Goal: Task Accomplishment & Management: Manage account settings

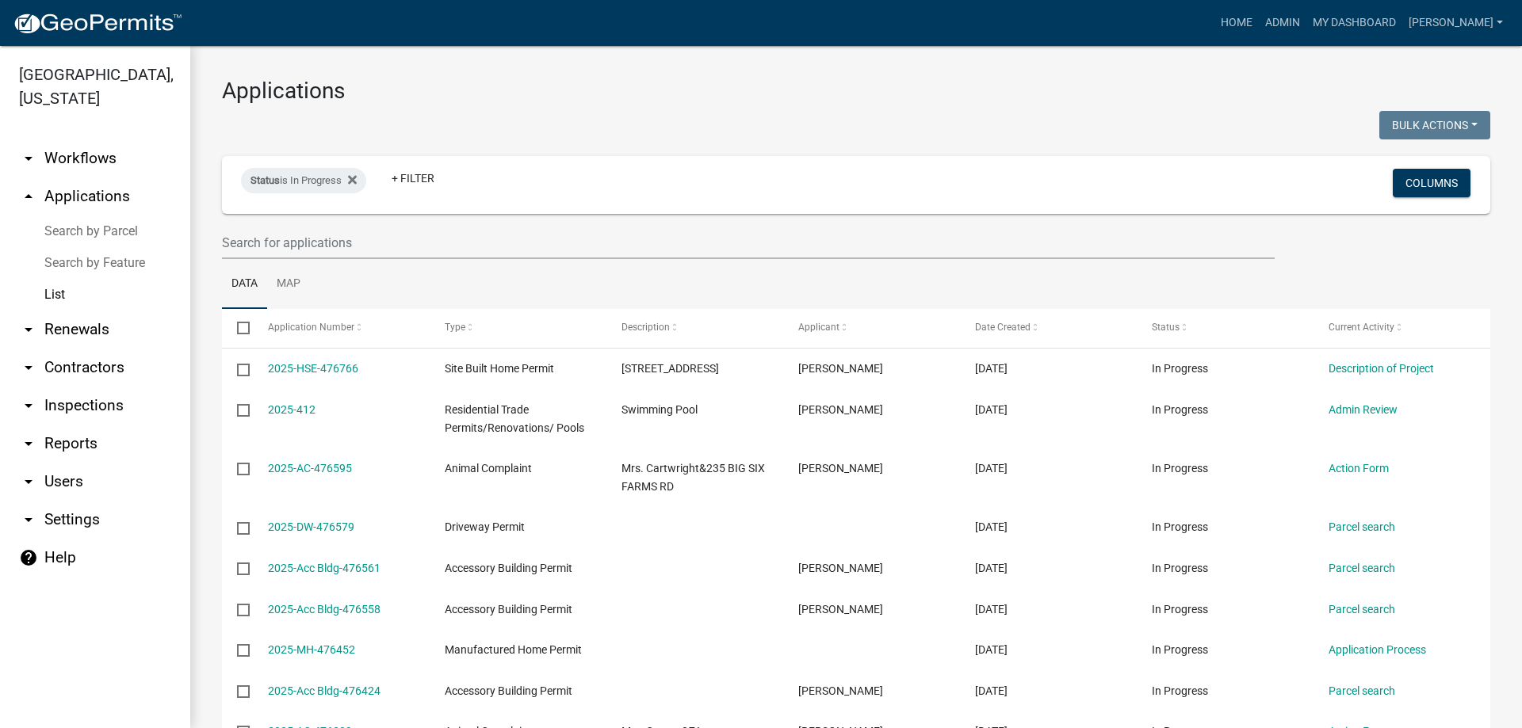
select select "3: 100"
click at [281, 234] on input "text" at bounding box center [748, 243] width 1052 height 32
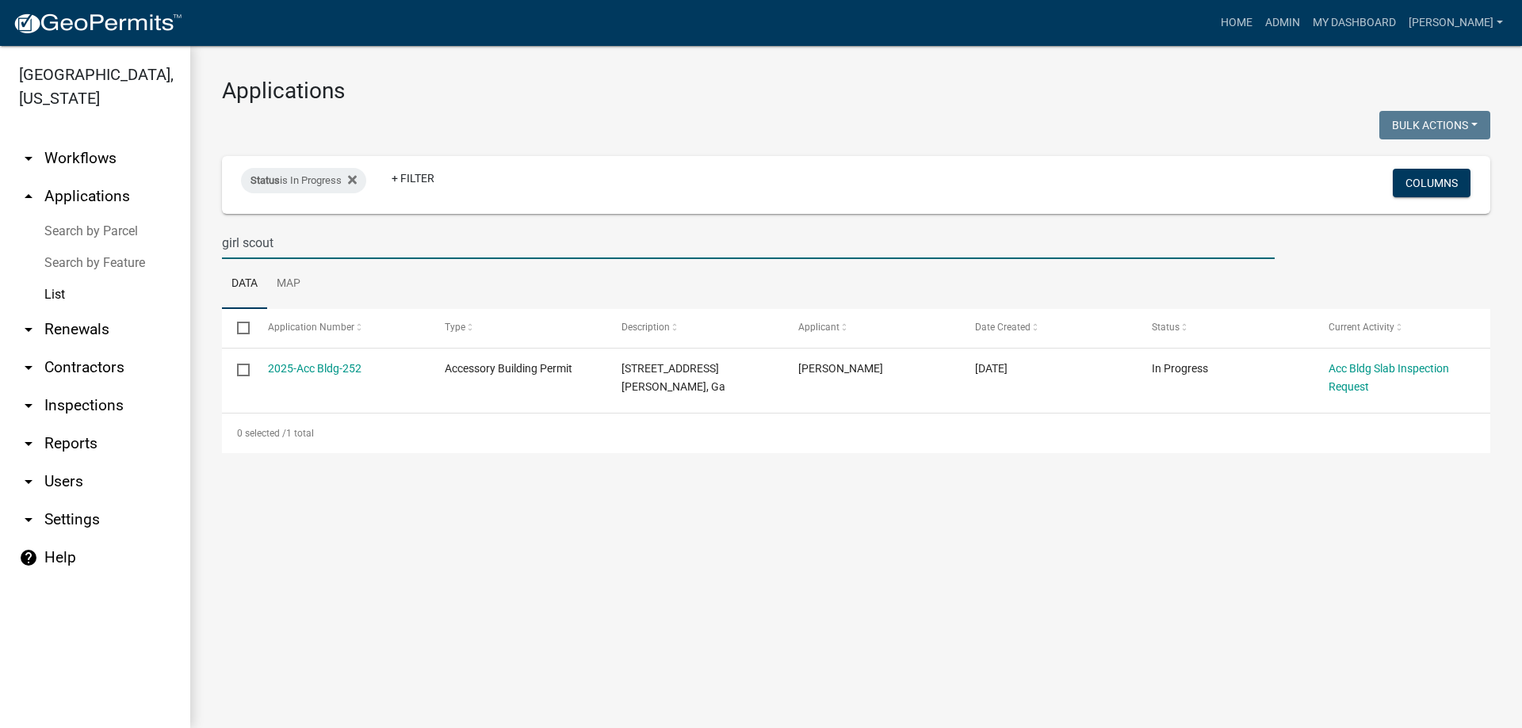
type input "girl scout"
click at [1057, 457] on div "Applications Bulk Actions Void Expire Lock Withdraw Status is In Progress + Fil…" at bounding box center [855, 265] width 1331 height 439
click at [1460, 329] on div "Current Activity" at bounding box center [1401, 328] width 147 height 16
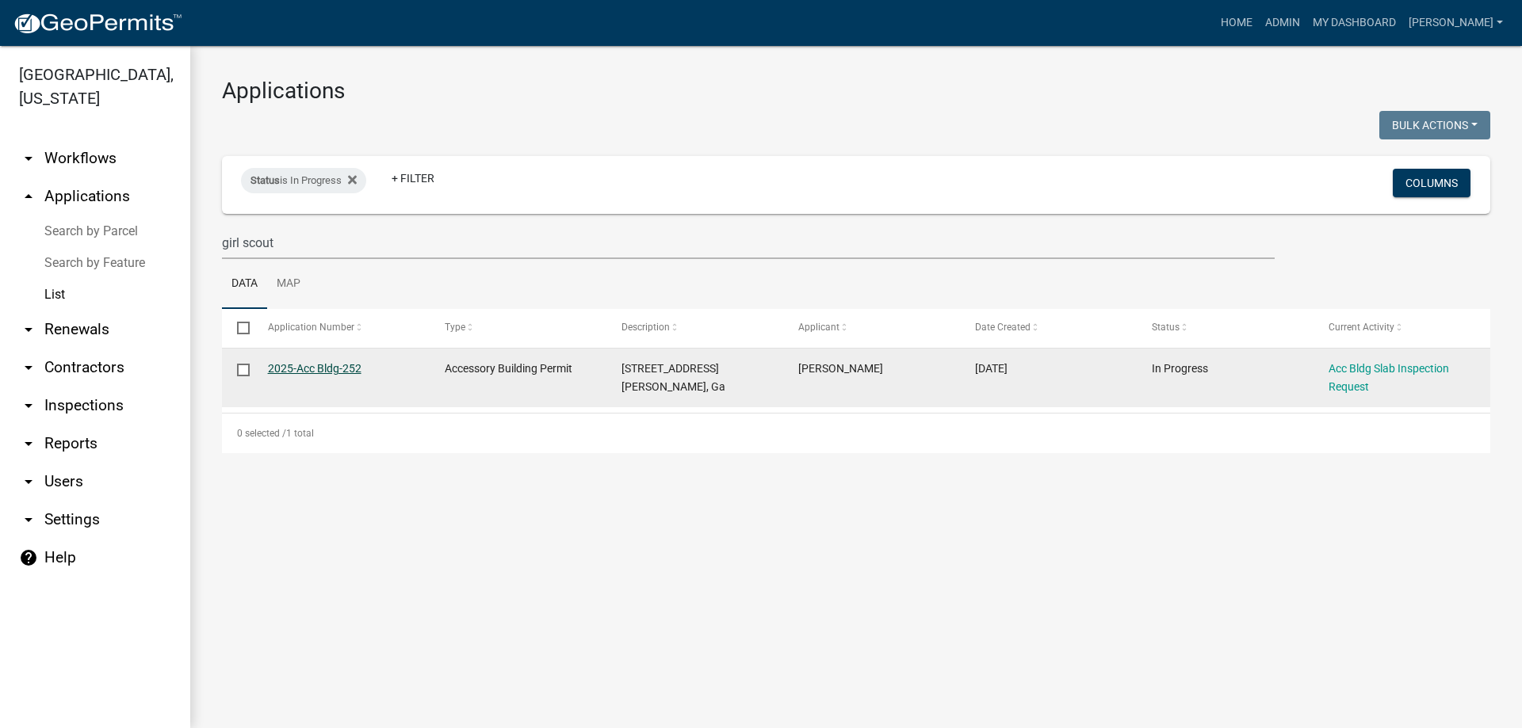
click at [343, 372] on link "2025-Acc Bldg-252" at bounding box center [315, 368] width 94 height 13
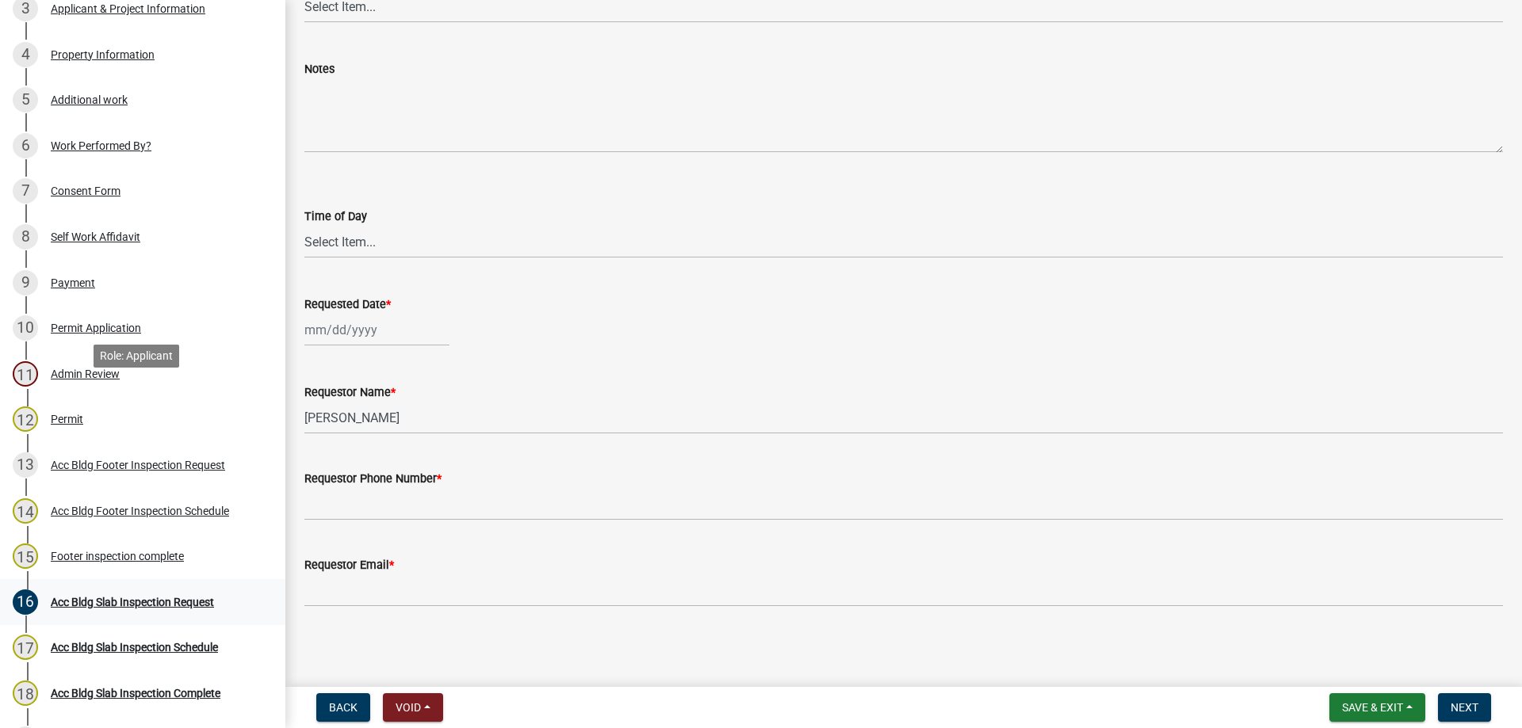
scroll to position [555, 0]
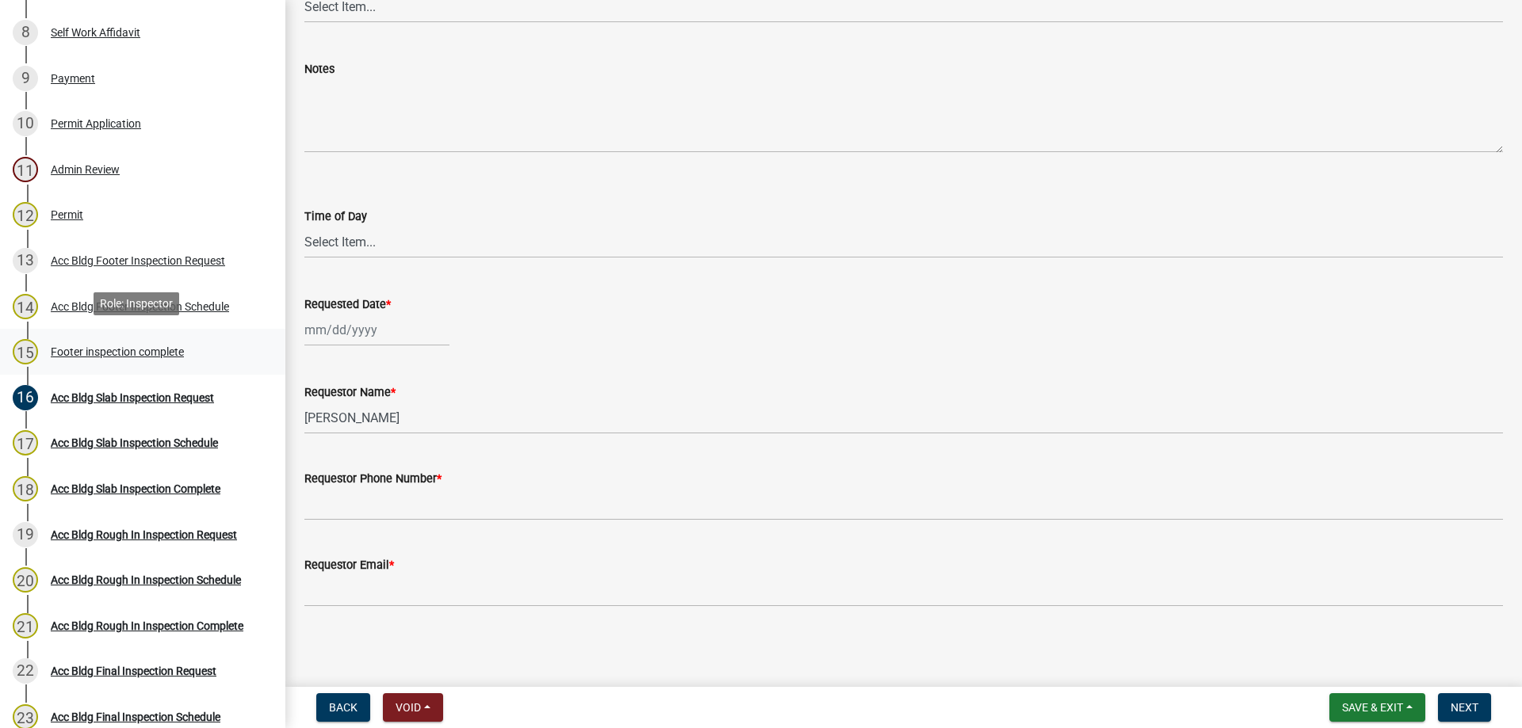
click at [154, 347] on div "Footer inspection complete" at bounding box center [117, 351] width 133 height 11
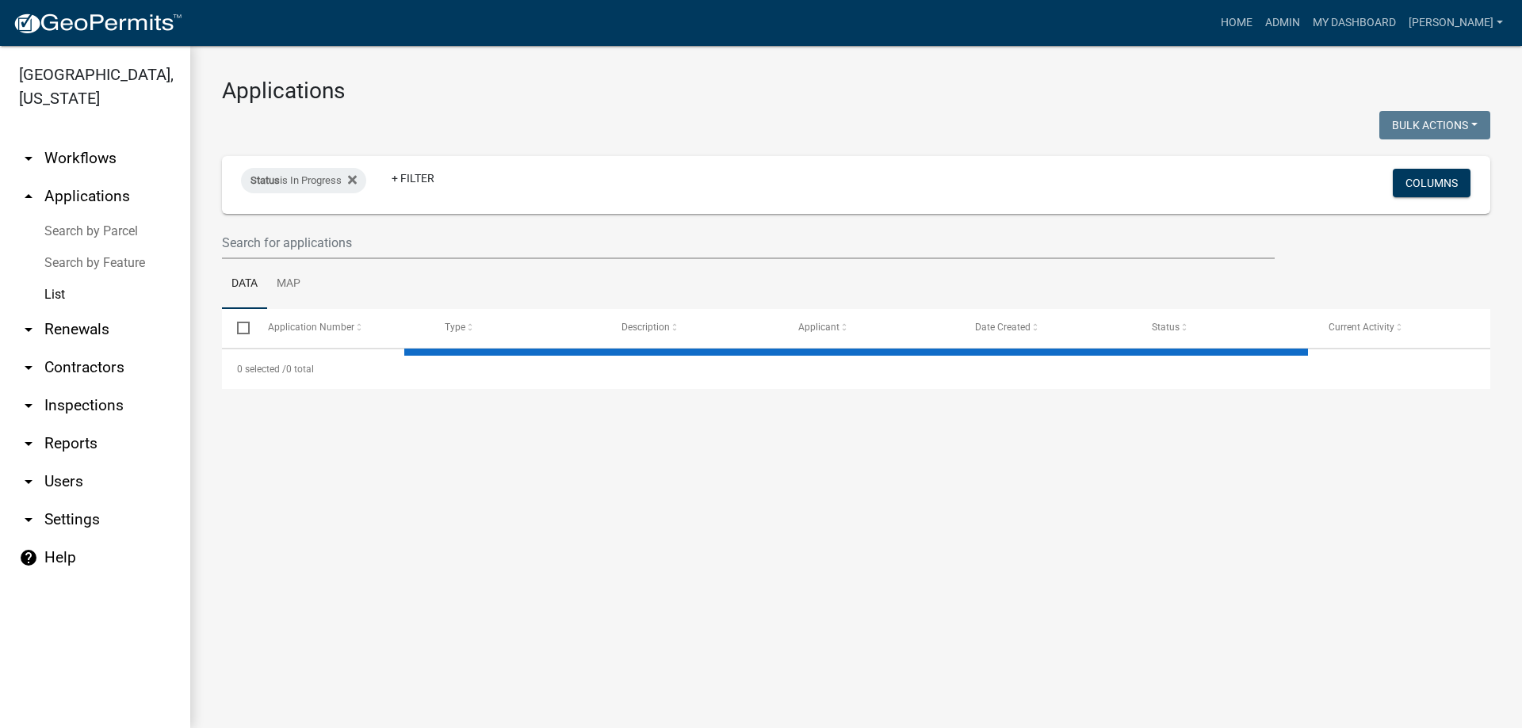
select select "3: 100"
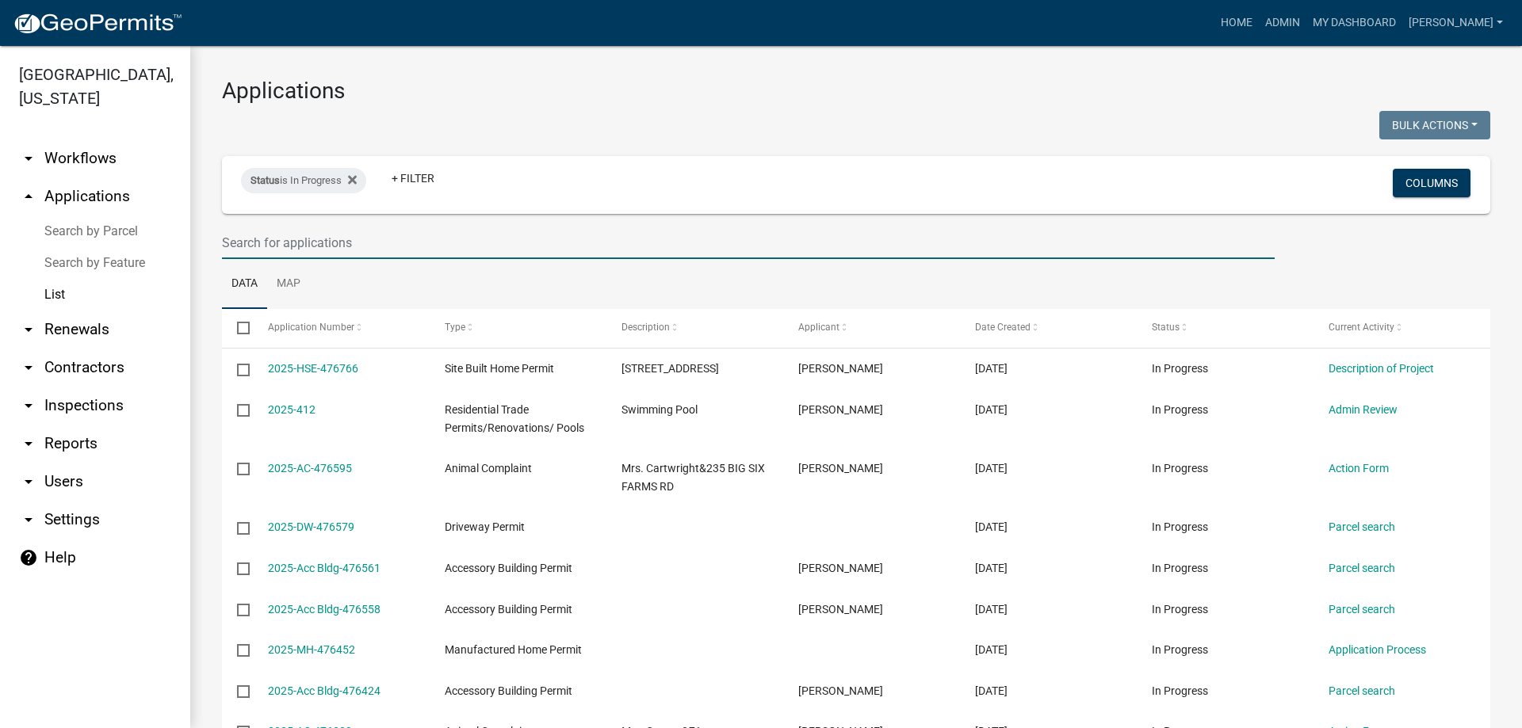
click at [350, 245] on input "text" at bounding box center [748, 243] width 1052 height 32
type input "1001"
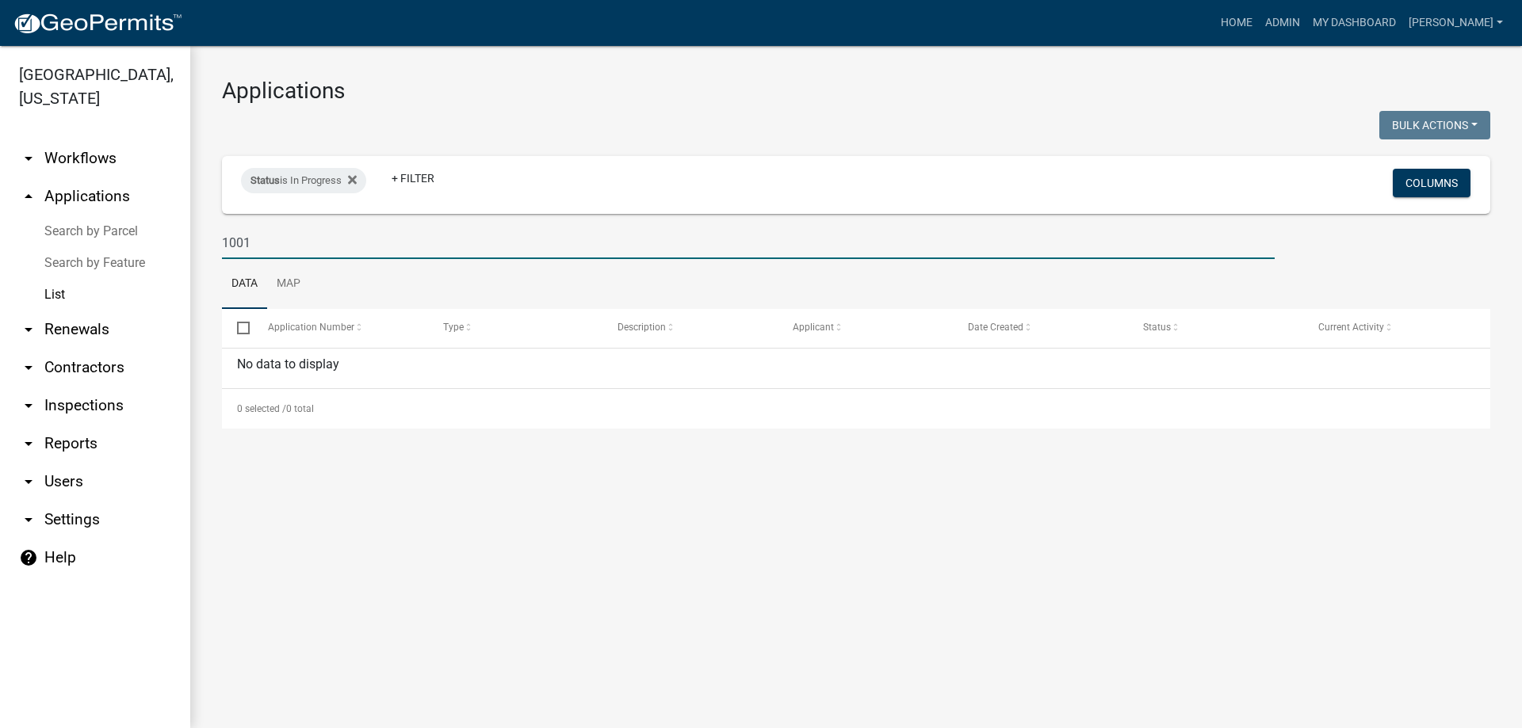
drag, startPoint x: 306, startPoint y: 239, endPoint x: 182, endPoint y: 227, distance: 124.3
click at [182, 227] on div "[GEOGRAPHIC_DATA], [US_STATE] arrow_drop_down Workflows List arrow_drop_up Appl…" at bounding box center [761, 387] width 1522 height 682
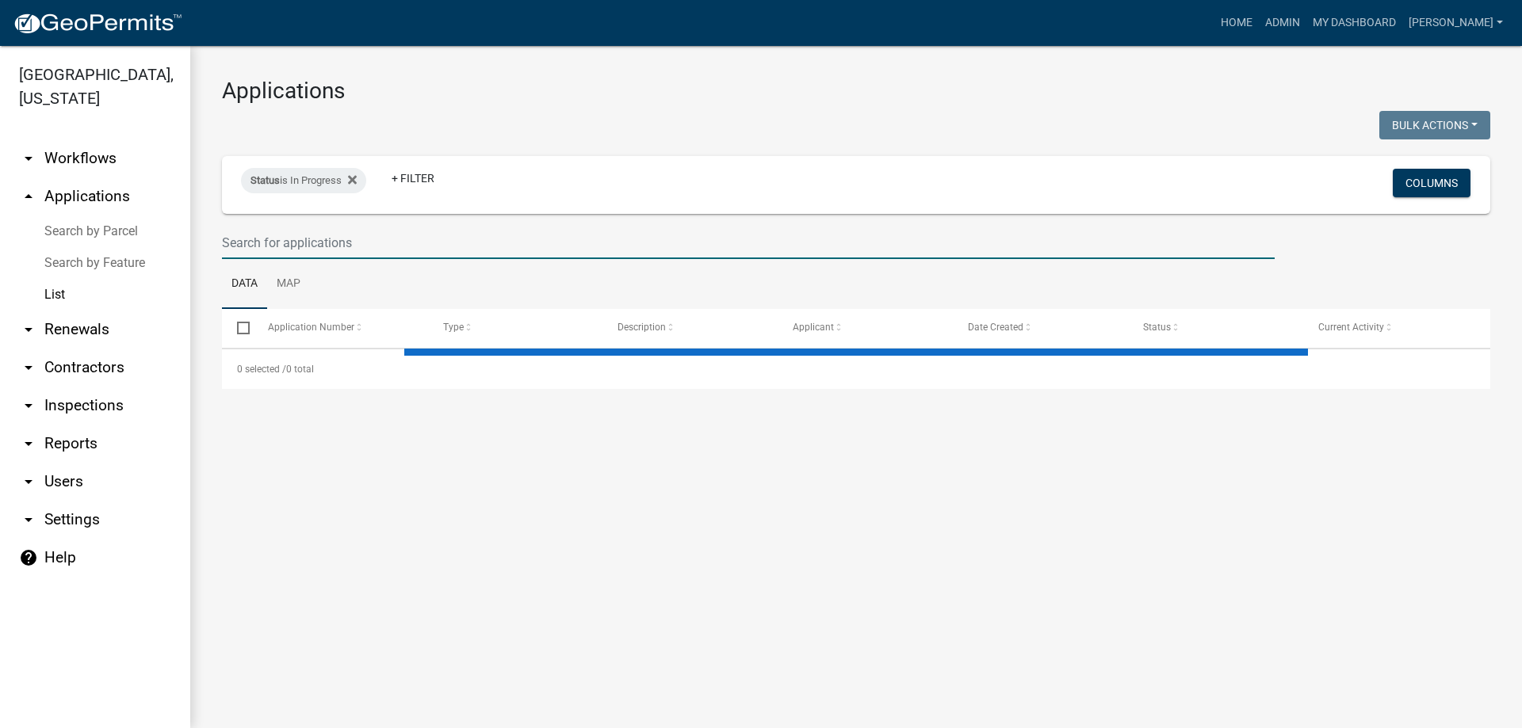
select select "3: 100"
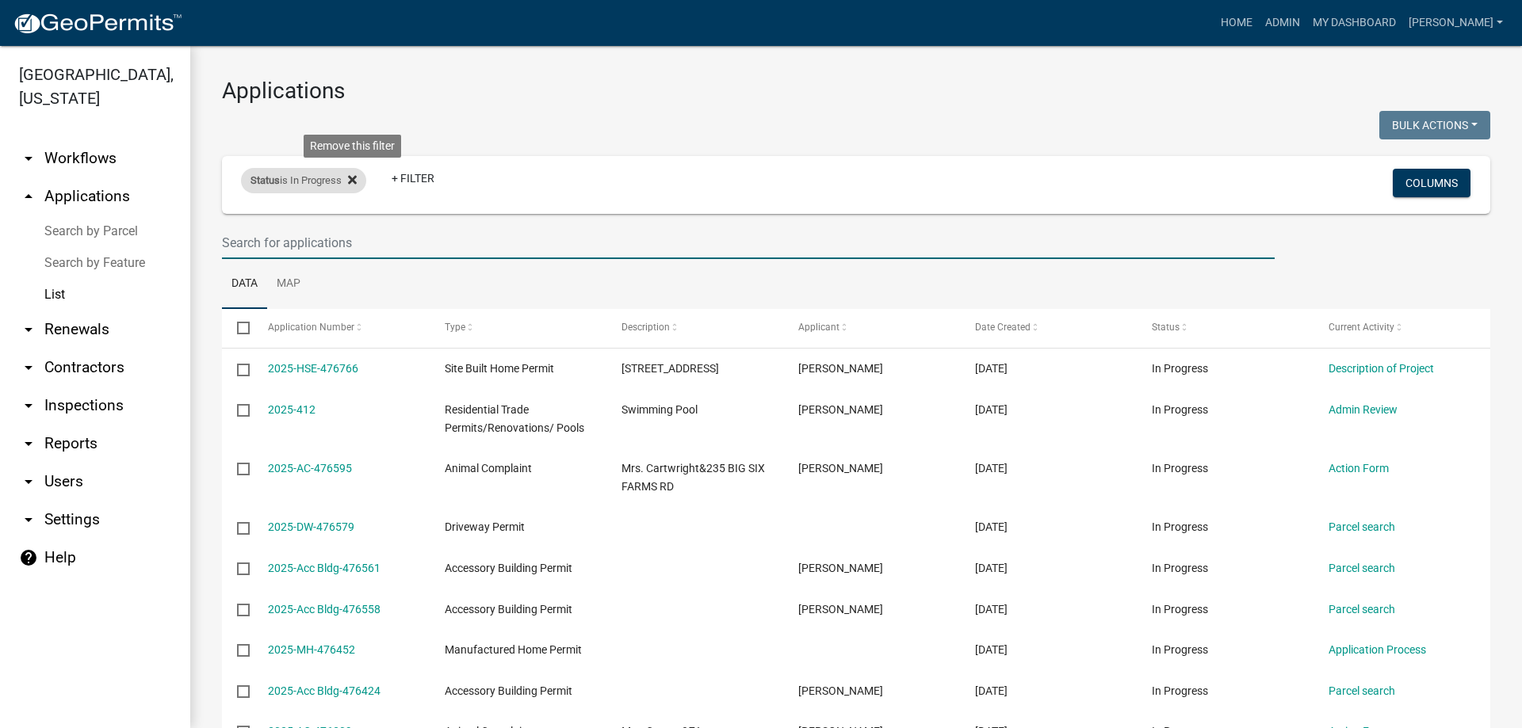
click at [357, 174] on icon at bounding box center [352, 180] width 9 height 13
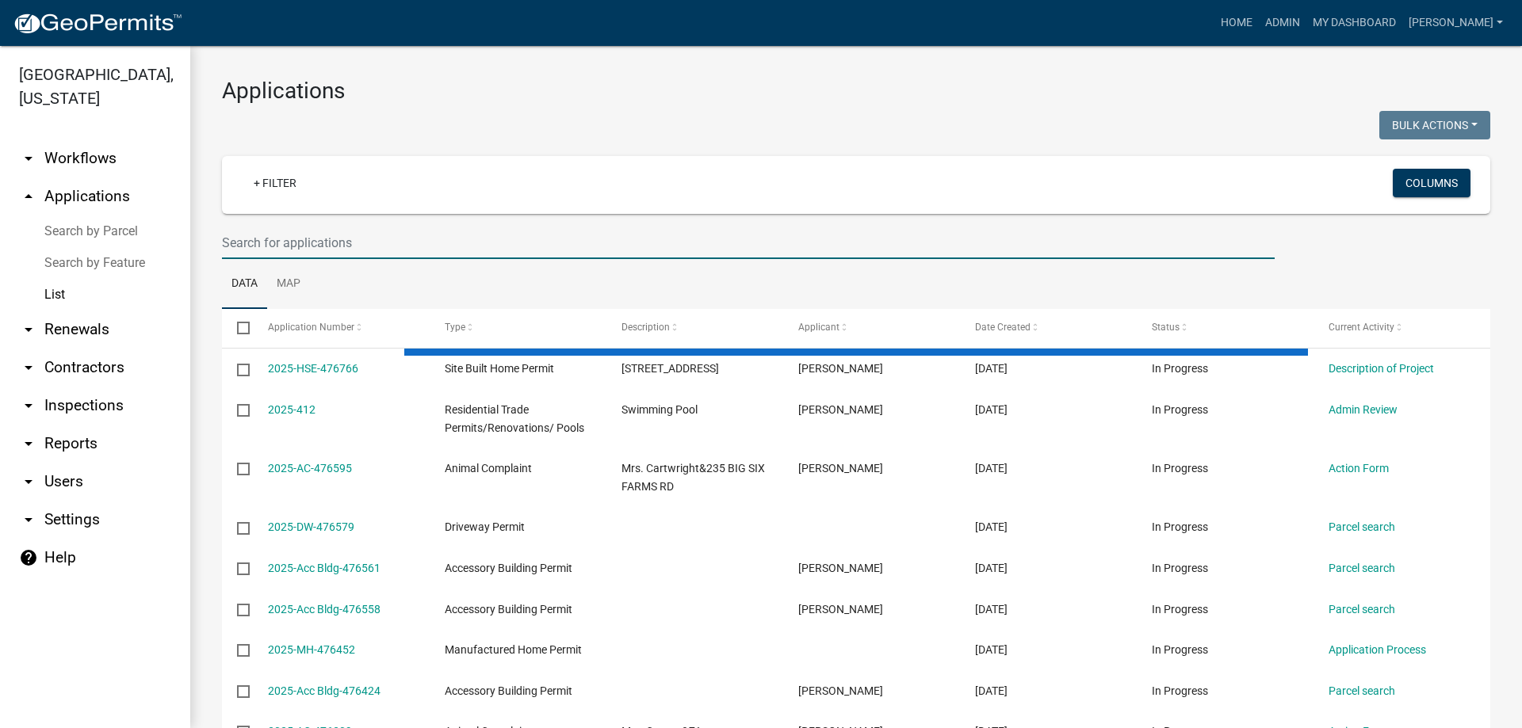
click at [334, 235] on input "text" at bounding box center [748, 243] width 1052 height 32
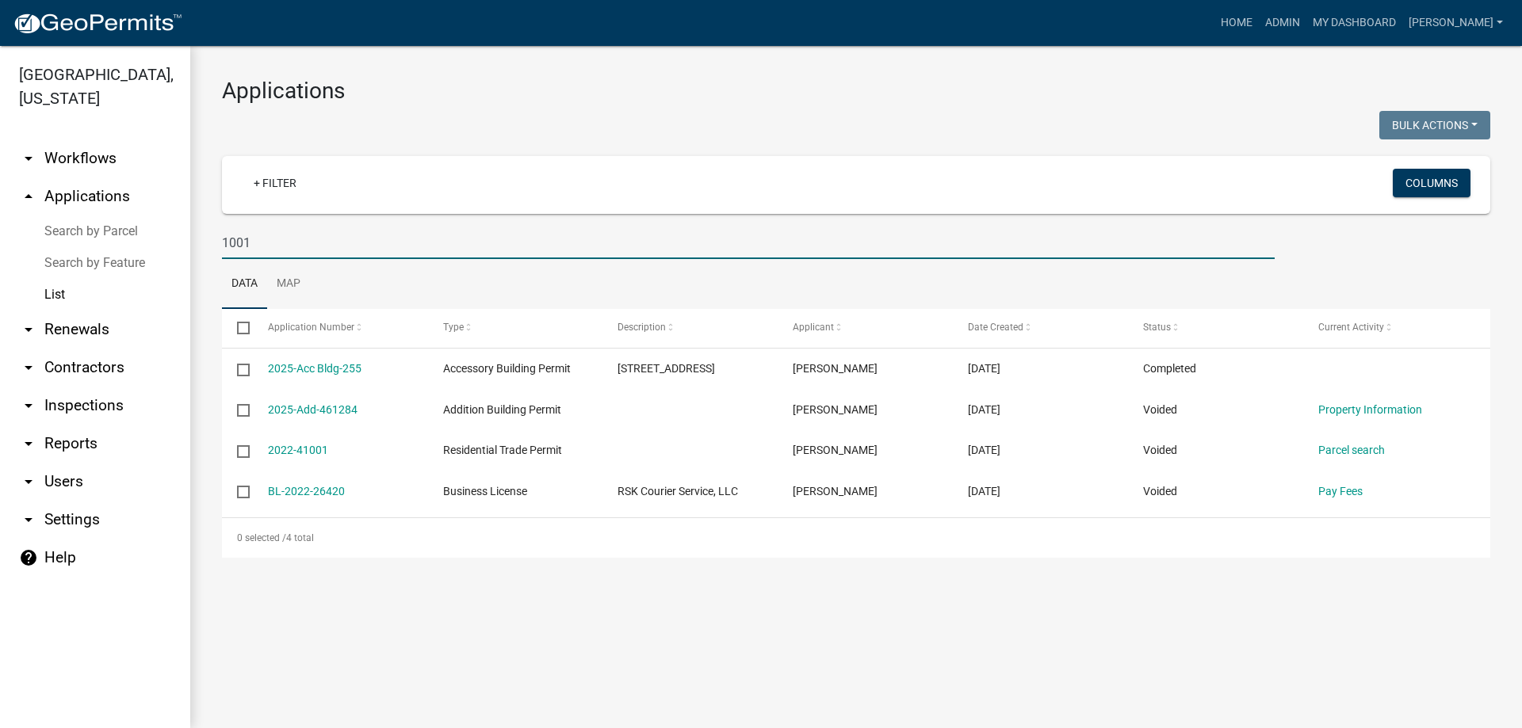
type input "1001"
click at [294, 369] on link "2025-Acc Bldg-255" at bounding box center [315, 368] width 94 height 13
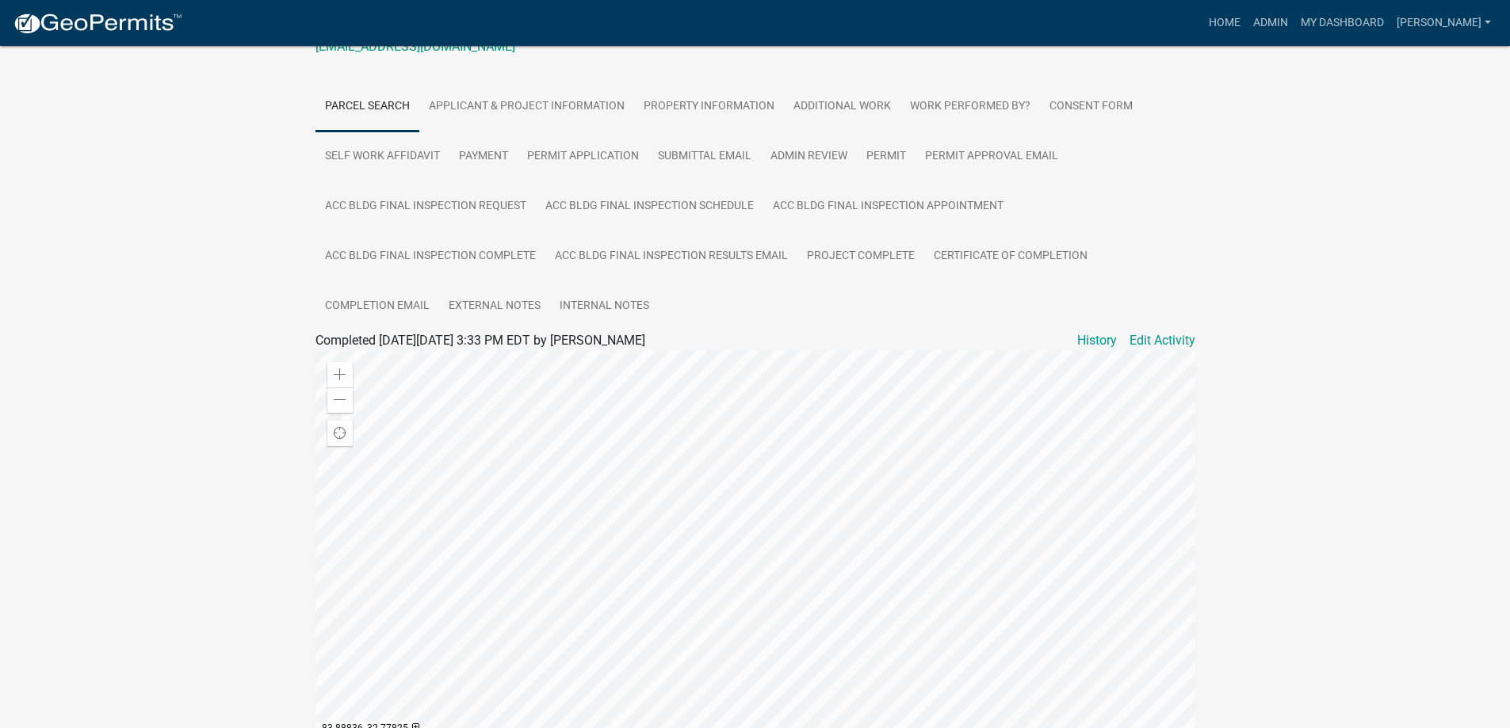
scroll to position [123, 0]
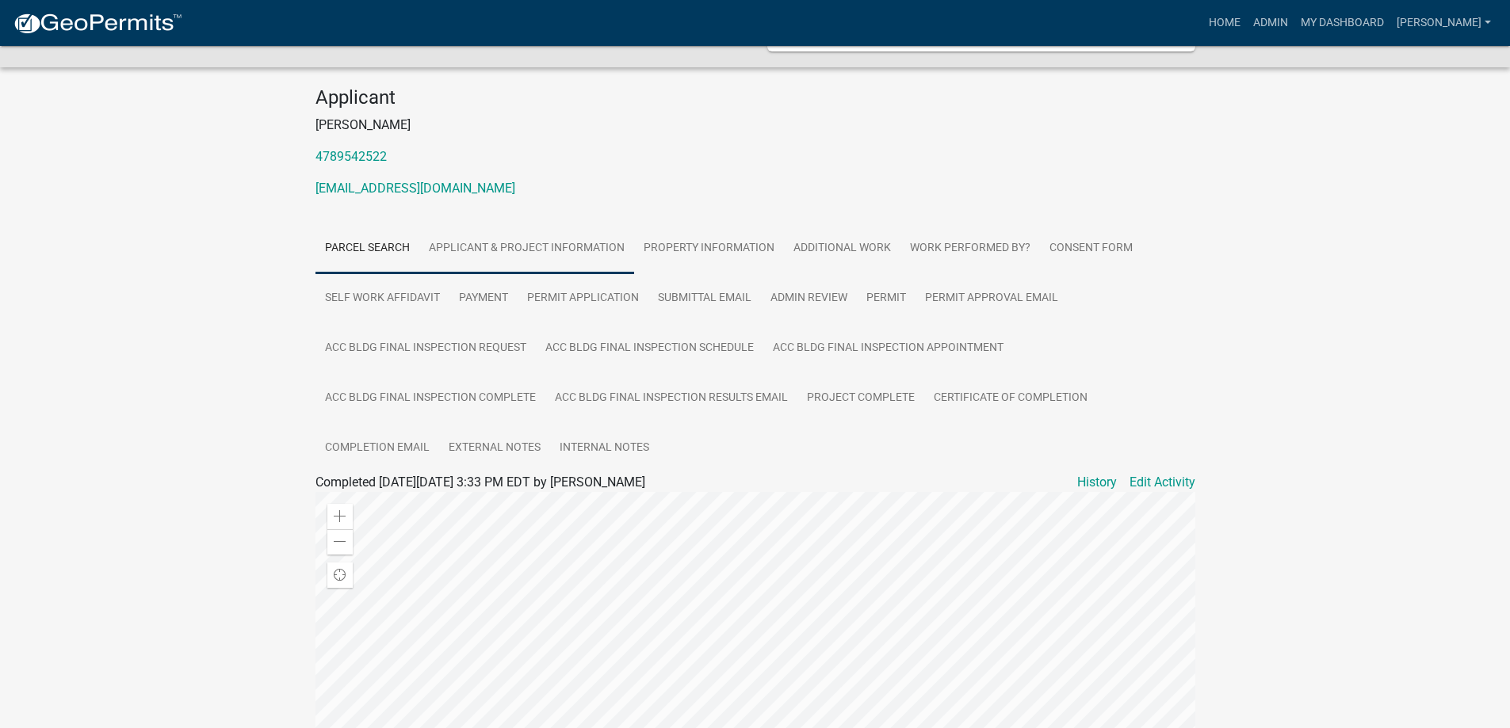
click at [528, 255] on link "Applicant & Project Information" at bounding box center [526, 248] width 215 height 51
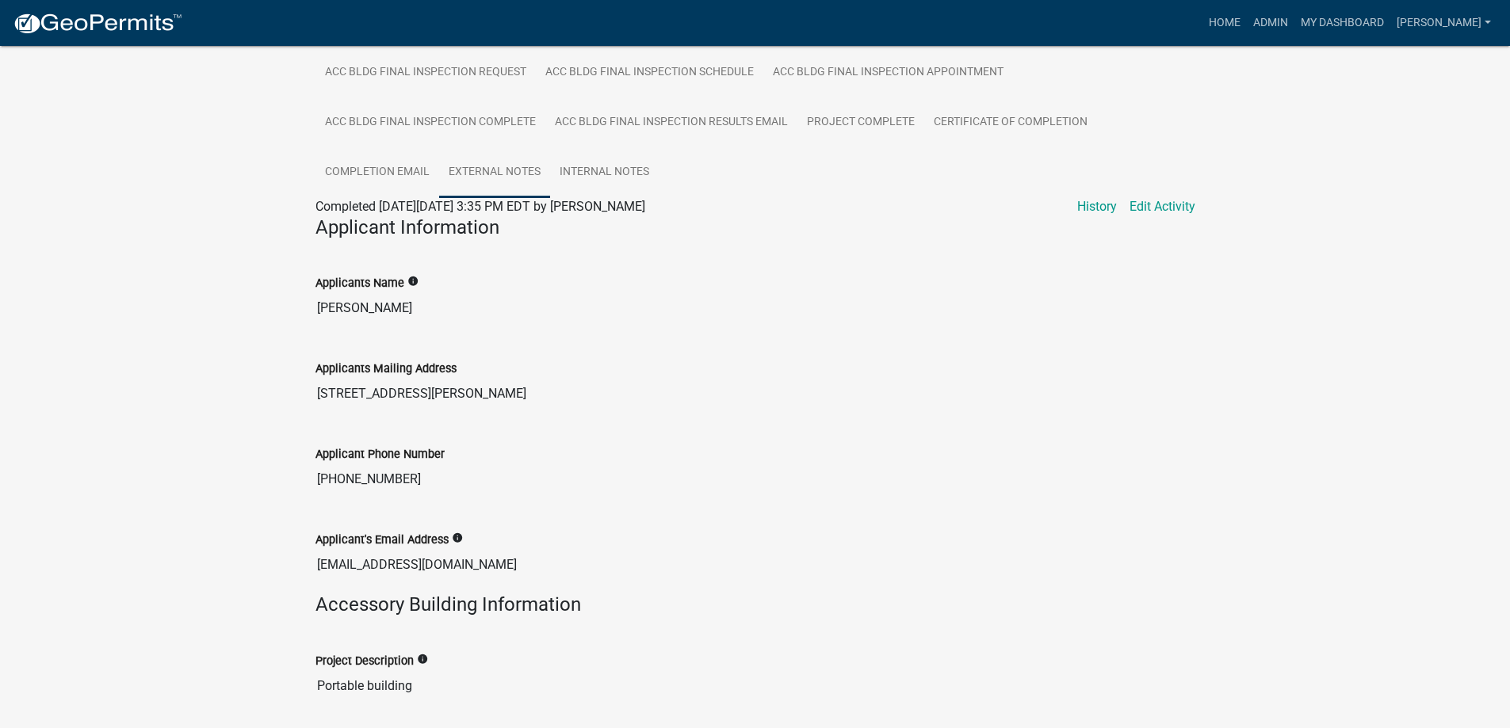
scroll to position [277, 0]
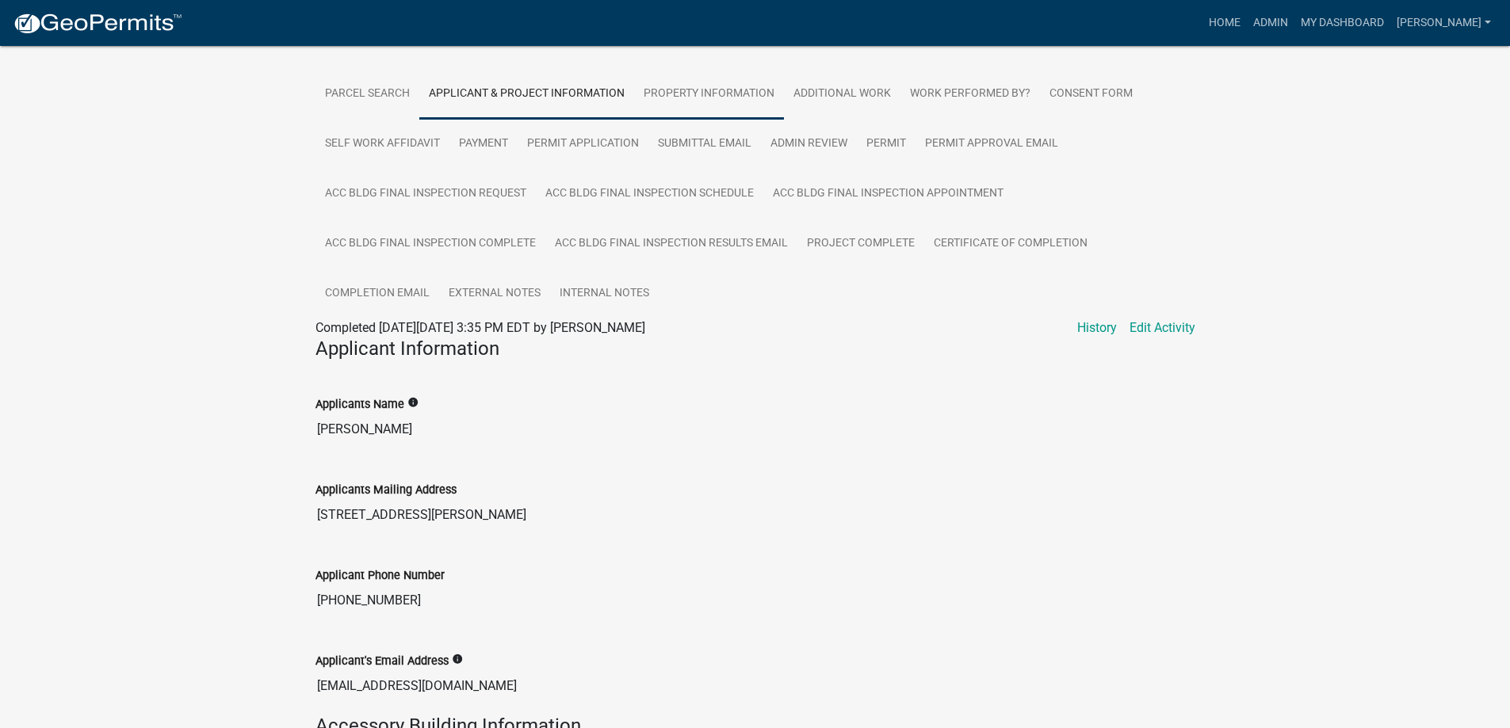
click at [678, 97] on link "Property Information" at bounding box center [709, 94] width 150 height 51
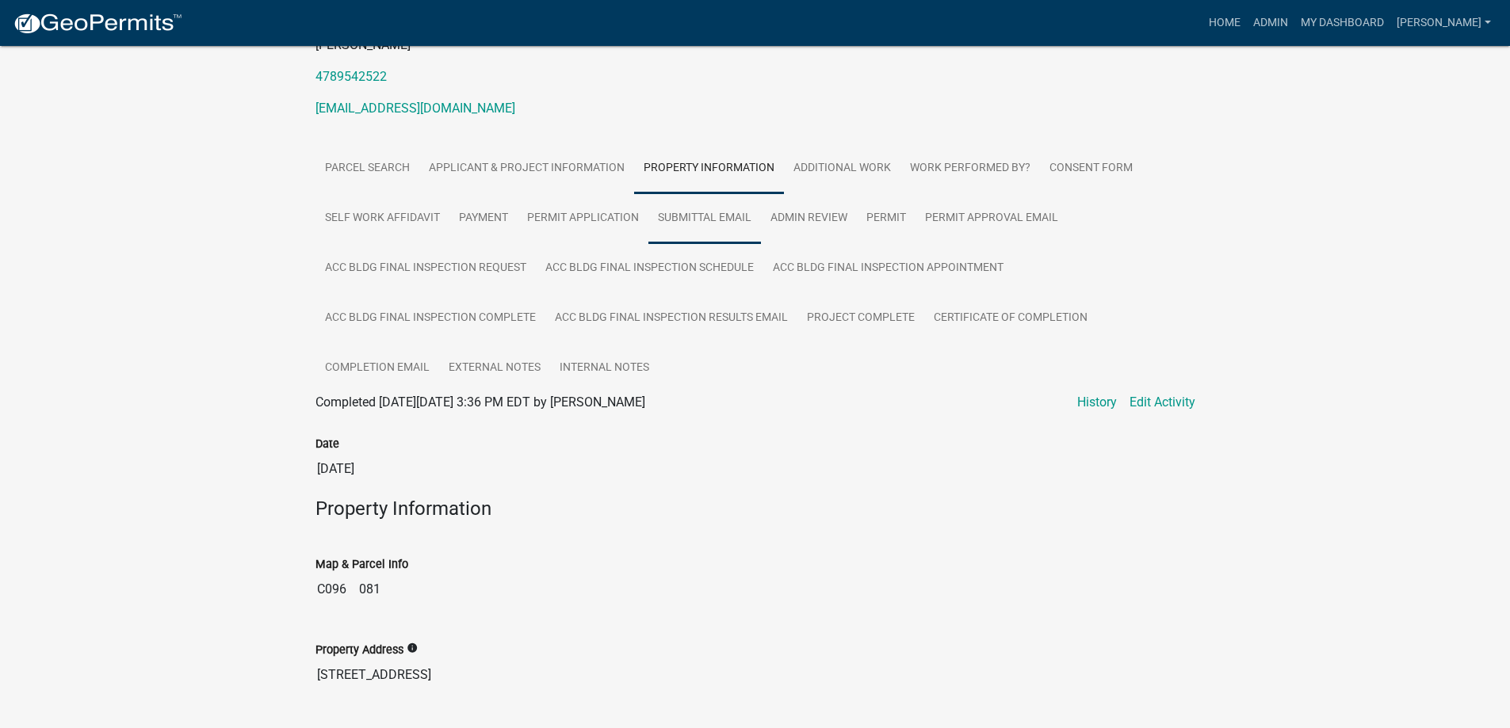
scroll to position [198, 0]
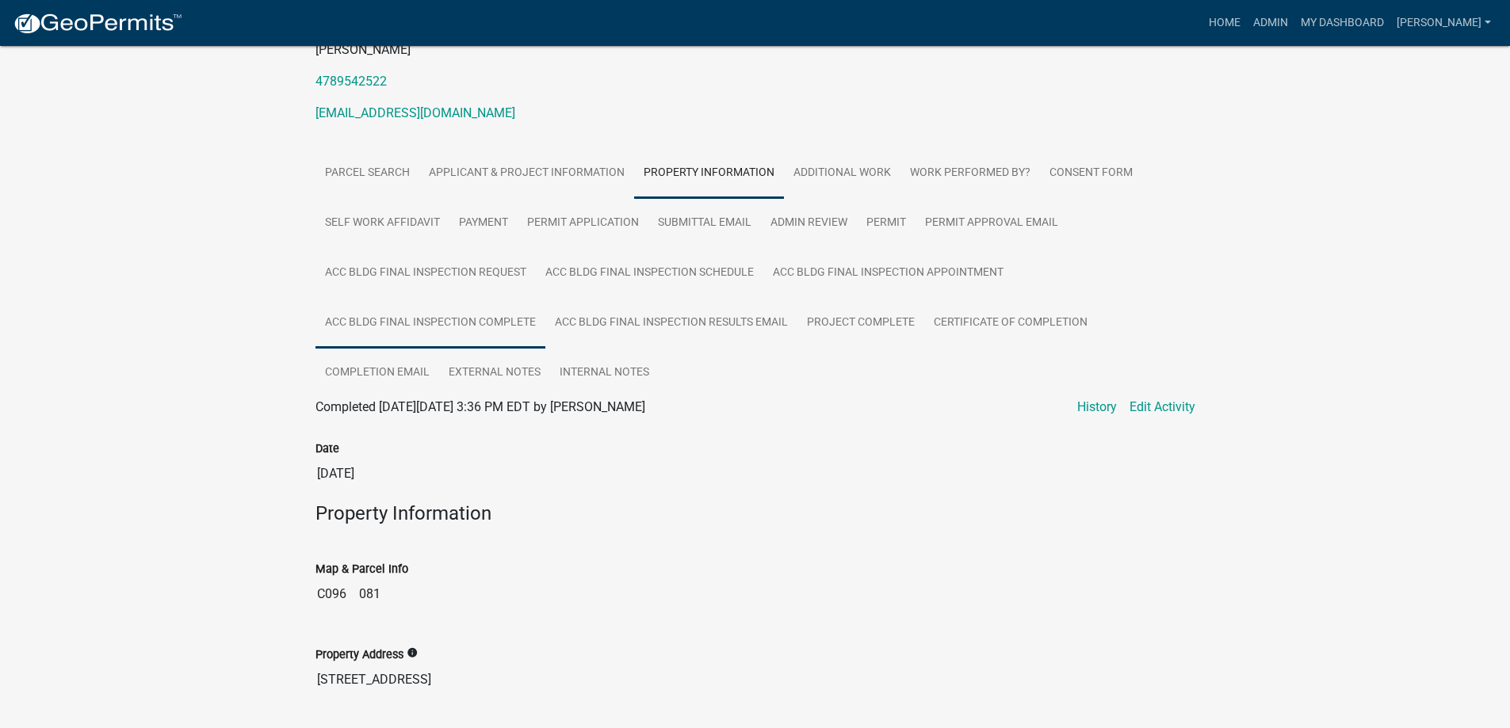
click at [387, 330] on link "Acc Bldg Final Inspection Complete" at bounding box center [430, 323] width 230 height 51
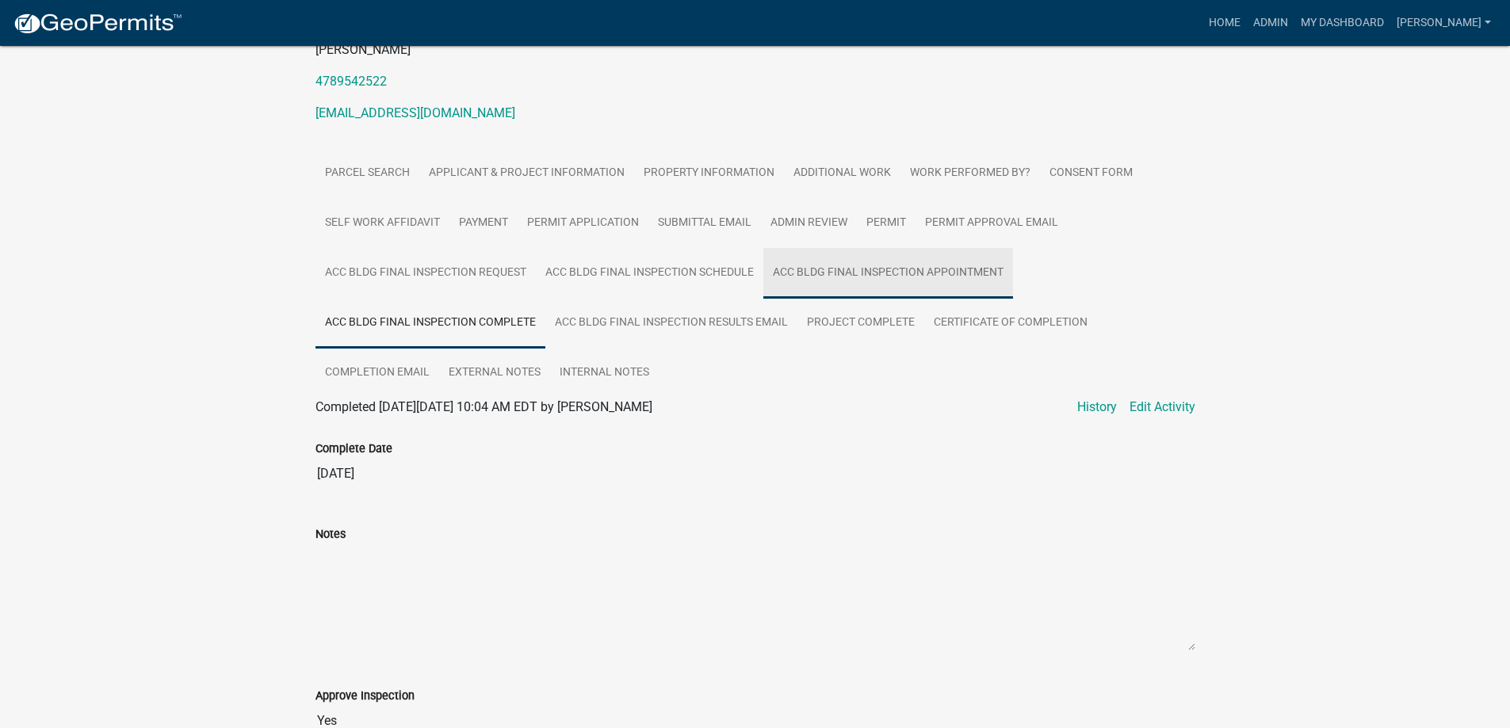
click at [856, 269] on link "Acc Bldg Final Inspection Appointment" at bounding box center [888, 273] width 250 height 51
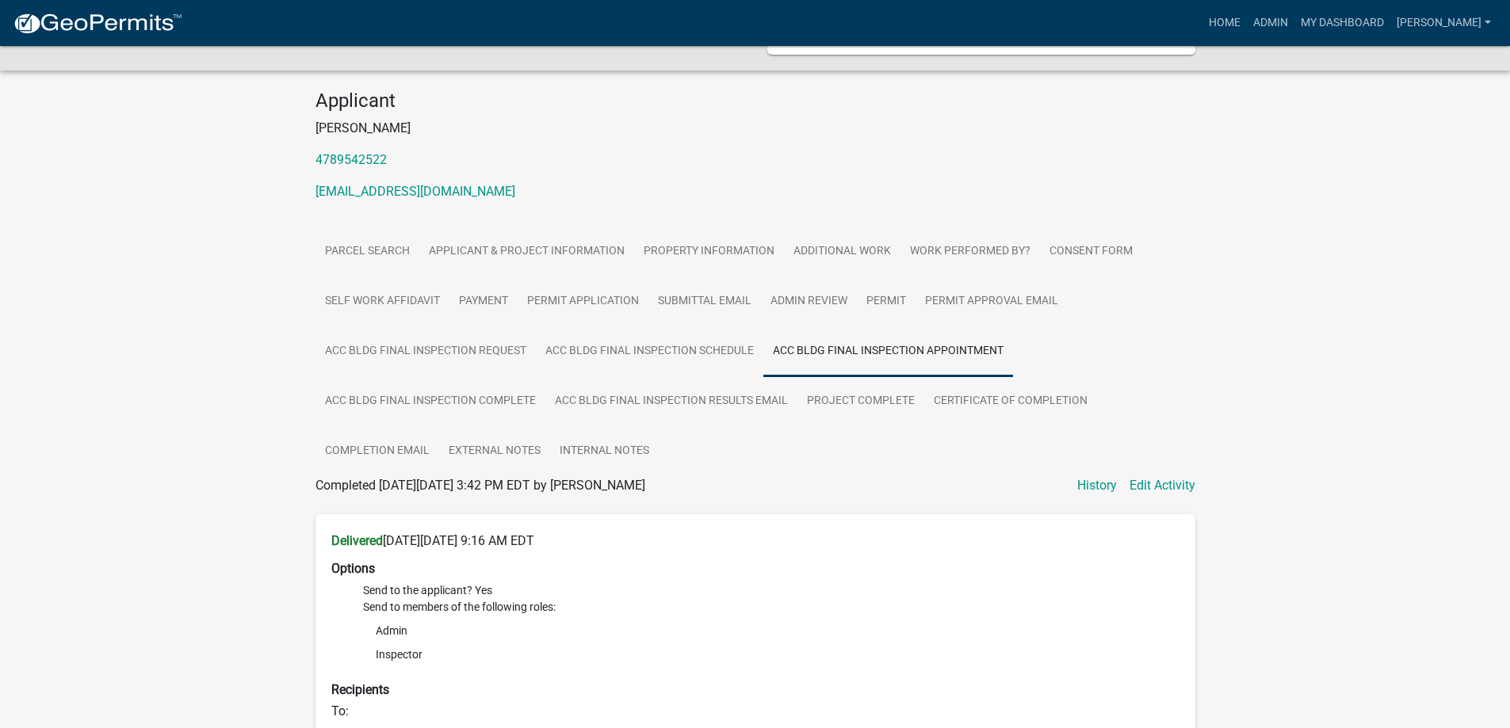
scroll to position [119, 0]
click at [406, 383] on link "Acc Bldg Final Inspection Complete" at bounding box center [430, 402] width 230 height 51
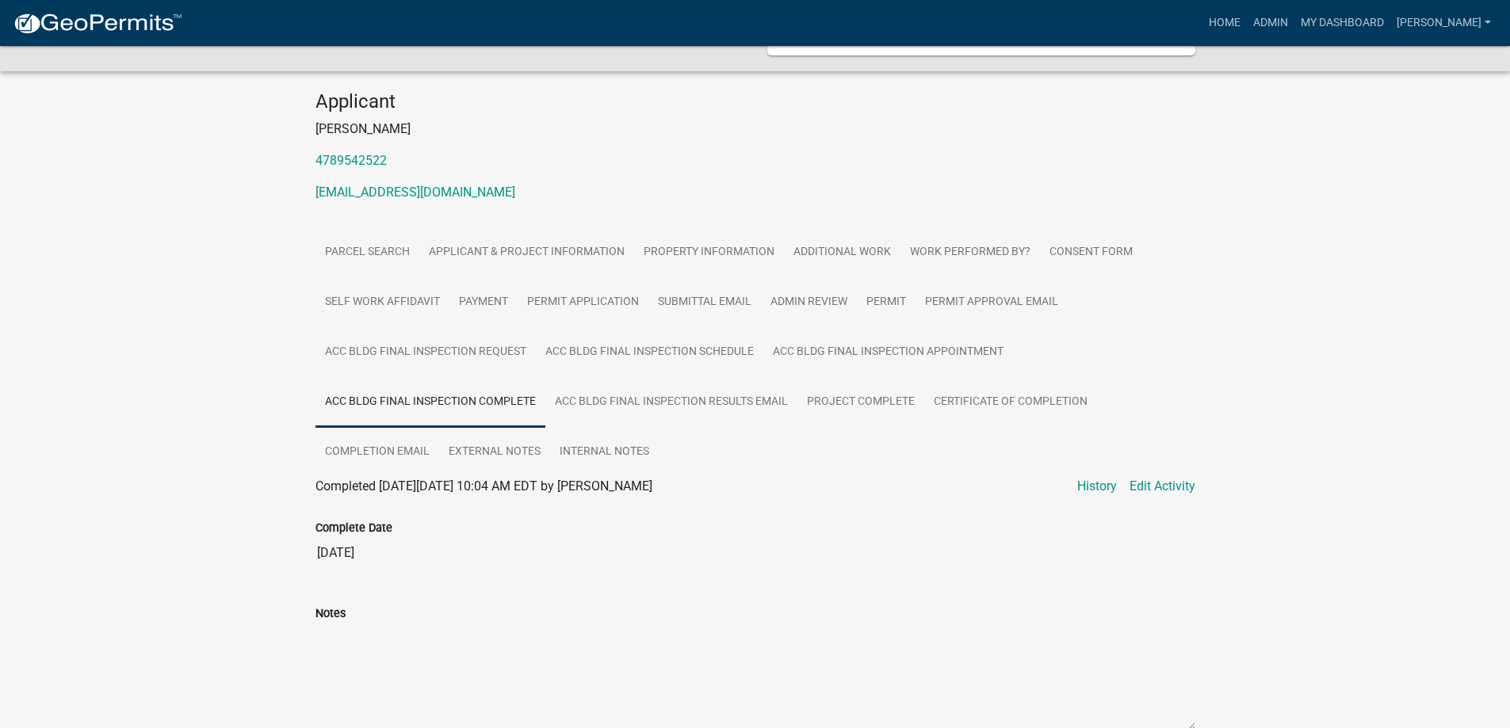
scroll to position [353, 0]
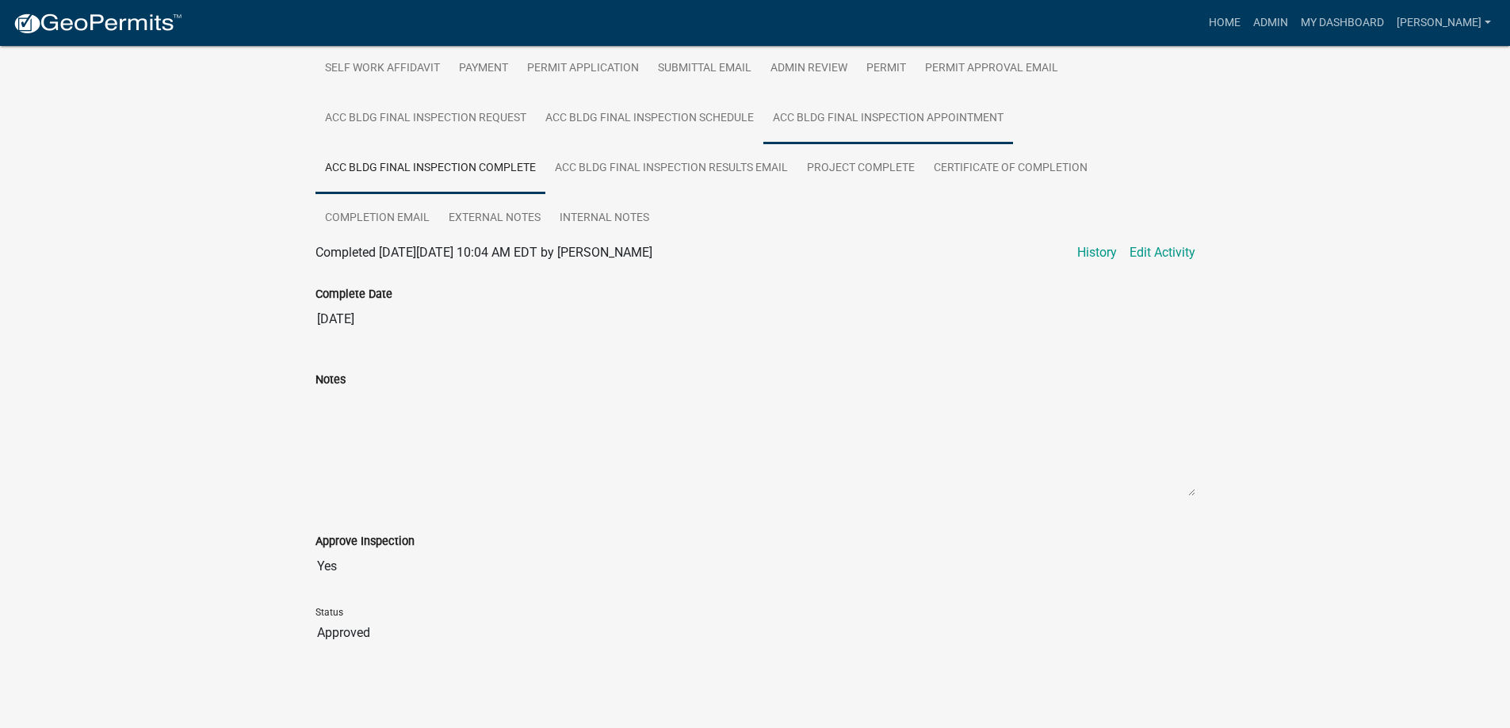
click at [916, 128] on link "Acc Bldg Final Inspection Appointment" at bounding box center [888, 119] width 250 height 51
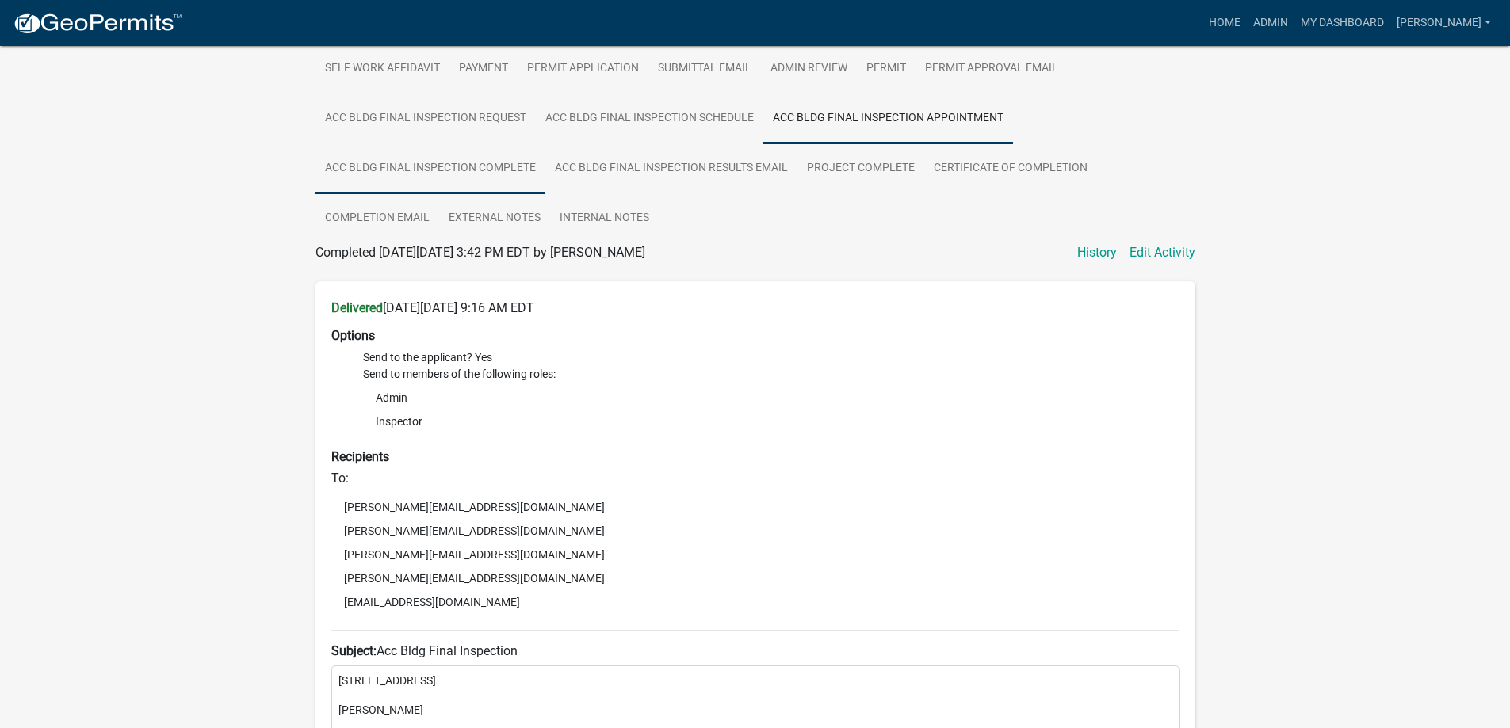
click at [392, 162] on link "Acc Bldg Final Inspection Complete" at bounding box center [430, 168] width 230 height 51
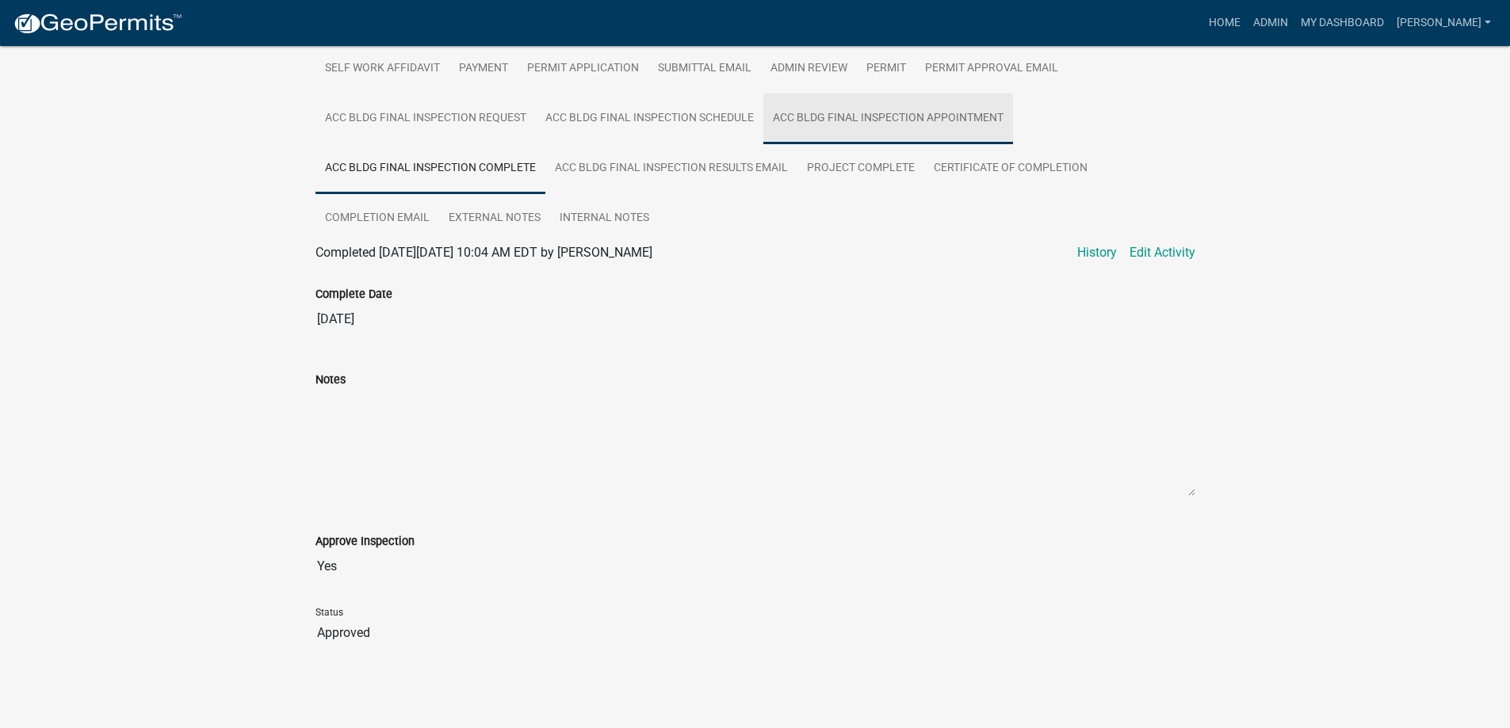
click at [915, 117] on link "Acc Bldg Final Inspection Appointment" at bounding box center [888, 119] width 250 height 51
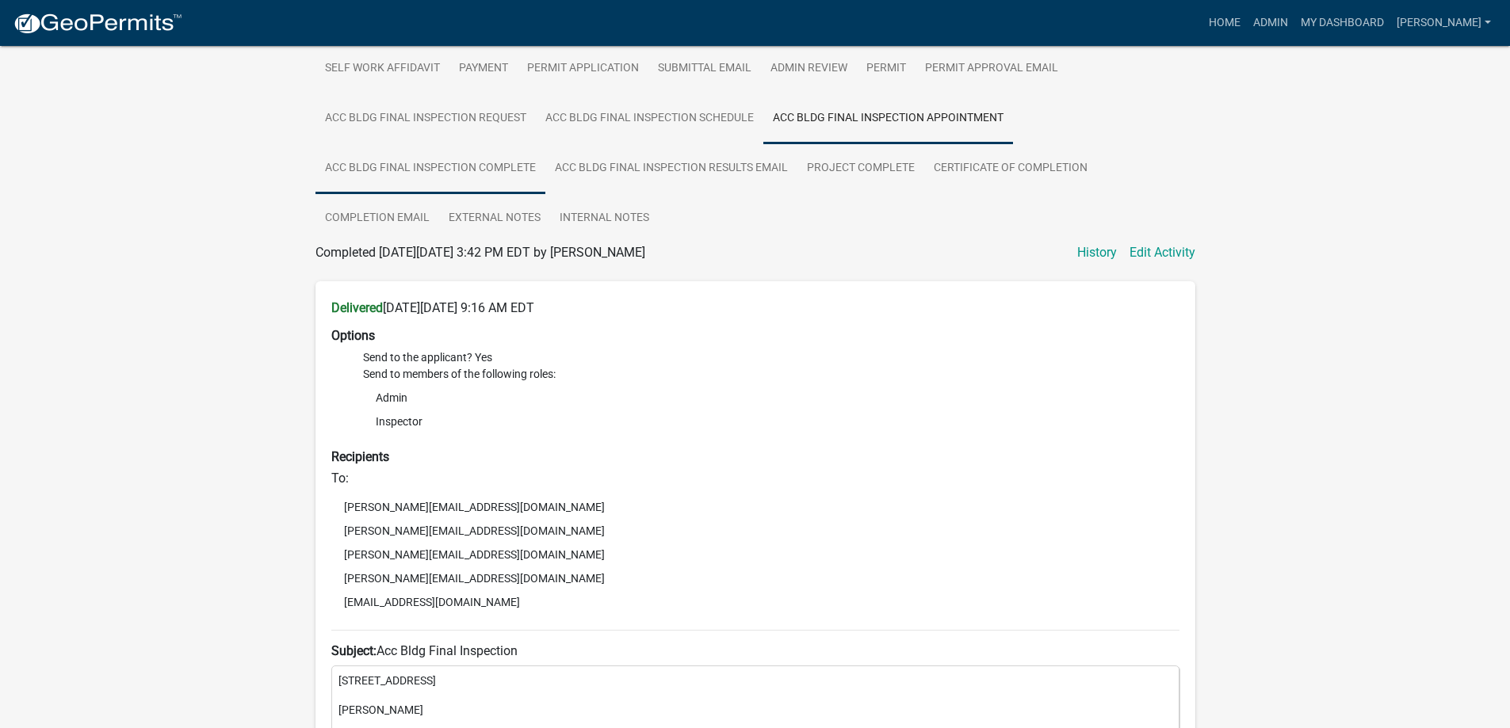
click at [485, 154] on link "Acc Bldg Final Inspection Complete" at bounding box center [430, 168] width 230 height 51
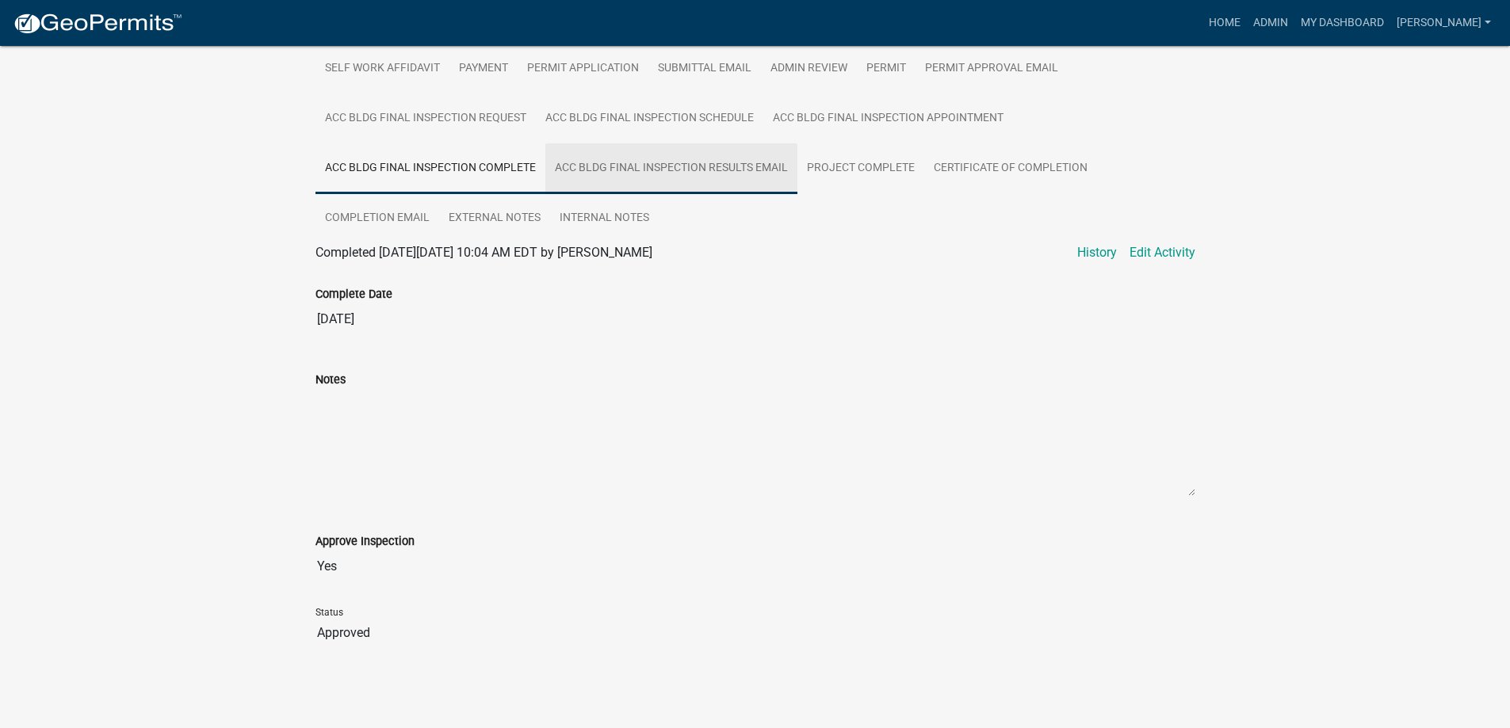
click at [559, 176] on link "Acc Bldg Final Inspection Results Email" at bounding box center [671, 168] width 252 height 51
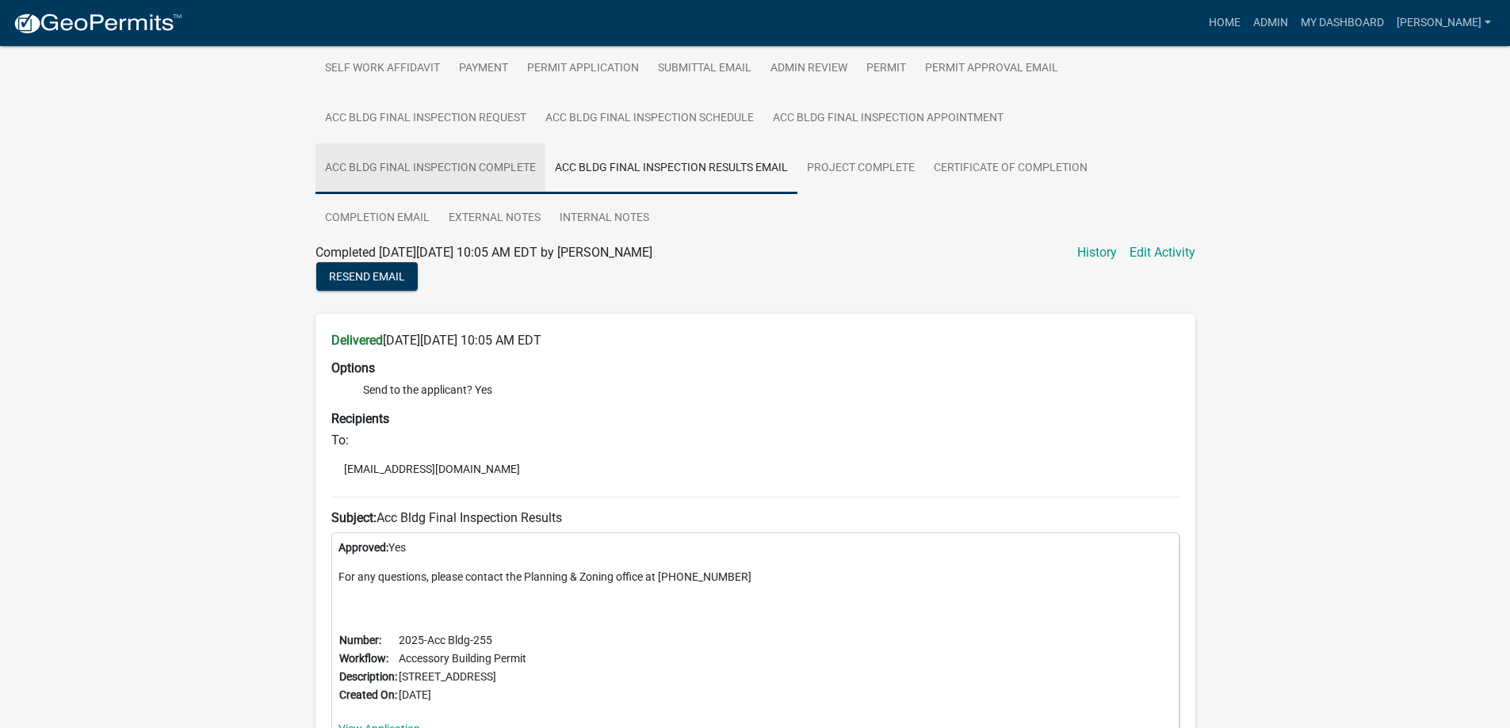
click at [460, 174] on link "Acc Bldg Final Inspection Complete" at bounding box center [430, 168] width 230 height 51
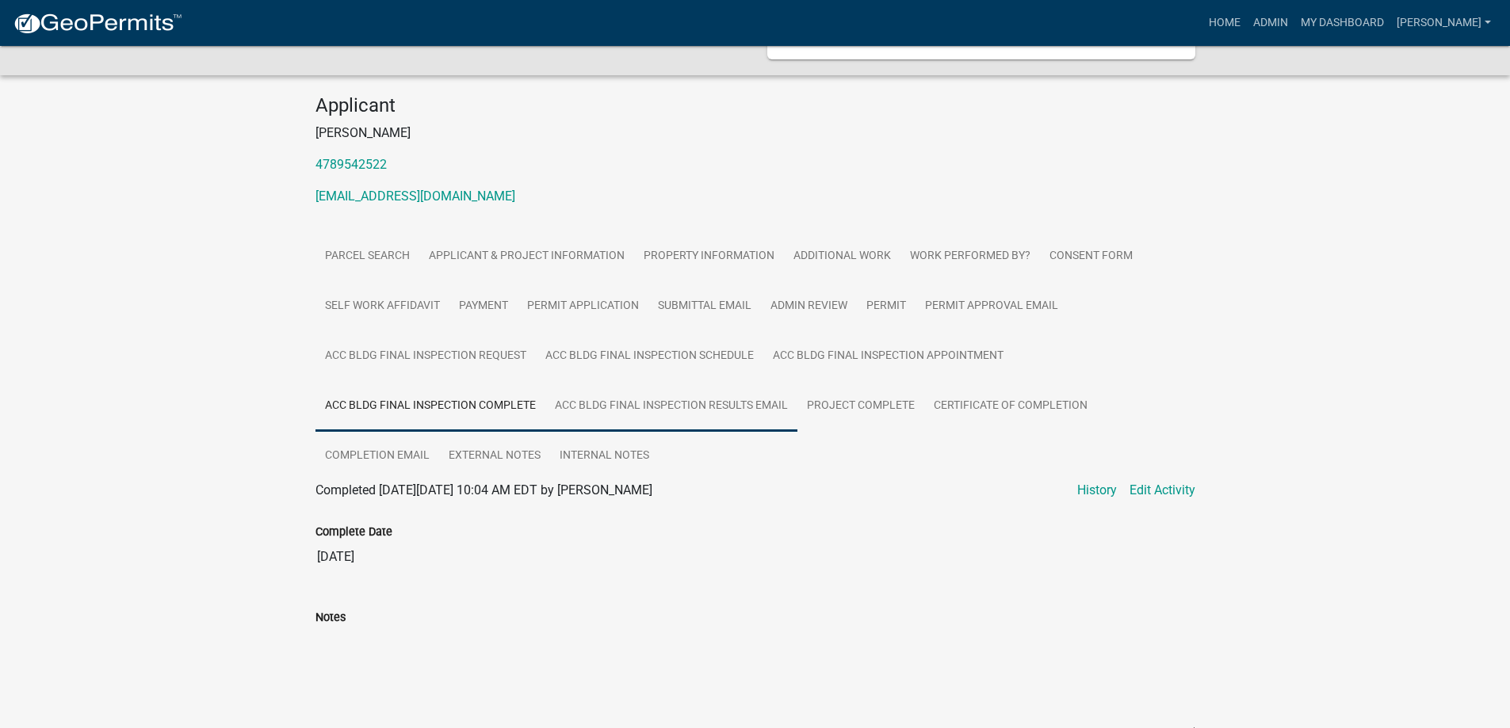
scroll to position [36, 0]
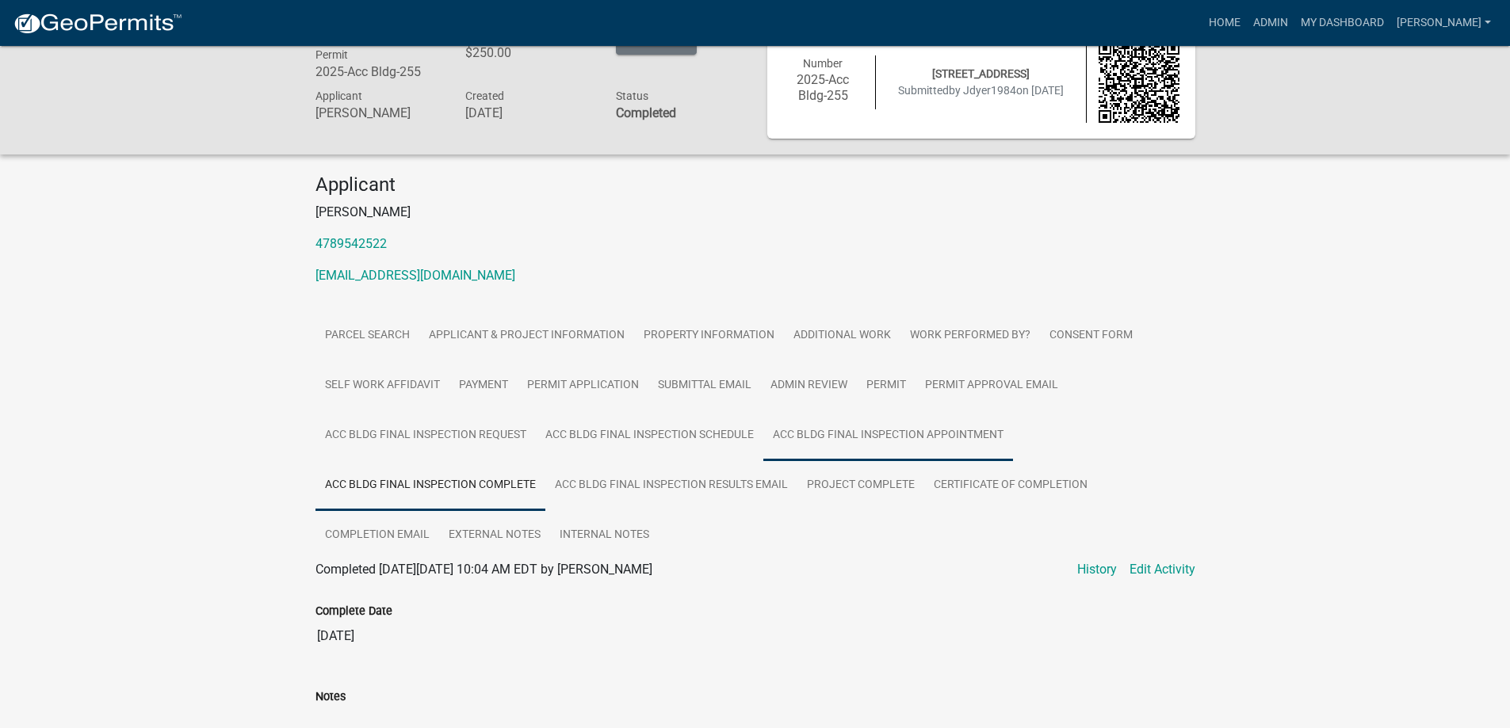
click at [897, 430] on link "Acc Bldg Final Inspection Appointment" at bounding box center [888, 436] width 250 height 51
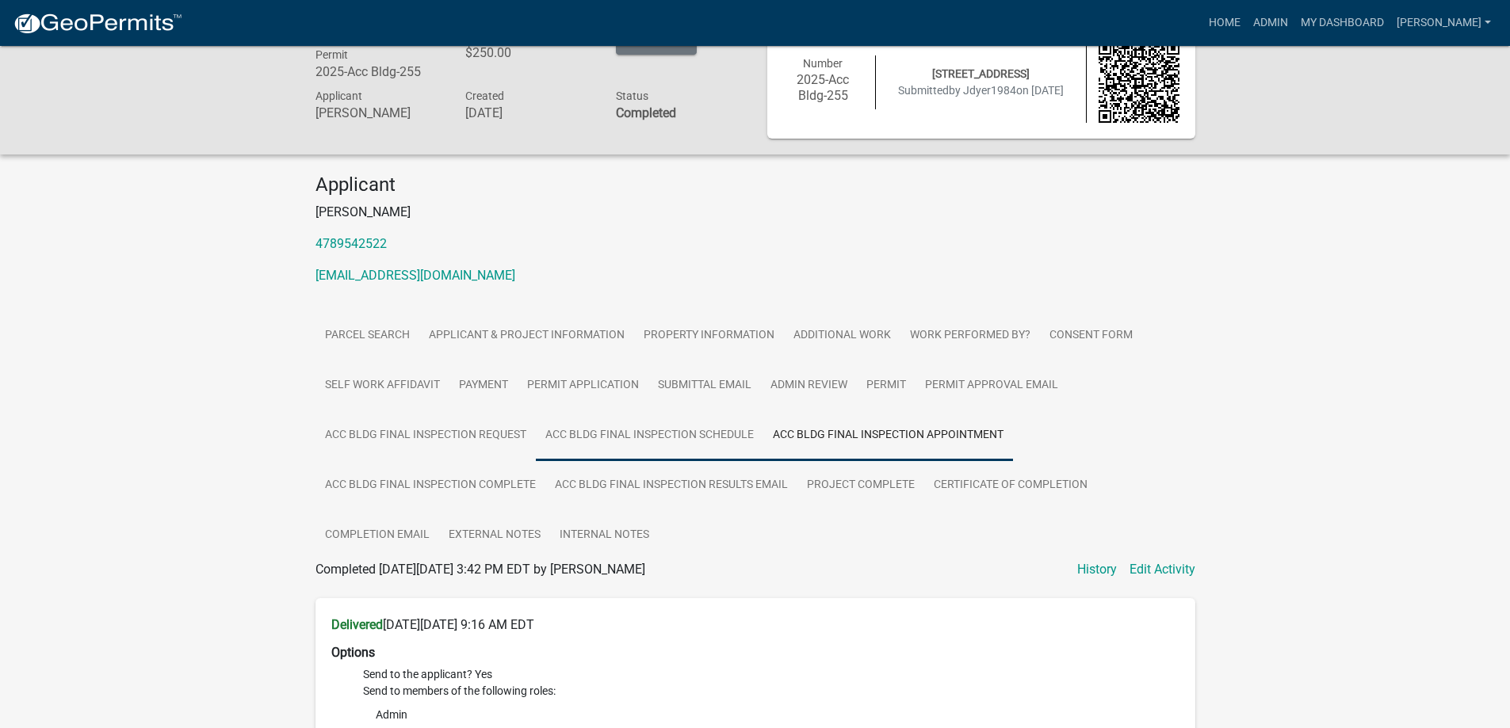
click at [585, 427] on link "Acc Bldg Final Inspection Schedule" at bounding box center [649, 436] width 227 height 51
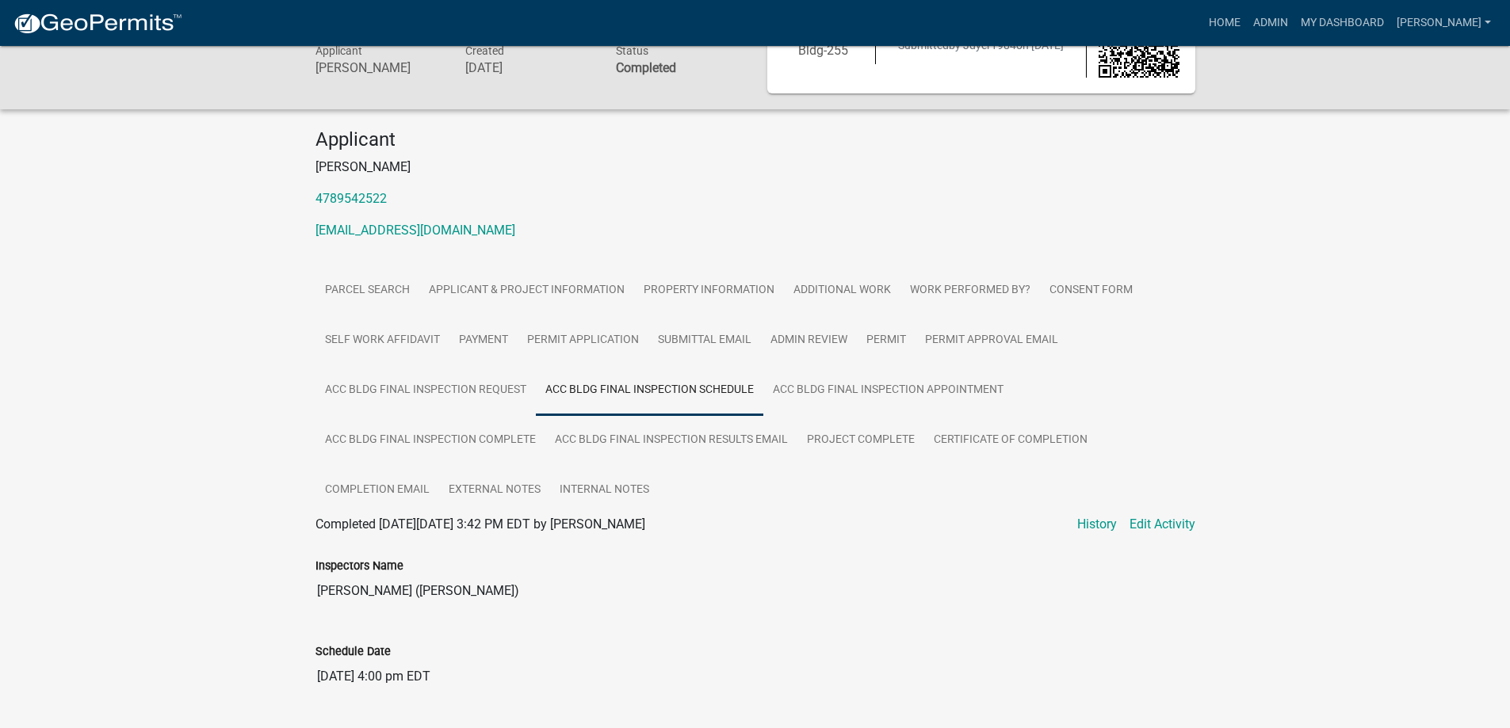
scroll to position [124, 0]
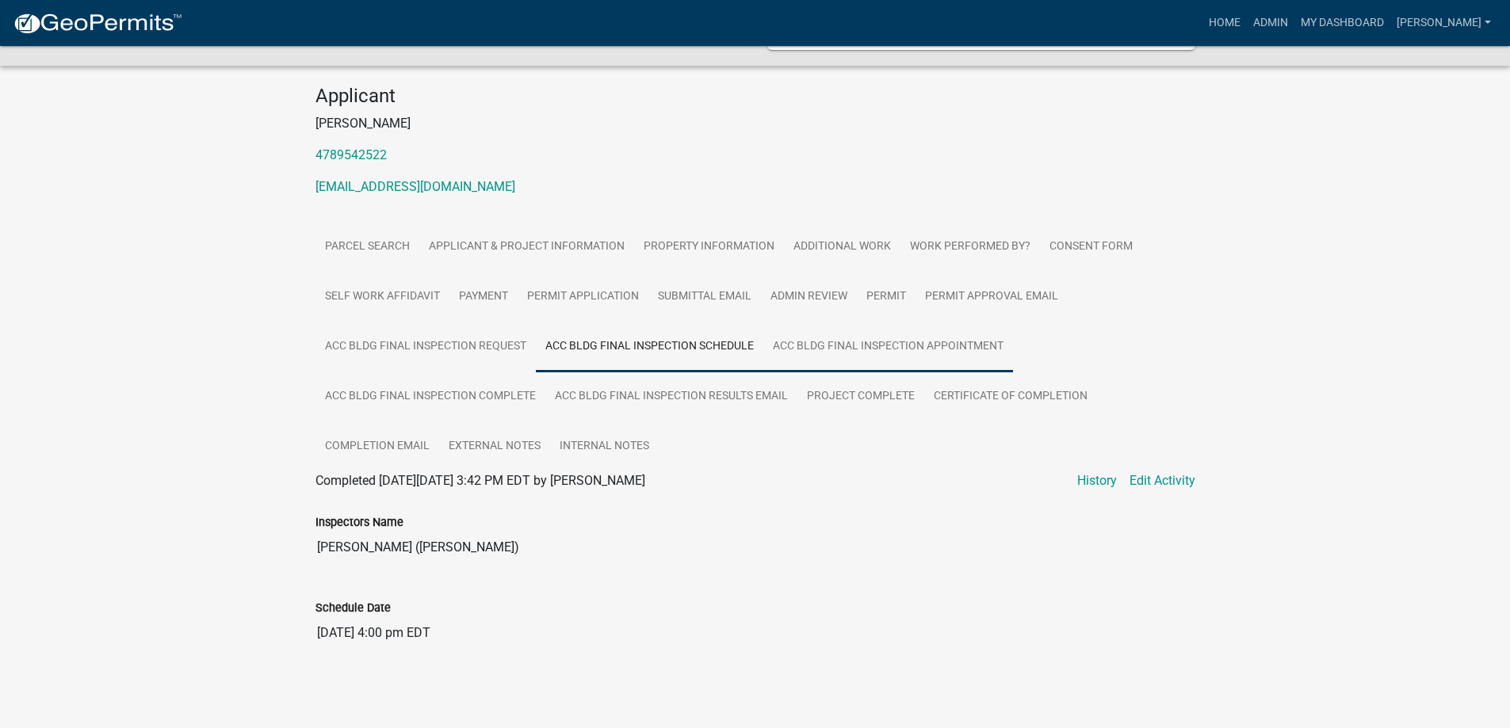
click at [959, 361] on link "Acc Bldg Final Inspection Appointment" at bounding box center [888, 347] width 250 height 51
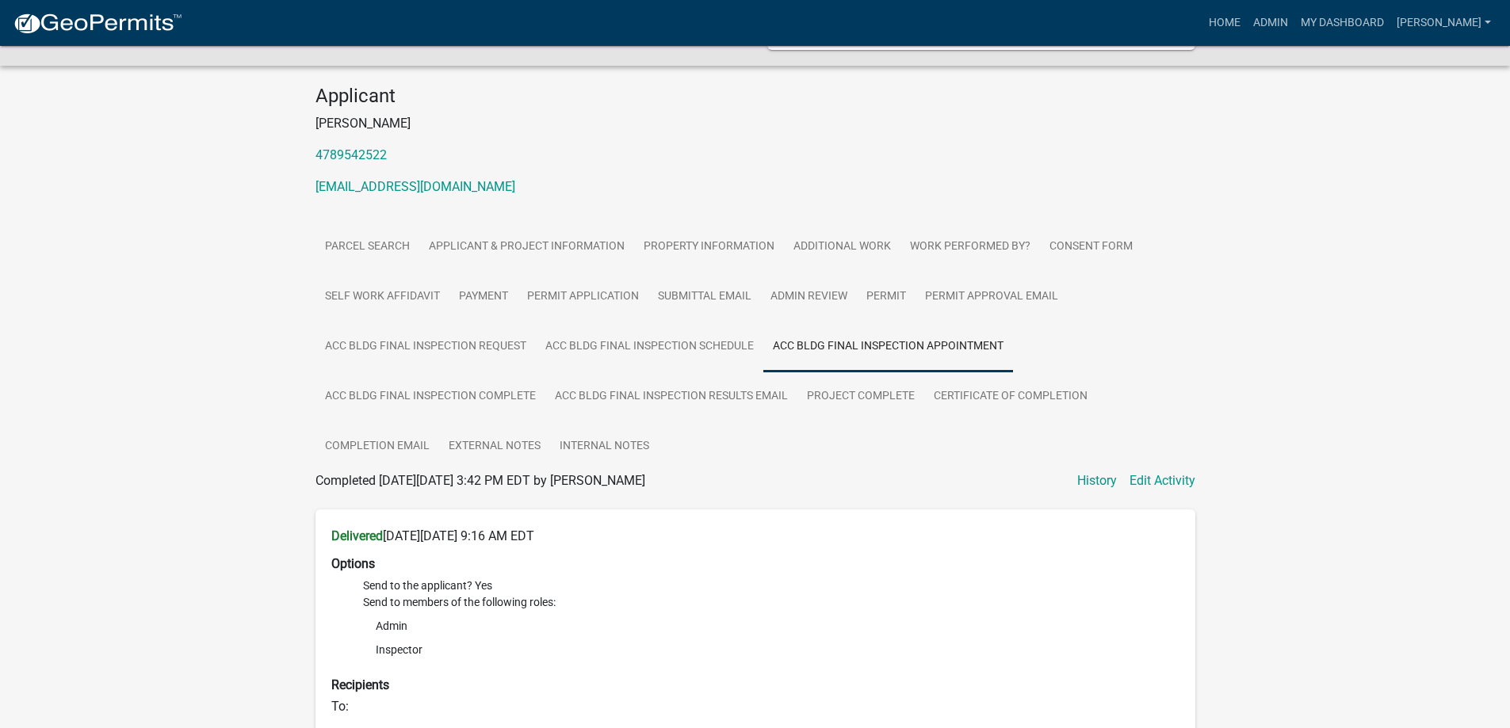
click at [470, 395] on link "Acc Bldg Final Inspection Complete" at bounding box center [430, 397] width 230 height 51
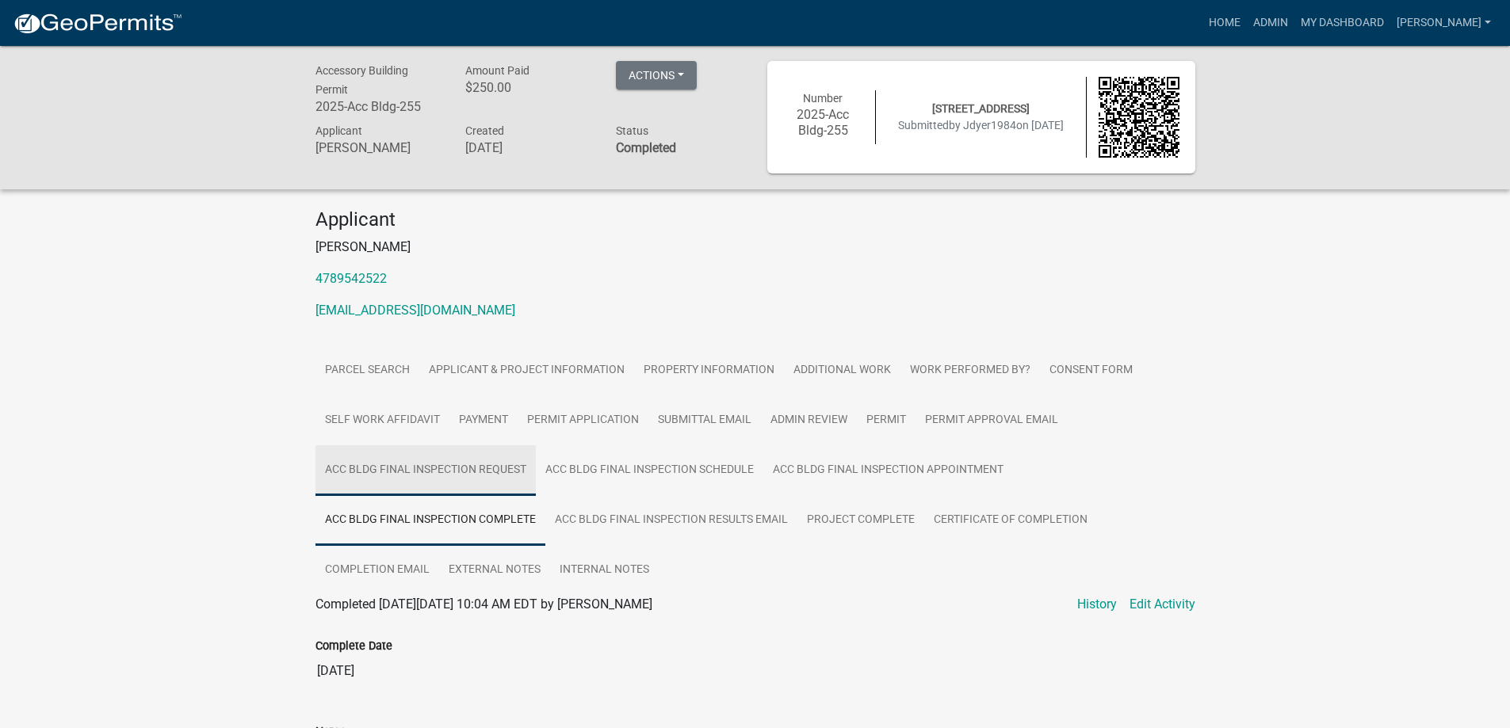
scroll to position [0, 0]
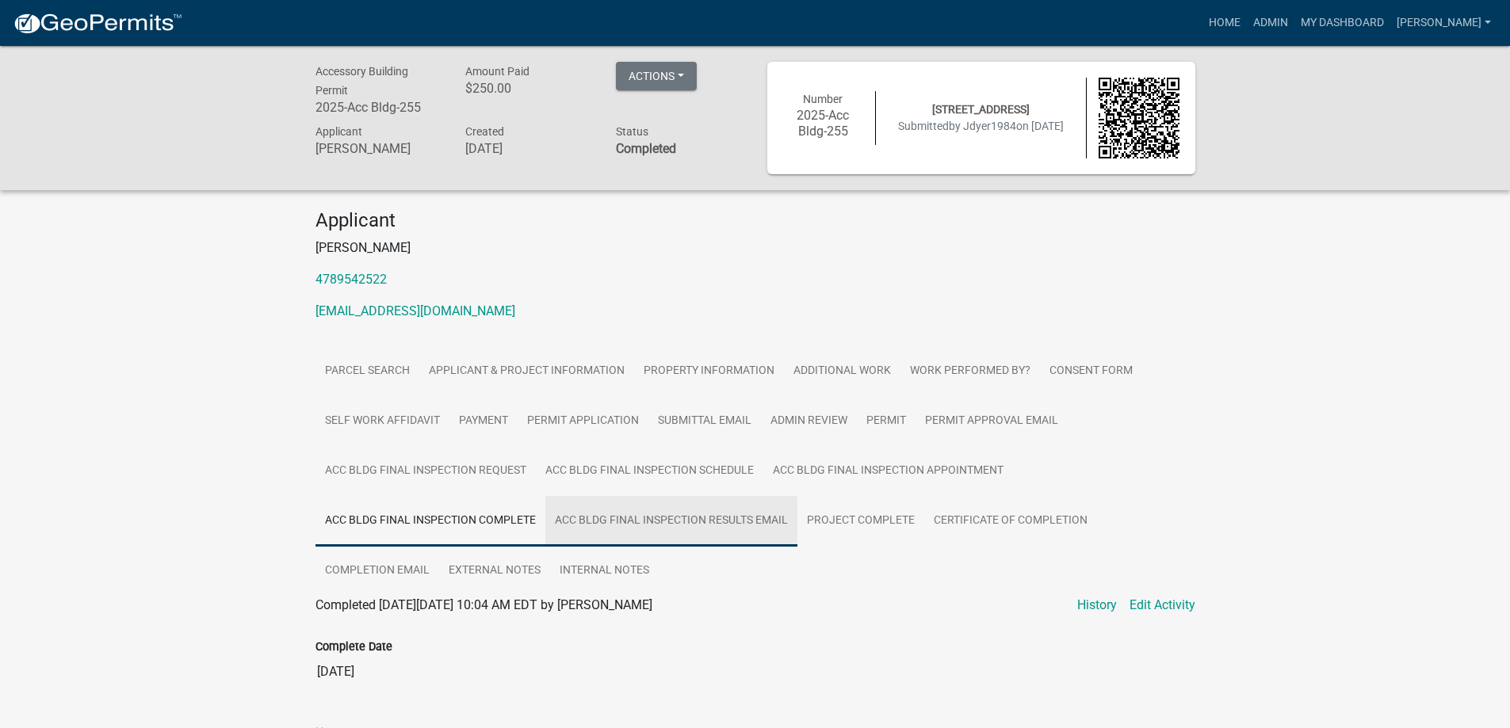
click at [587, 525] on link "Acc Bldg Final Inspection Results Email" at bounding box center [671, 521] width 252 height 51
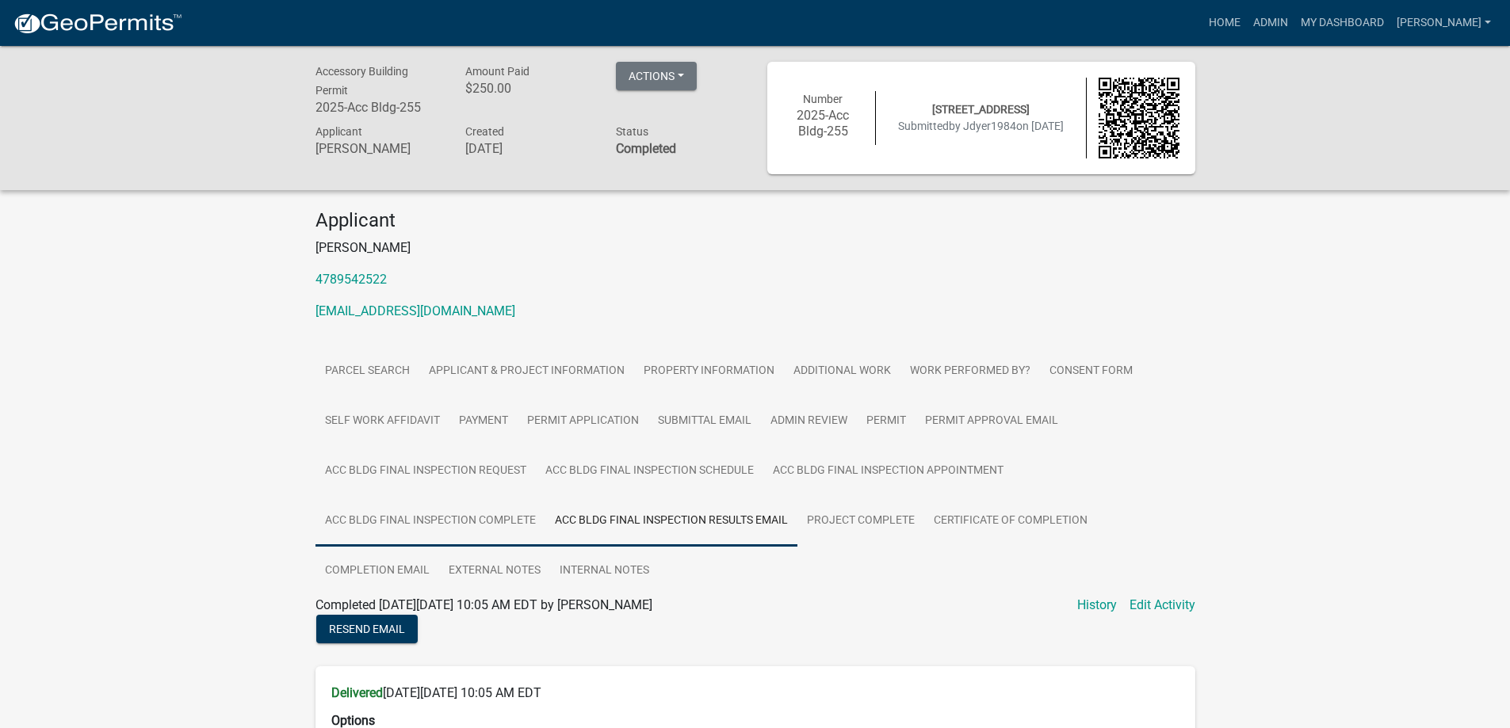
click at [376, 503] on link "Acc Bldg Final Inspection Complete" at bounding box center [430, 521] width 230 height 51
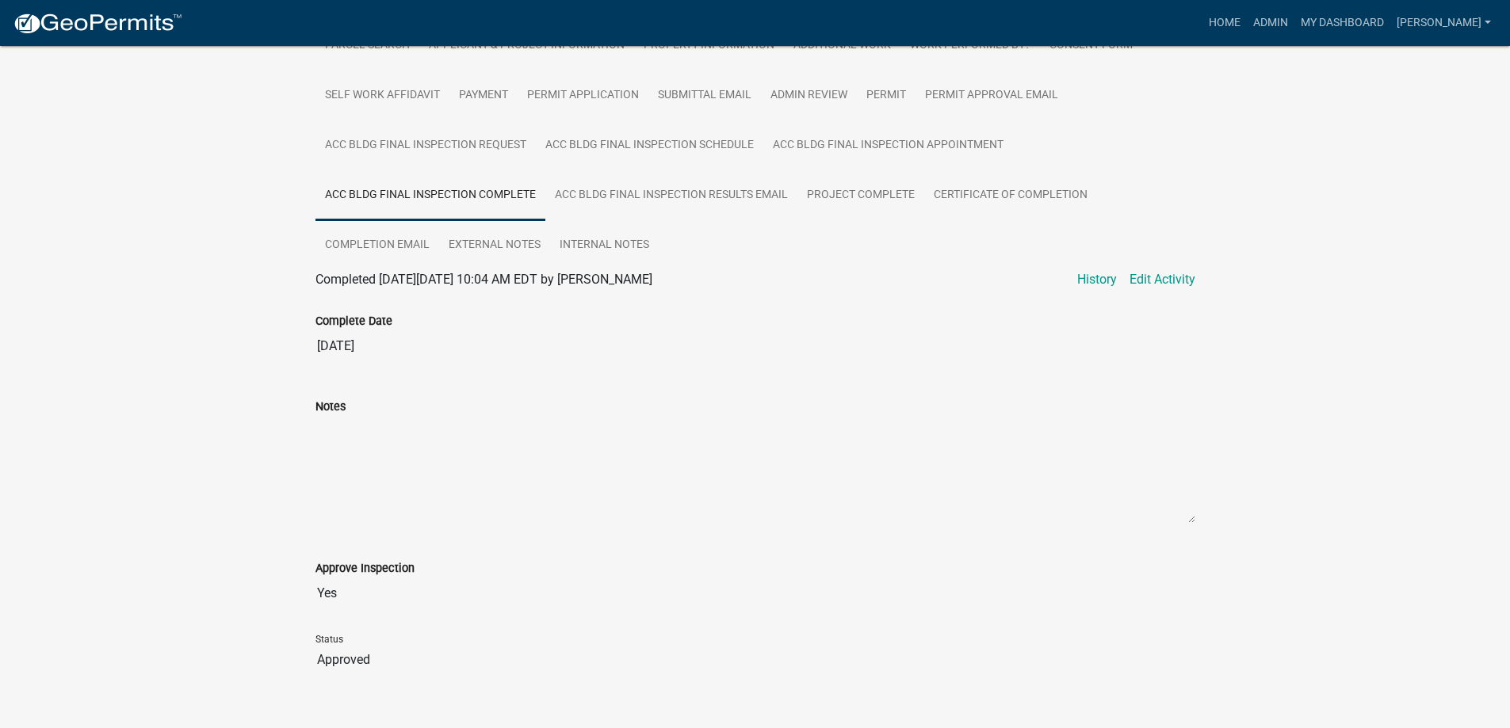
scroll to position [353, 0]
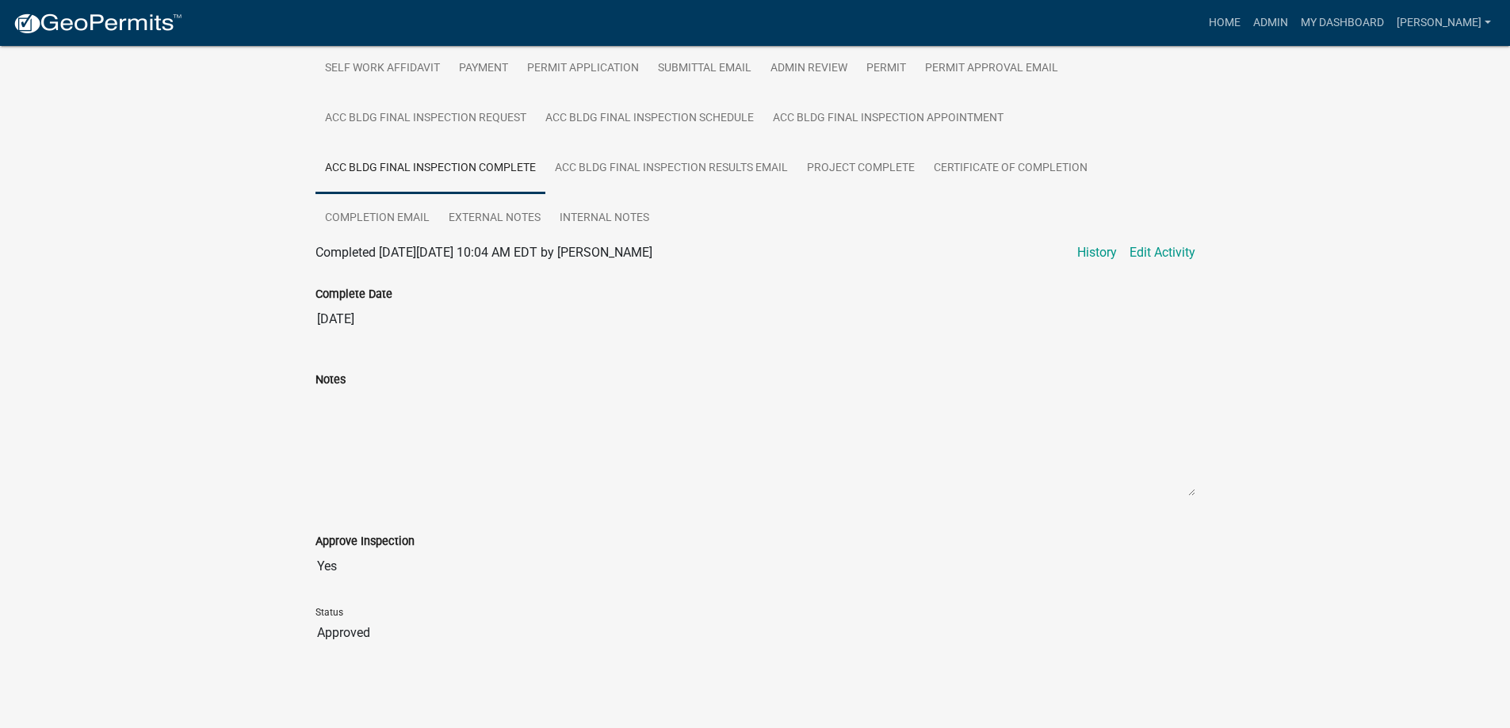
drag, startPoint x: 378, startPoint y: 327, endPoint x: 303, endPoint y: 334, distance: 75.6
click at [304, 334] on div "Complete Date [DATE]" at bounding box center [755, 305] width 903 height 86
drag, startPoint x: 609, startPoint y: 302, endPoint x: 460, endPoint y: 306, distance: 149.8
click at [461, 307] on div "Complete Date [DATE]" at bounding box center [755, 298] width 880 height 73
click at [949, 106] on link "Acc Bldg Final Inspection Appointment" at bounding box center [888, 119] width 250 height 51
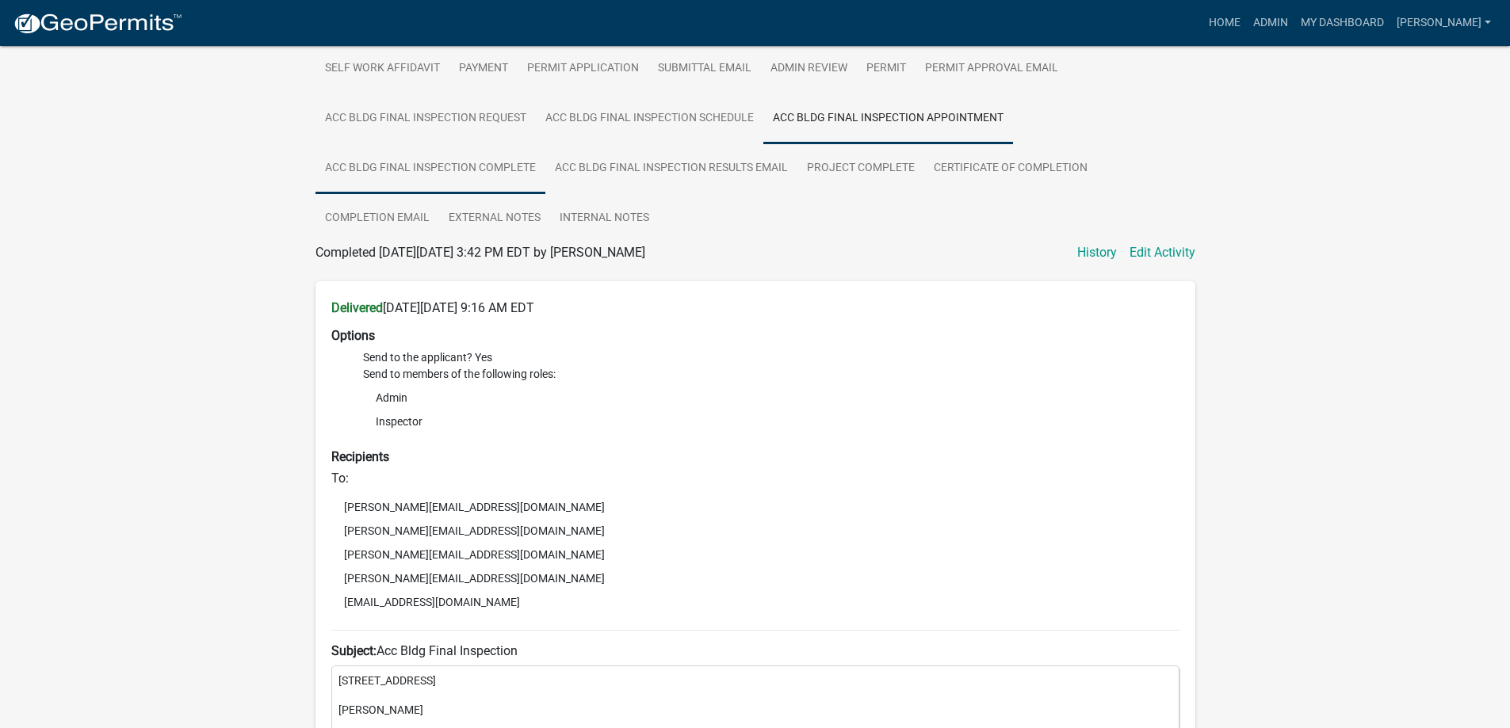
click at [474, 166] on link "Acc Bldg Final Inspection Complete" at bounding box center [430, 168] width 230 height 51
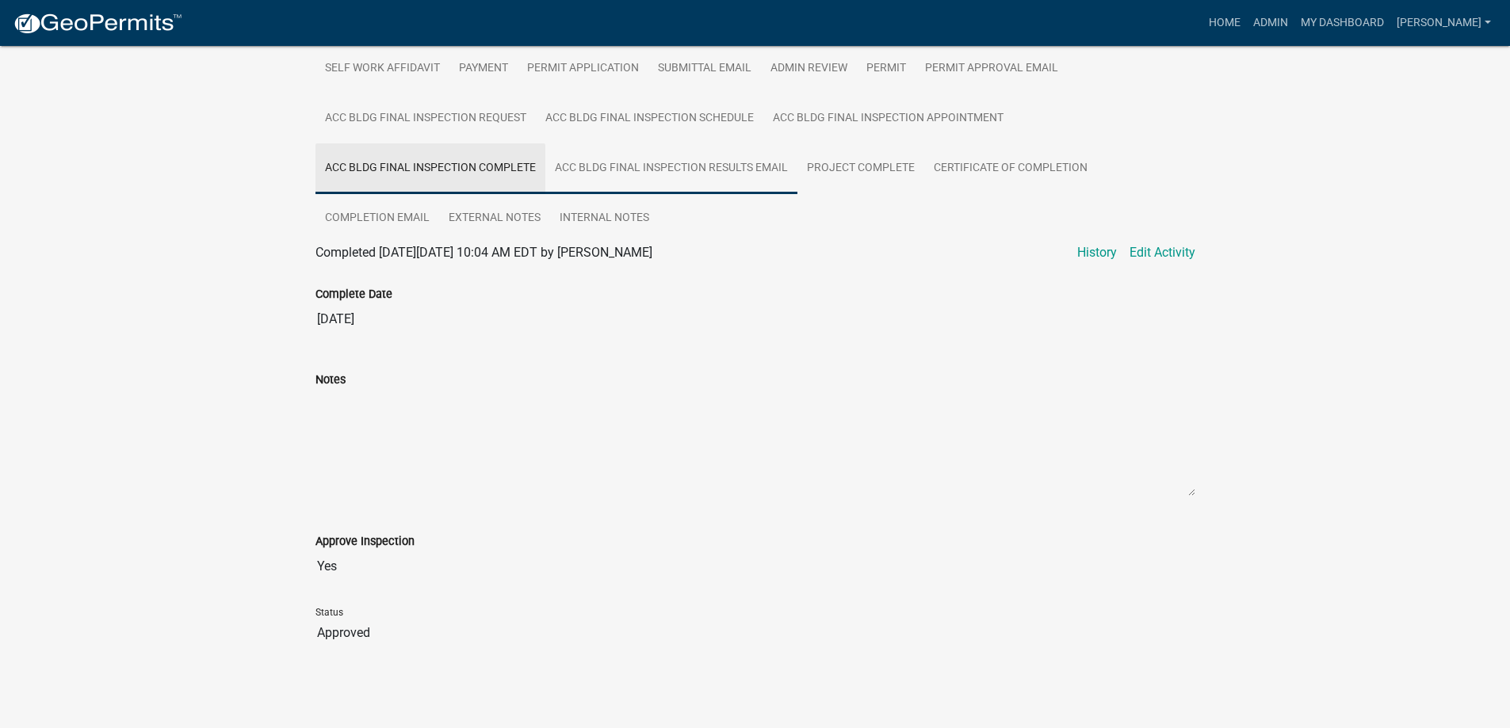
click at [598, 164] on link "Acc Bldg Final Inspection Results Email" at bounding box center [671, 168] width 252 height 51
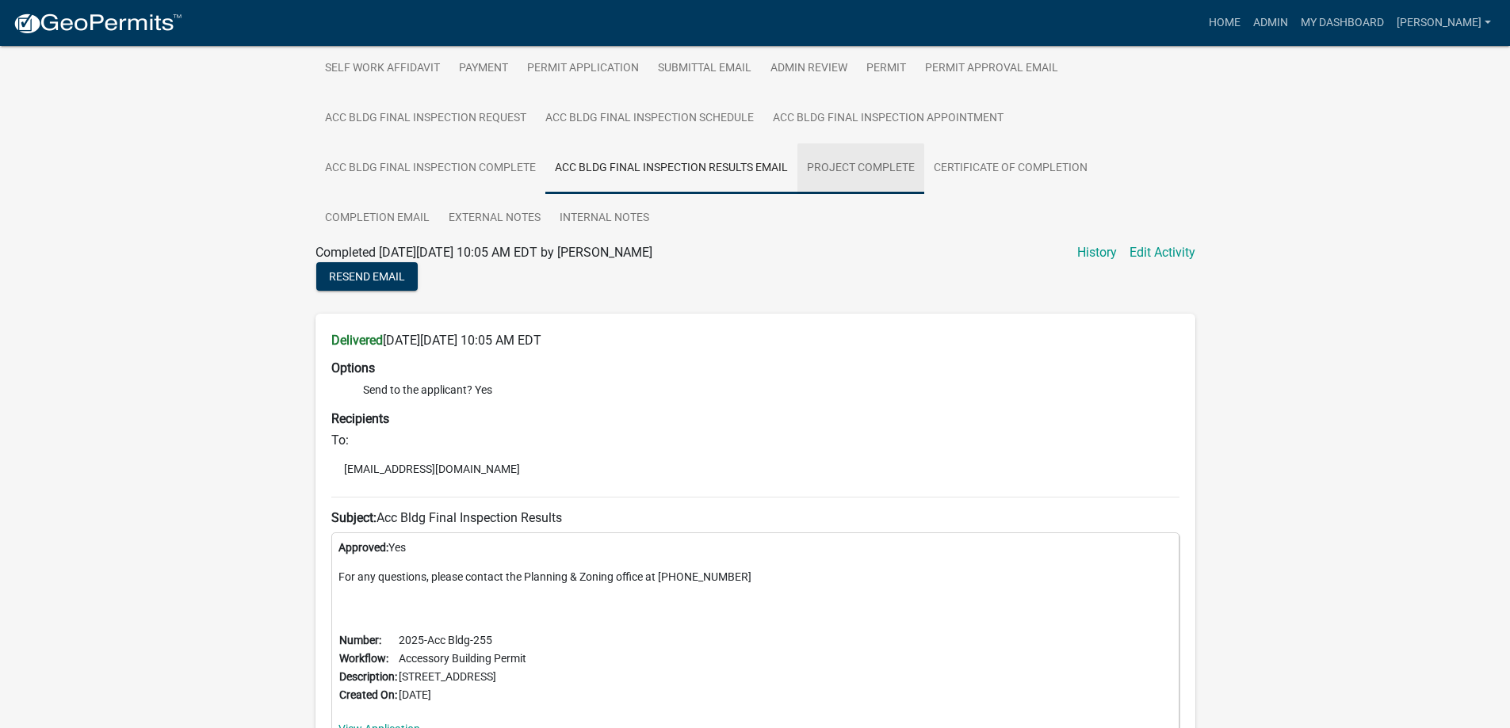
click at [857, 166] on link "Project Complete" at bounding box center [860, 168] width 127 height 51
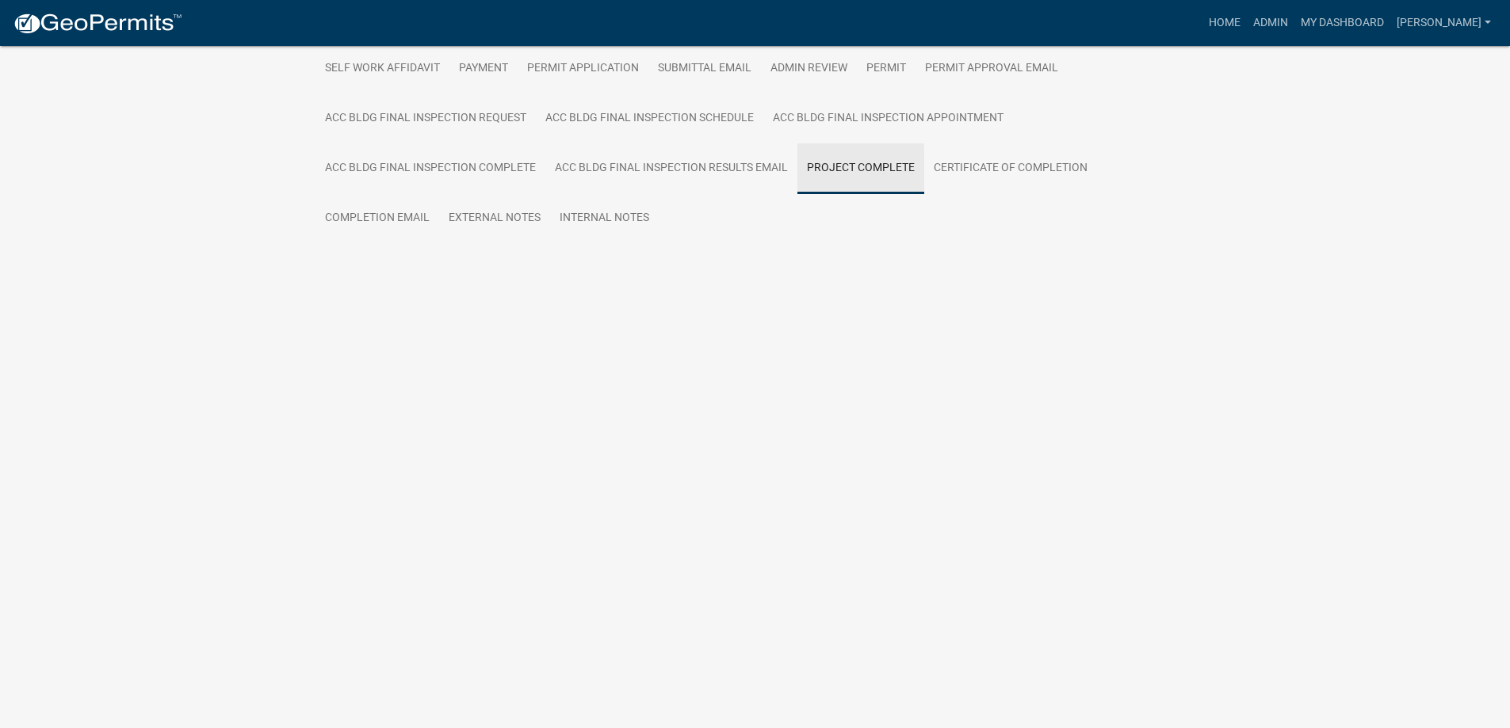
scroll to position [156, 0]
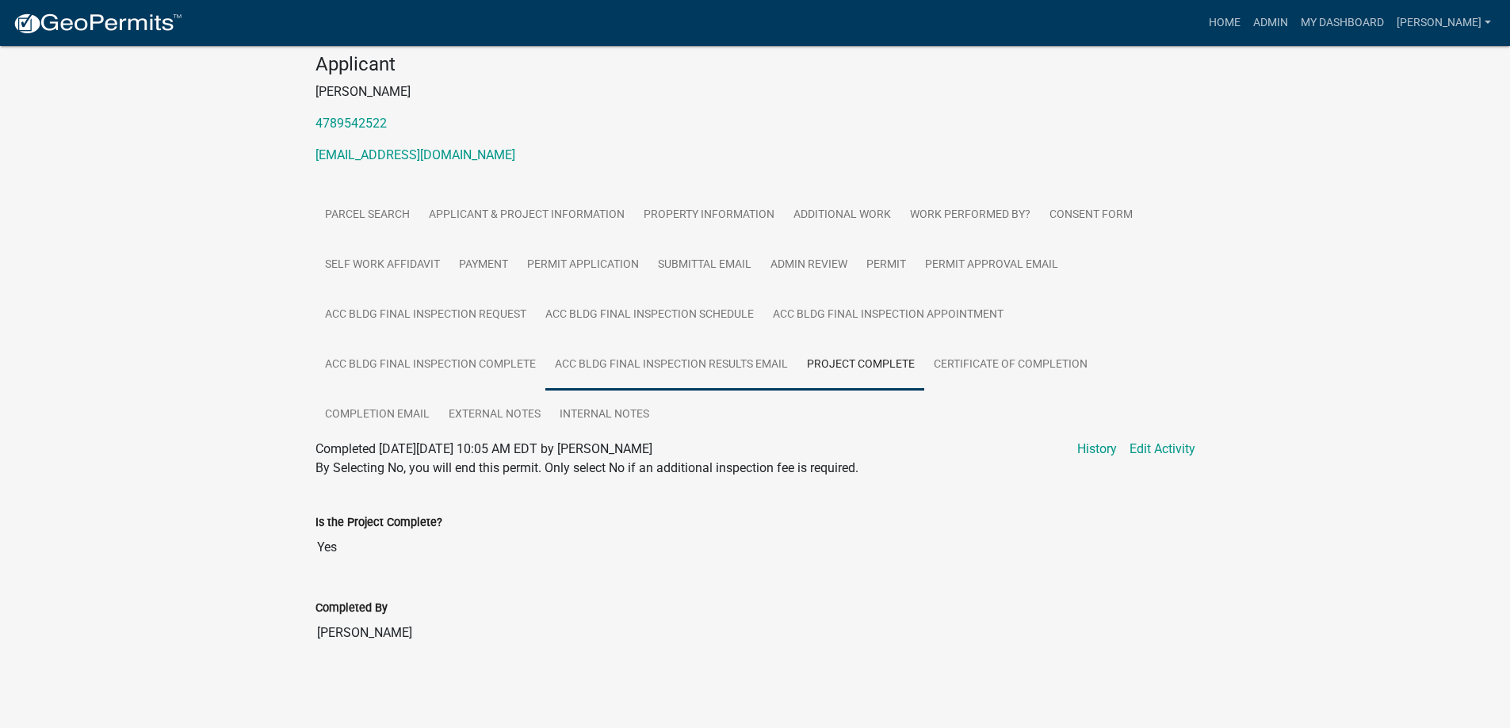
click at [736, 373] on link "Acc Bldg Final Inspection Results Email" at bounding box center [671, 365] width 252 height 51
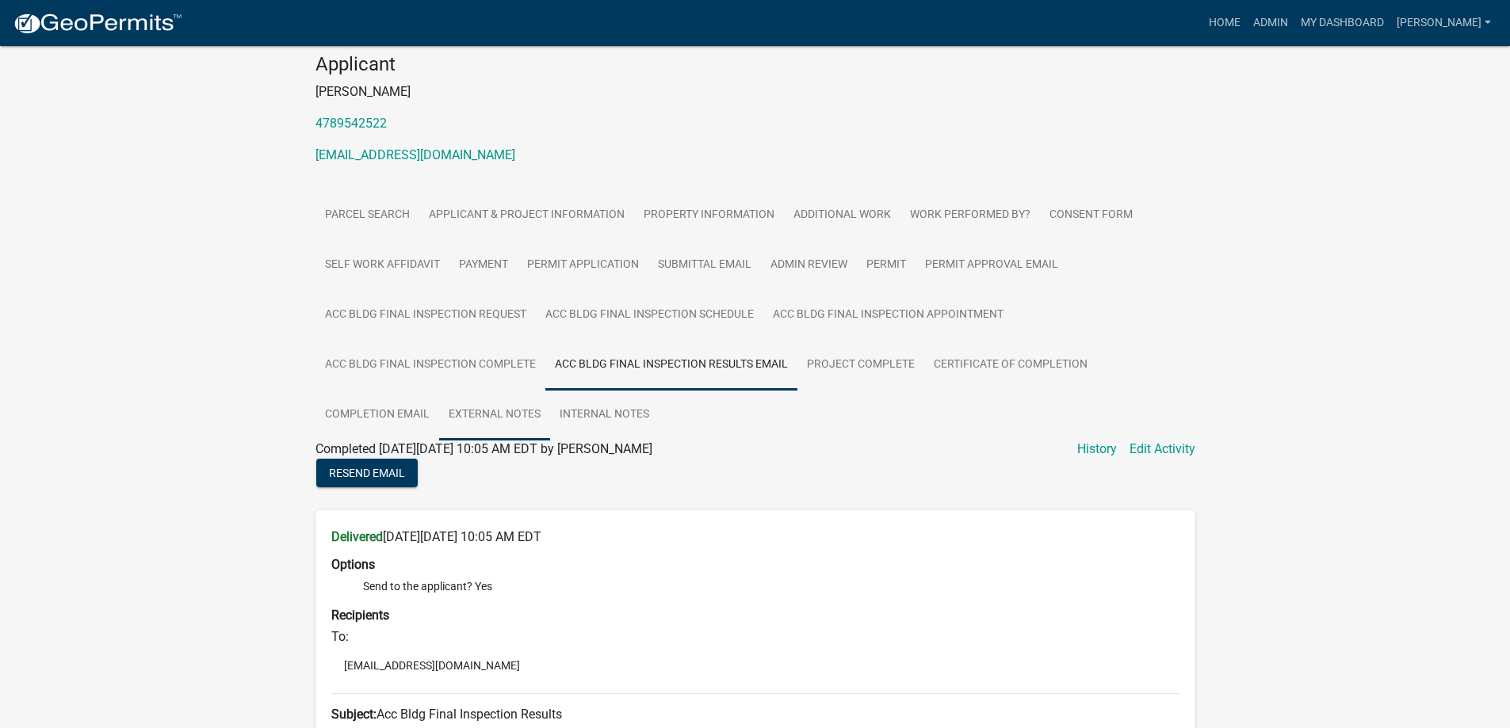
click at [448, 390] on link "External Notes" at bounding box center [494, 415] width 111 height 51
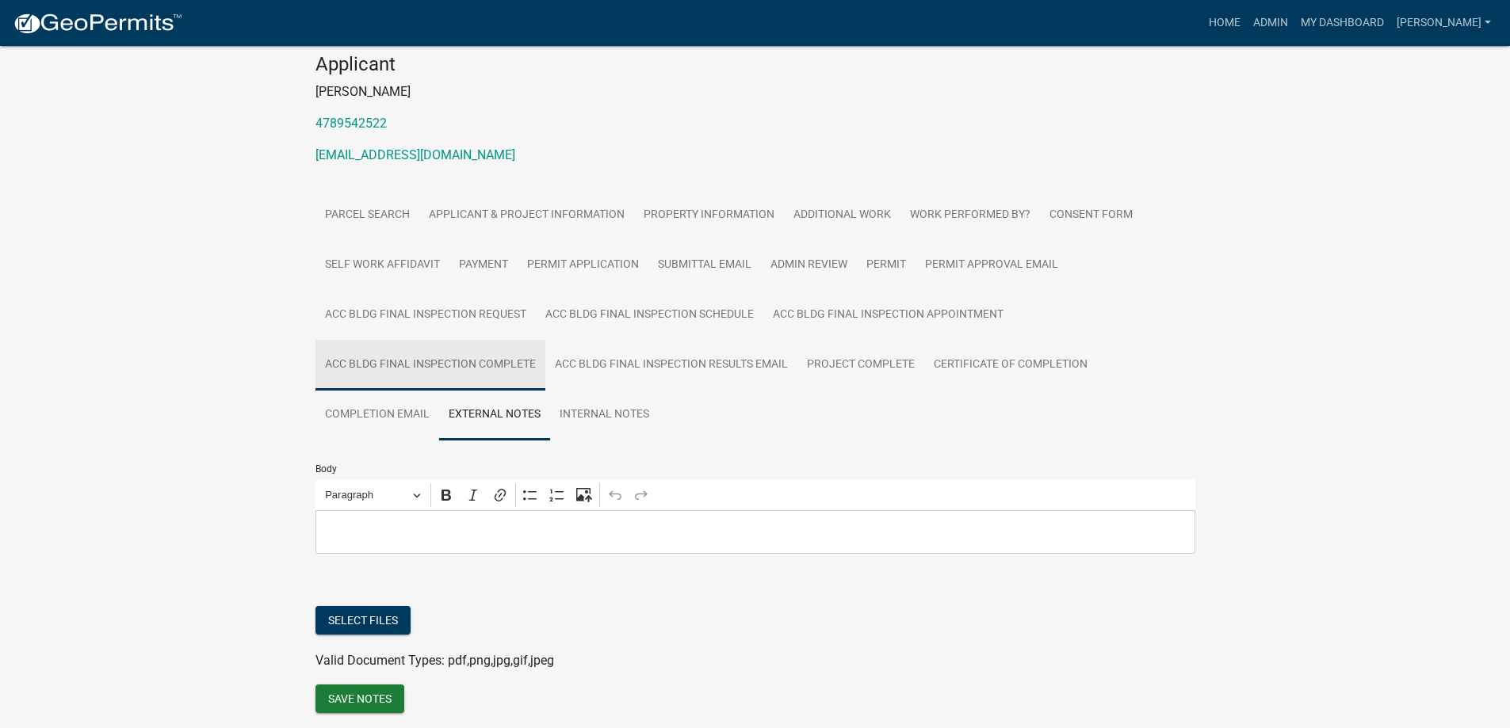
click at [470, 372] on link "Acc Bldg Final Inspection Complete" at bounding box center [430, 365] width 230 height 51
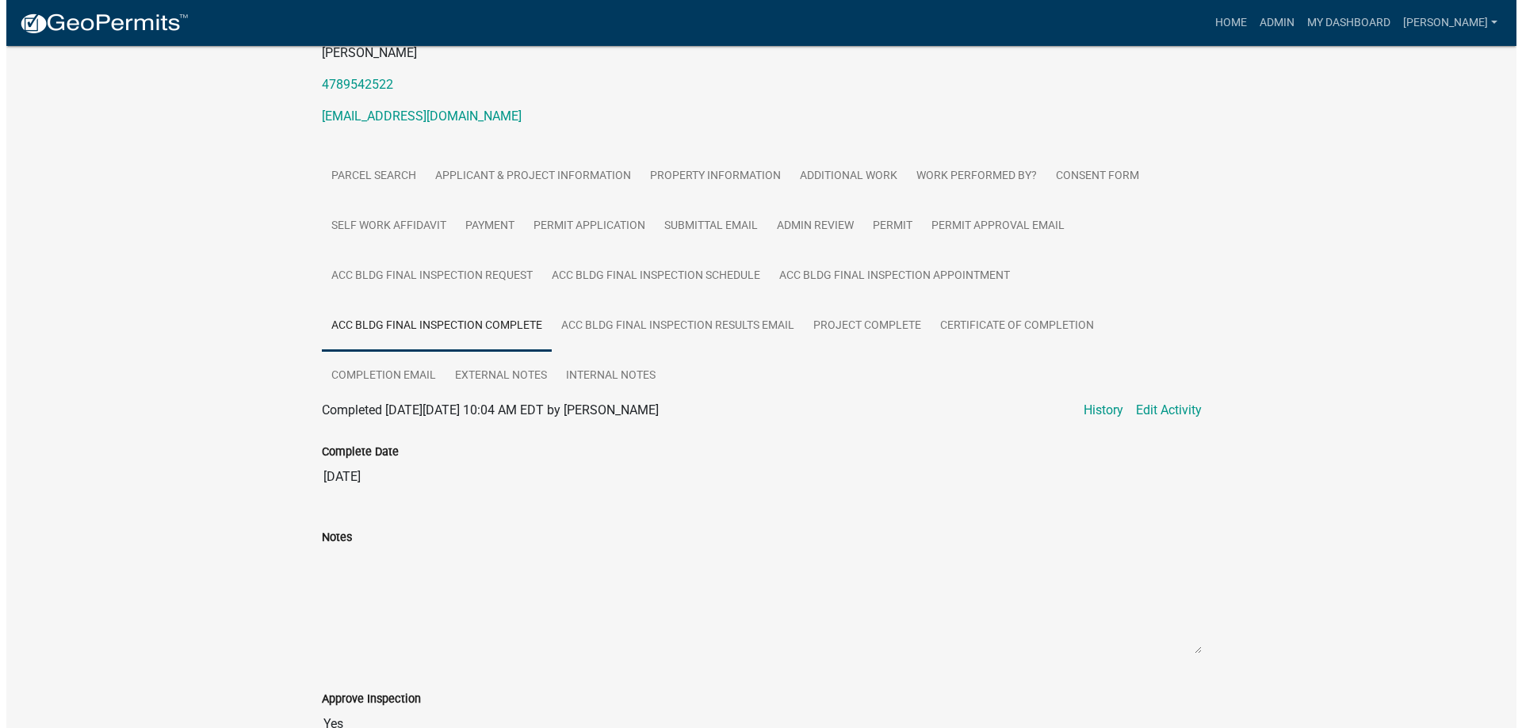
scroll to position [194, 0]
click at [1163, 413] on link "Edit Activity" at bounding box center [1162, 411] width 66 height 19
click at [1144, 411] on link "Edit Activity" at bounding box center [1162, 411] width 66 height 19
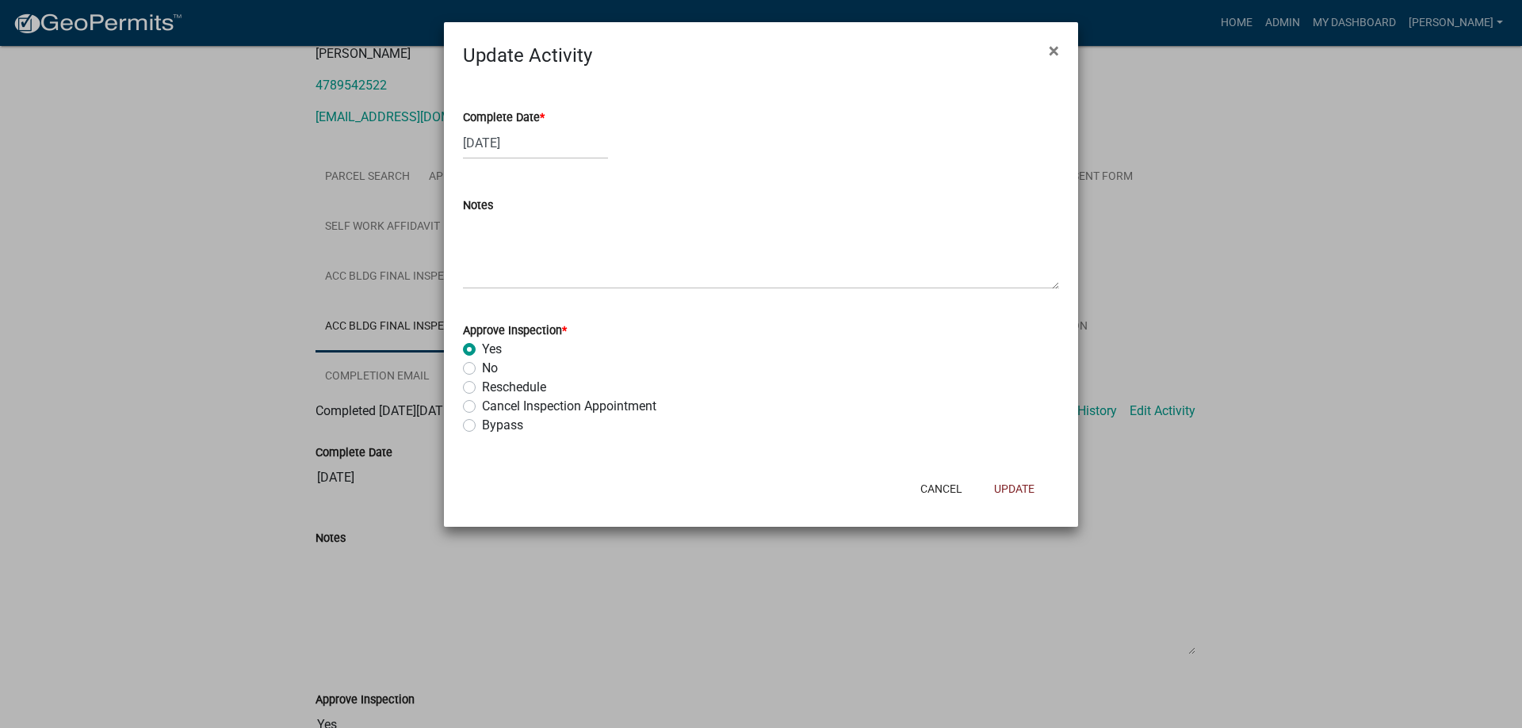
click at [476, 387] on div "Reschedule" at bounding box center [761, 387] width 596 height 19
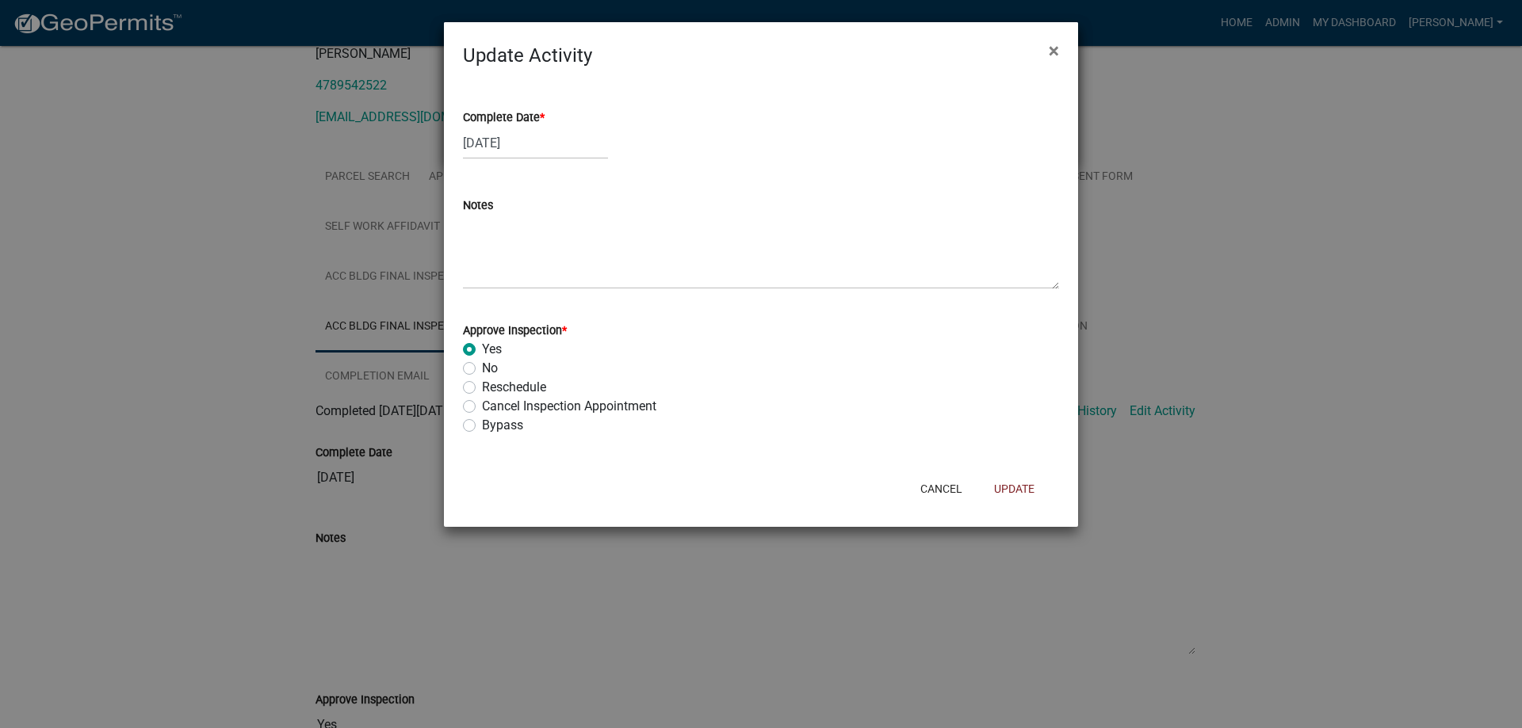
click at [482, 386] on label "Reschedule" at bounding box center [514, 387] width 64 height 19
click at [482, 386] on input "Reschedule" at bounding box center [487, 383] width 10 height 10
radio input "true"
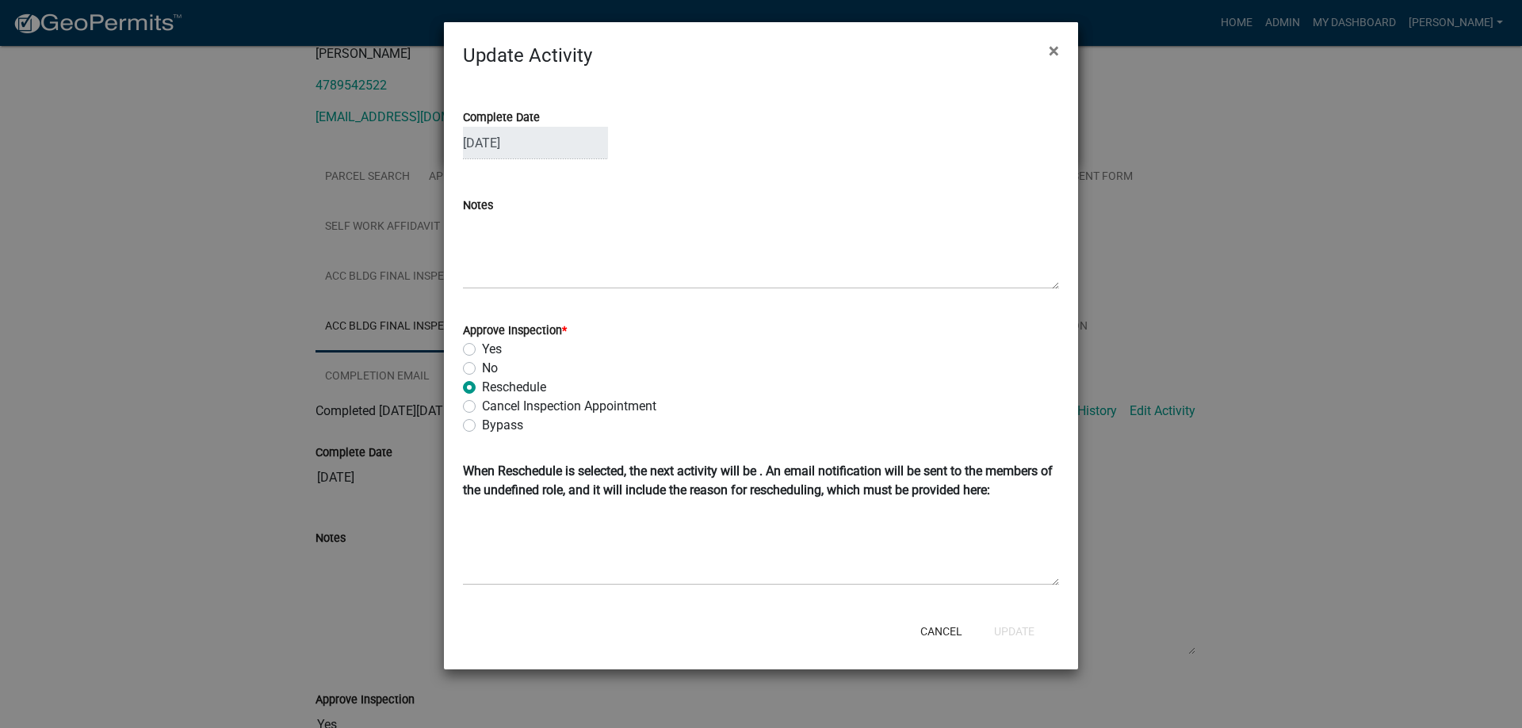
click at [482, 371] on label "No" at bounding box center [490, 368] width 16 height 19
click at [482, 369] on input "No" at bounding box center [487, 364] width 10 height 10
radio input "true"
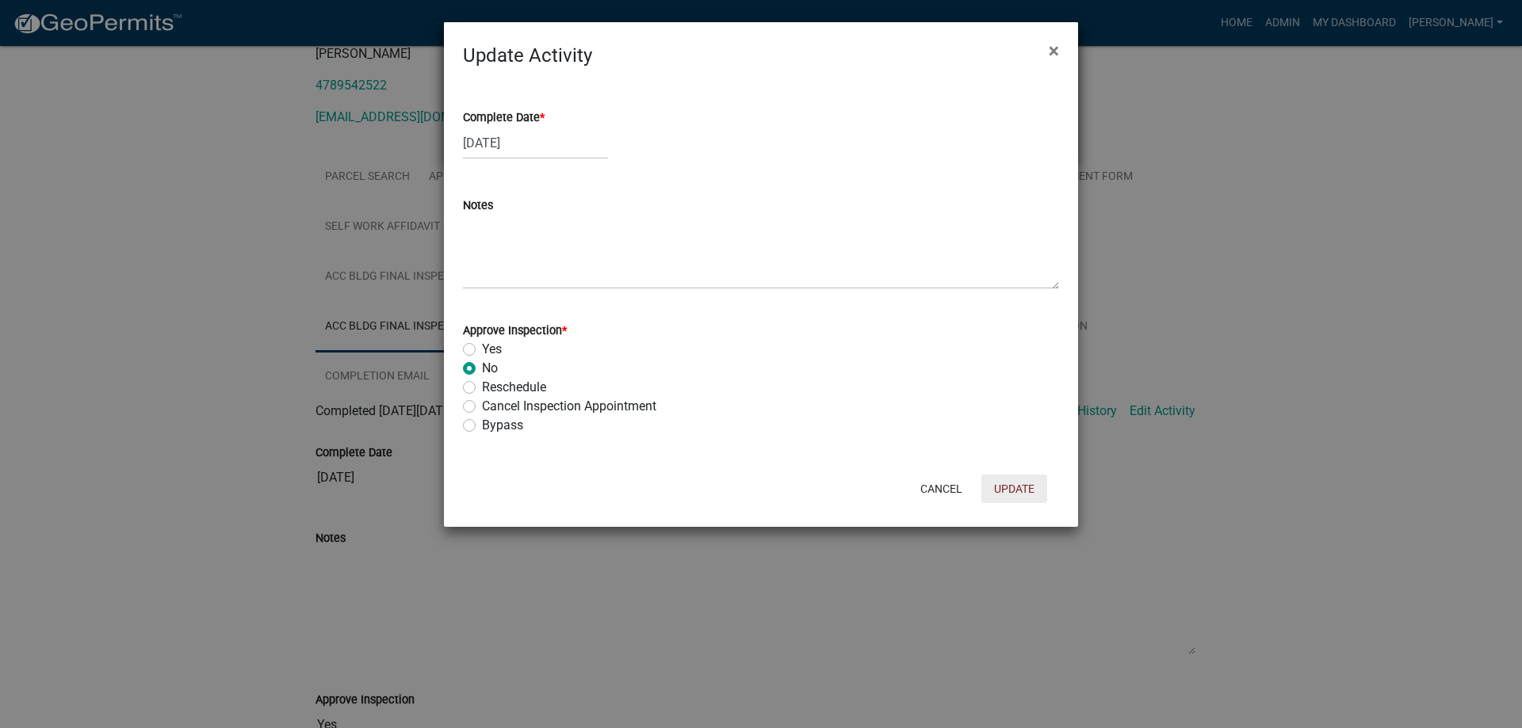
click at [1001, 490] on button "Update" at bounding box center [1014, 489] width 66 height 29
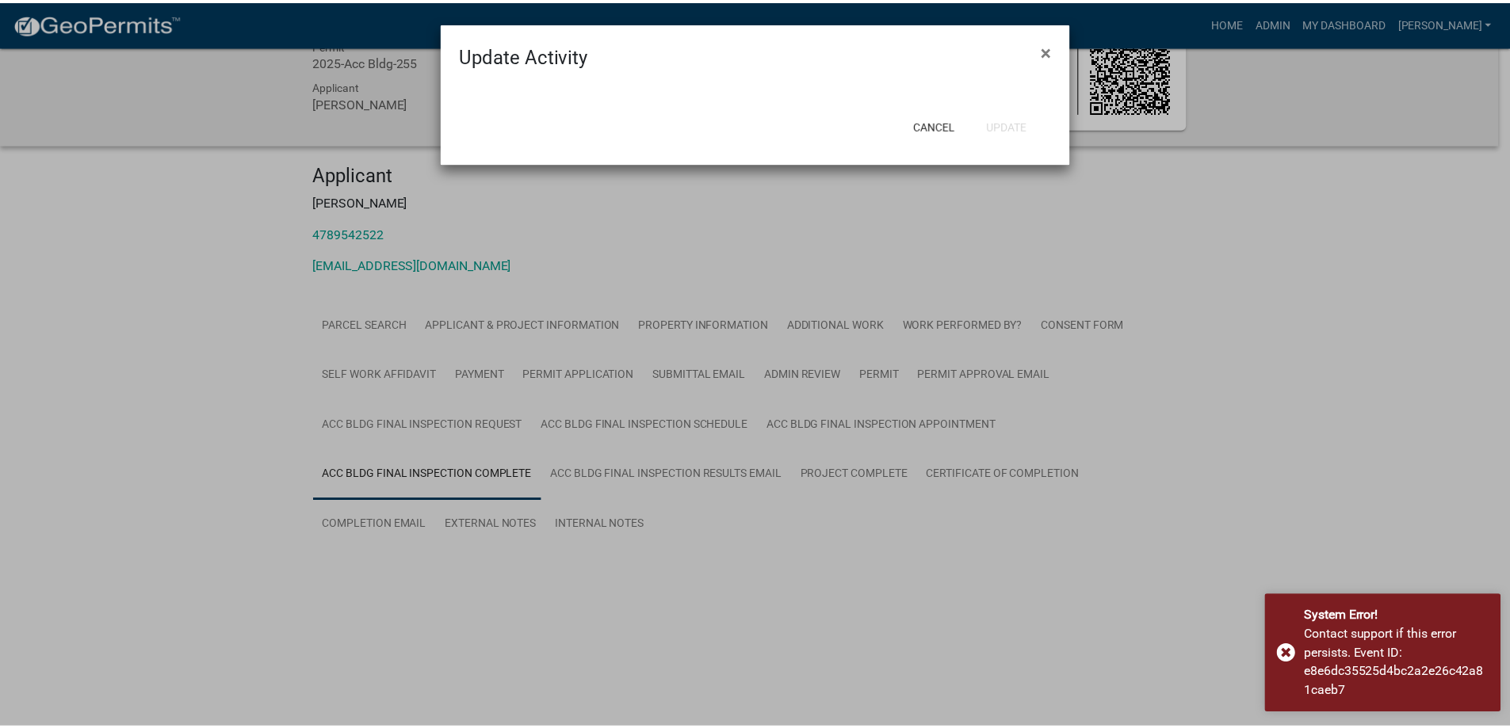
scroll to position [46, 0]
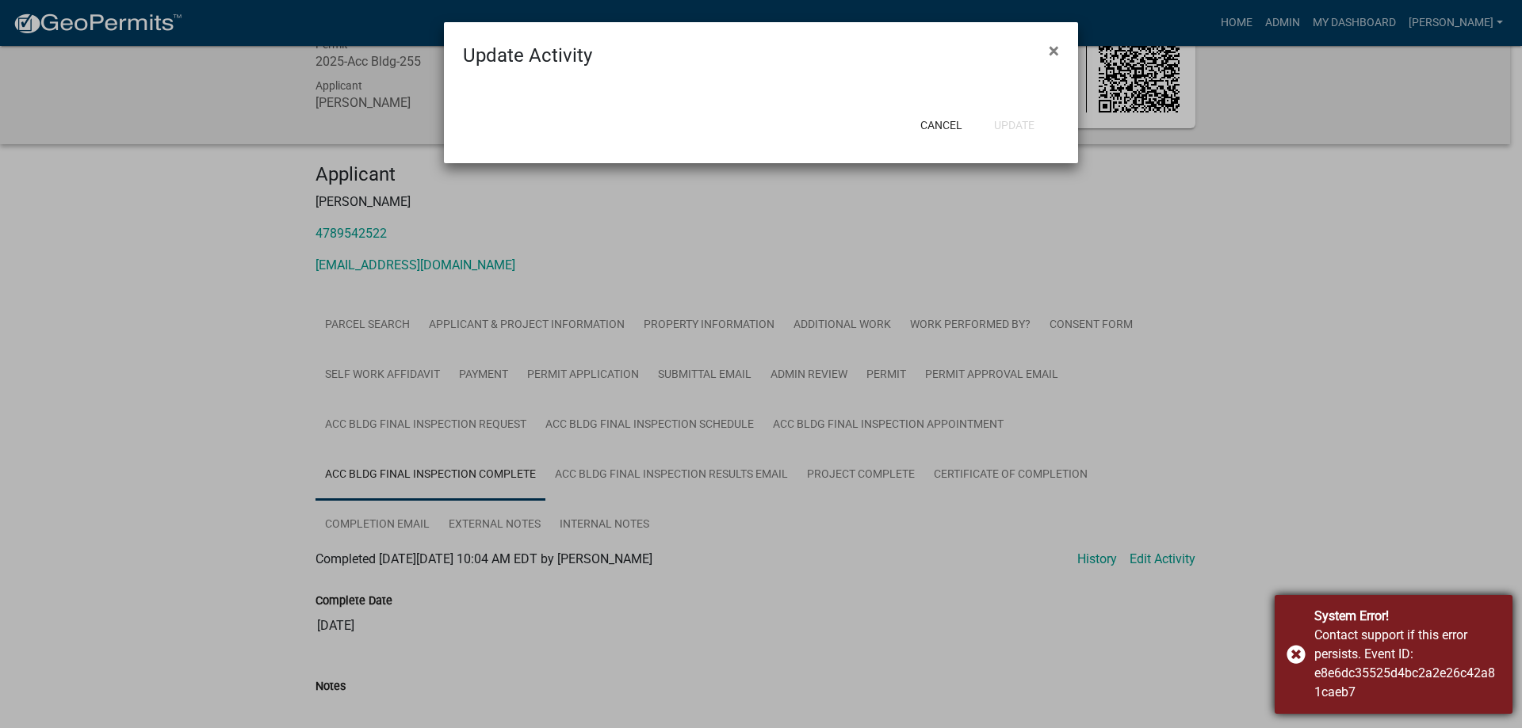
click at [1295, 659] on div "System Error! Contact support if this error persists. Event ID: e8e6dc35525d4bc…" at bounding box center [1393, 654] width 238 height 119
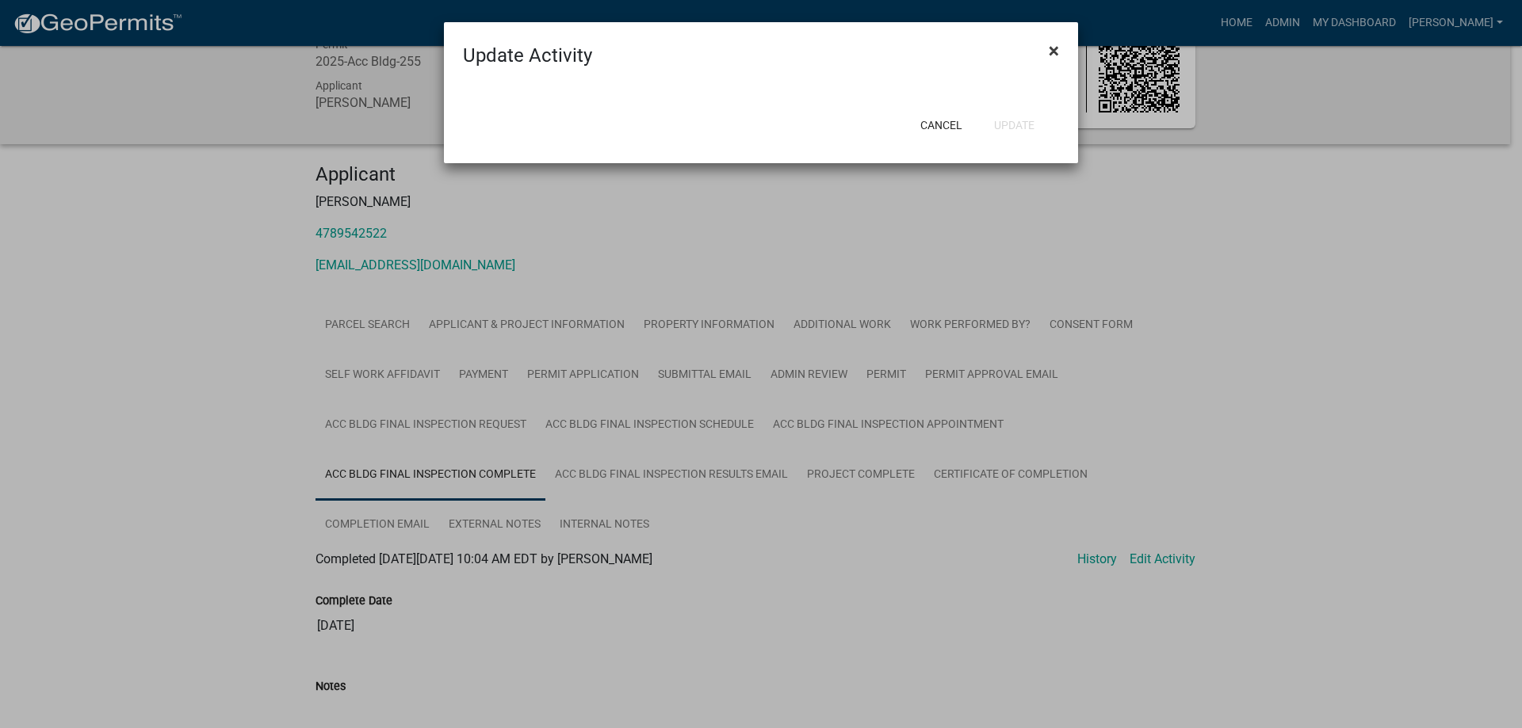
click at [1055, 46] on span "×" at bounding box center [1054, 51] width 10 height 22
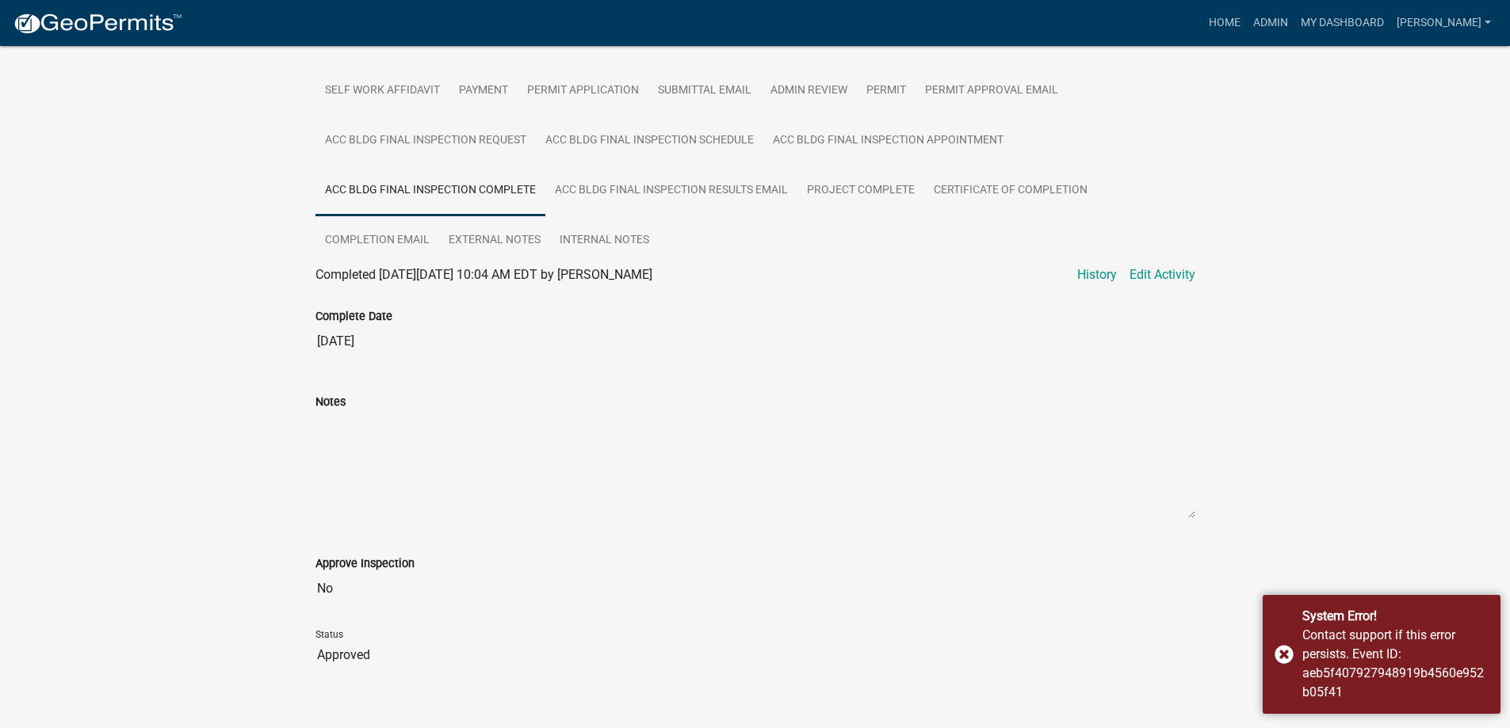
scroll to position [353, 0]
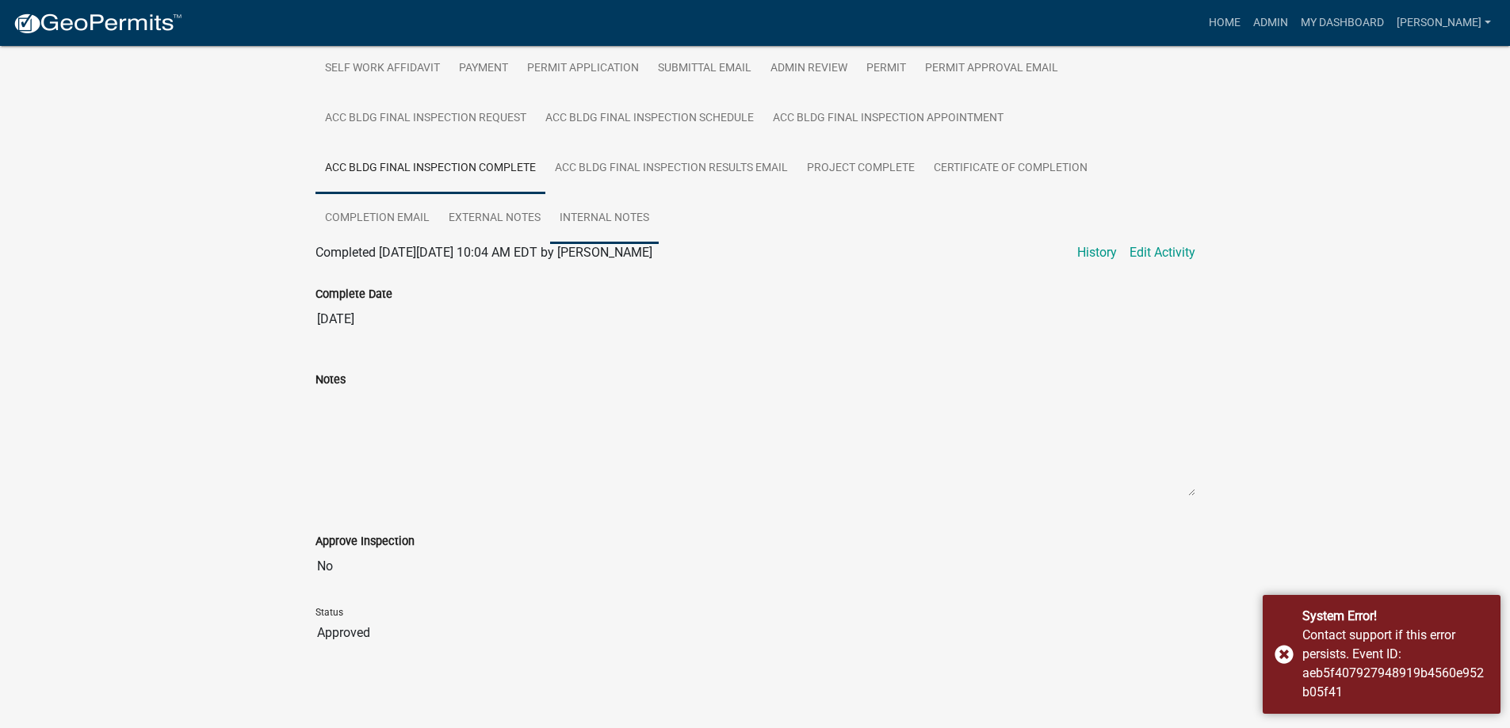
click at [614, 220] on link "Internal Notes" at bounding box center [604, 218] width 109 height 51
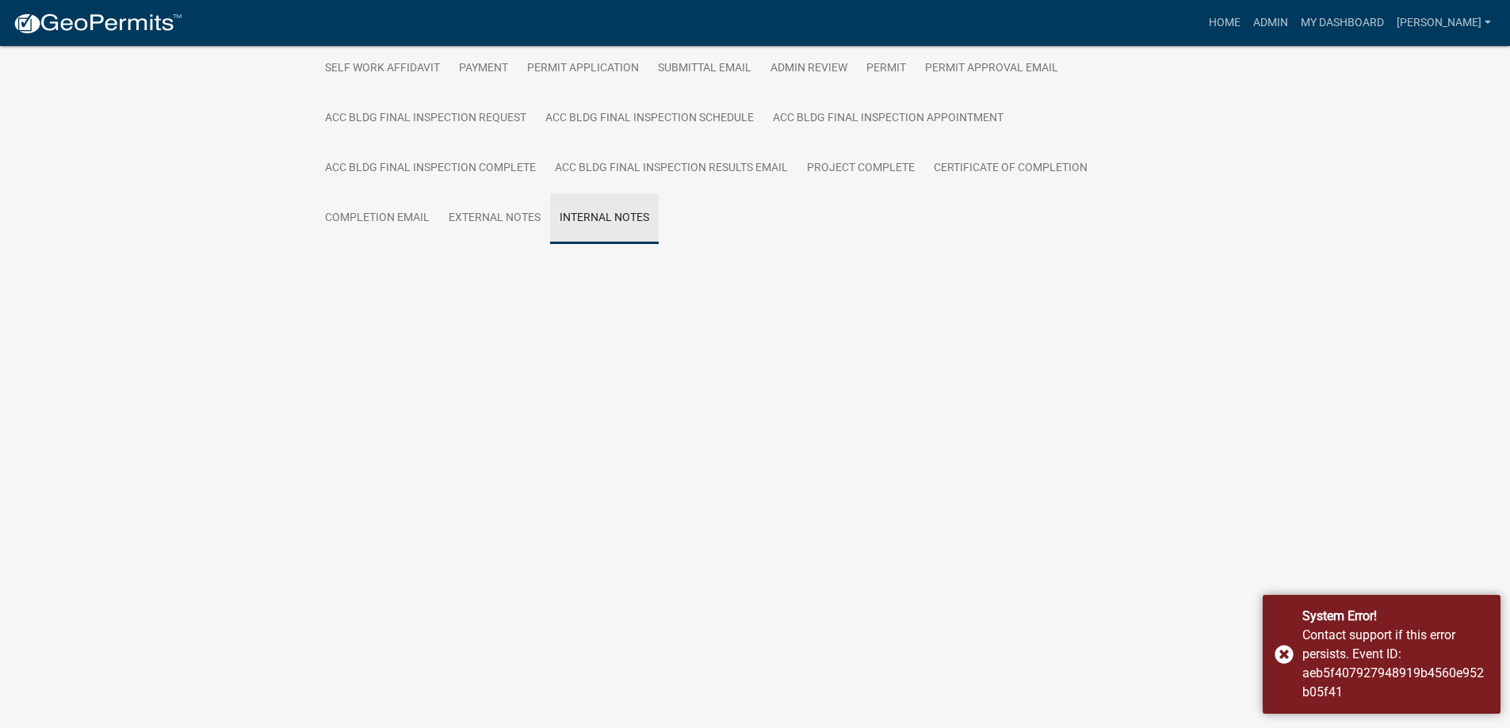
scroll to position [231, 0]
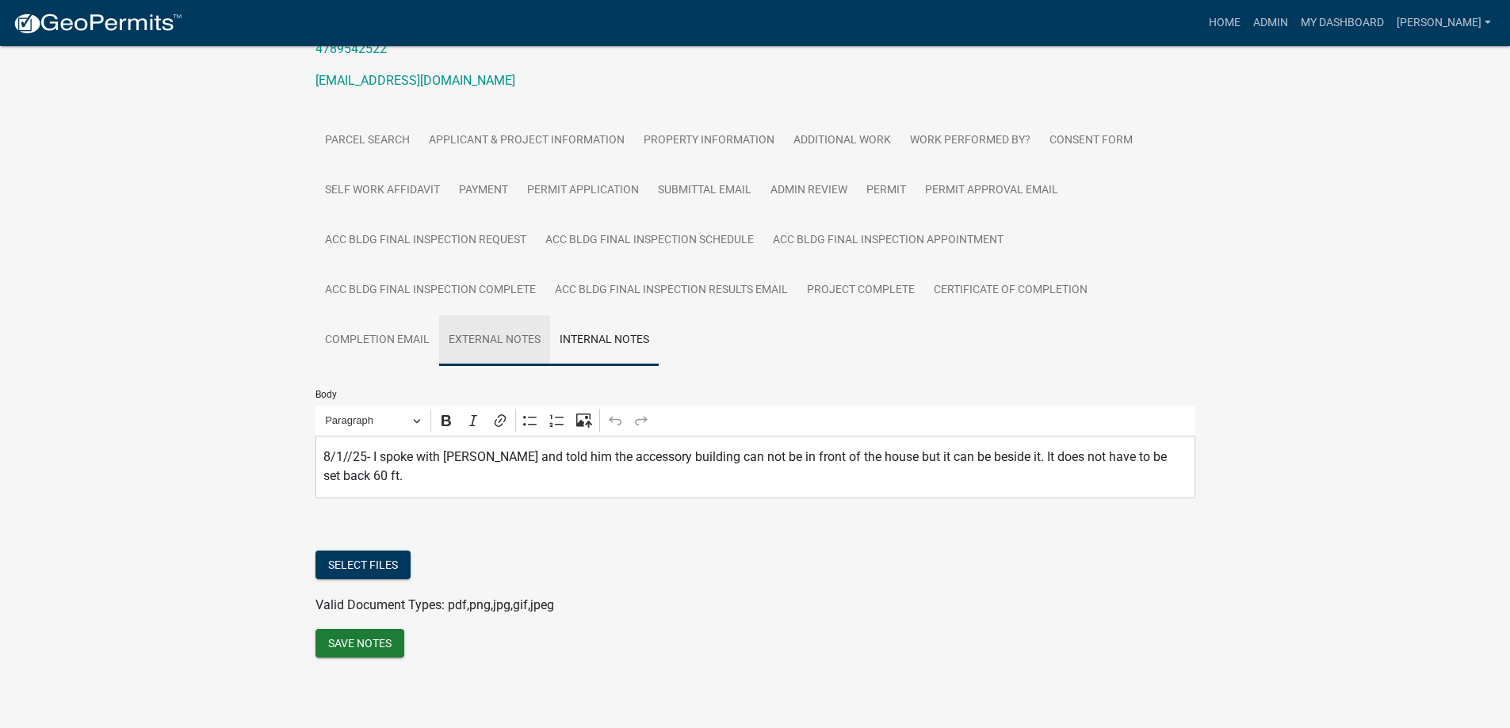
click at [483, 330] on link "External Notes" at bounding box center [494, 340] width 111 height 51
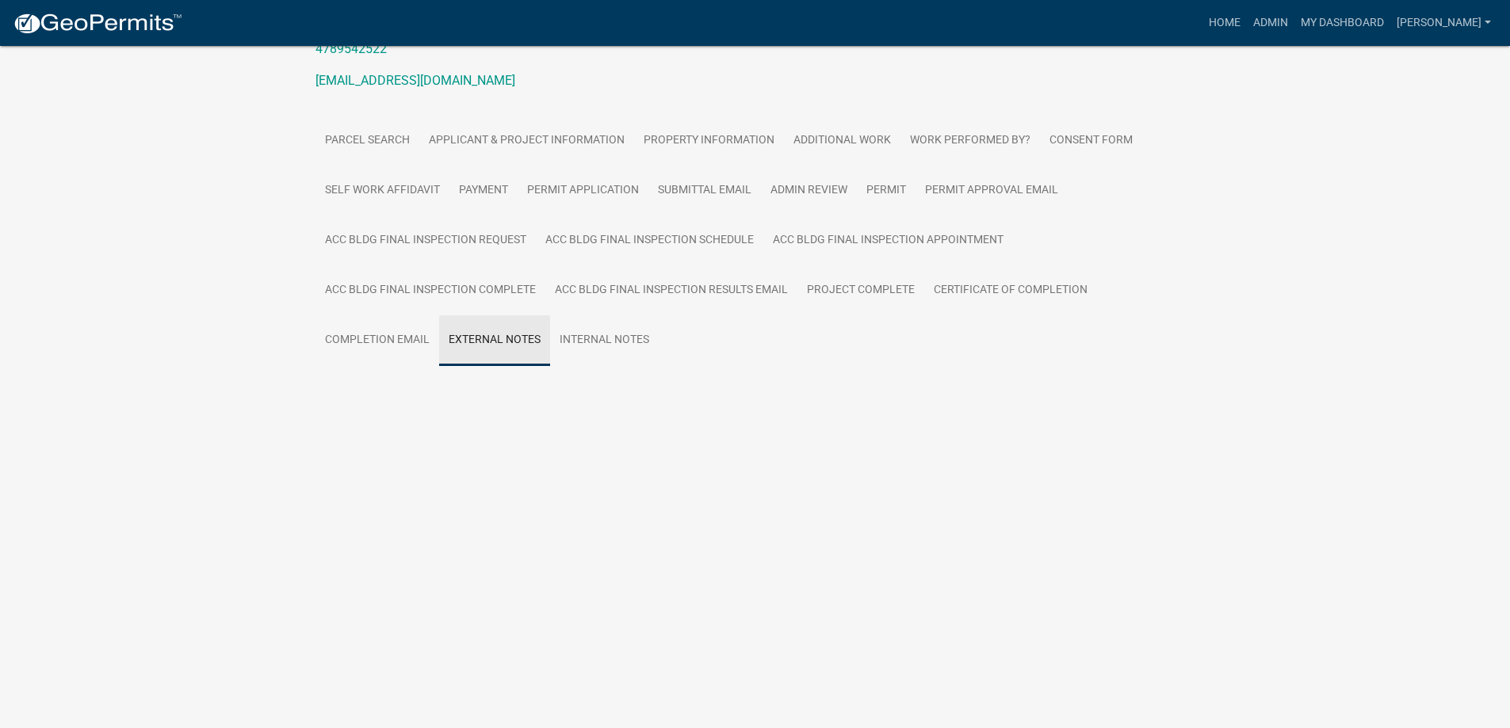
scroll to position [212, 0]
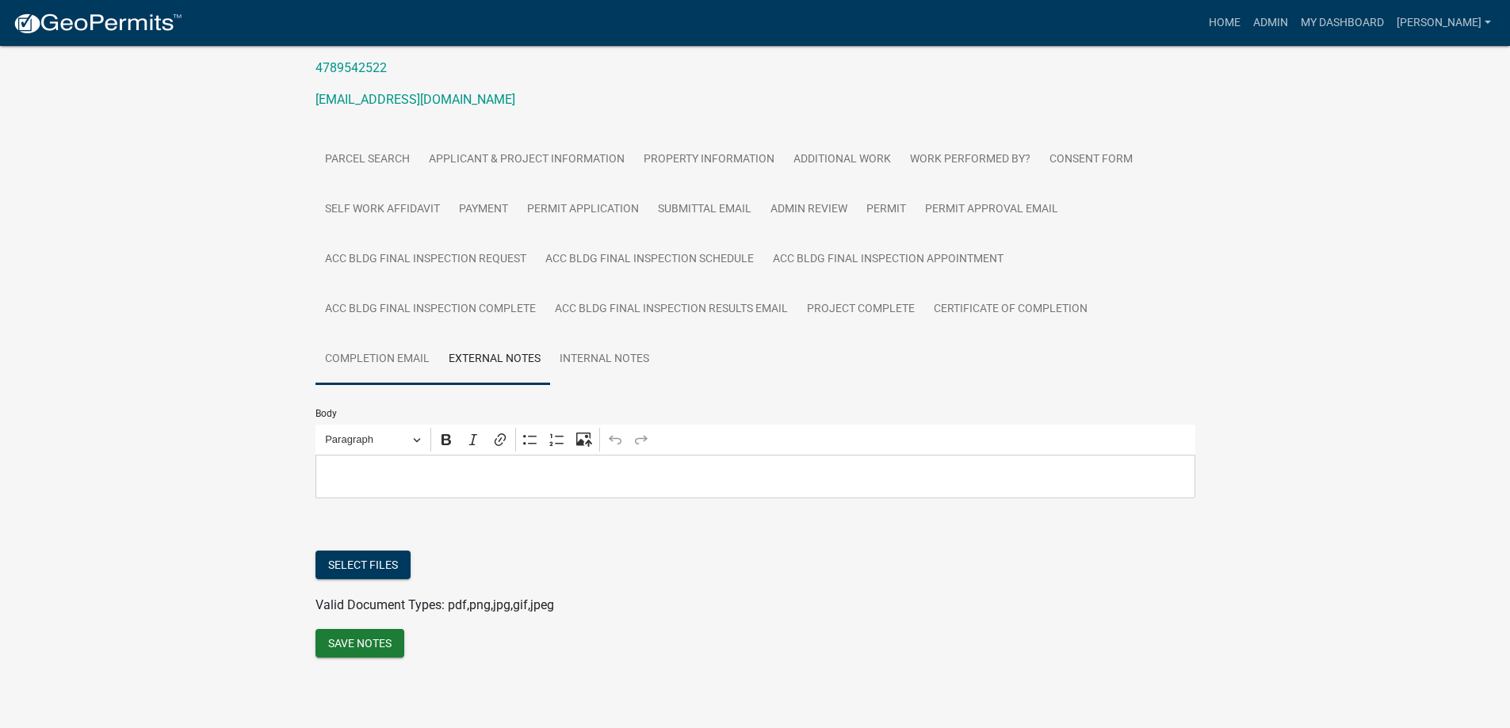
click at [414, 365] on link "Completion Email" at bounding box center [377, 359] width 124 height 51
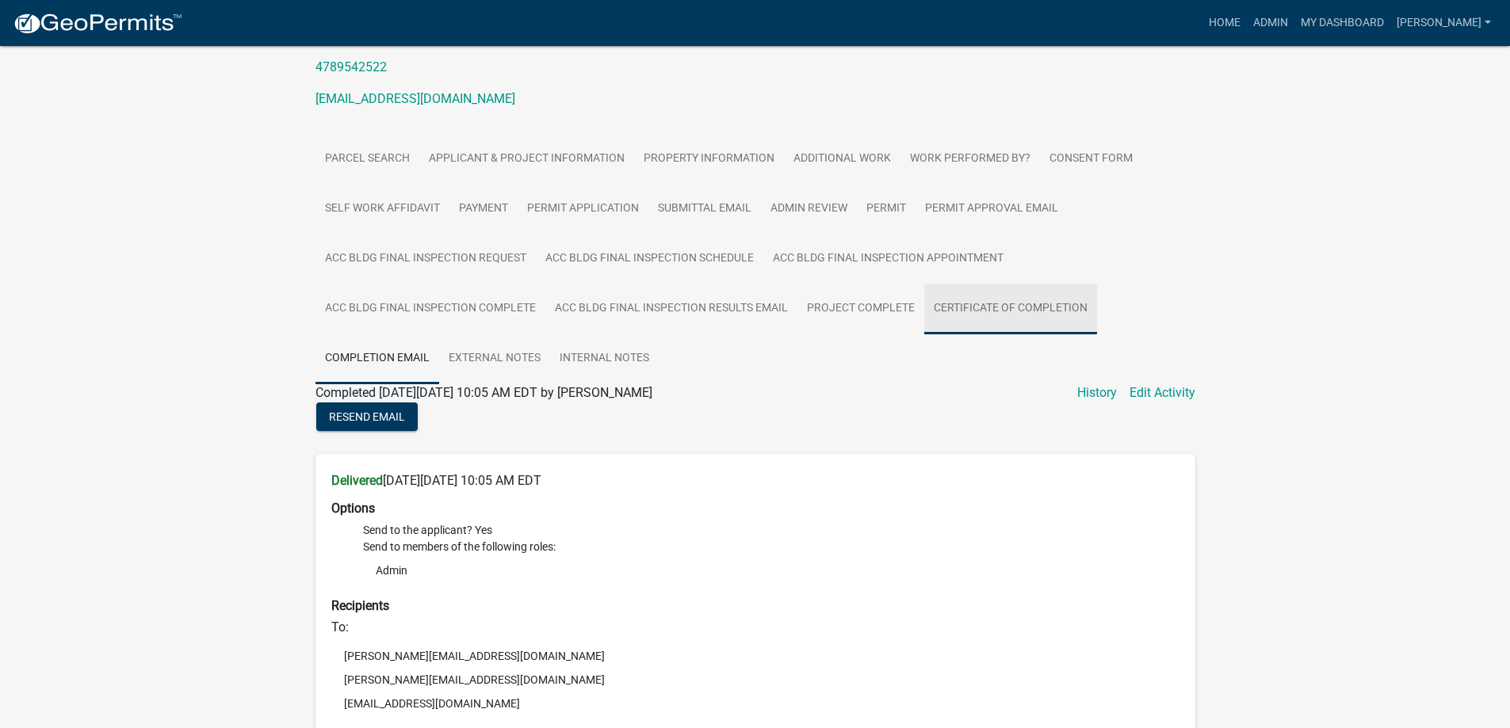
click at [969, 304] on link "Certificate of Completion" at bounding box center [1010, 309] width 173 height 51
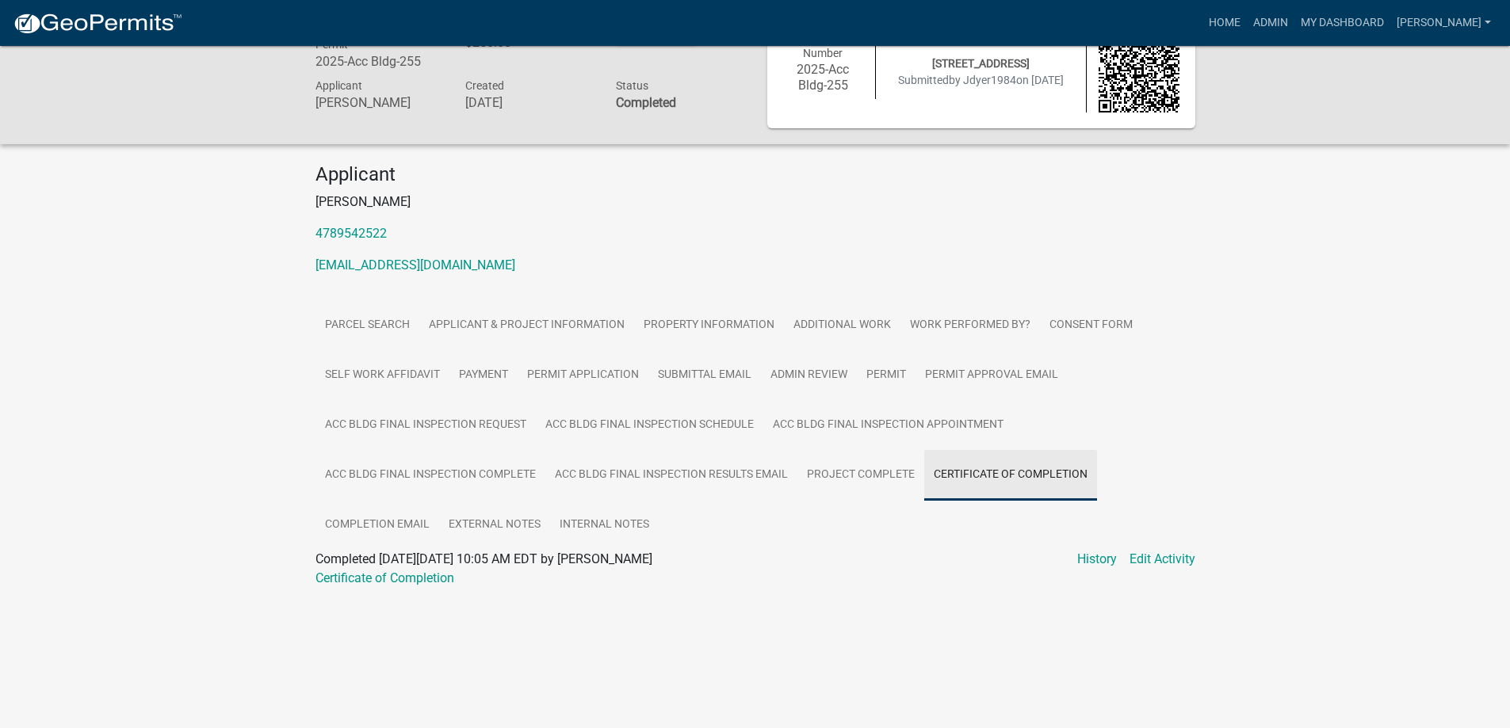
scroll to position [46, 0]
click at [805, 473] on link "Project Complete" at bounding box center [860, 475] width 127 height 51
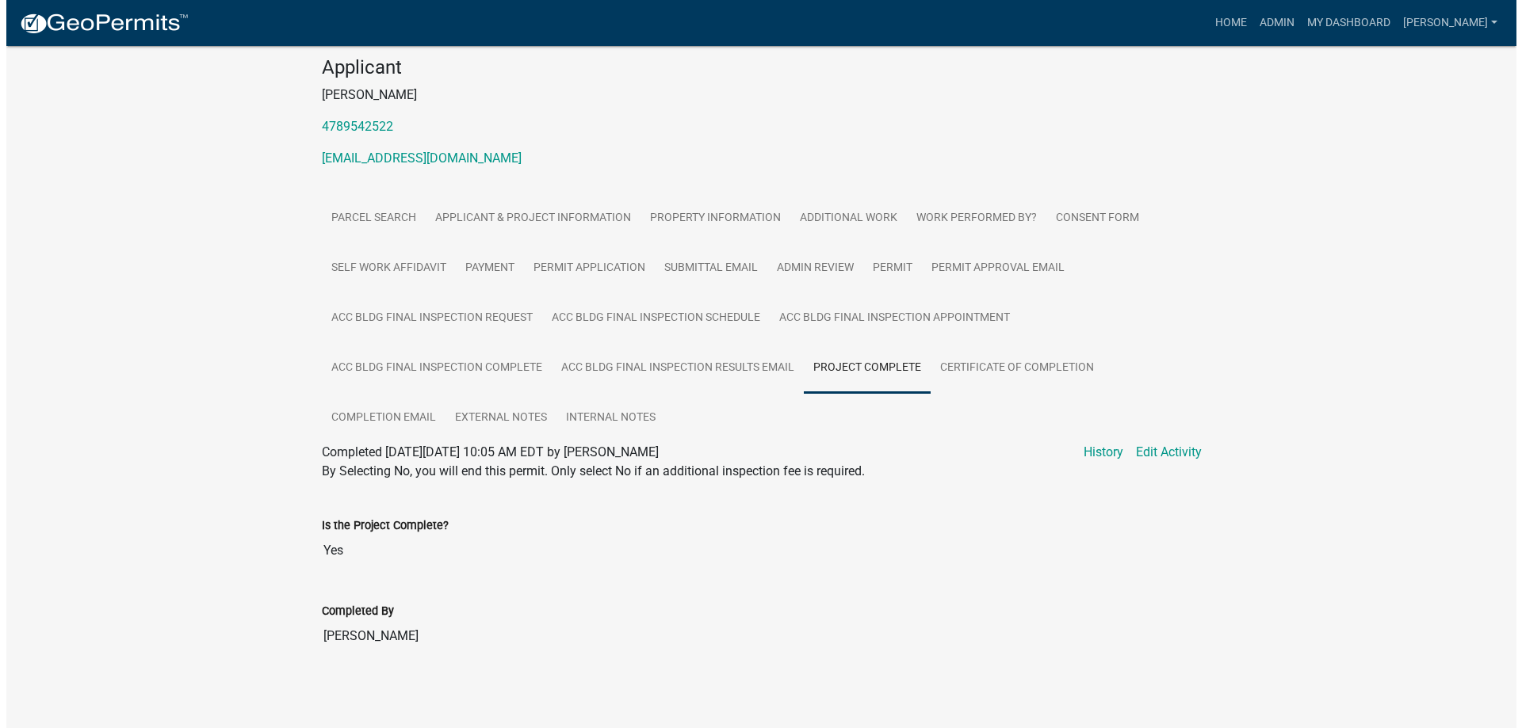
scroll to position [156, 0]
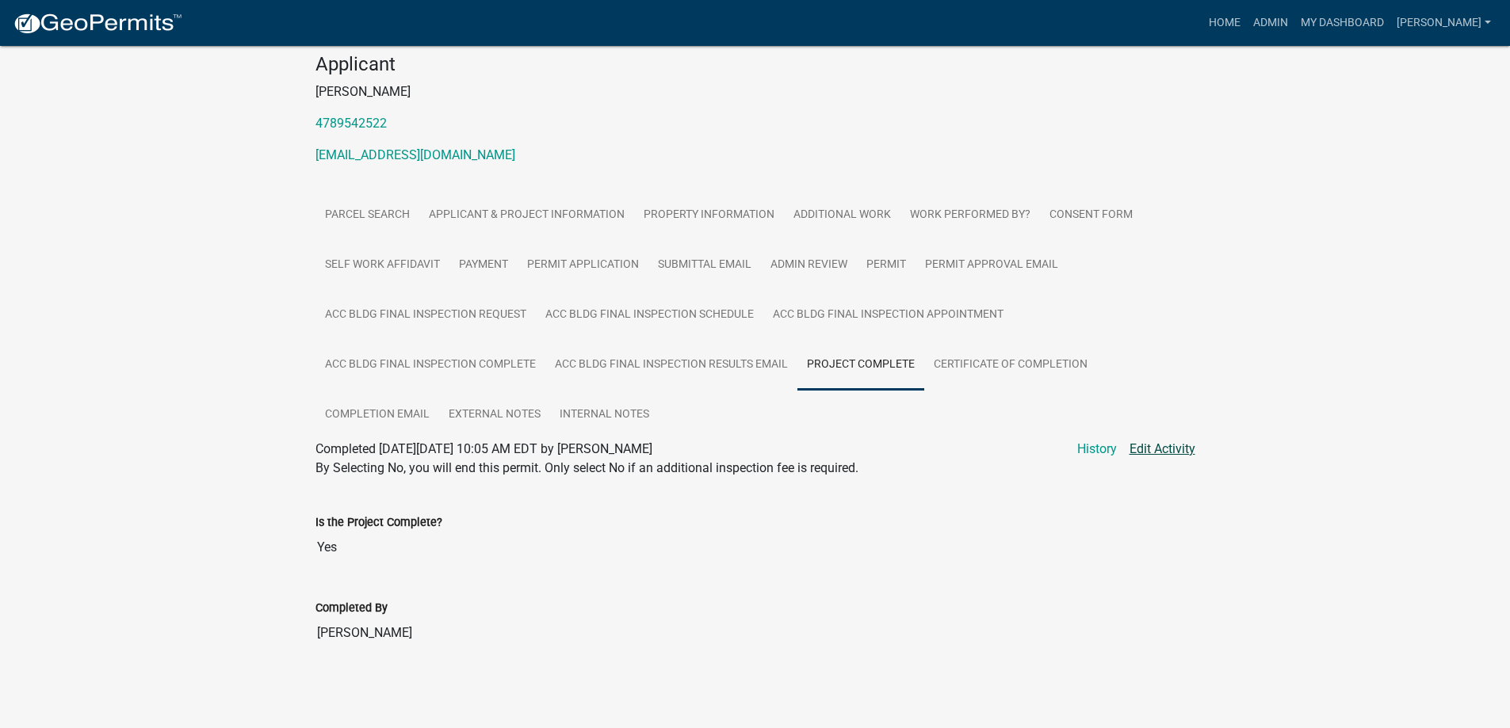
click at [1150, 450] on link "Edit Activity" at bounding box center [1162, 449] width 66 height 19
click at [1167, 448] on link "Edit Activity" at bounding box center [1162, 449] width 66 height 19
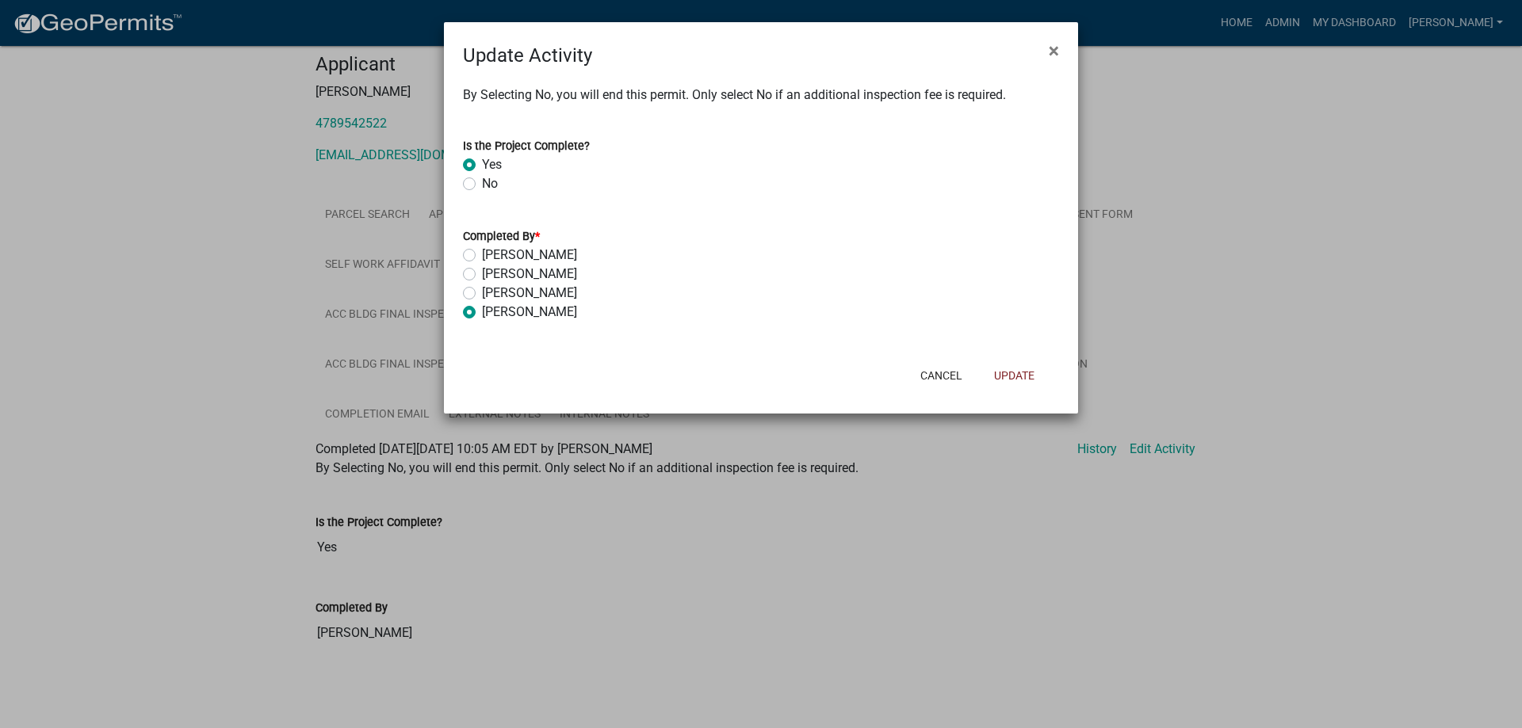
drag, startPoint x: 485, startPoint y: 194, endPoint x: 487, endPoint y: 204, distance: 10.6
click at [487, 203] on wm-data-entity-input "Is the Project Complete? Yes No" at bounding box center [761, 162] width 596 height 90
click at [481, 183] on div "No" at bounding box center [761, 183] width 596 height 19
click at [482, 187] on label "No" at bounding box center [490, 183] width 16 height 19
click at [482, 185] on input "No" at bounding box center [487, 179] width 10 height 10
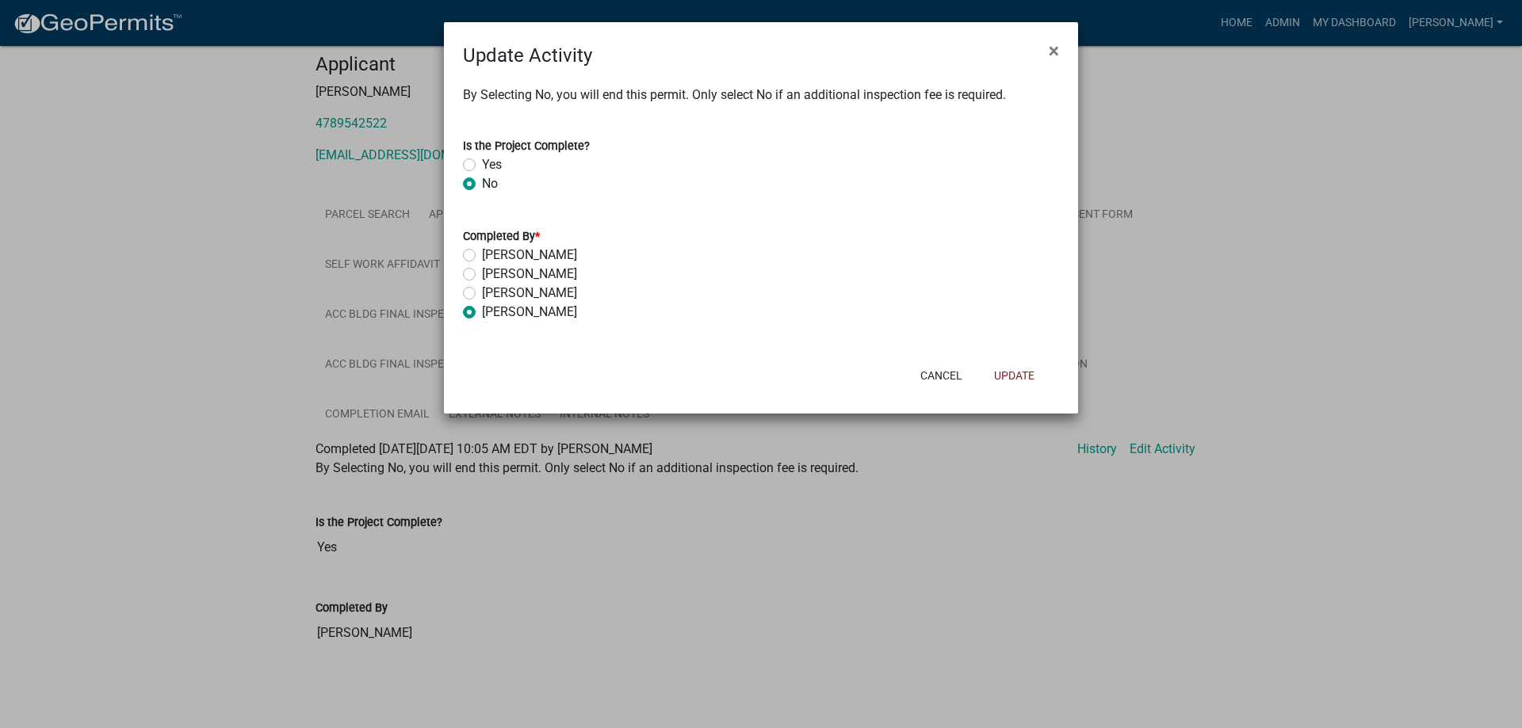
radio input "true"
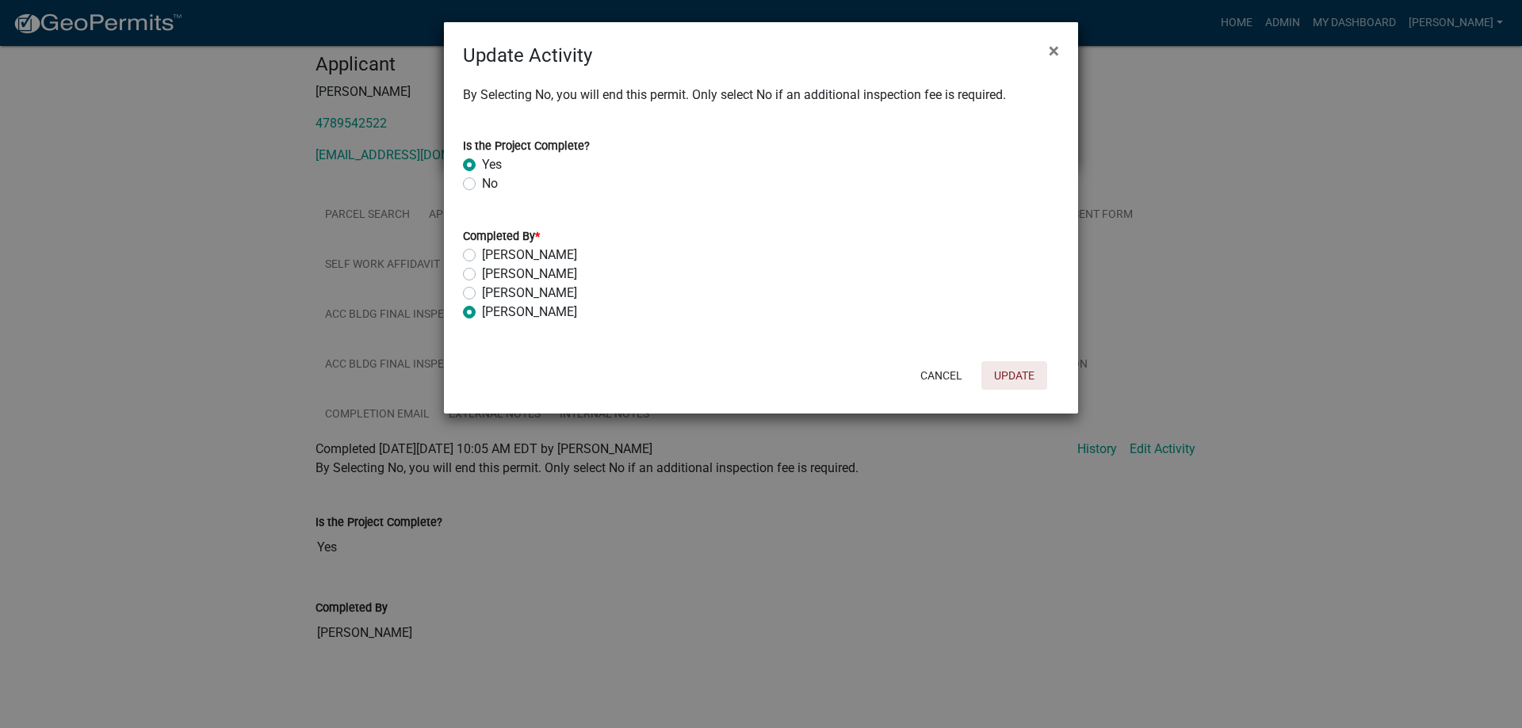
click at [1026, 374] on button "Update" at bounding box center [1014, 375] width 66 height 29
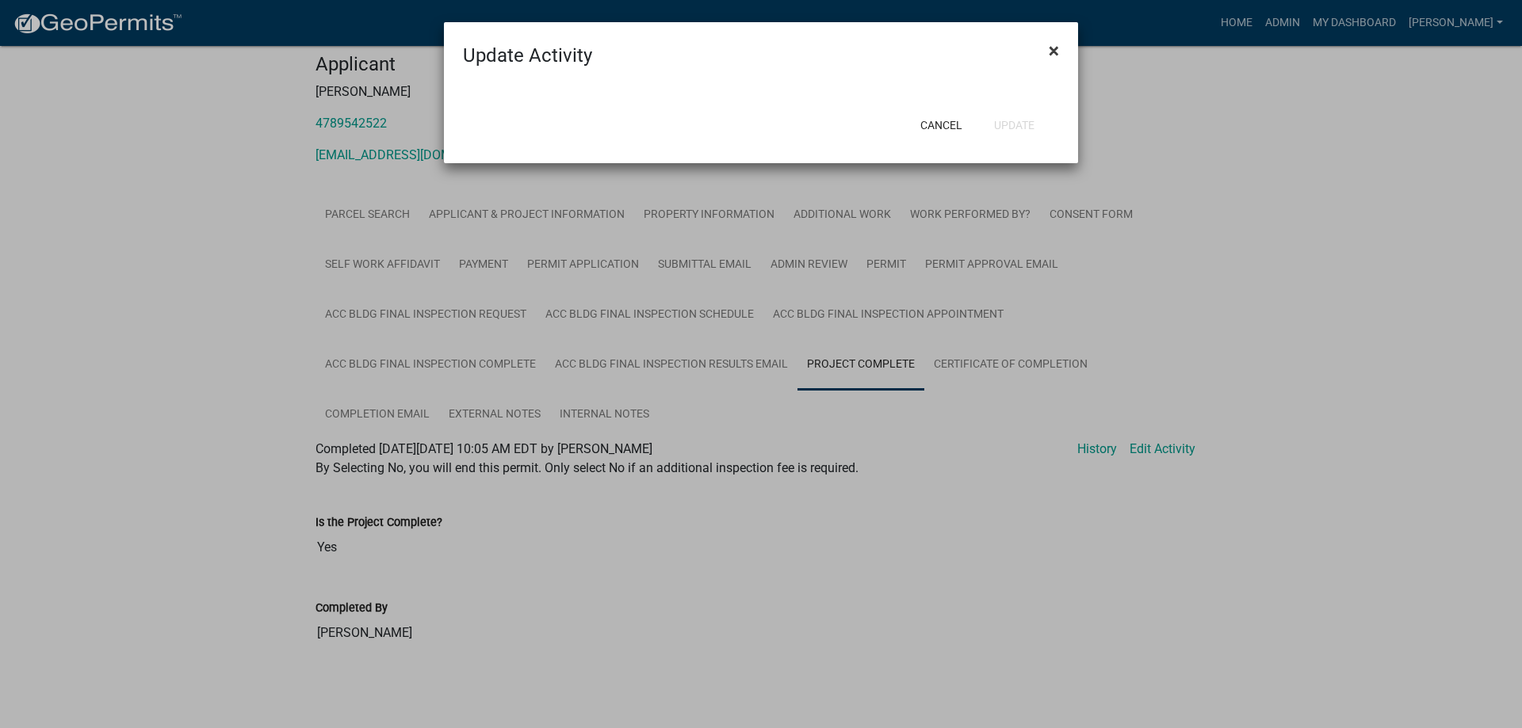
click at [1060, 55] on button "×" at bounding box center [1054, 51] width 36 height 44
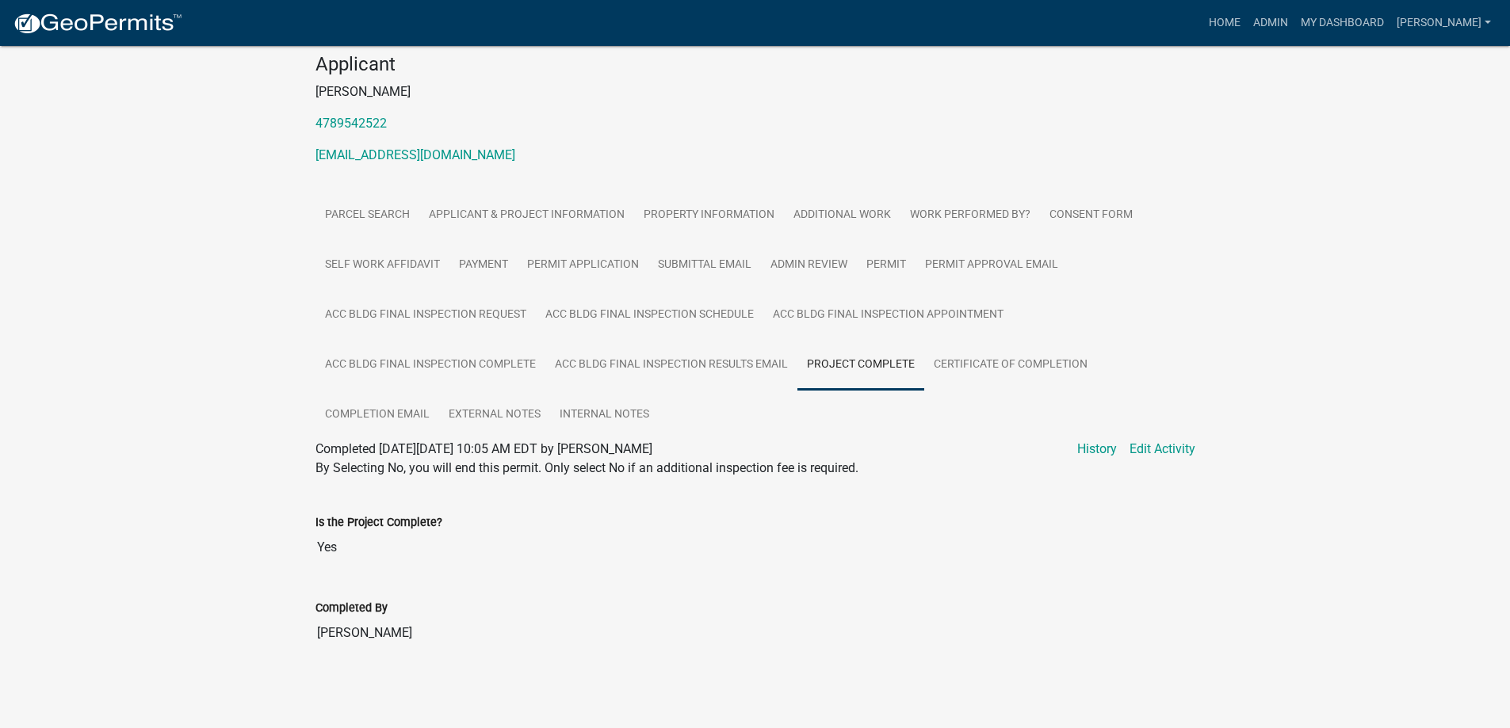
click at [877, 363] on link "Project Complete" at bounding box center [860, 365] width 127 height 51
click at [1128, 453] on div "Completed [DATE][DATE] 10:05 AM EDT by [PERSON_NAME] Edit Activity History" at bounding box center [755, 449] width 880 height 19
click at [1137, 445] on link "Edit Activity" at bounding box center [1162, 449] width 66 height 19
click at [1017, 367] on link "Certificate of Completion" at bounding box center [1010, 365] width 173 height 51
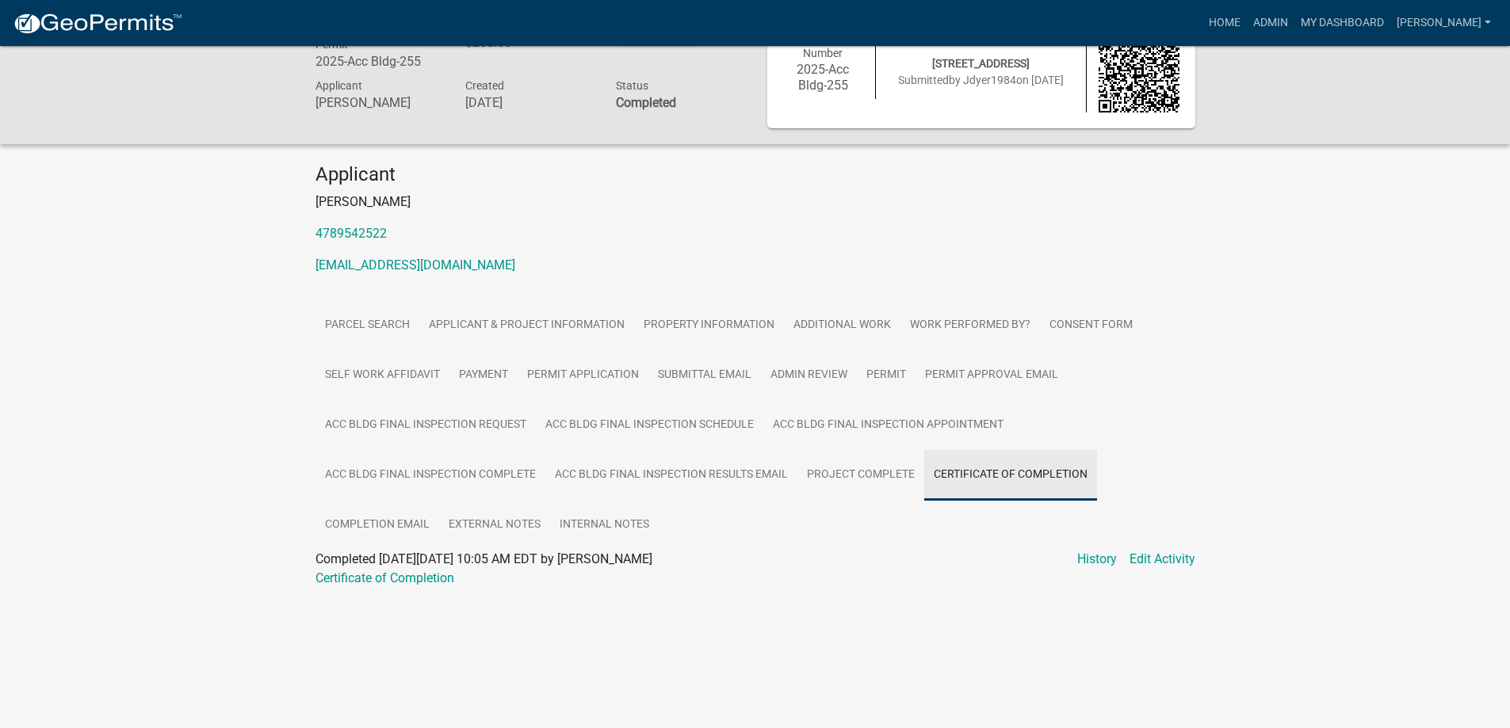
scroll to position [46, 0]
click at [1116, 560] on link "History" at bounding box center [1097, 559] width 40 height 19
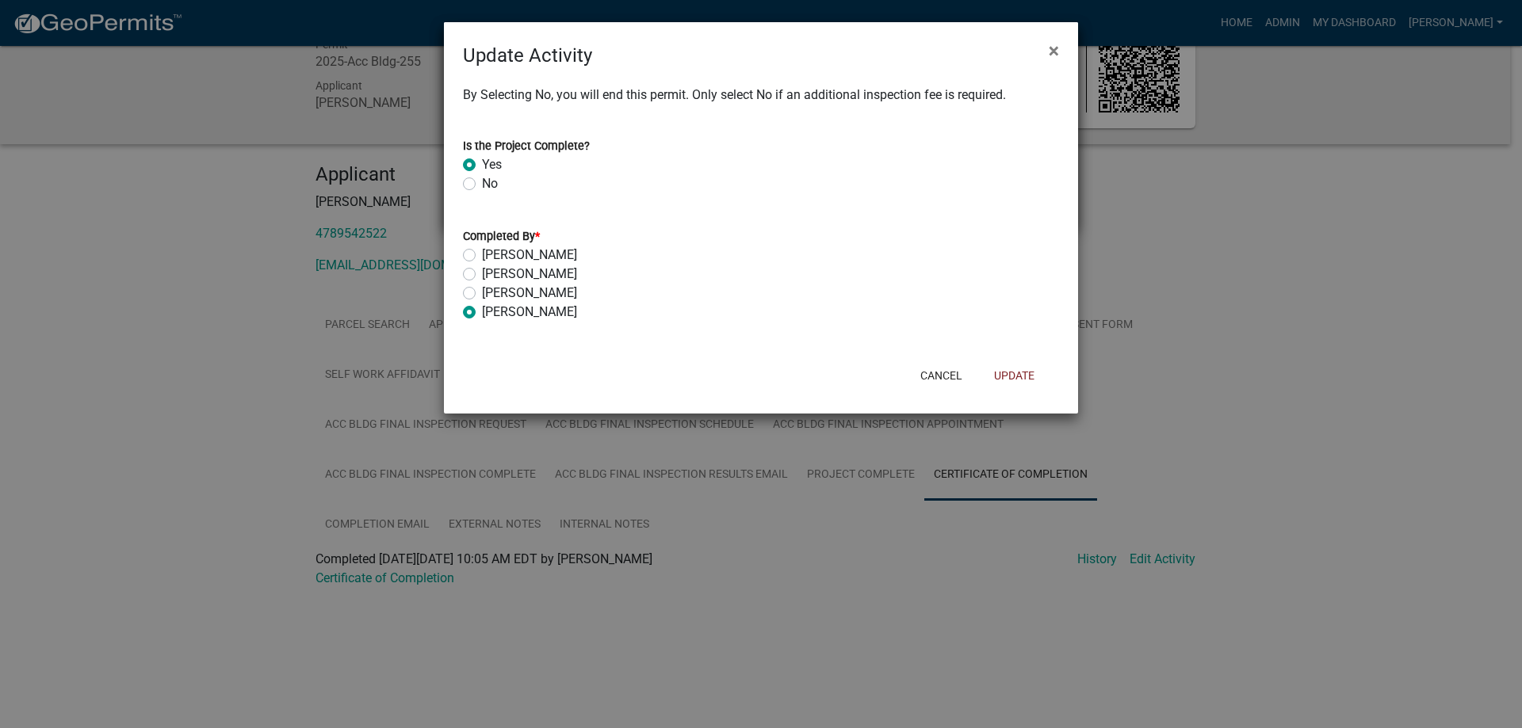
click at [485, 195] on wm-data-entity-input "Is the Project Complete? Yes No" at bounding box center [761, 162] width 596 height 90
click at [482, 185] on label "No" at bounding box center [490, 183] width 16 height 19
click at [482, 185] on input "No" at bounding box center [487, 179] width 10 height 10
radio input "true"
click at [995, 375] on button "Update" at bounding box center [1014, 375] width 66 height 29
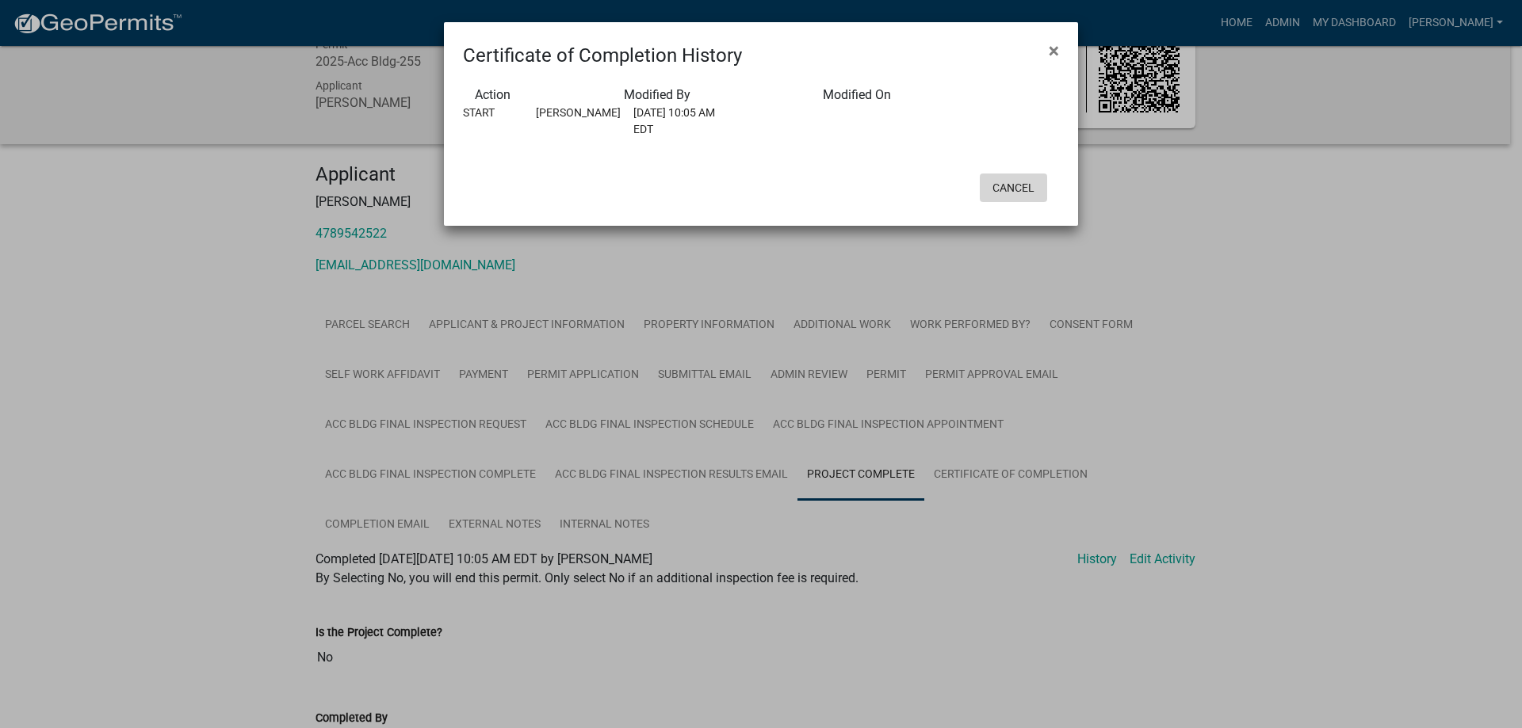
click at [1018, 181] on button "Cancel" at bounding box center [1013, 188] width 67 height 29
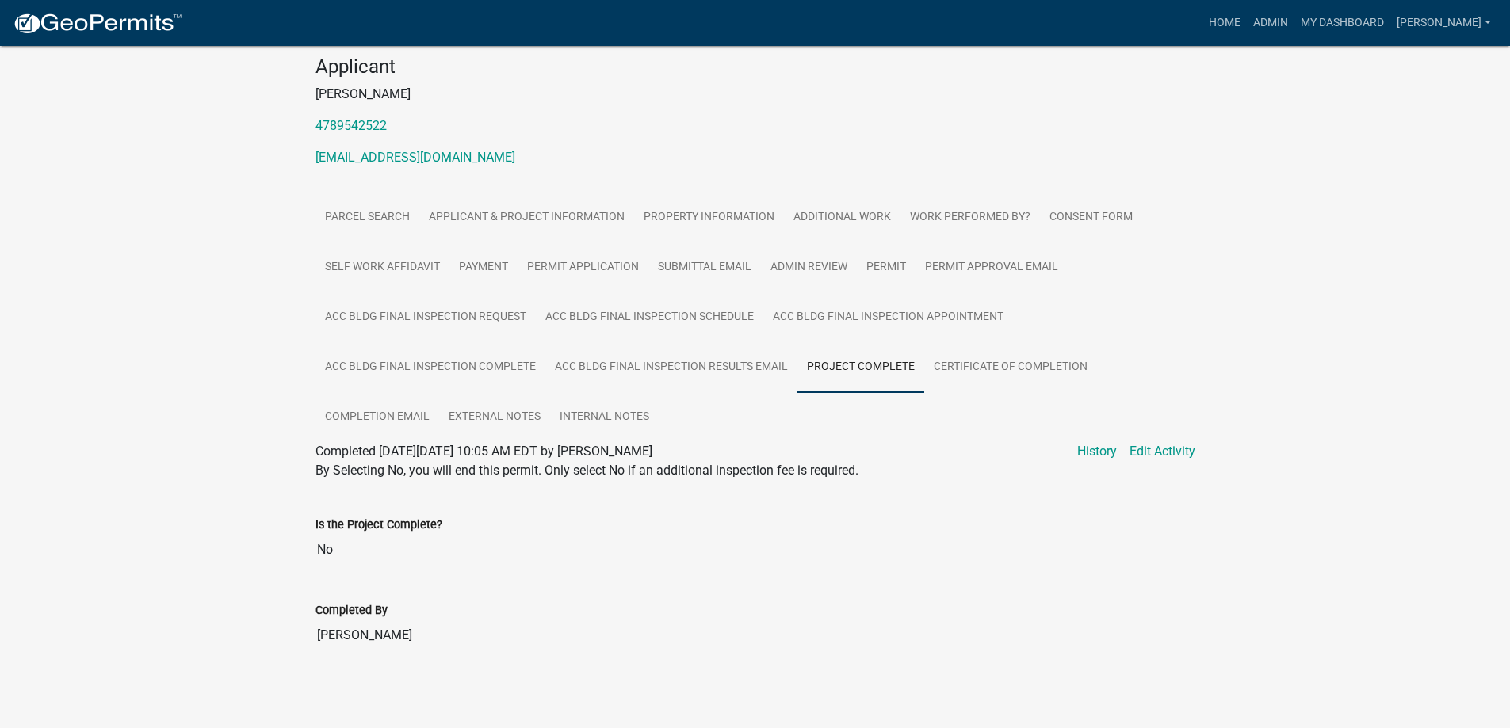
scroll to position [156, 0]
click at [1015, 383] on link "Certificate of Completion" at bounding box center [1010, 365] width 173 height 51
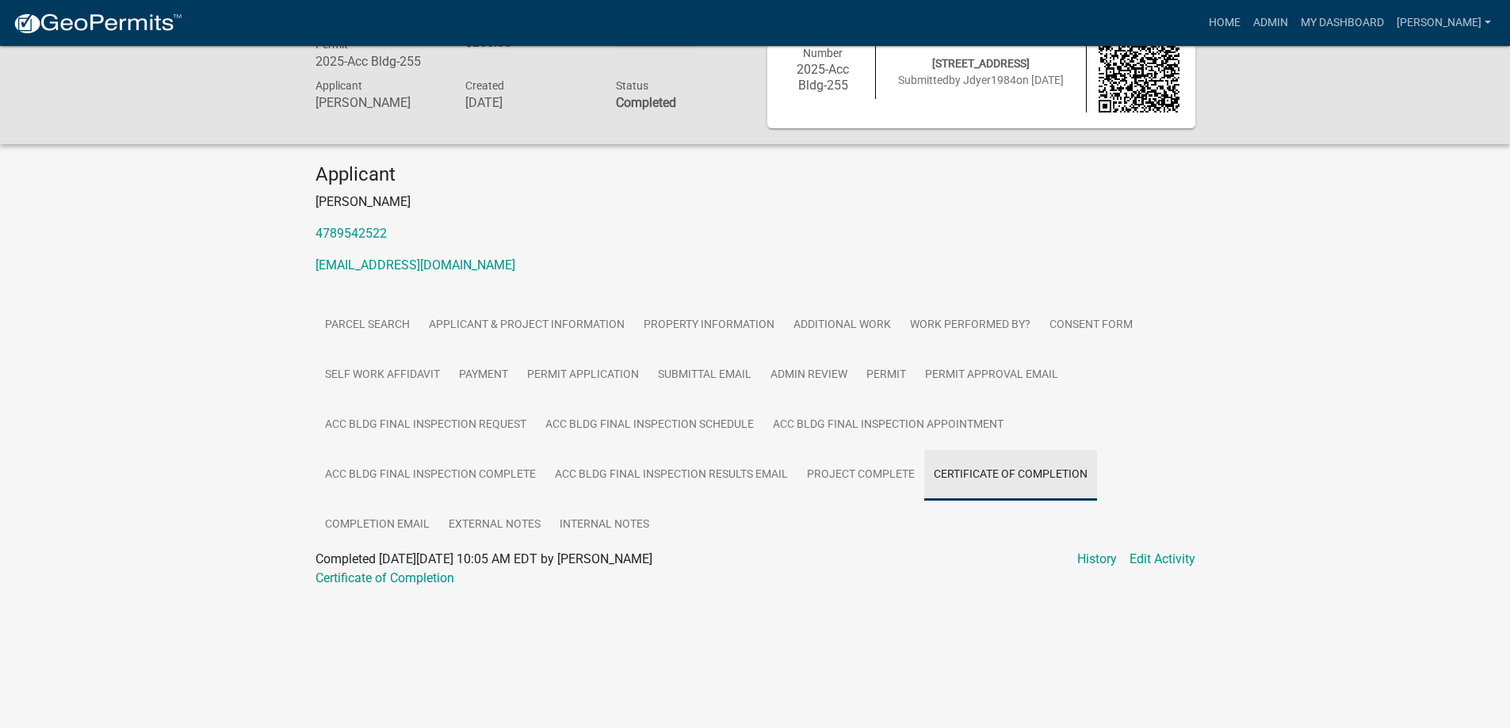
scroll to position [46, 0]
click at [881, 463] on link "Project Complete" at bounding box center [860, 475] width 127 height 51
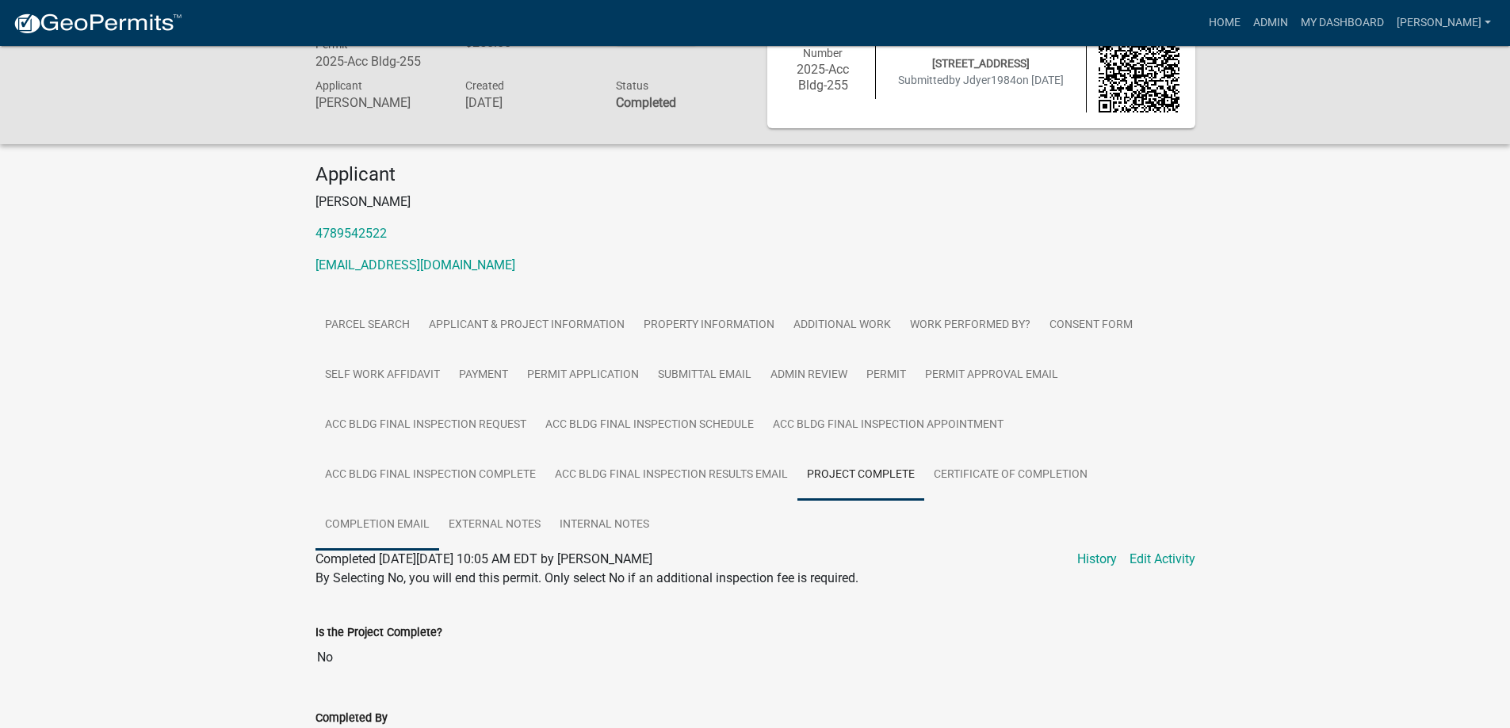
click at [421, 523] on link "Completion Email" at bounding box center [377, 525] width 124 height 51
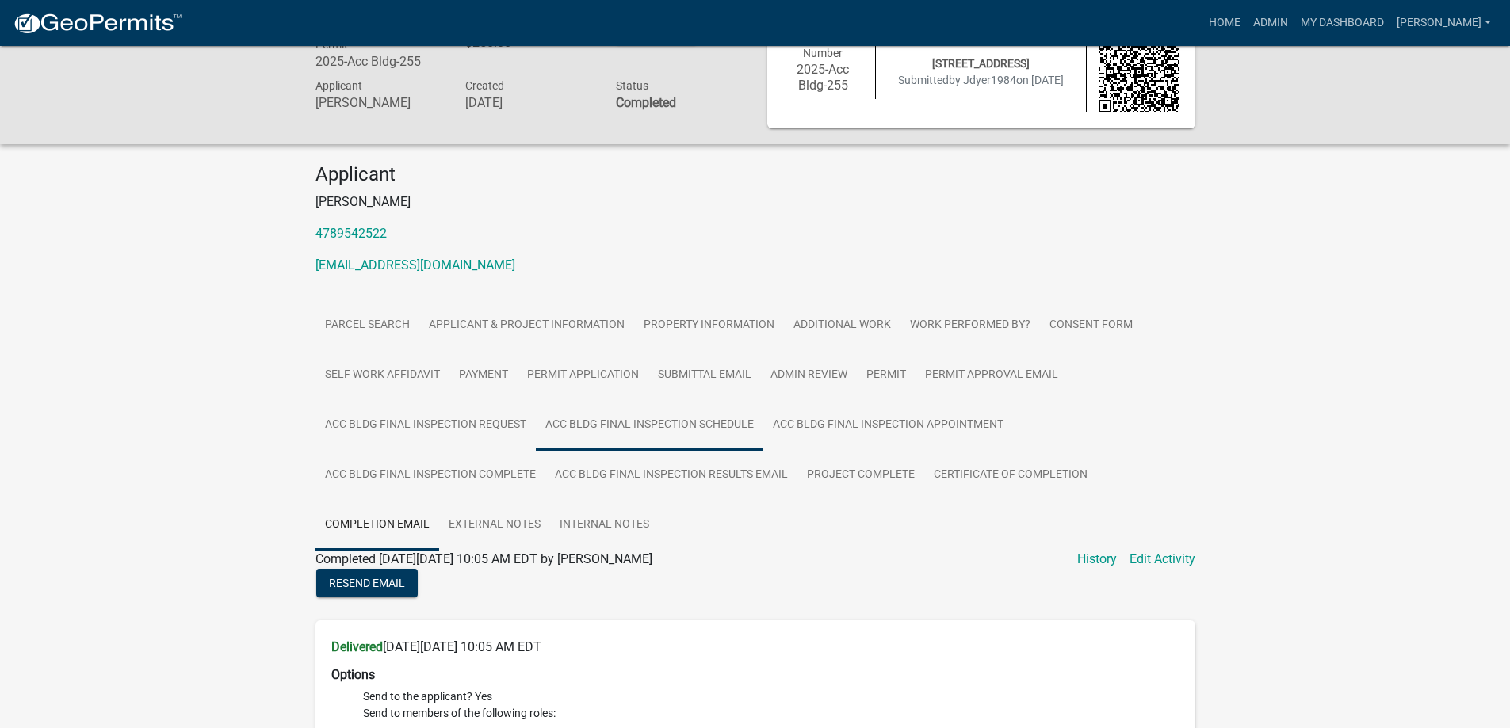
click at [759, 428] on link "Acc Bldg Final Inspection Schedule" at bounding box center [649, 425] width 227 height 51
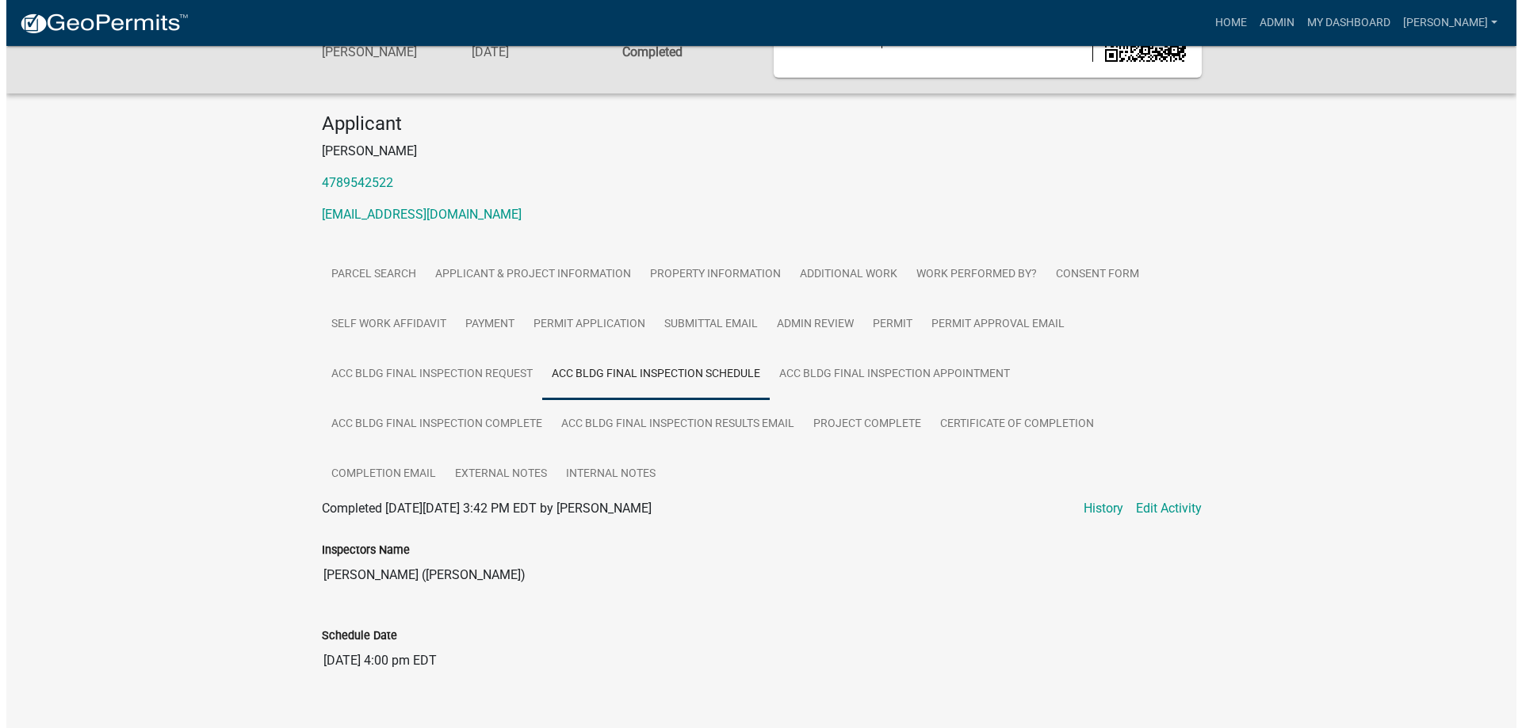
scroll to position [124, 0]
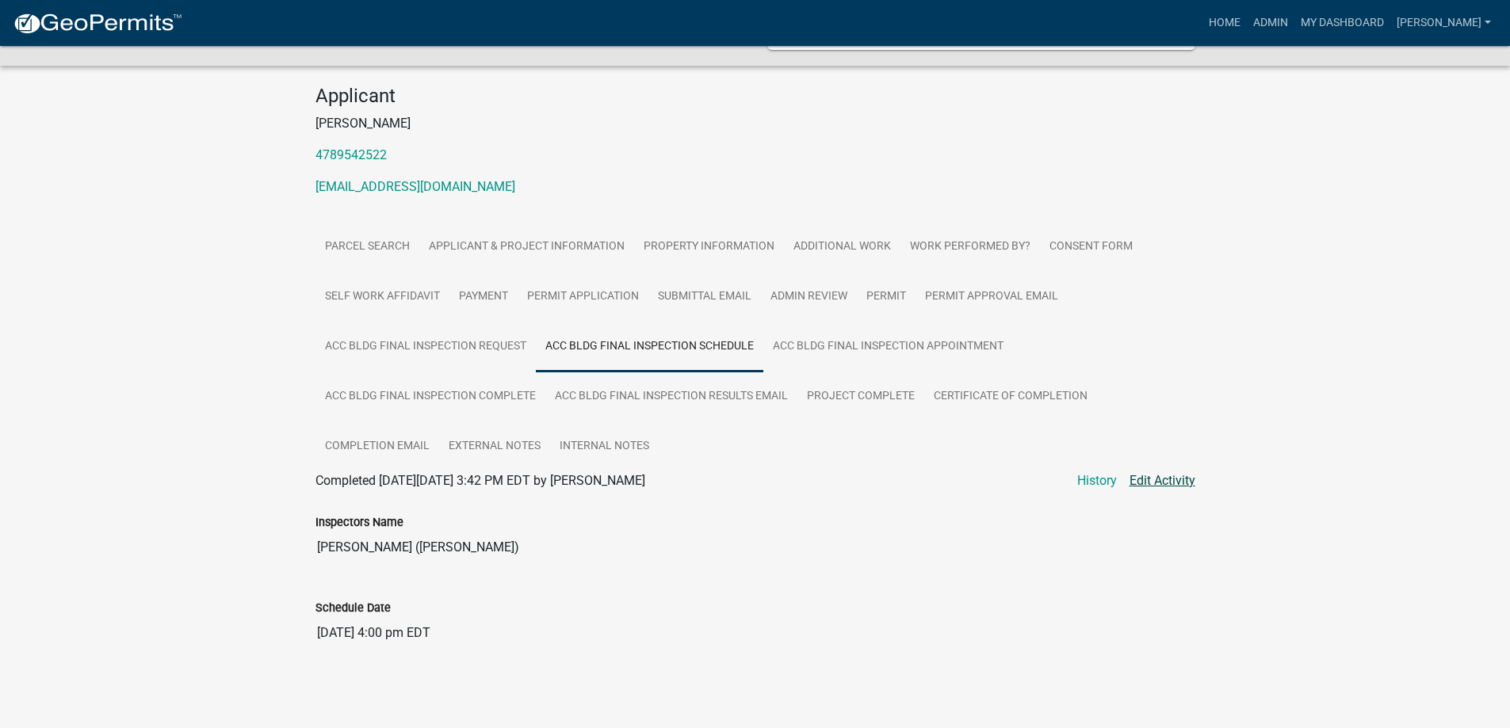
click at [1139, 474] on link "Edit Activity" at bounding box center [1162, 481] width 66 height 19
click at [1148, 477] on link "Edit Activity" at bounding box center [1162, 481] width 66 height 19
select select "386c4b37-132c-45b4-be0e-b439663810e4"
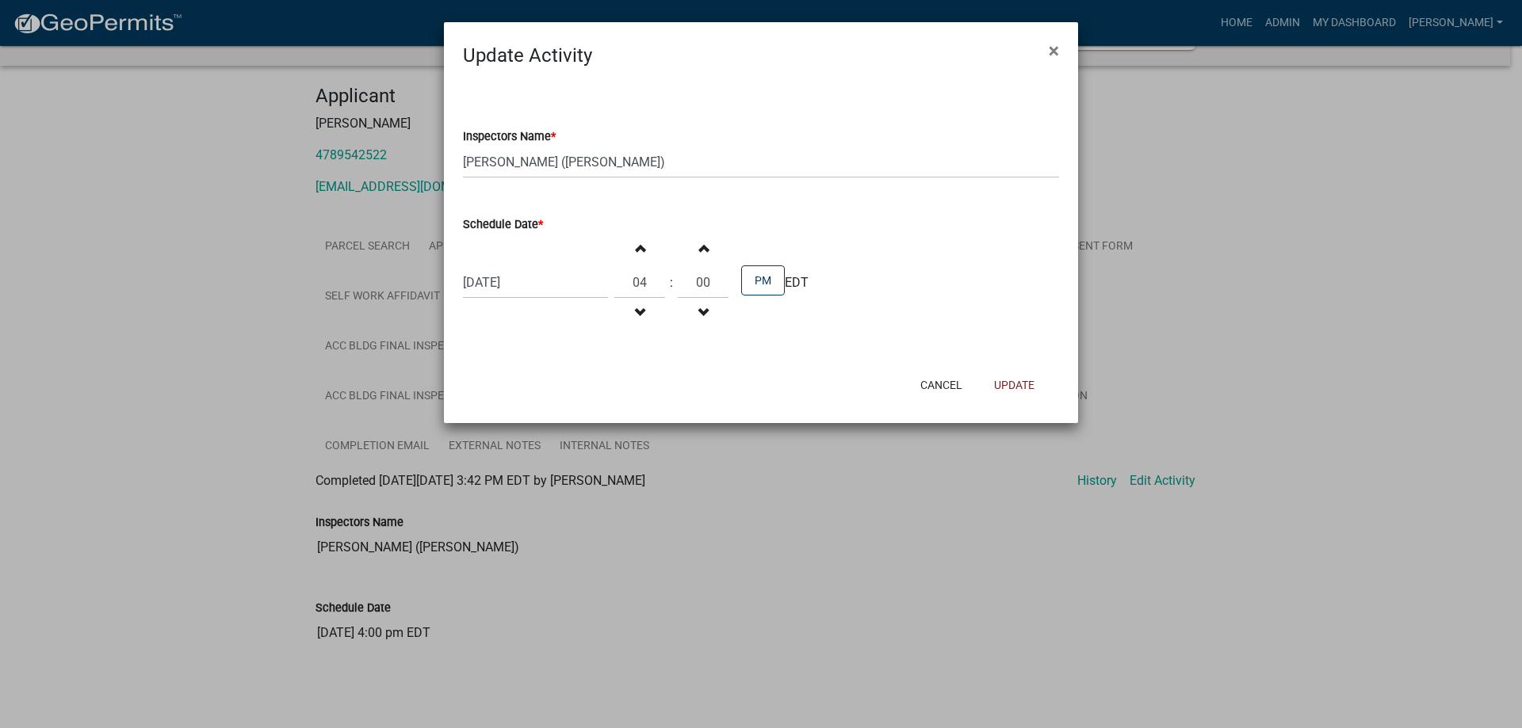
select select "386c4b37-132c-45b4-be0e-b439663810e4"
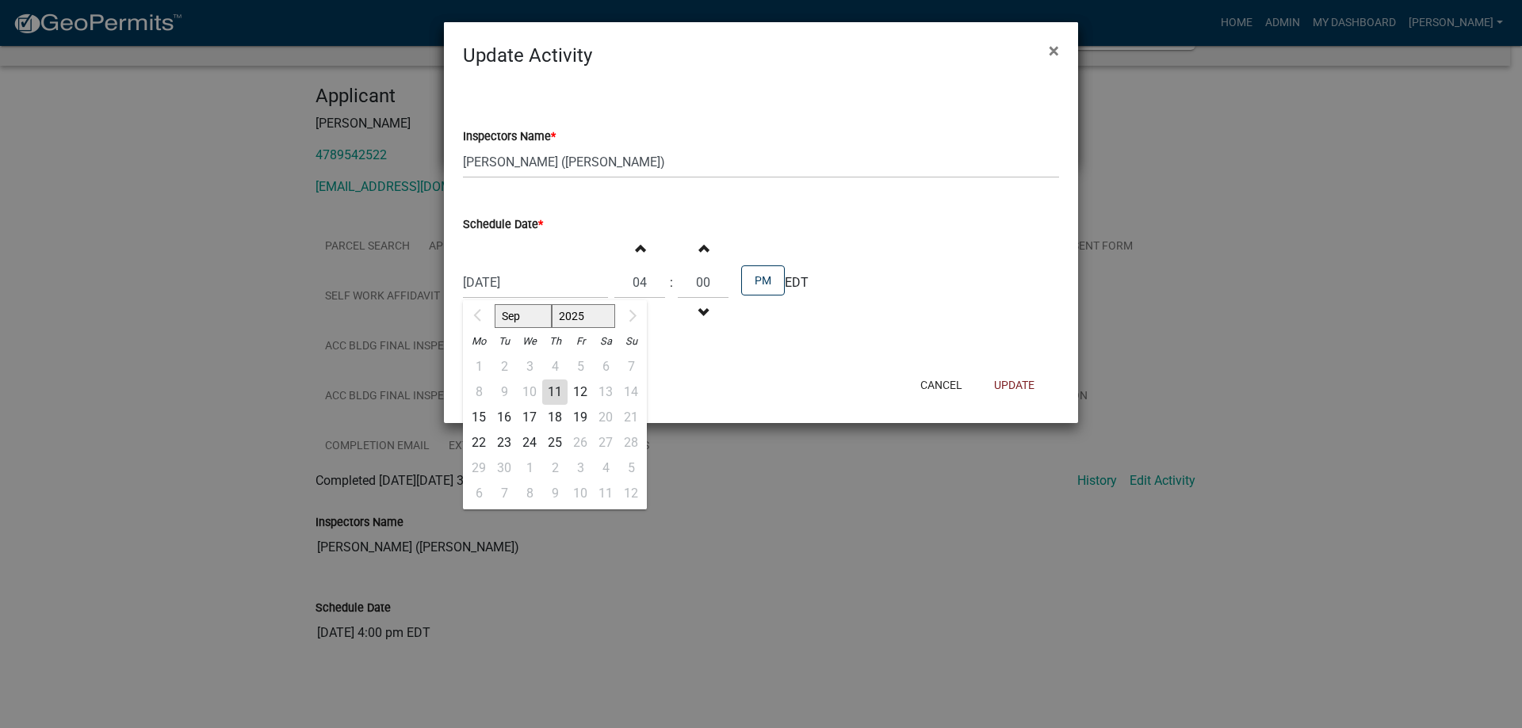
click at [554, 286] on div "[DATE] [DATE] Mo Tu We Th Fr Sa Su 1 2 3 4 5 6 7 8 9 10 11 12 13 14 15 16 17 18…" at bounding box center [535, 282] width 145 height 32
click at [586, 391] on div "12" at bounding box center [579, 392] width 25 height 25
type input "[DATE]"
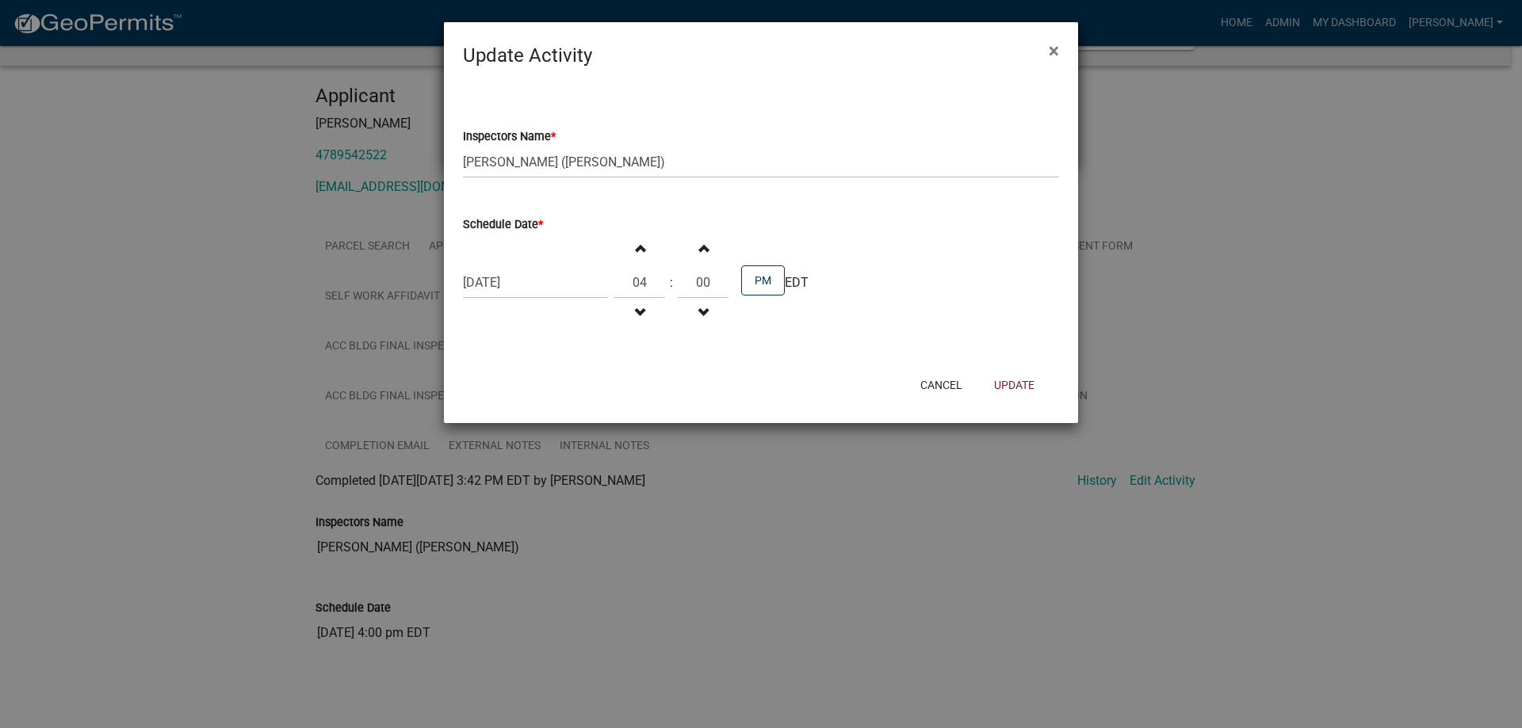
click at [644, 250] on button "Increment hours" at bounding box center [639, 248] width 33 height 29
click at [638, 319] on button "Decrement hours" at bounding box center [639, 313] width 33 height 29
drag, startPoint x: 613, startPoint y: 74, endPoint x: 603, endPoint y: 67, distance: 12.1
click at [613, 74] on div "Inspectors Name * Select Item... [PERSON_NAME].[PERSON_NAME] ([PERSON_NAME] ) T…" at bounding box center [761, 217] width 634 height 295
drag, startPoint x: 584, startPoint y: 47, endPoint x: 553, endPoint y: 117, distance: 76.3
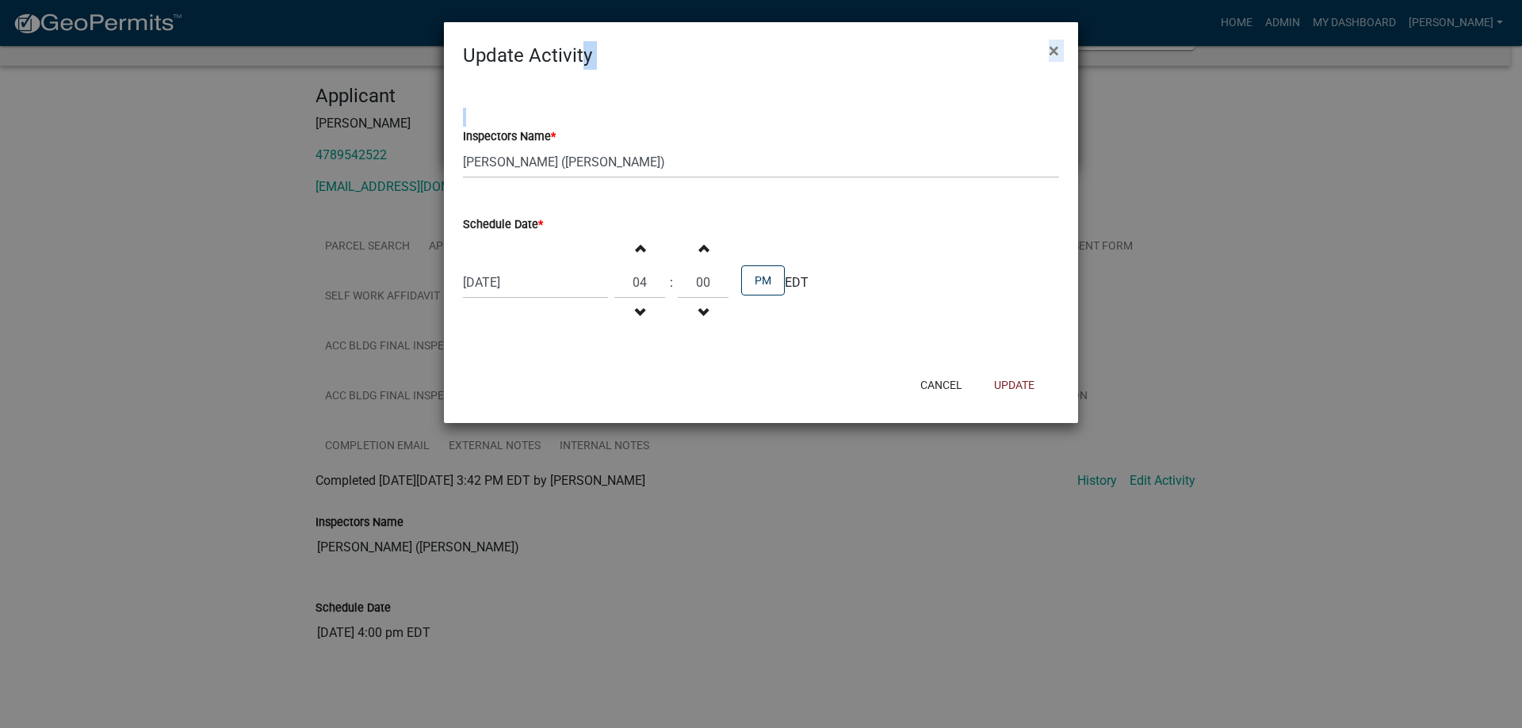
click at [553, 117] on form "Update Activity × Inspectors Name * Select Item... [PERSON_NAME].[PERSON_NAME] …" at bounding box center [761, 215] width 634 height 387
click at [566, 92] on div "Inspectors Name * Select Item... [PERSON_NAME].[PERSON_NAME] ([PERSON_NAME] ) T…" at bounding box center [761, 132] width 596 height 93
click at [578, 63] on h4 "Update Activity" at bounding box center [527, 55] width 129 height 29
drag, startPoint x: 594, startPoint y: 57, endPoint x: 323, endPoint y: 56, distance: 271.8
click at [323, 56] on ngb-modal-window "Update Activity × Inspectors Name * Select Item... [PERSON_NAME].[PERSON_NAME] …" at bounding box center [761, 364] width 1522 height 728
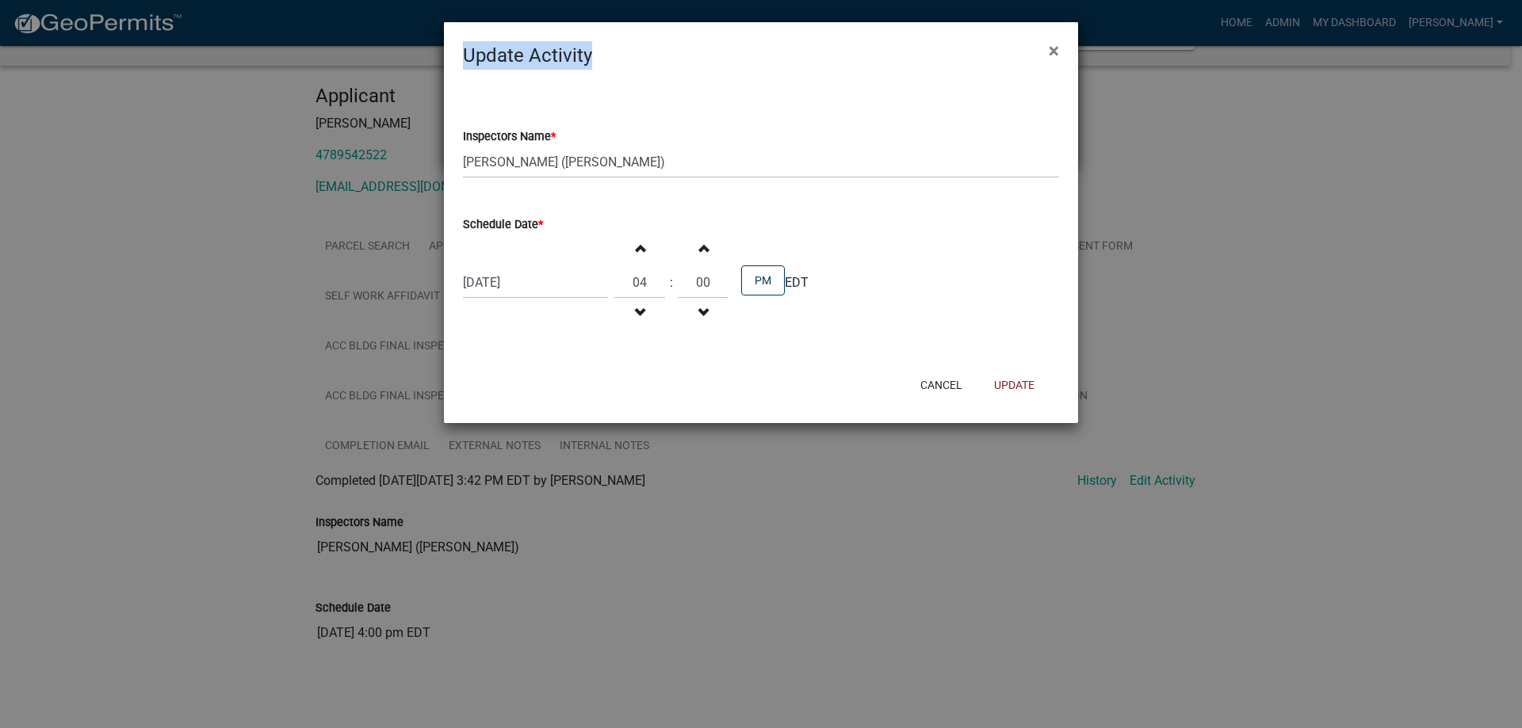
click at [546, 55] on h4 "Update Activity" at bounding box center [527, 55] width 129 height 29
click at [505, 49] on h4 "Update Activity" at bounding box center [527, 55] width 129 height 29
click at [579, 74] on div "Inspectors Name * Select Item... [PERSON_NAME].[PERSON_NAME] ([PERSON_NAME] ) T…" at bounding box center [761, 217] width 634 height 295
drag, startPoint x: 473, startPoint y: 57, endPoint x: 674, endPoint y: 106, distance: 207.2
click at [674, 106] on form "Update Activity × Inspectors Name * Select Item... [PERSON_NAME].[PERSON_NAME] …" at bounding box center [761, 215] width 634 height 387
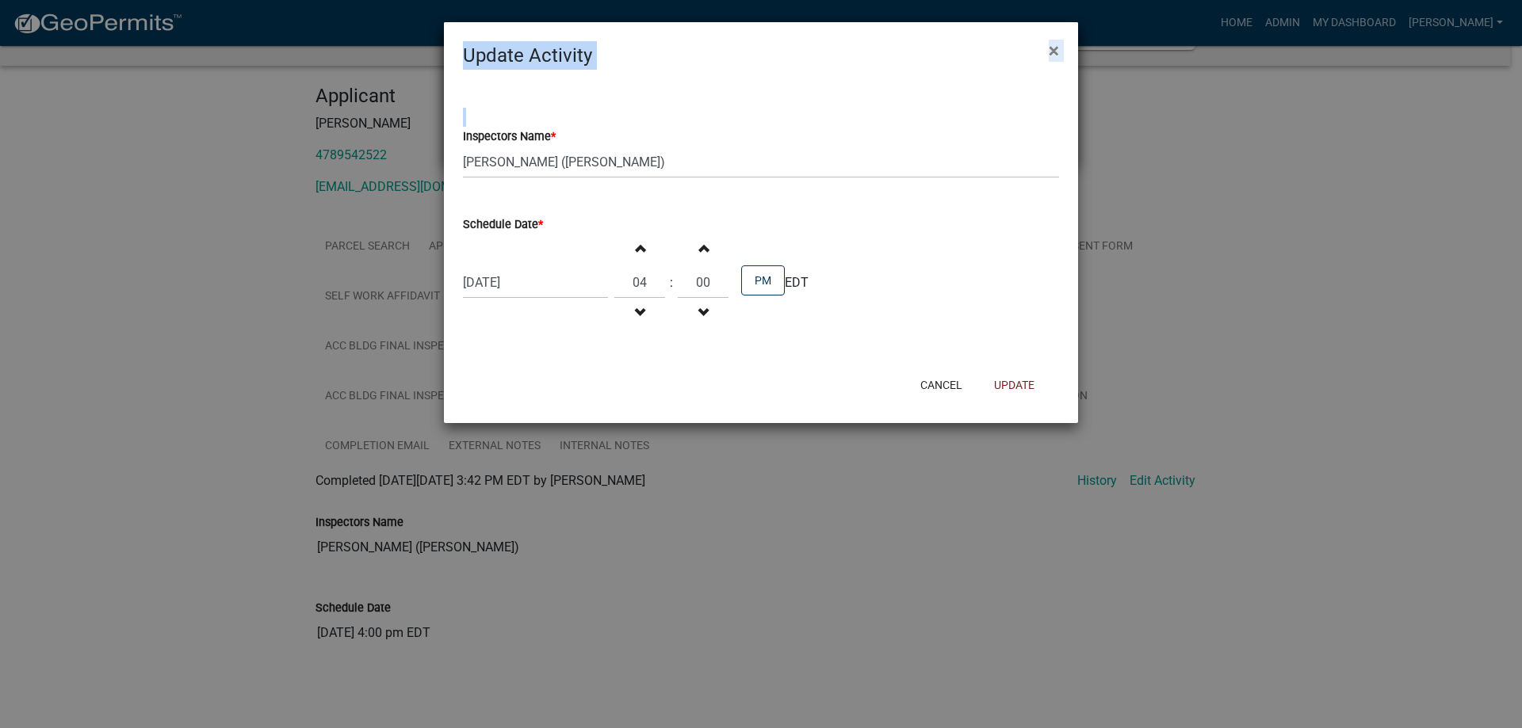
click at [679, 106] on div "Inspectors Name * Select Item... [PERSON_NAME].[PERSON_NAME] ([PERSON_NAME] ) T…" at bounding box center [761, 132] width 596 height 93
click at [647, 261] on button "Increment hours" at bounding box center [639, 248] width 33 height 29
click at [627, 311] on button "Decrement hours" at bounding box center [639, 313] width 33 height 29
click at [639, 323] on button "Decrement hours" at bounding box center [639, 313] width 33 height 29
click at [634, 257] on button "Increment hours" at bounding box center [639, 248] width 33 height 29
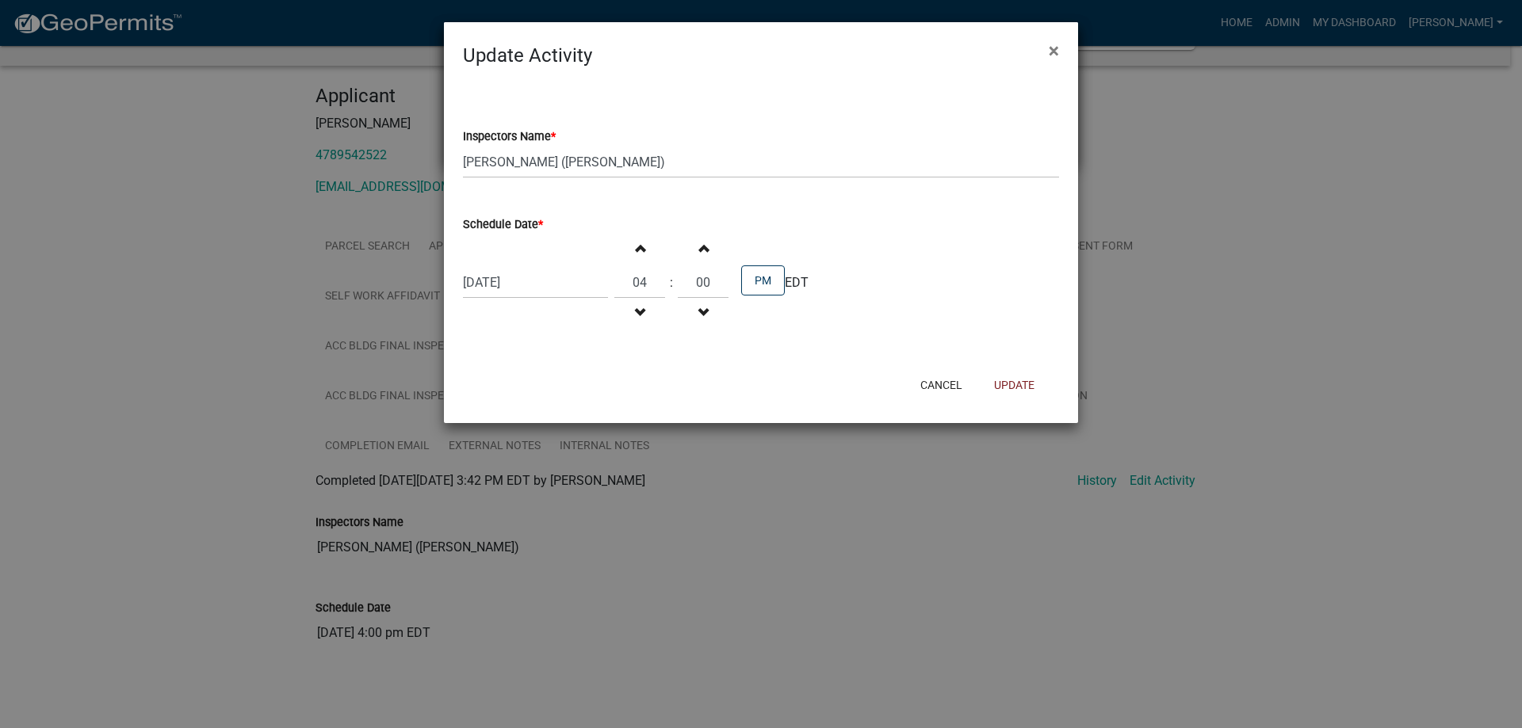
click at [638, 260] on button "Increment hours" at bounding box center [639, 248] width 33 height 29
click at [623, 320] on button "Decrement hours" at bounding box center [639, 313] width 33 height 29
type input "04"
click at [1007, 379] on button "Update" at bounding box center [1014, 385] width 66 height 29
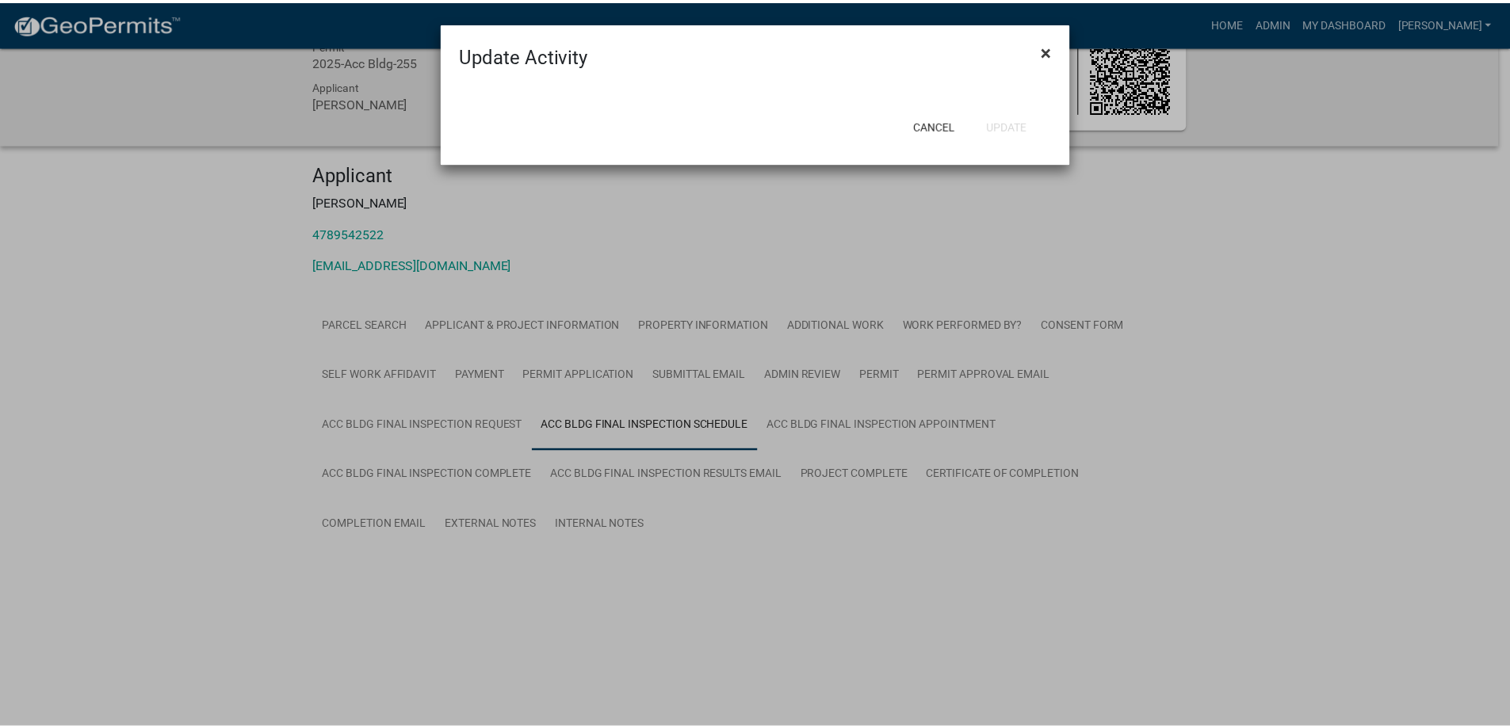
scroll to position [46, 0]
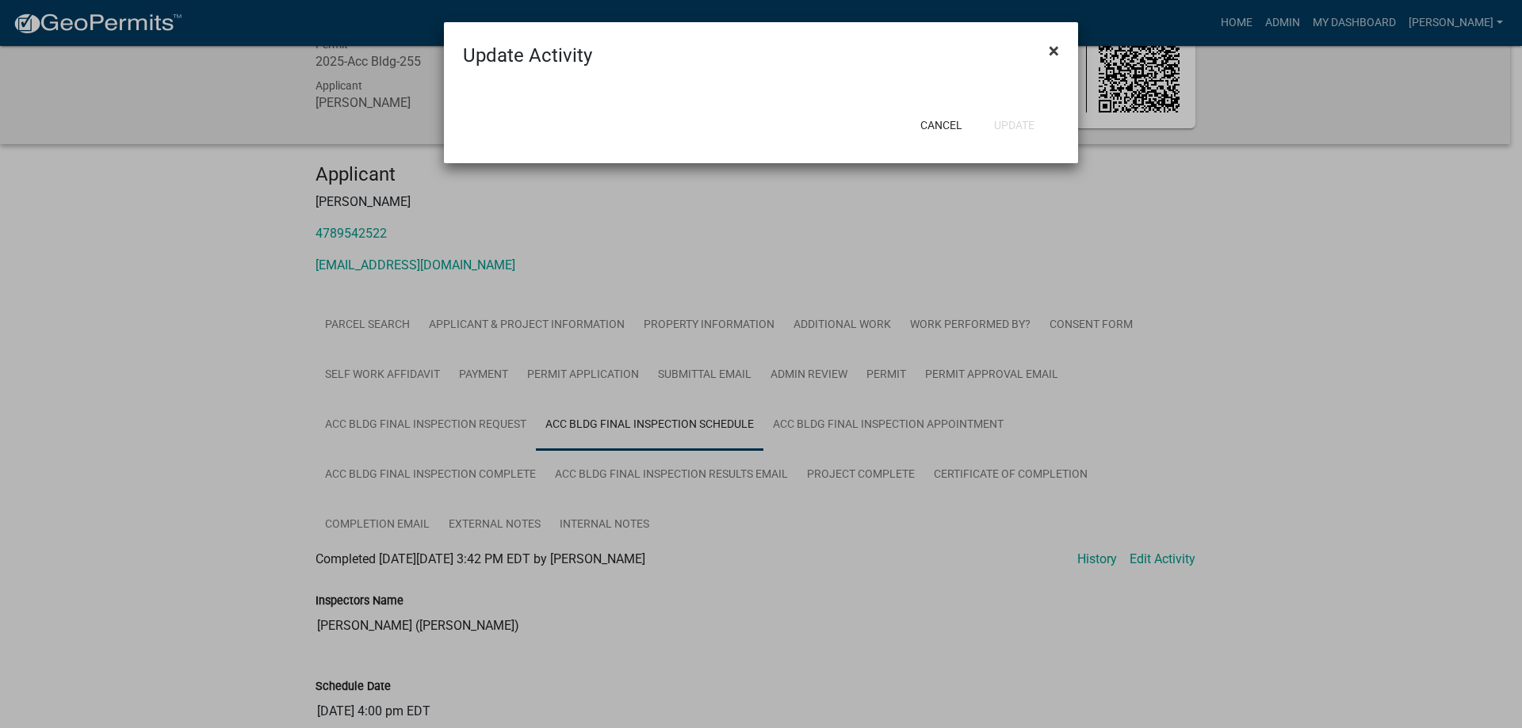
click at [1052, 47] on span "×" at bounding box center [1054, 51] width 10 height 22
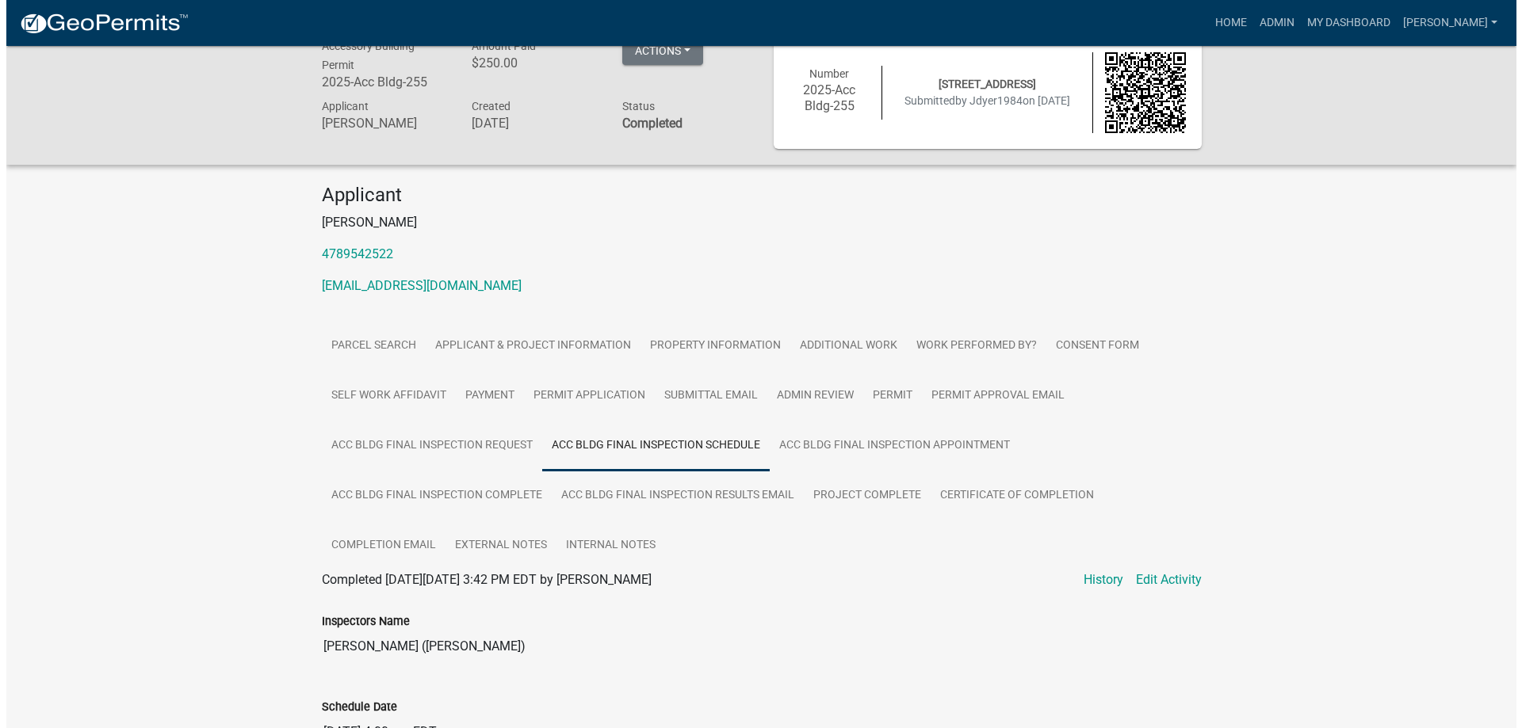
scroll to position [0, 0]
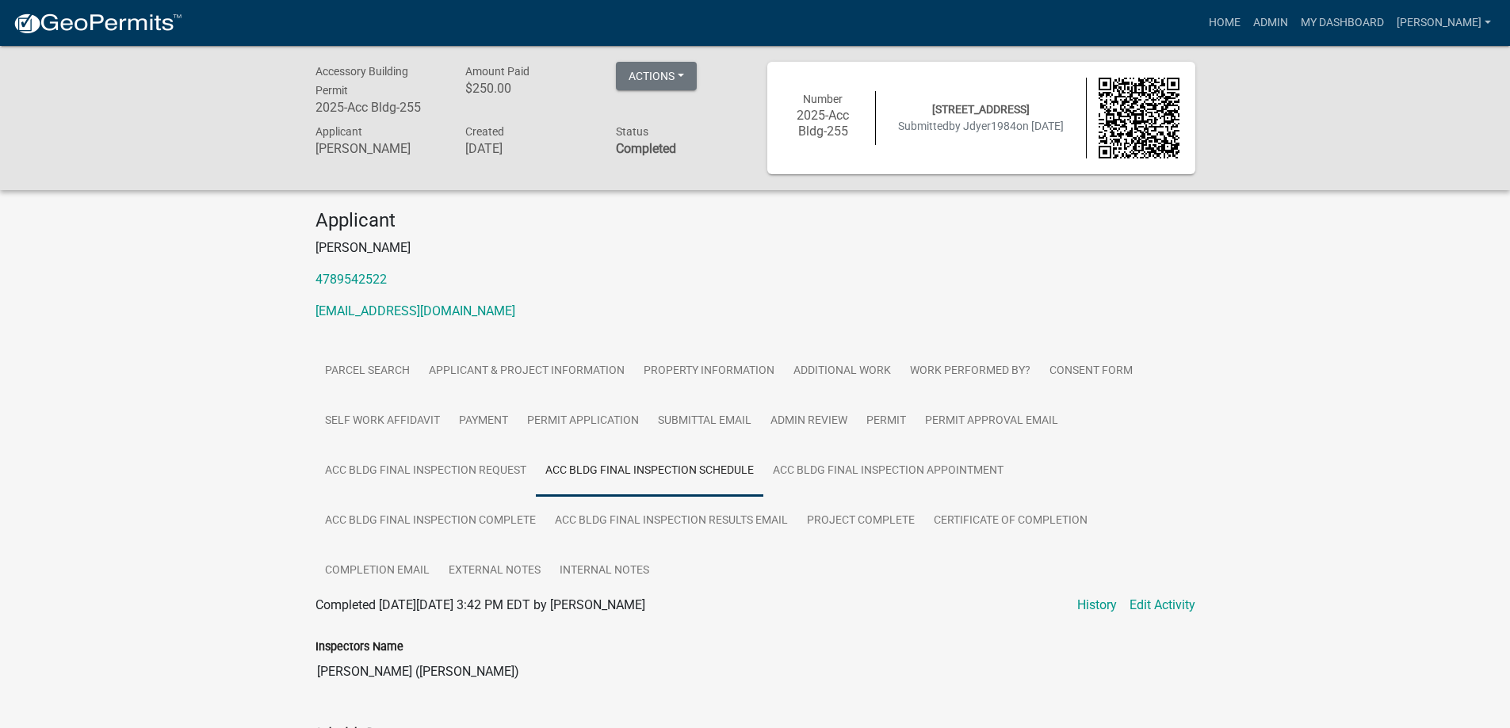
click at [114, 21] on img at bounding box center [98, 24] width 170 height 24
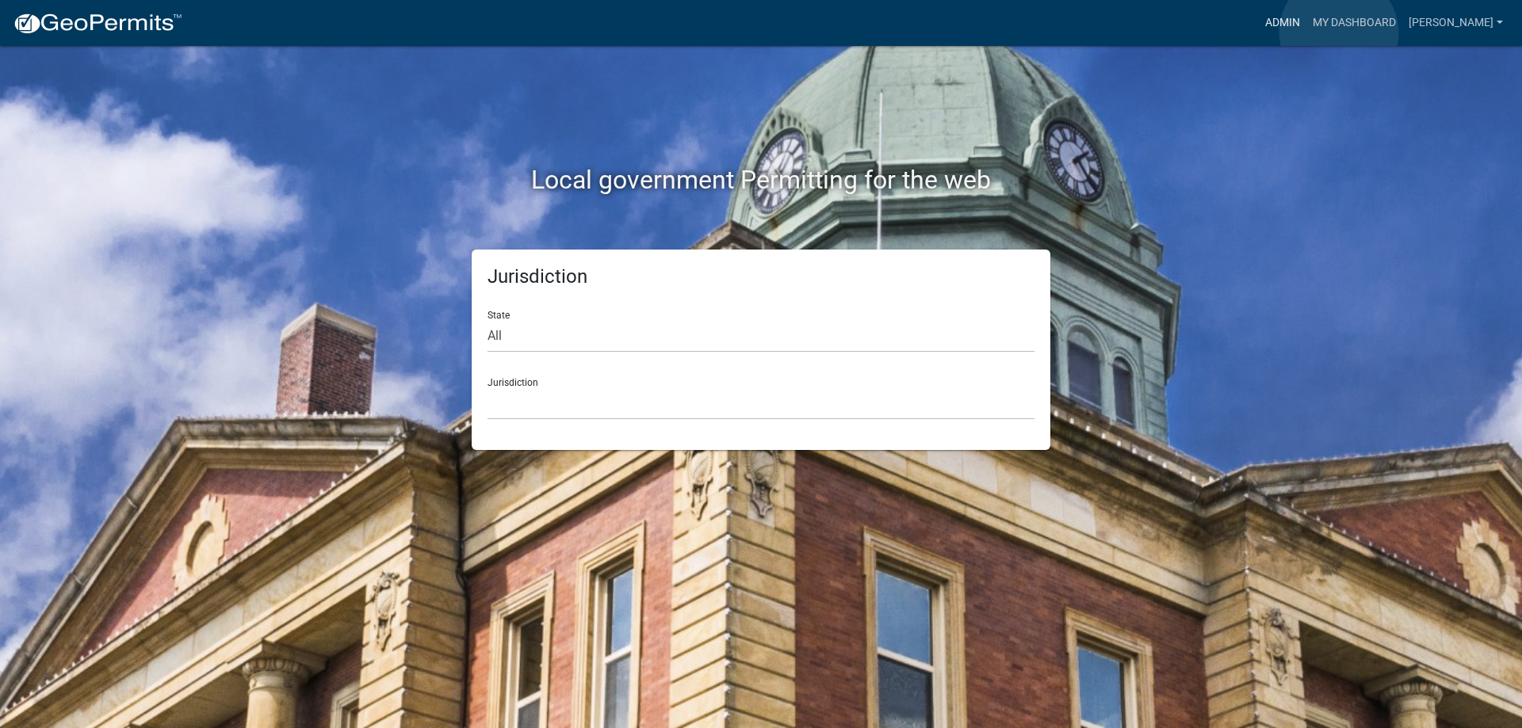
click at [1306, 32] on link "Admin" at bounding box center [1283, 23] width 48 height 30
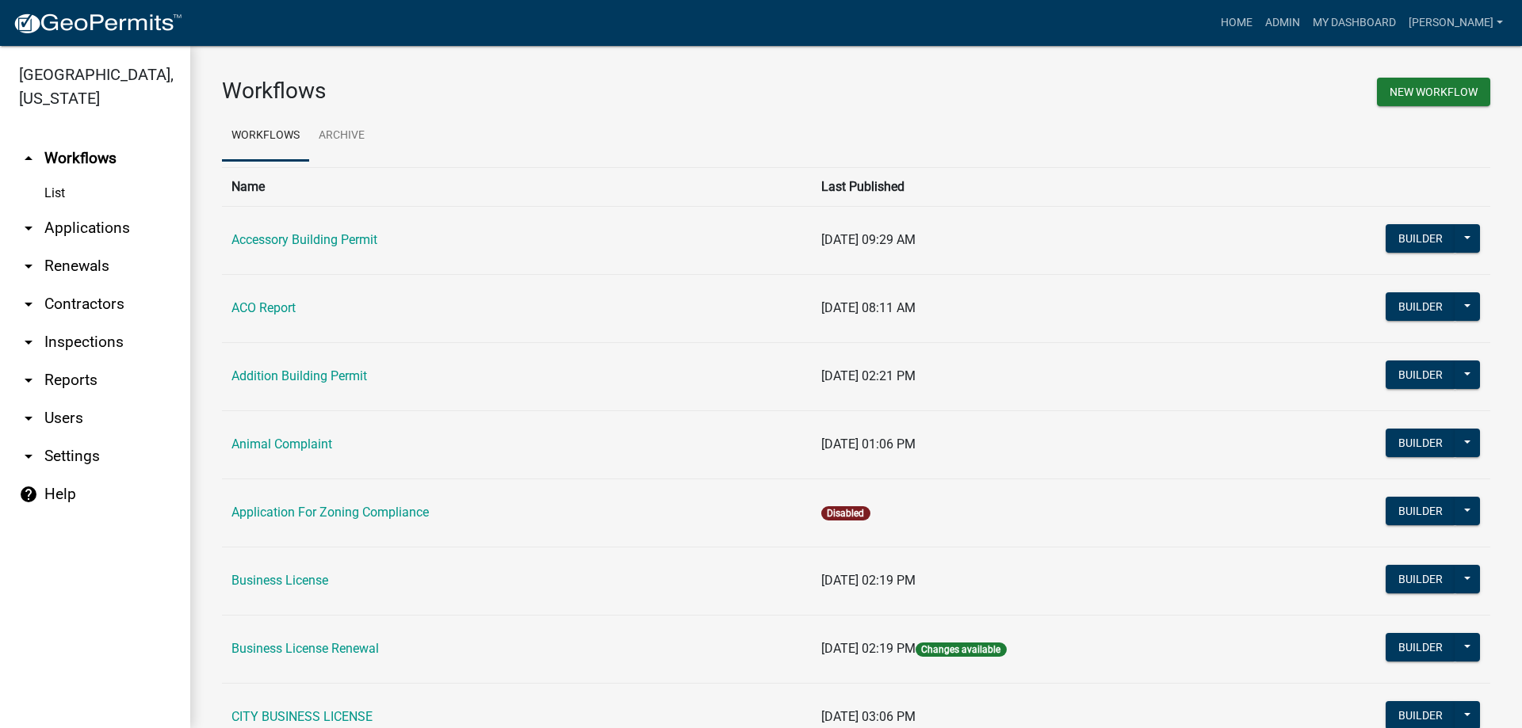
click at [106, 216] on link "arrow_drop_down Applications" at bounding box center [95, 228] width 190 height 38
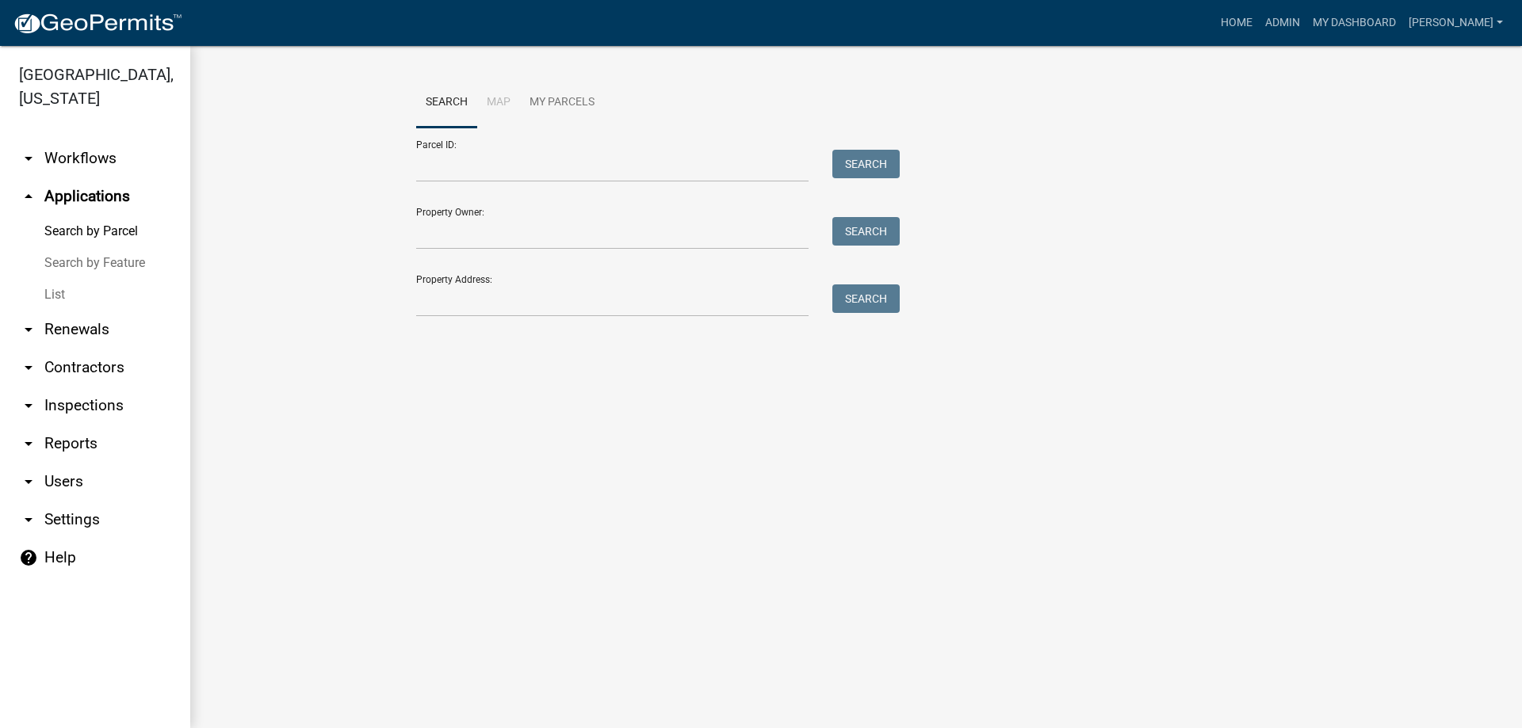
click at [57, 397] on link "arrow_drop_down Inspections" at bounding box center [95, 406] width 190 height 38
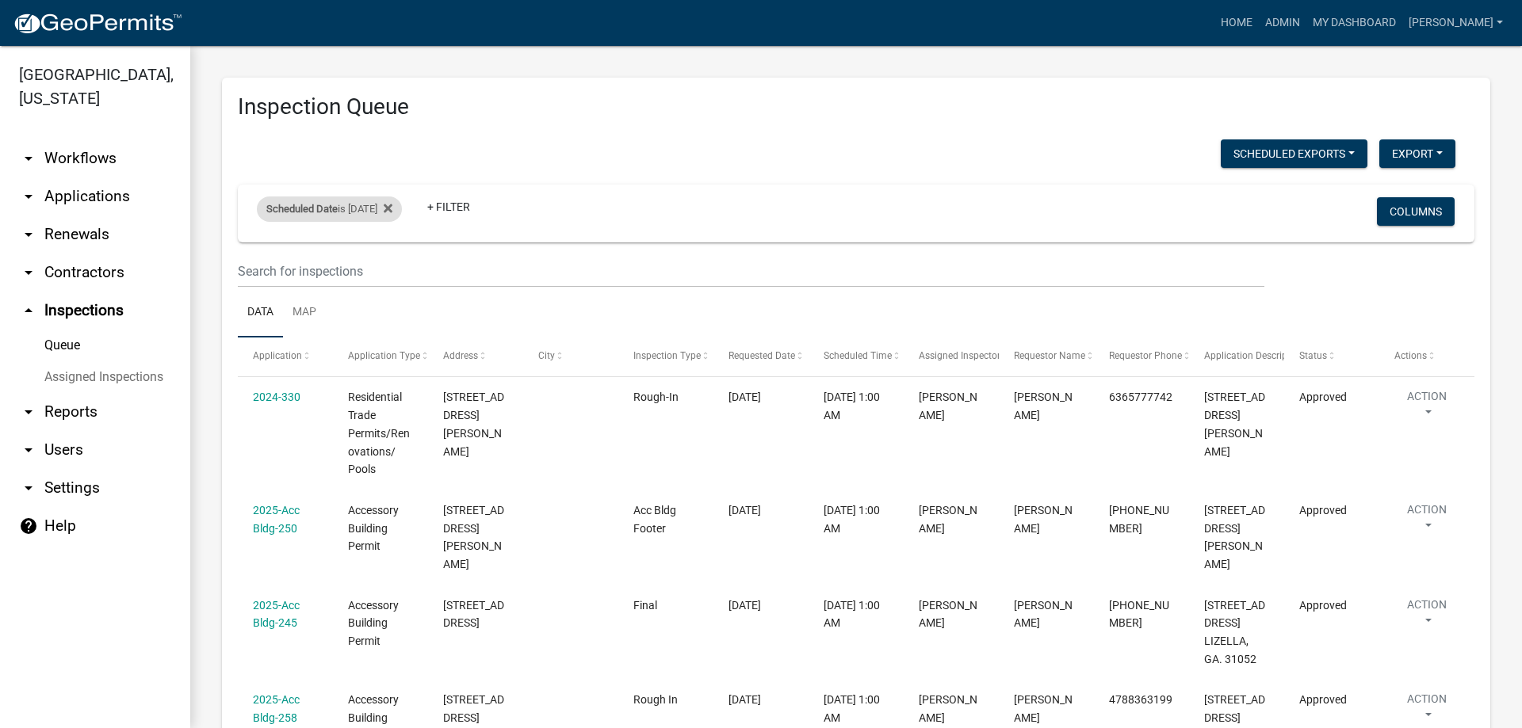
click at [384, 209] on div "Scheduled Date is [DATE]" at bounding box center [329, 209] width 145 height 25
click at [384, 275] on input "[DATE]" at bounding box center [343, 268] width 111 height 32
type input "[DATE]"
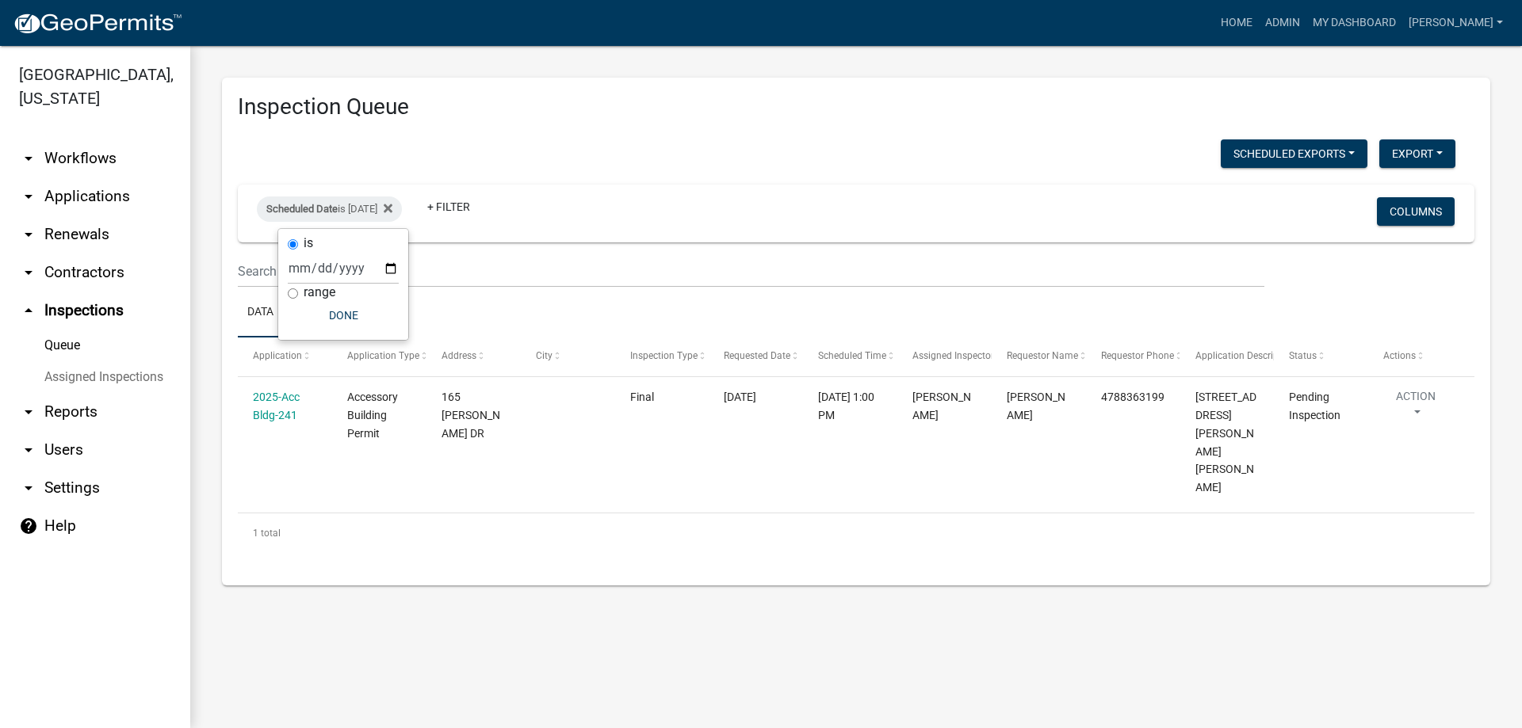
click at [569, 243] on wm-filter-builder "Scheduled Date is [DATE] + Filter Columns" at bounding box center [856, 236] width 1236 height 103
click at [372, 207] on div "Scheduled Date is [DATE]" at bounding box center [329, 209] width 145 height 25
click at [315, 267] on input "[DATE]" at bounding box center [343, 268] width 111 height 32
click at [395, 272] on input "[DATE]" at bounding box center [343, 268] width 111 height 32
type input "[DATE]"
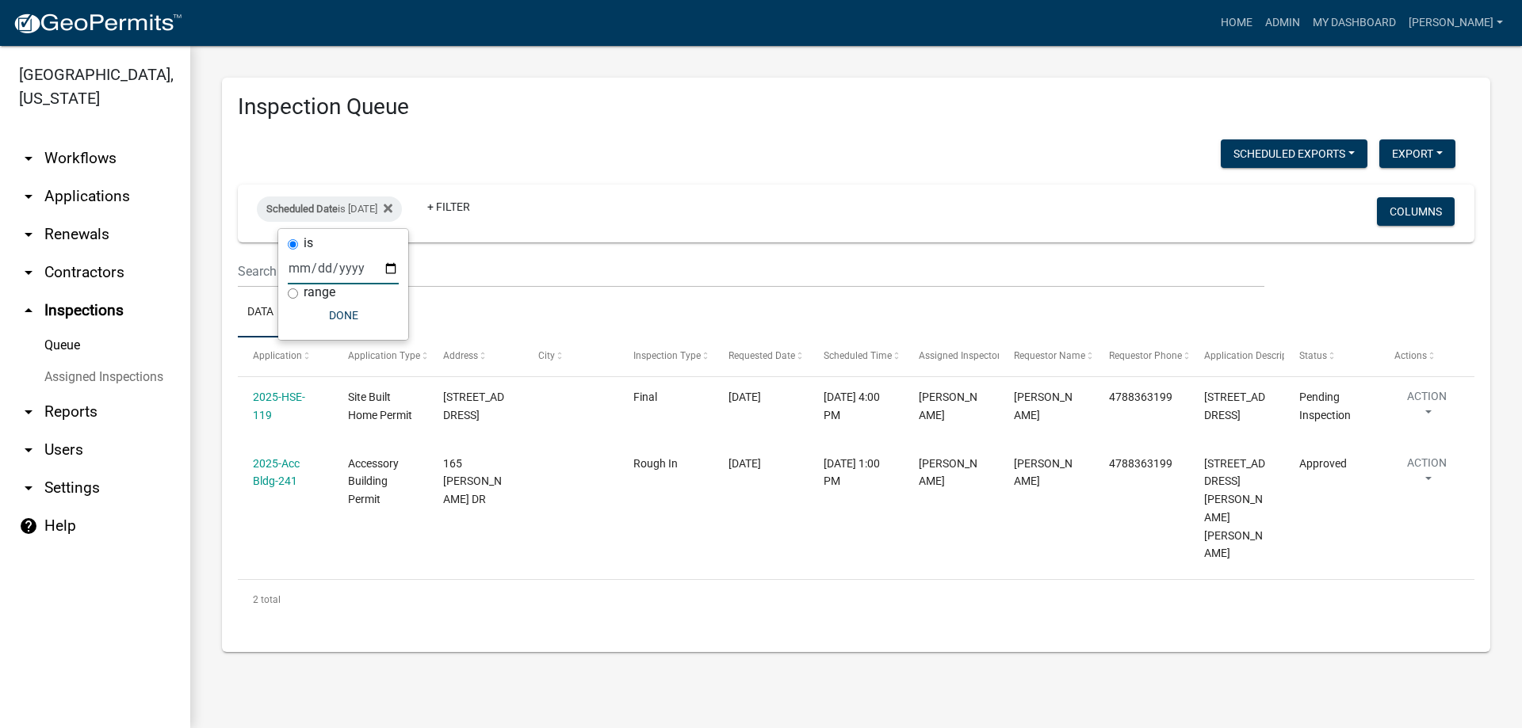
click at [775, 620] on div at bounding box center [855, 628] width 903 height 17
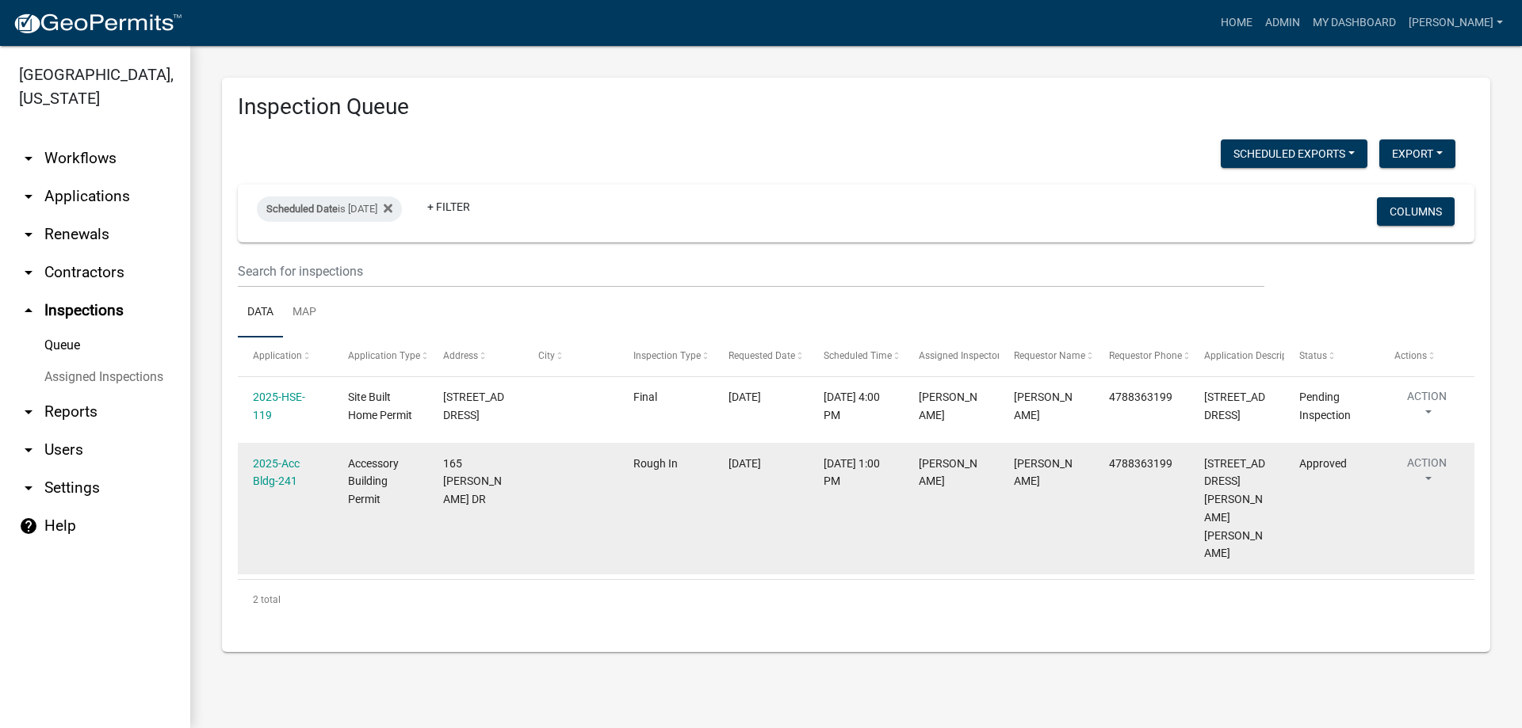
click at [625, 500] on datatable-body-cell "Rough In" at bounding box center [665, 508] width 95 height 131
click at [281, 484] on link "2025-Acc Bldg-241" at bounding box center [276, 472] width 47 height 31
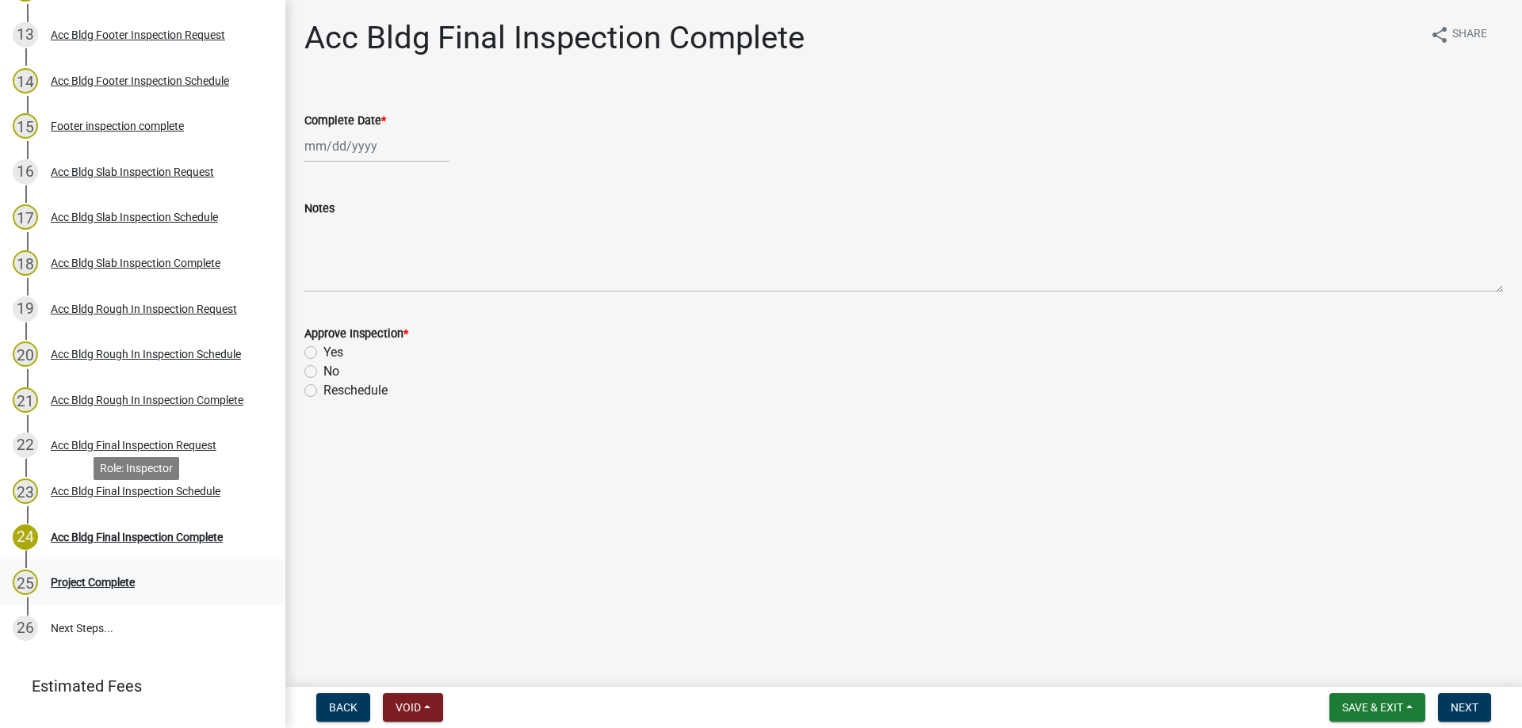
scroll to position [846, 0]
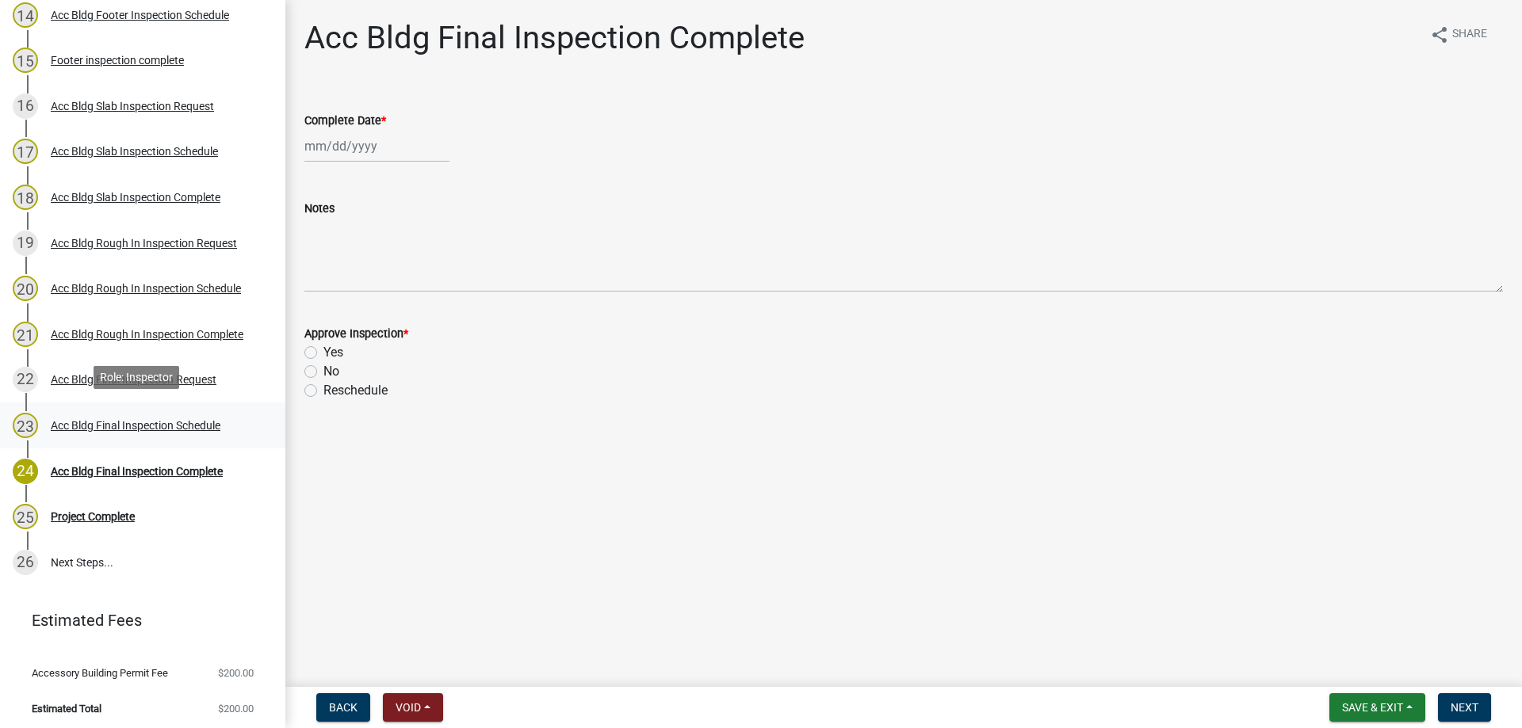
click at [178, 420] on div "Acc Bldg Final Inspection Schedule" at bounding box center [136, 425] width 170 height 11
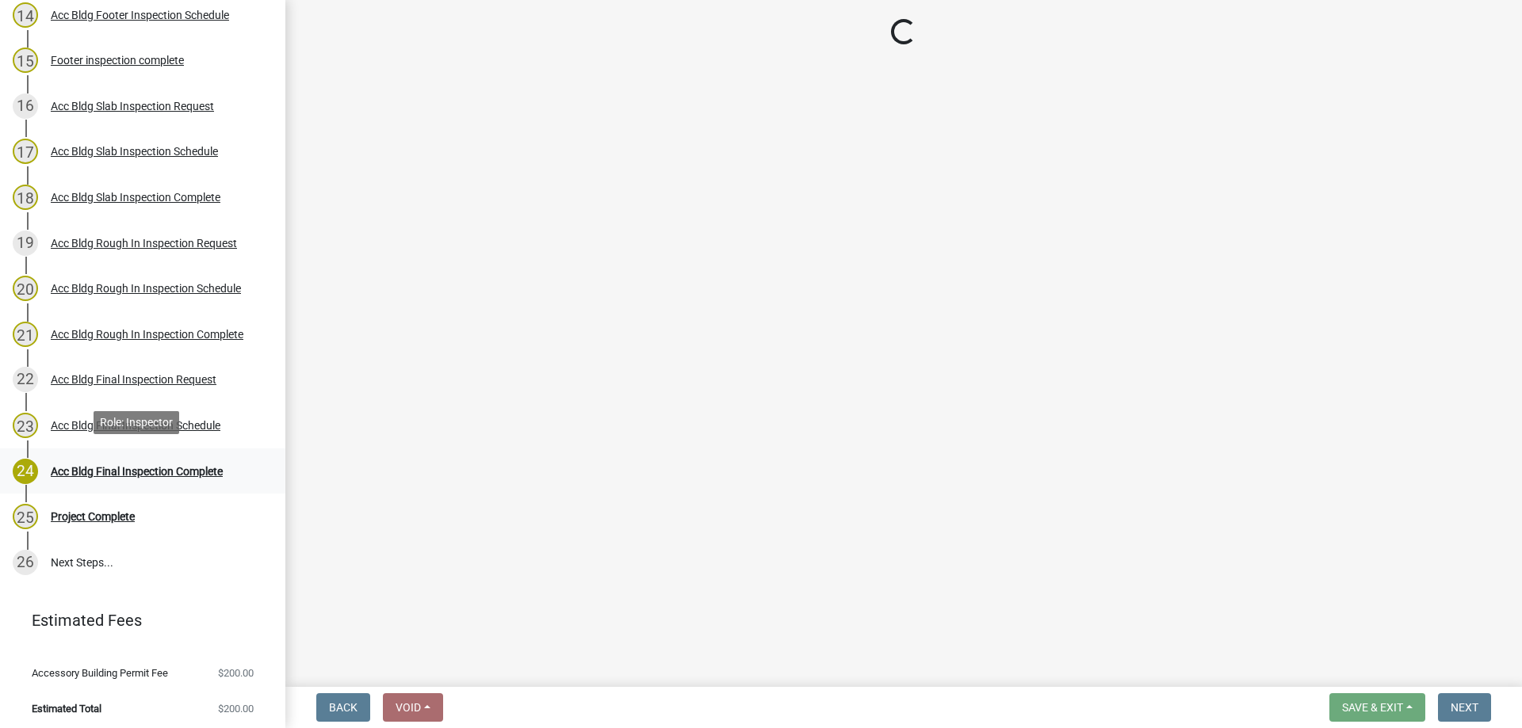
select select "a844a88f-ba44-4800-9e08-05e10520dbf6"
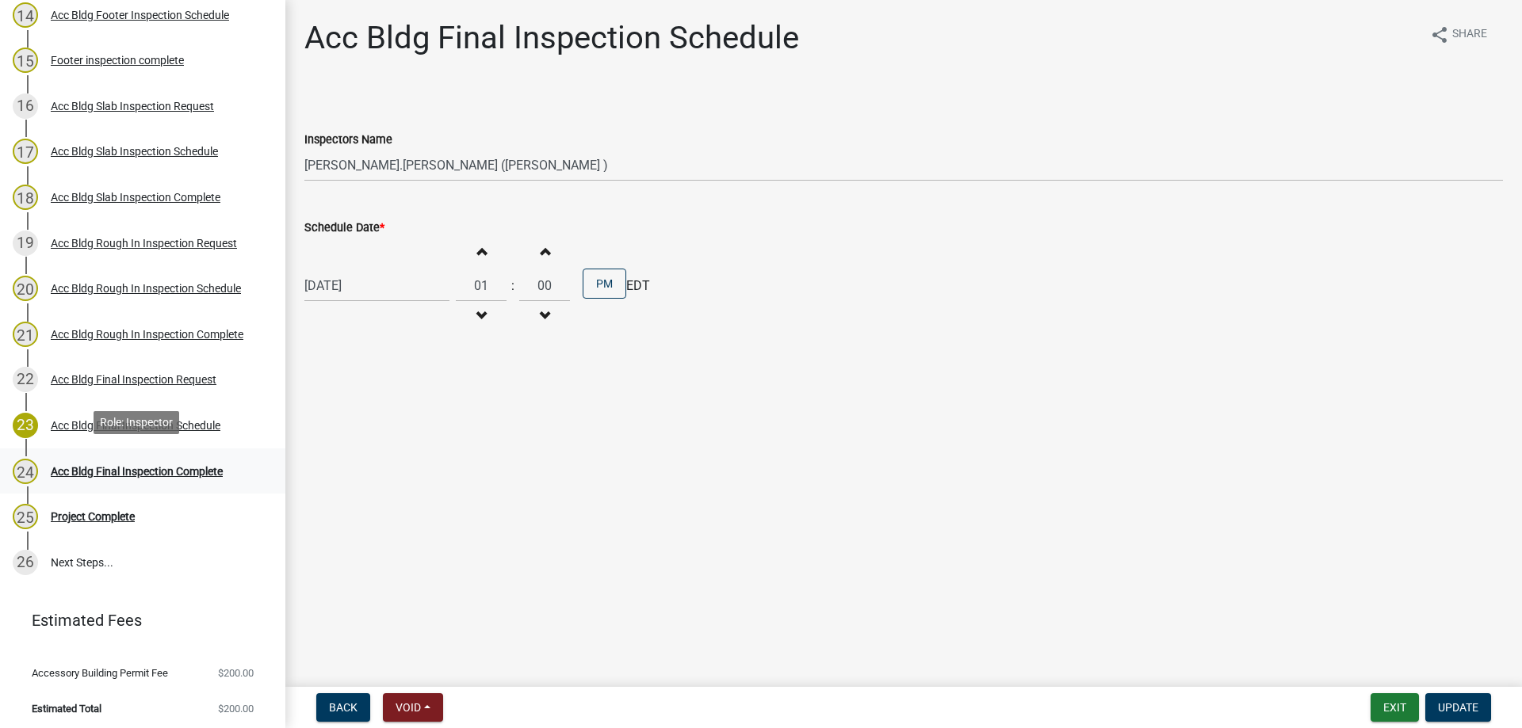
click at [195, 466] on div "Acc Bldg Final Inspection Complete" at bounding box center [137, 471] width 172 height 11
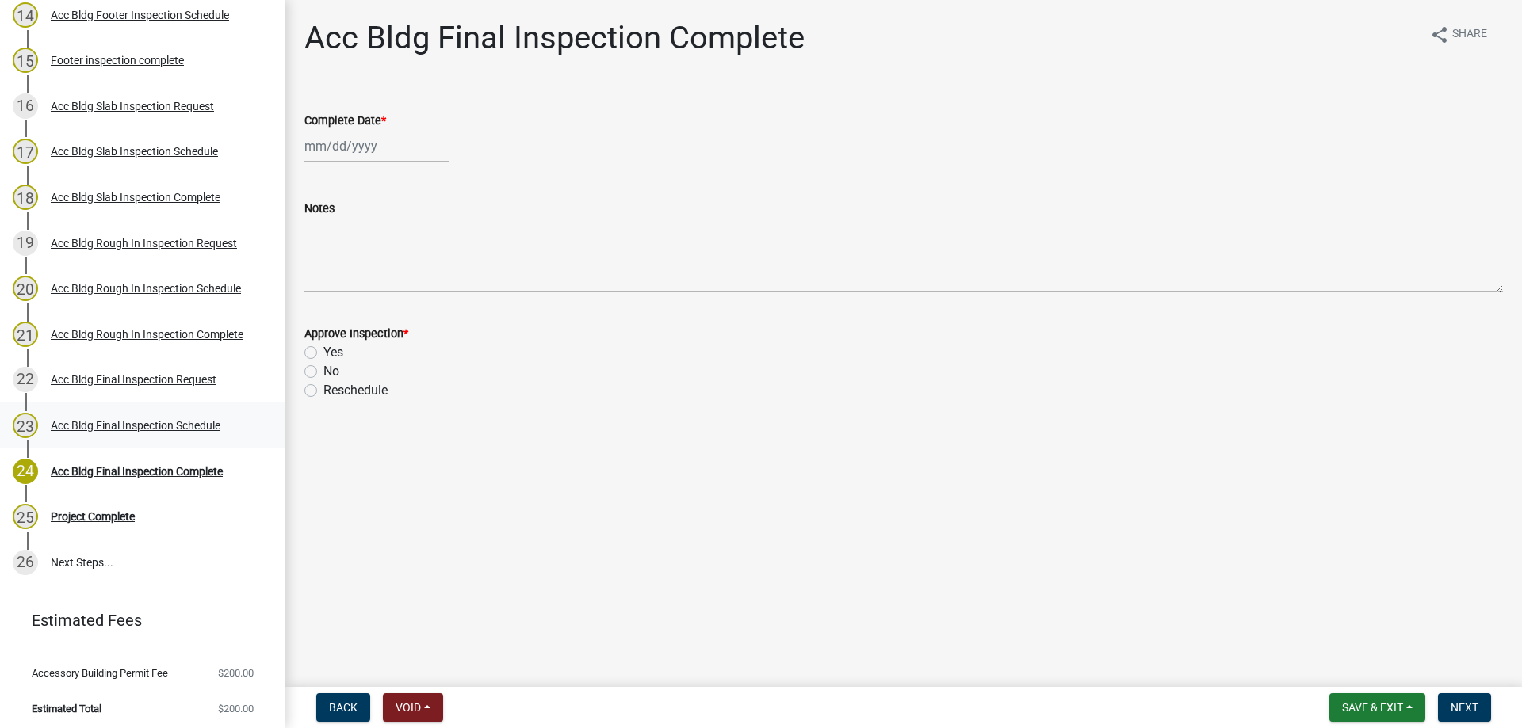
click at [157, 407] on link "23 Acc Bldg Final Inspection Schedule" at bounding box center [142, 426] width 285 height 46
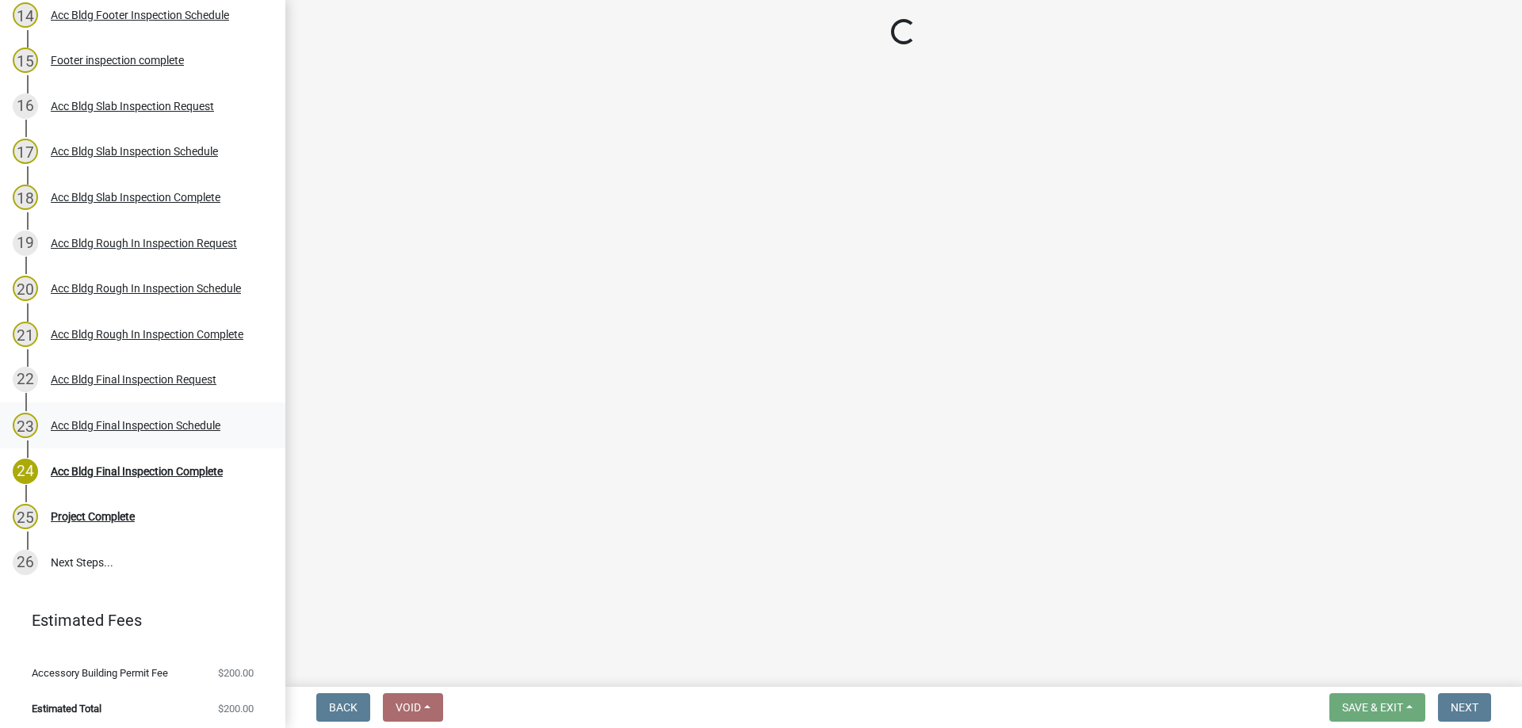
select select "a844a88f-ba44-4800-9e08-05e10520dbf6"
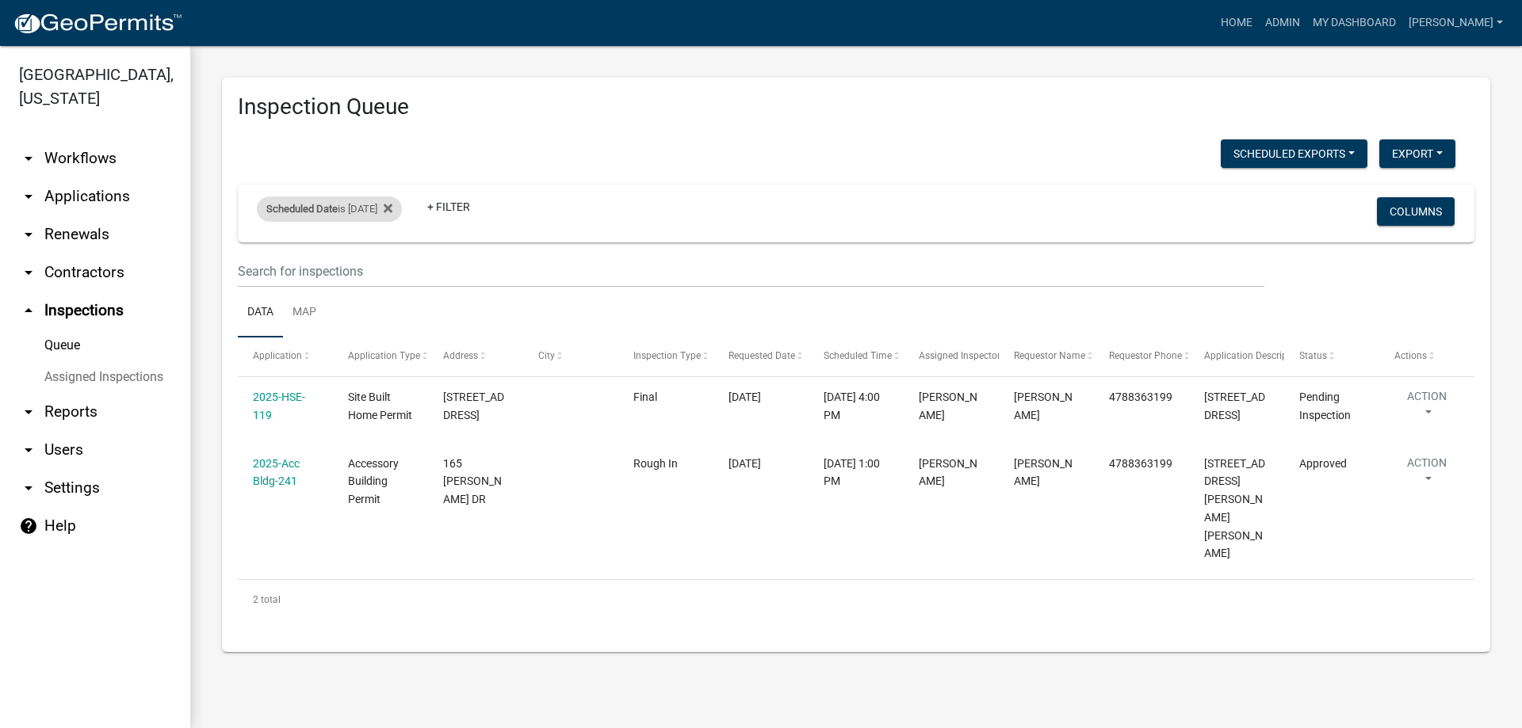
click at [388, 208] on div "Scheduled Date is [DATE]" at bounding box center [329, 209] width 145 height 25
click at [388, 269] on input "[DATE]" at bounding box center [343, 268] width 111 height 32
type input "[DATE]"
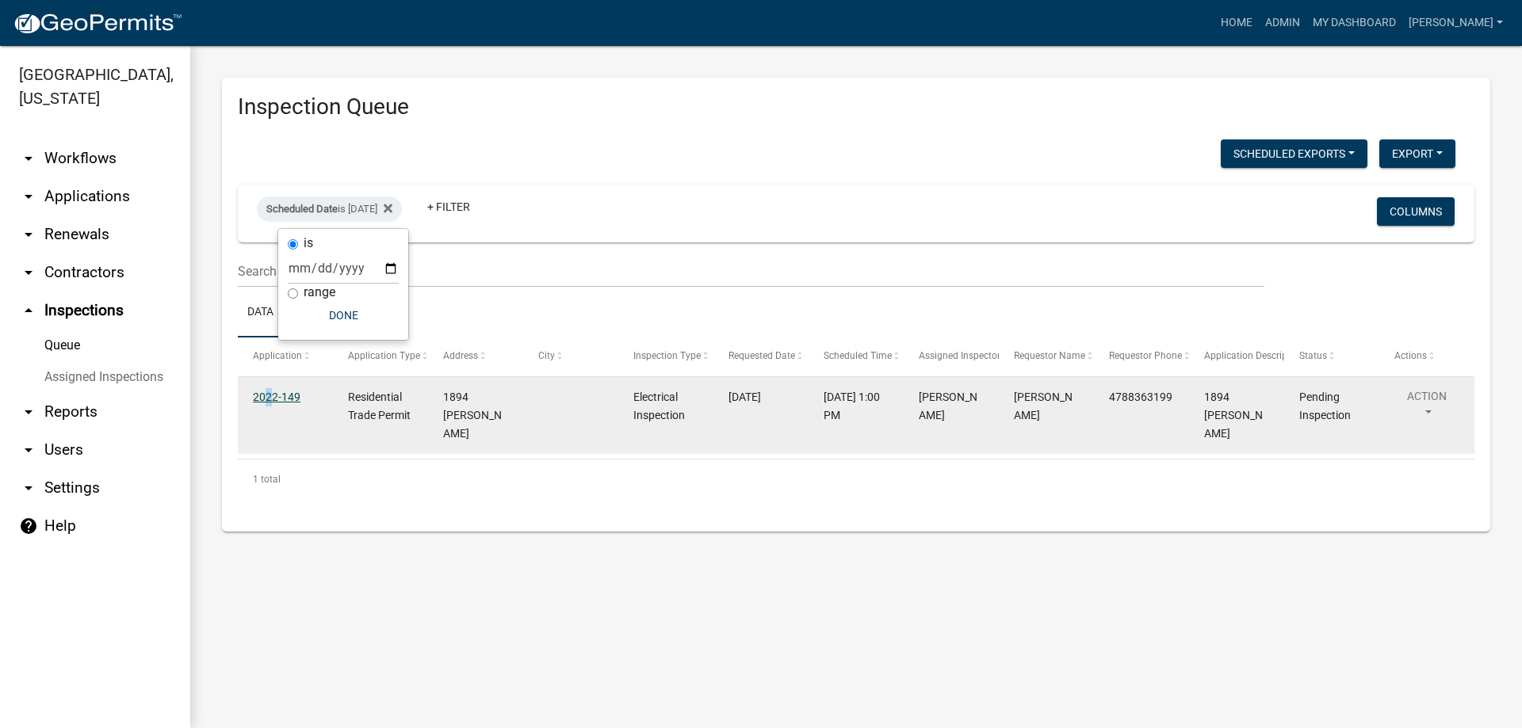
click at [266, 402] on div "2022-149" at bounding box center [285, 397] width 65 height 18
click at [266, 397] on link "2022-149" at bounding box center [277, 397] width 48 height 13
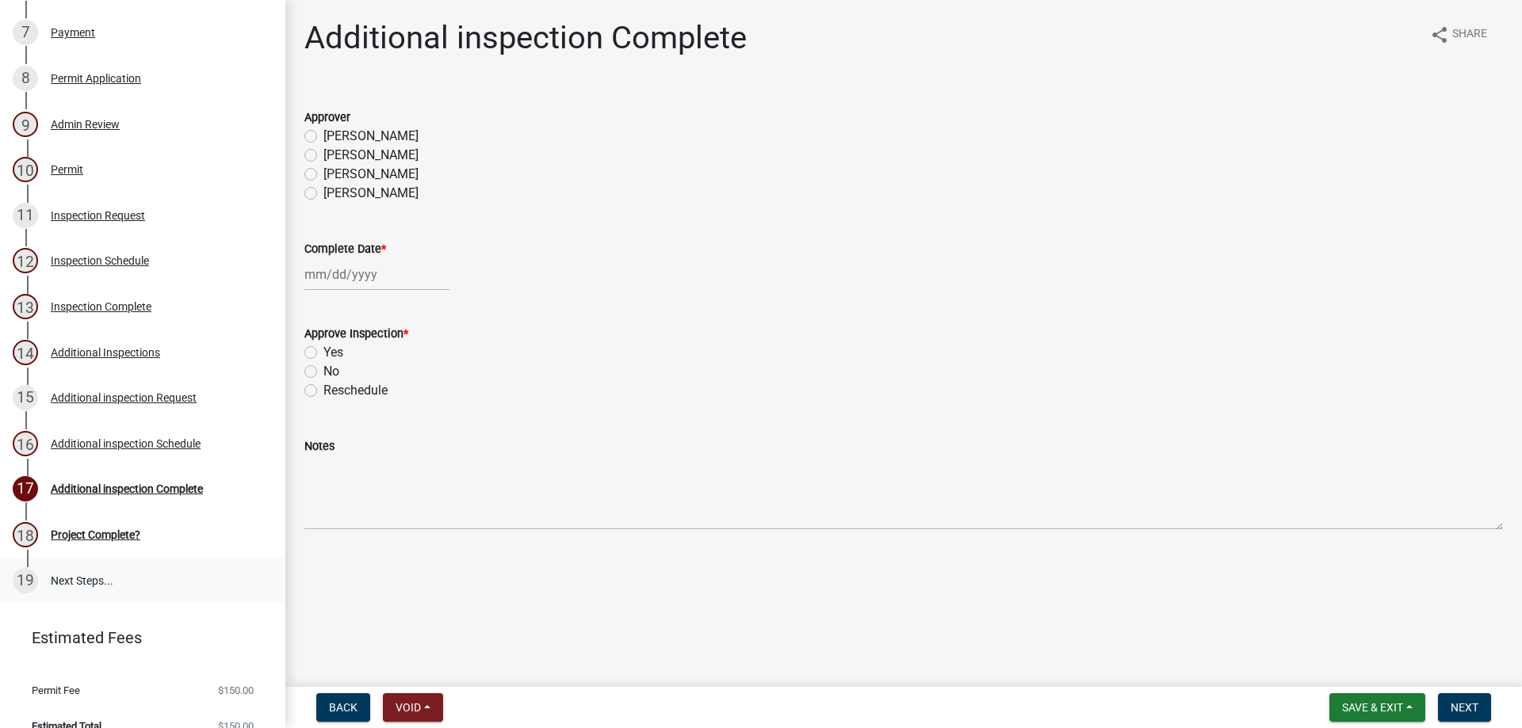
scroll to position [527, 0]
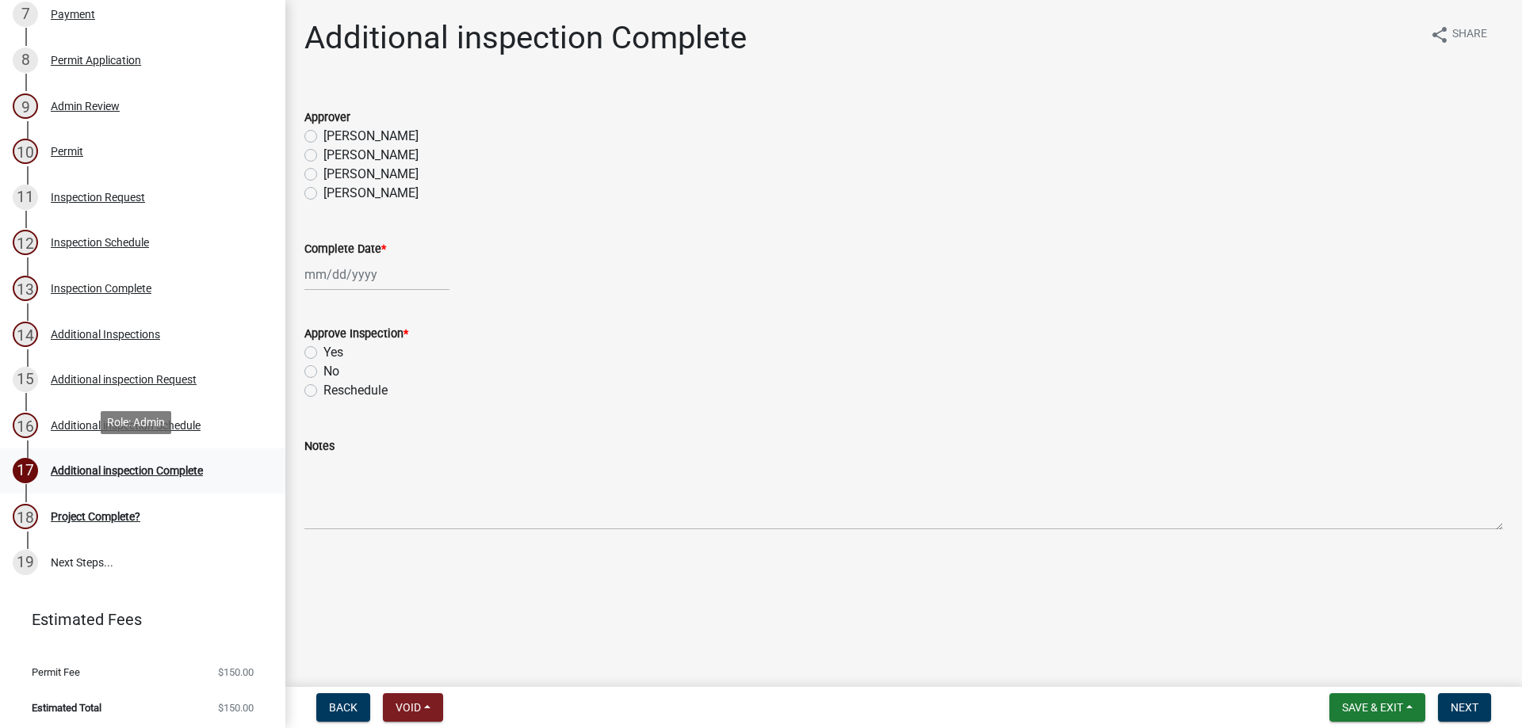
click at [181, 465] on div "Additional inspection Complete" at bounding box center [127, 470] width 152 height 11
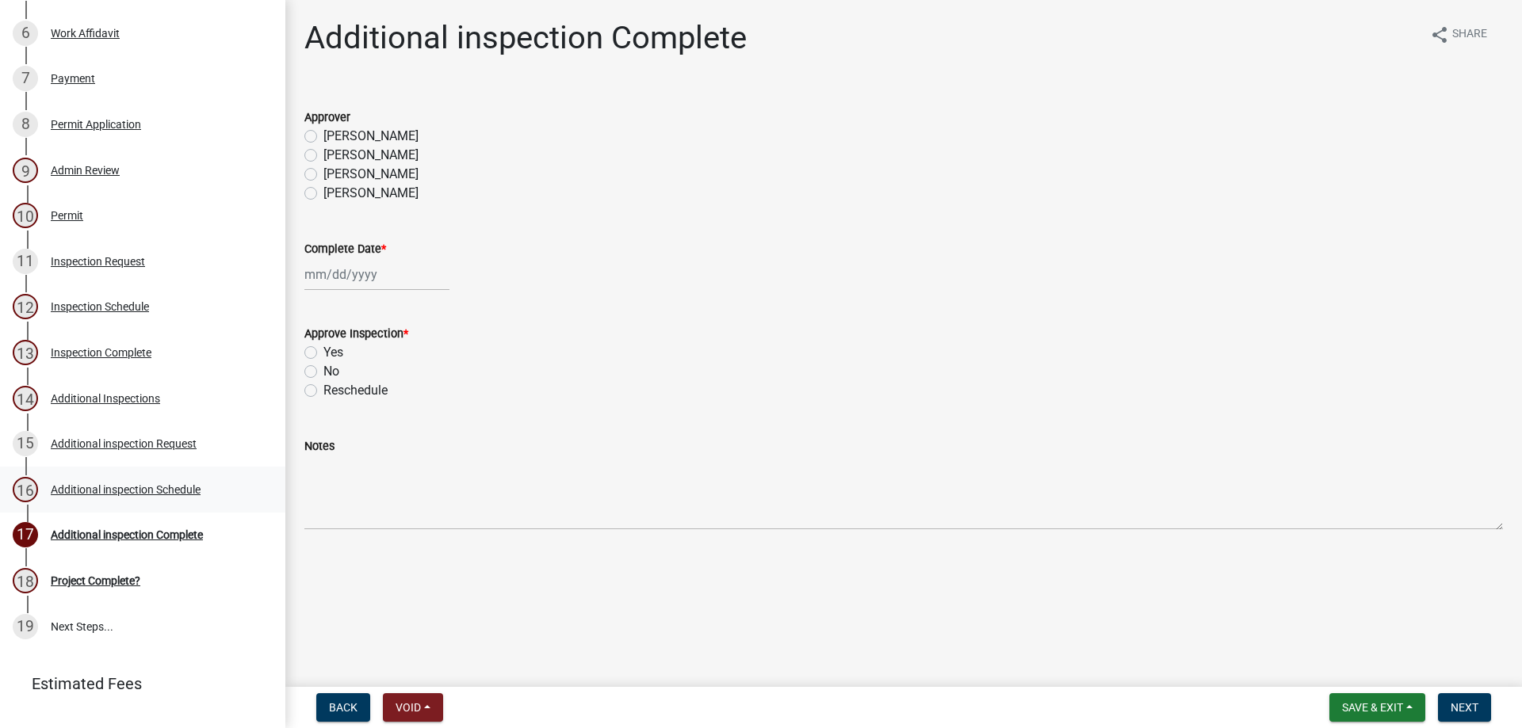
scroll to position [369, 0]
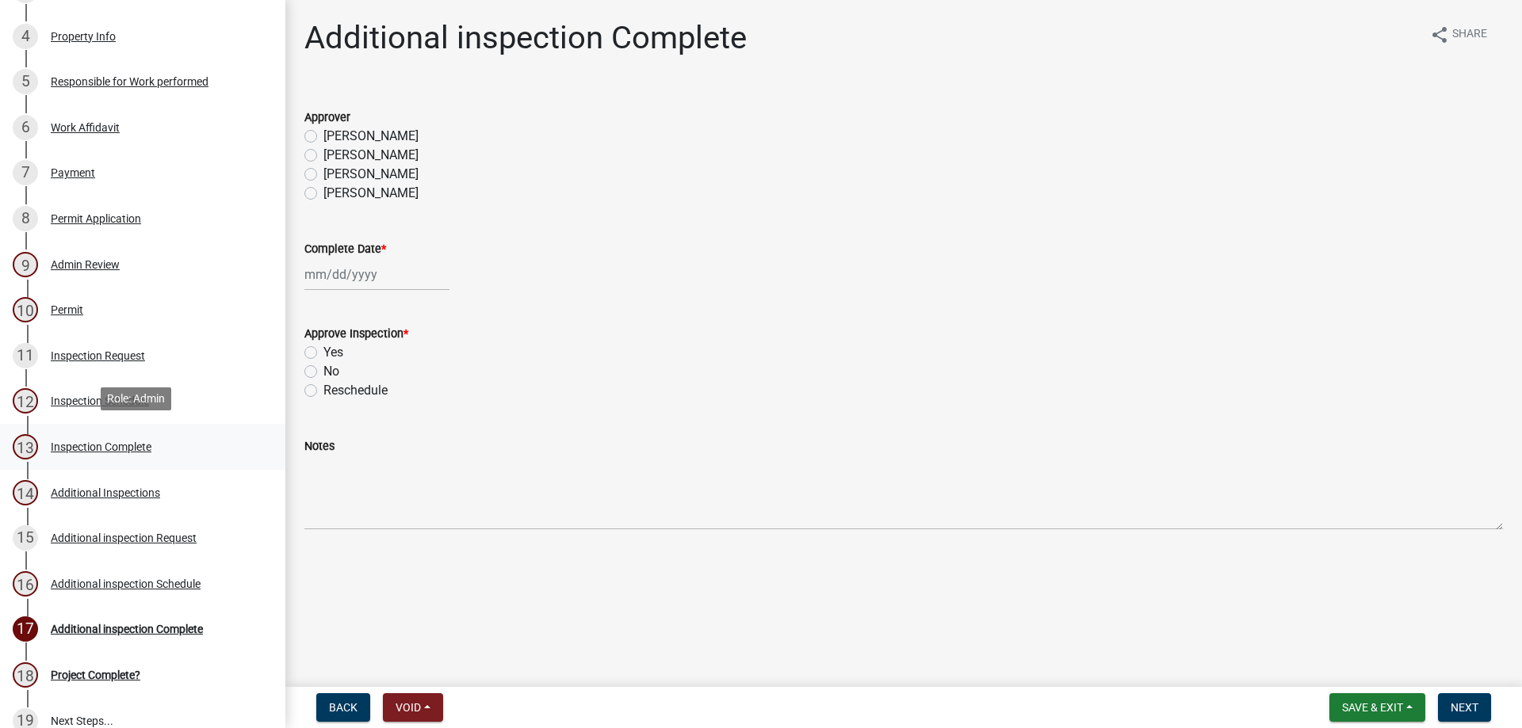
click at [150, 458] on link "13 Inspection Complete" at bounding box center [142, 447] width 285 height 46
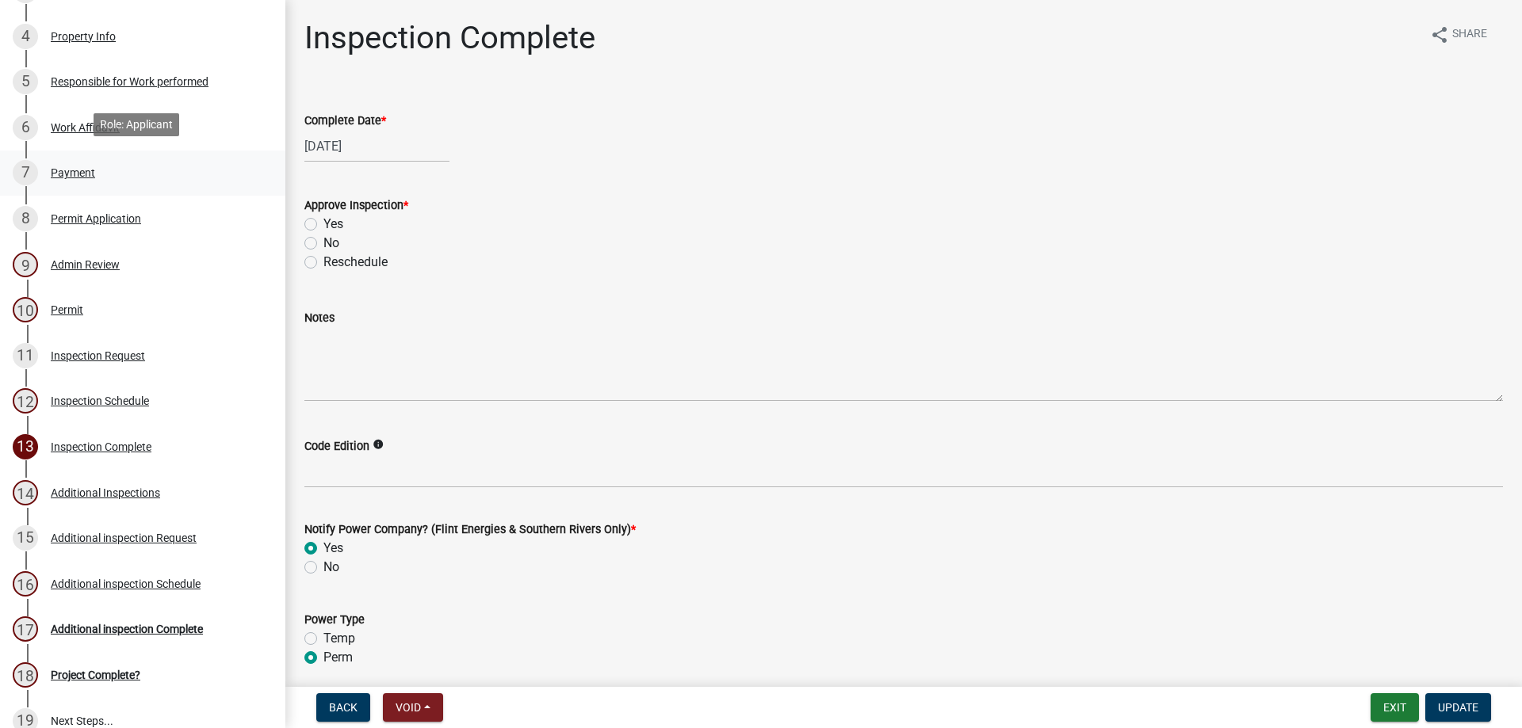
click at [227, 157] on link "7 Payment" at bounding box center [142, 174] width 285 height 46
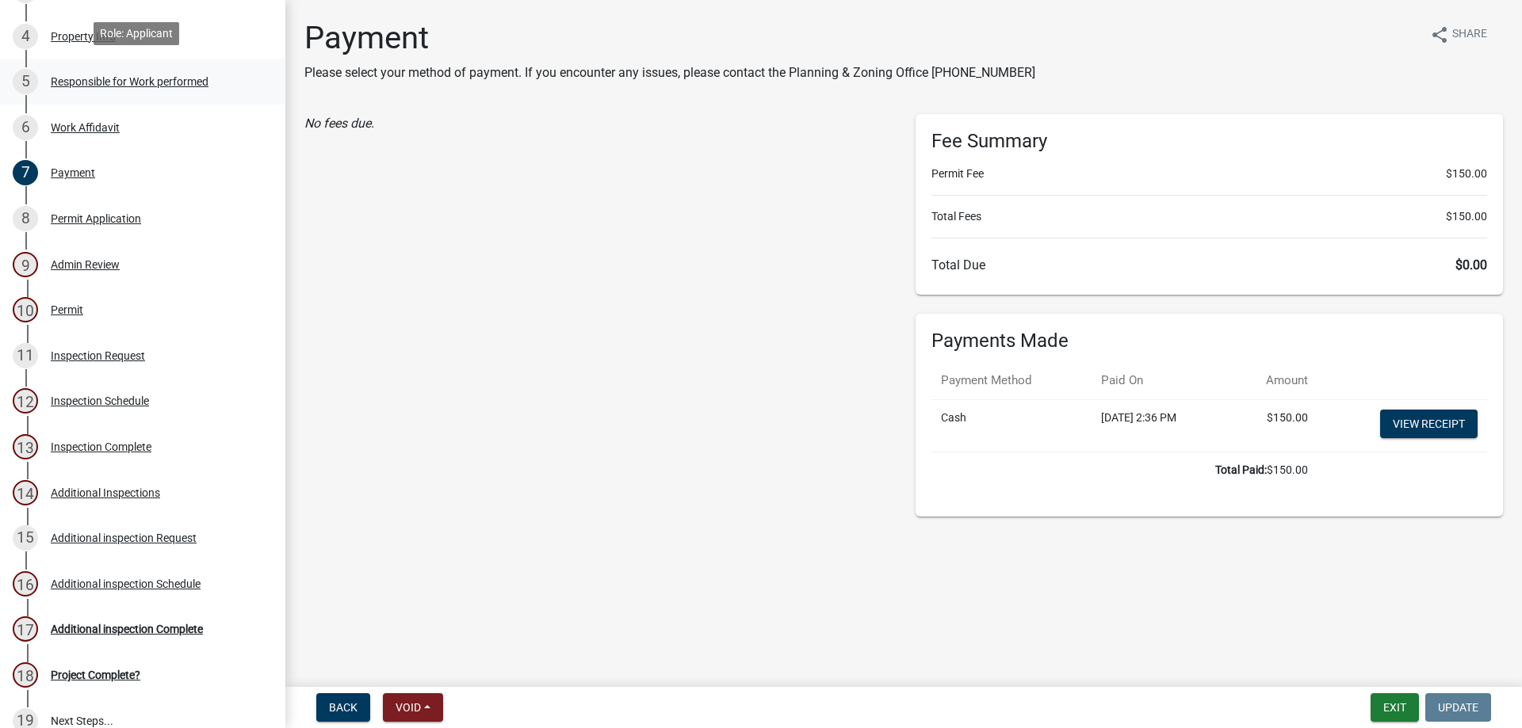
click at [227, 91] on link "5 Responsible for Work performed" at bounding box center [142, 82] width 285 height 46
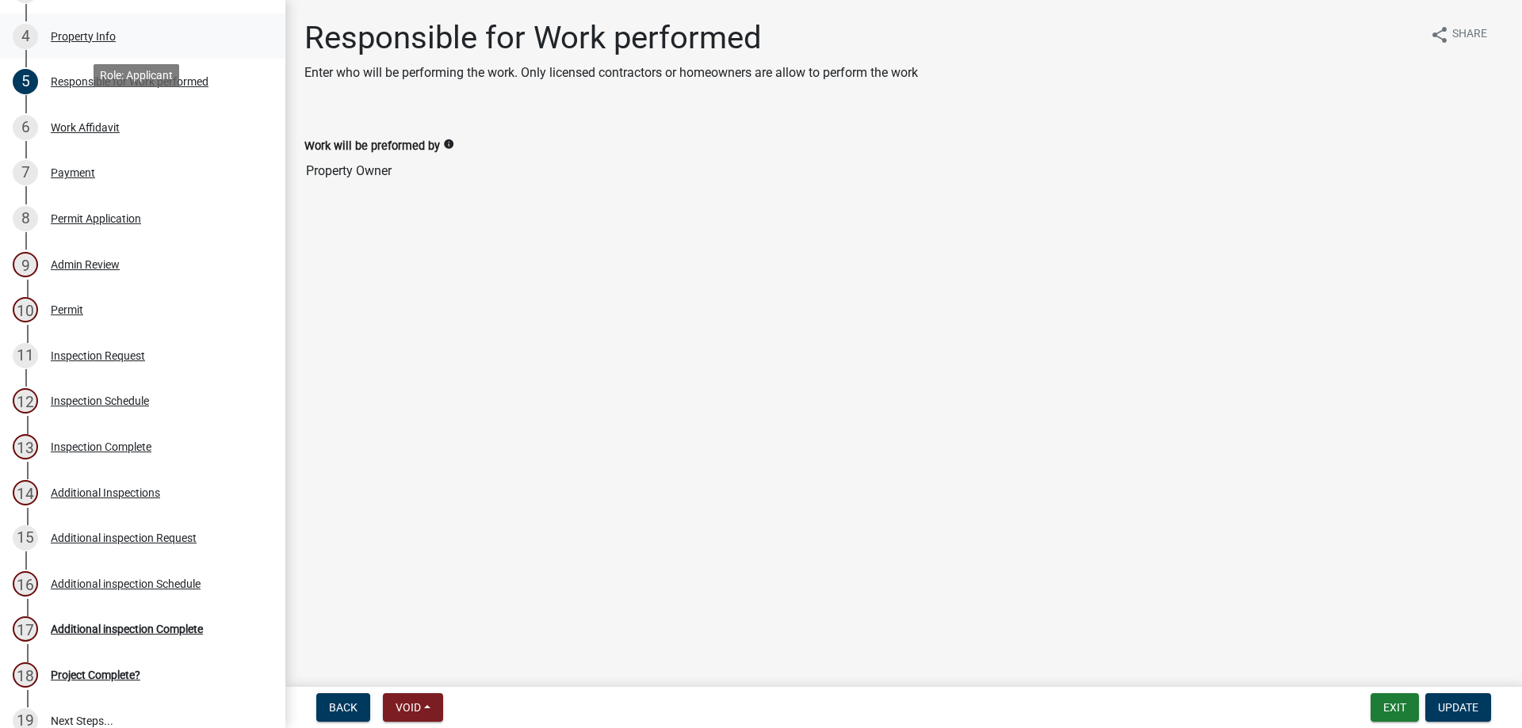
click at [211, 51] on link "4 Property Info" at bounding box center [142, 36] width 285 height 46
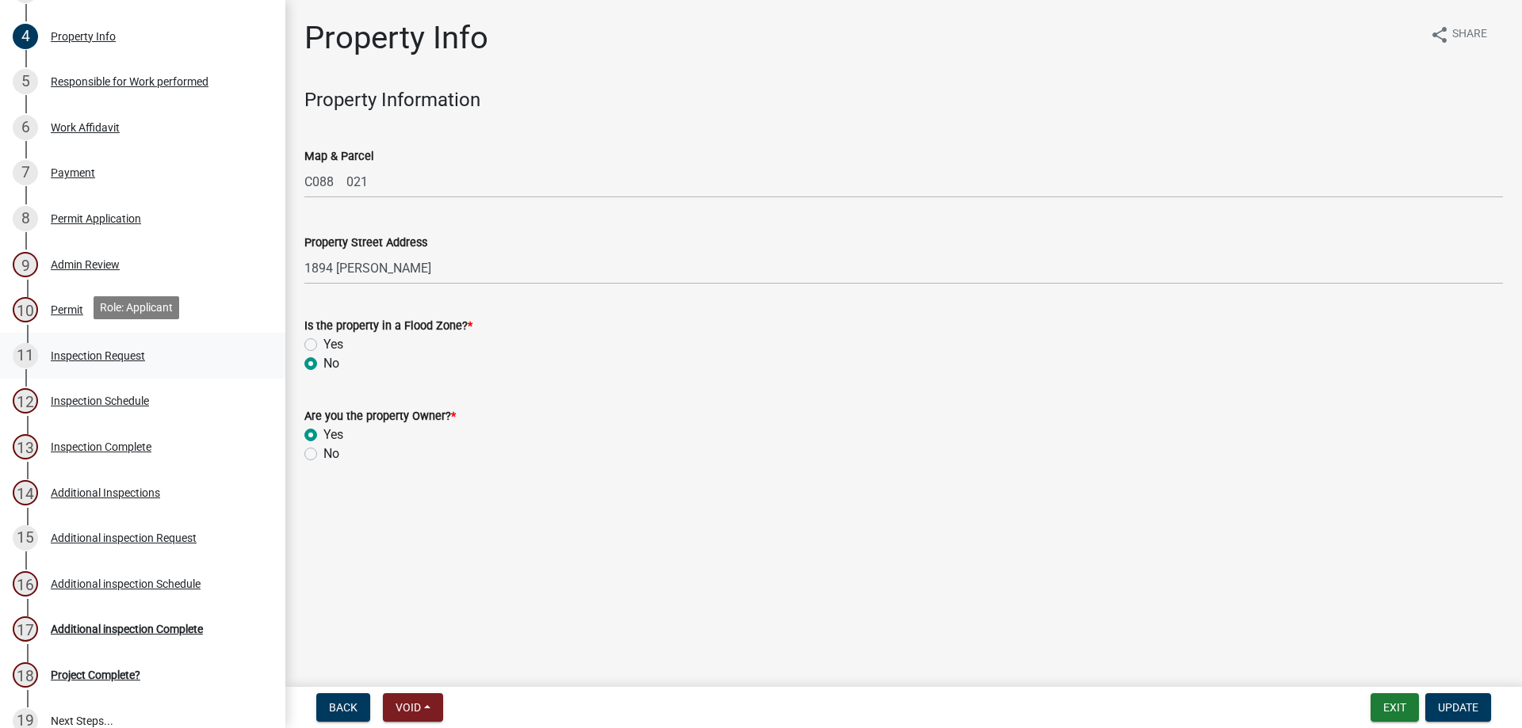
click at [133, 355] on div "Inspection Request" at bounding box center [98, 355] width 94 height 11
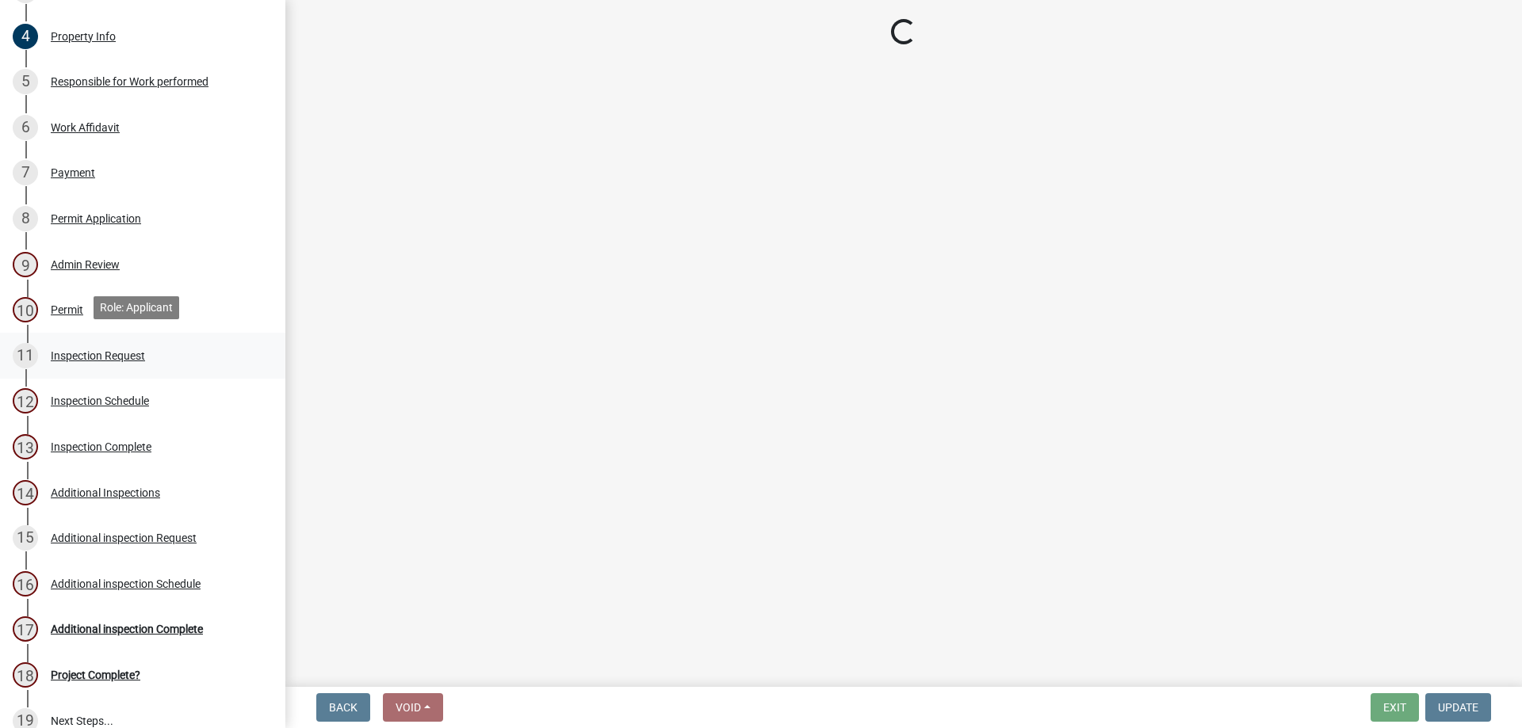
select select "589da946-7bc6-45e4-b77a-0ea44294630b"
select select "e46df9a5-f955-4b8b-a8fb-fc3f14660bd9"
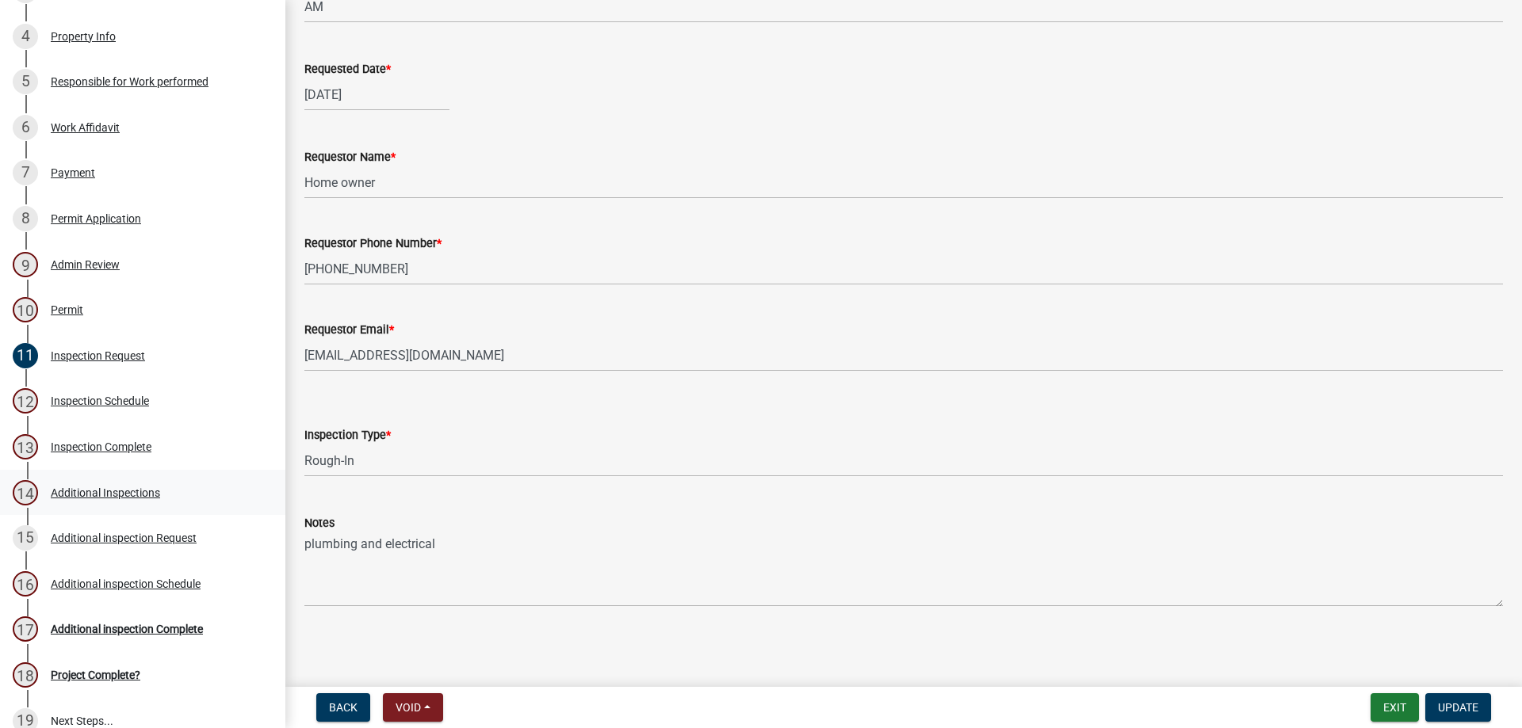
scroll to position [159, 0]
click at [188, 445] on div "13 Inspection Complete" at bounding box center [136, 446] width 247 height 25
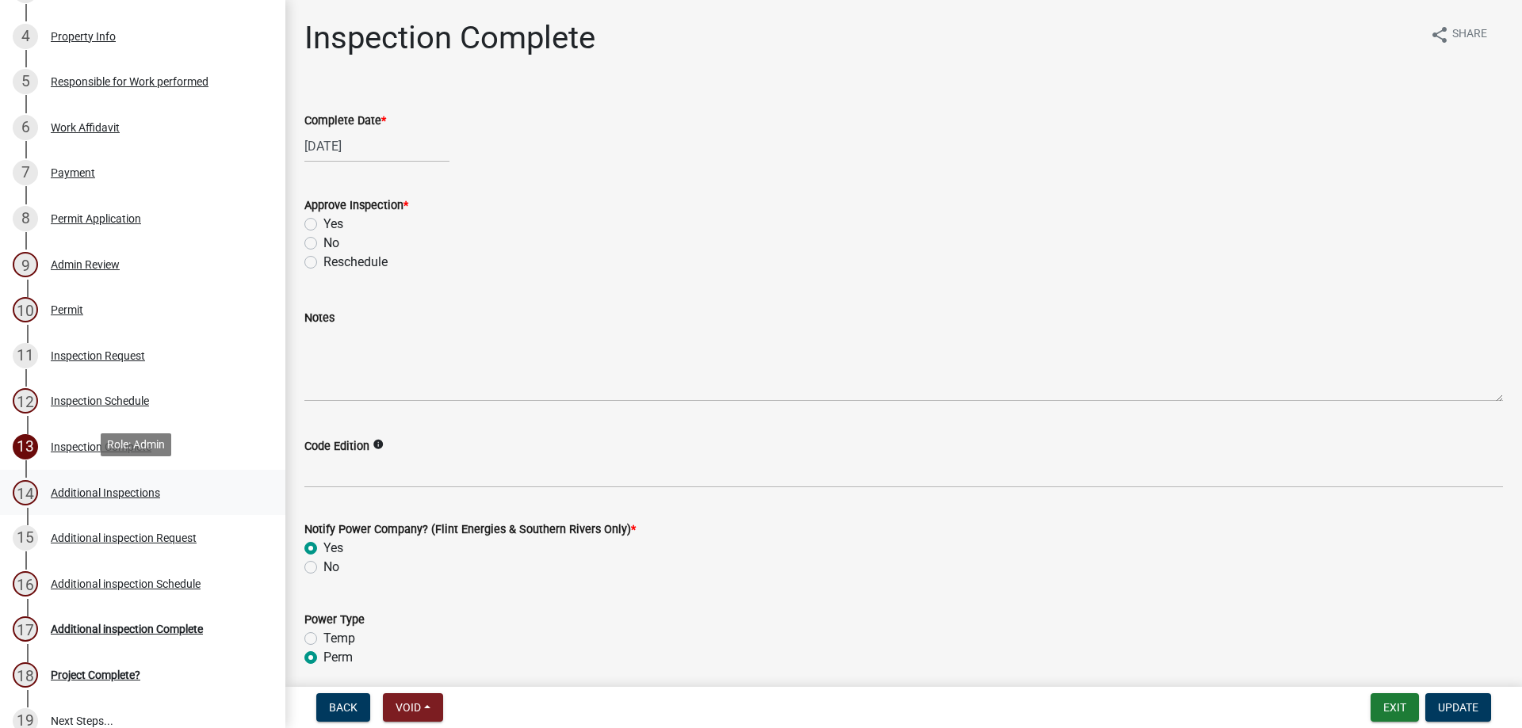
click at [178, 500] on div "14 Additional Inspections" at bounding box center [136, 492] width 247 height 25
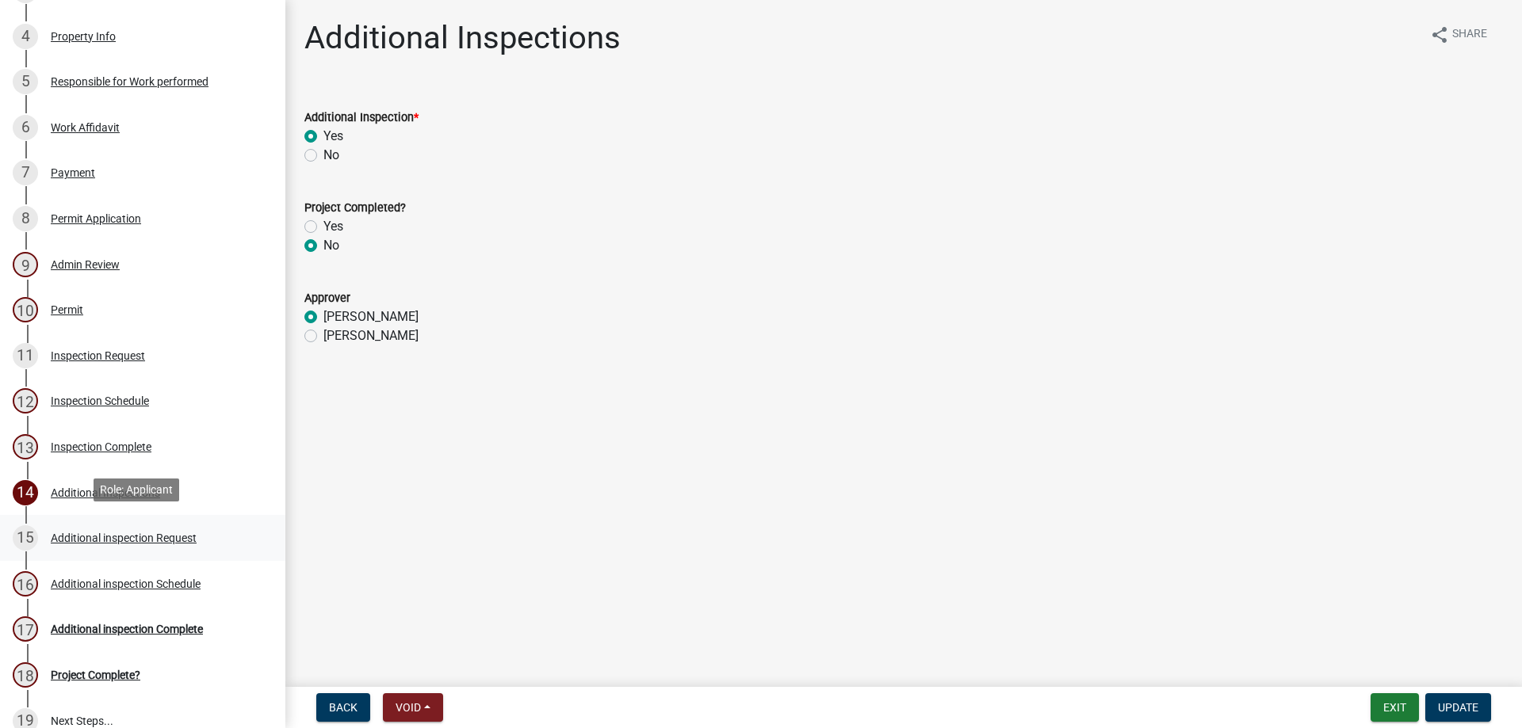
click at [170, 541] on div "15 Additional inspection Request" at bounding box center [136, 537] width 247 height 25
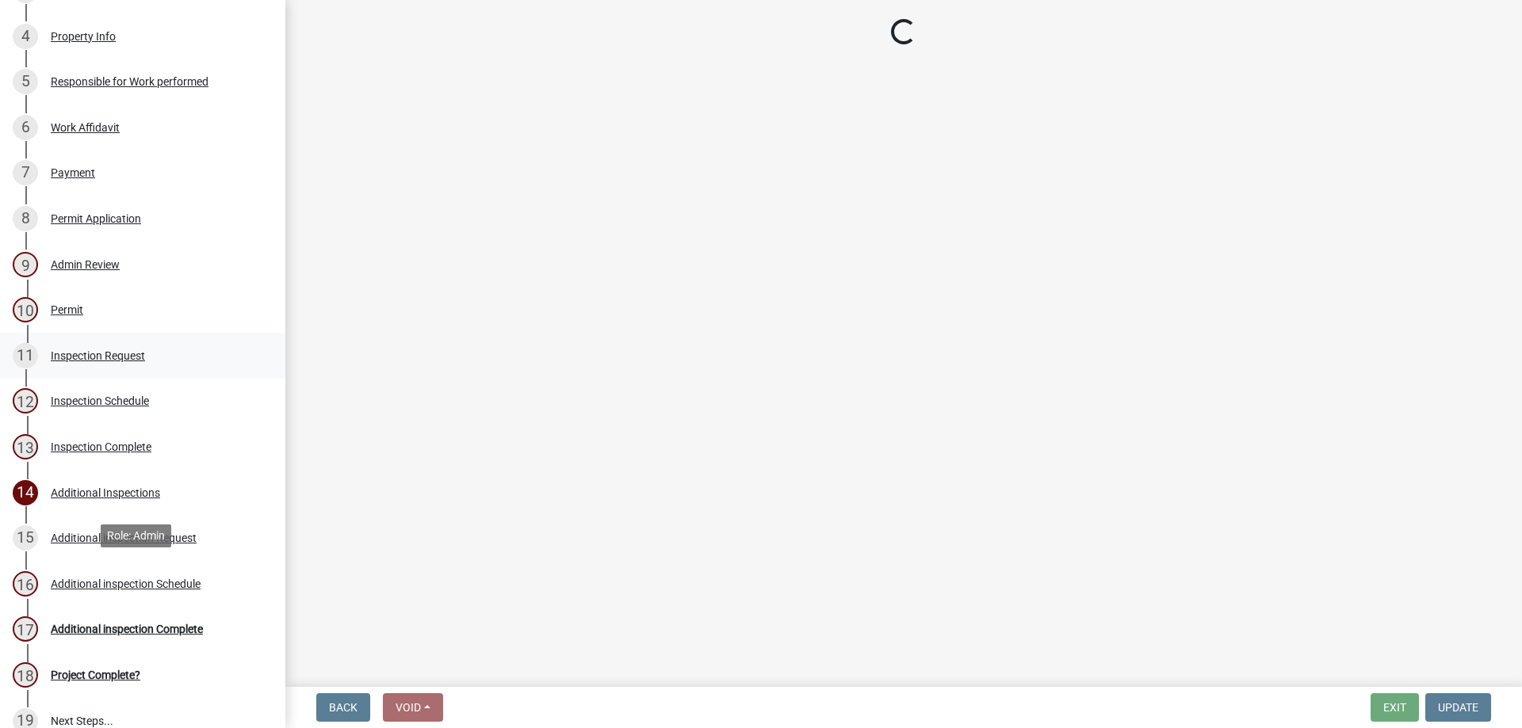
select select "5d2019cf-2526-48fe-b3ec-9b9a8fb994eb"
select select "fe39709c-6e39-4165-a4f0-f33b7d4b7c20"
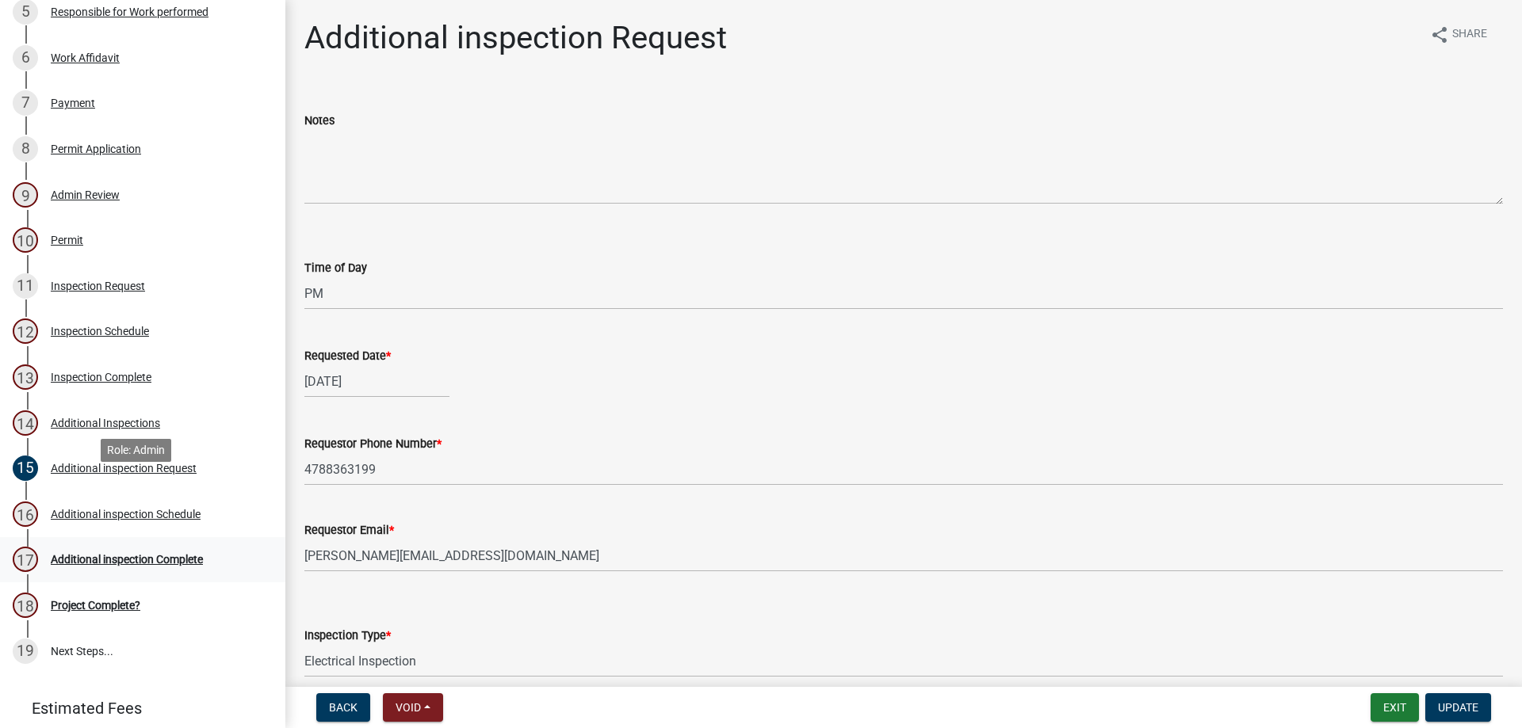
scroll to position [527, 0]
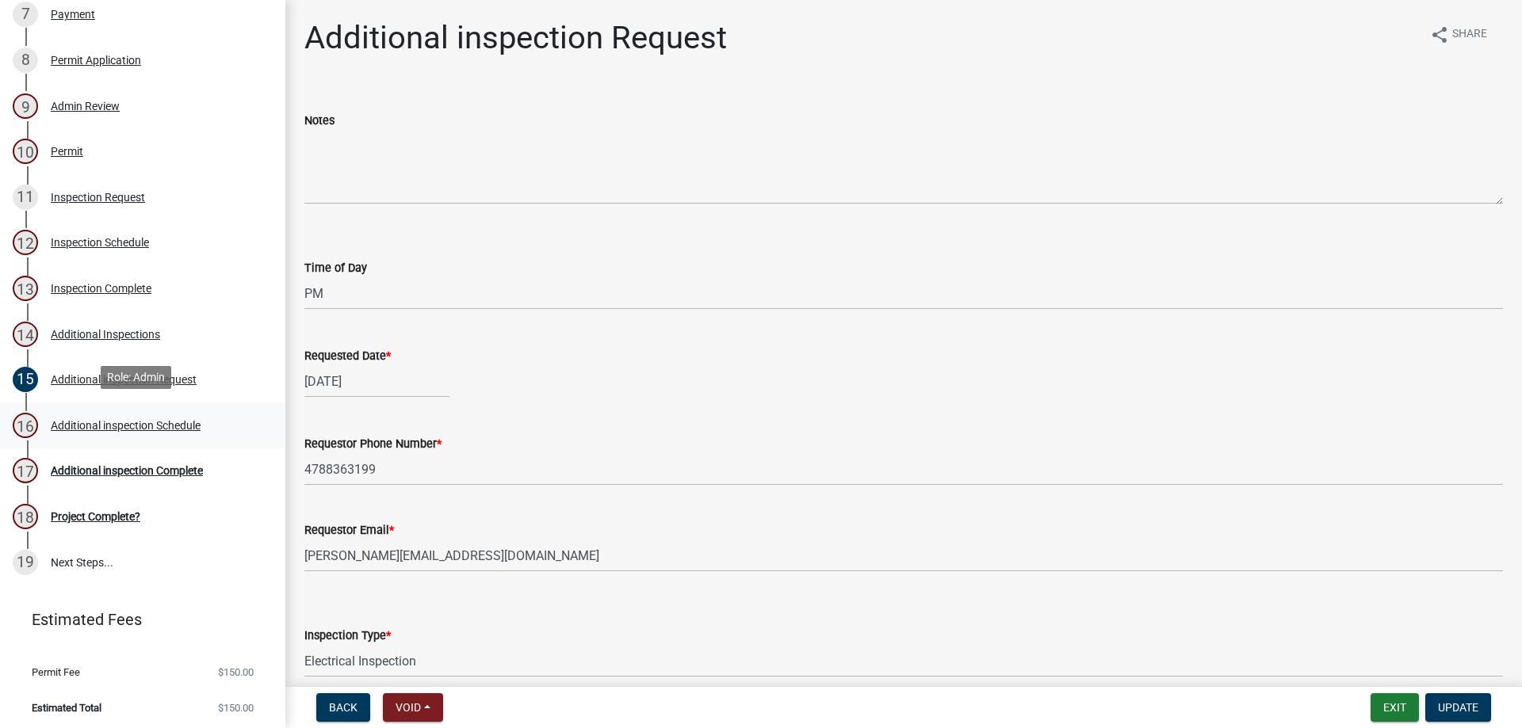
click at [116, 420] on div "Additional inspection Schedule" at bounding box center [126, 425] width 150 height 11
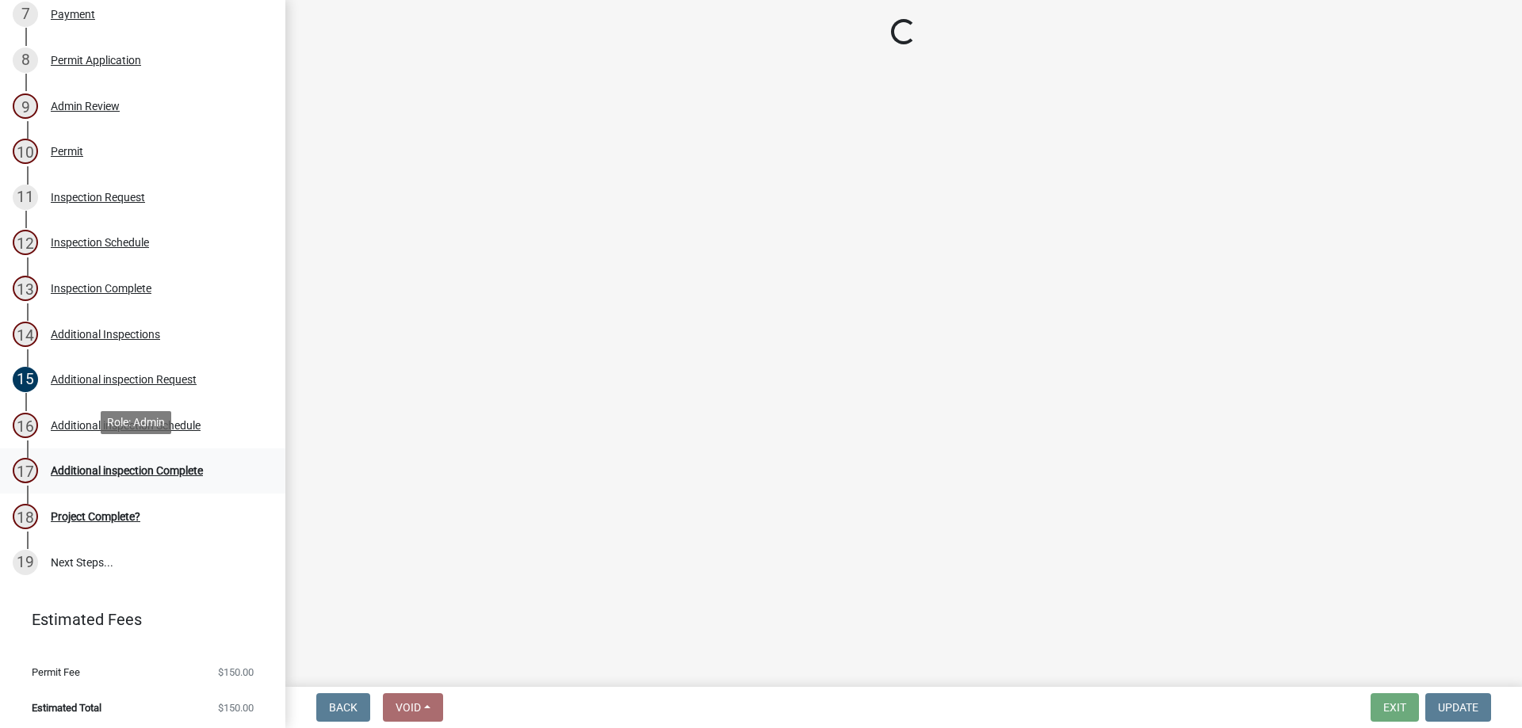
select select "3acdf11f-131c-438b-b450-ae4501c32128"
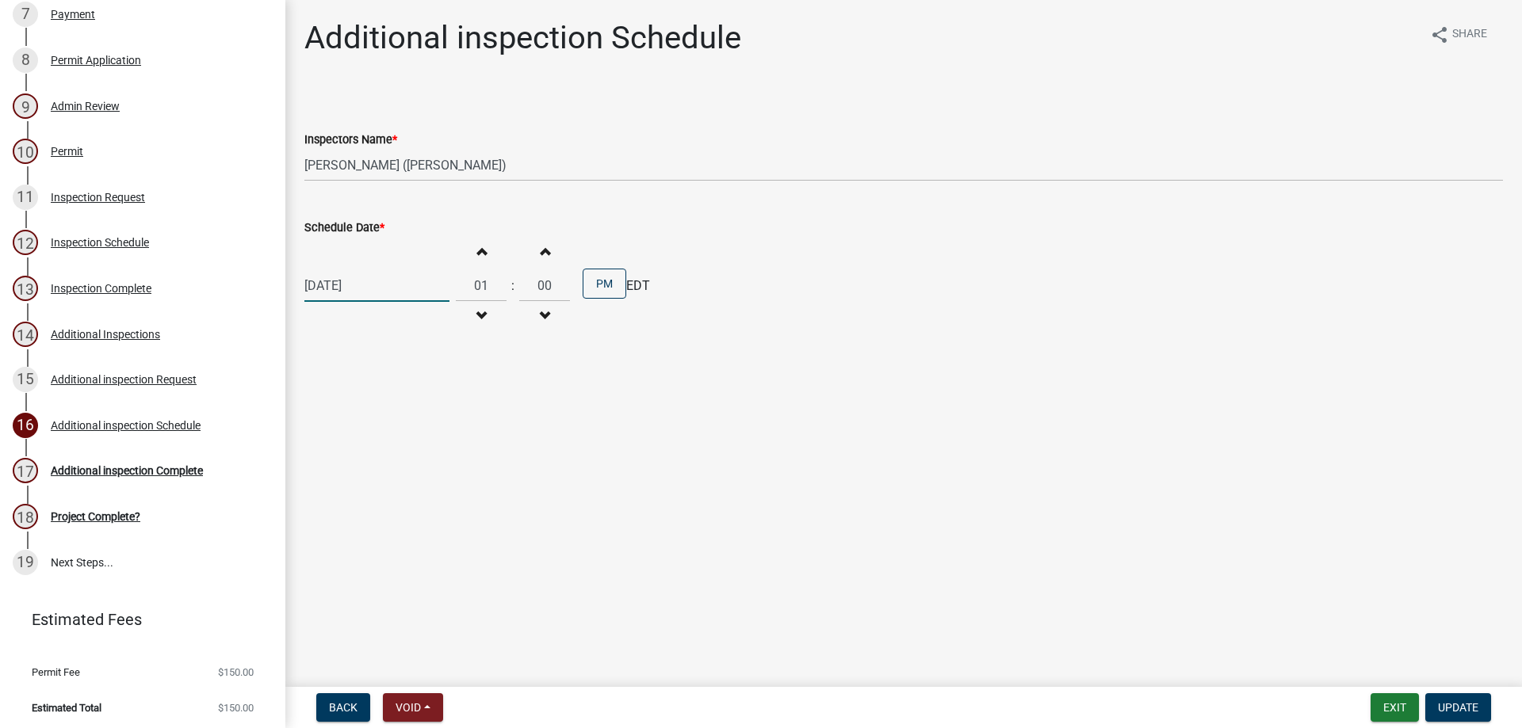
click at [428, 282] on div "[DATE]" at bounding box center [376, 285] width 145 height 32
select select "9"
select select "2025"
click at [398, 395] on div "11" at bounding box center [396, 395] width 25 height 25
type input "[DATE]"
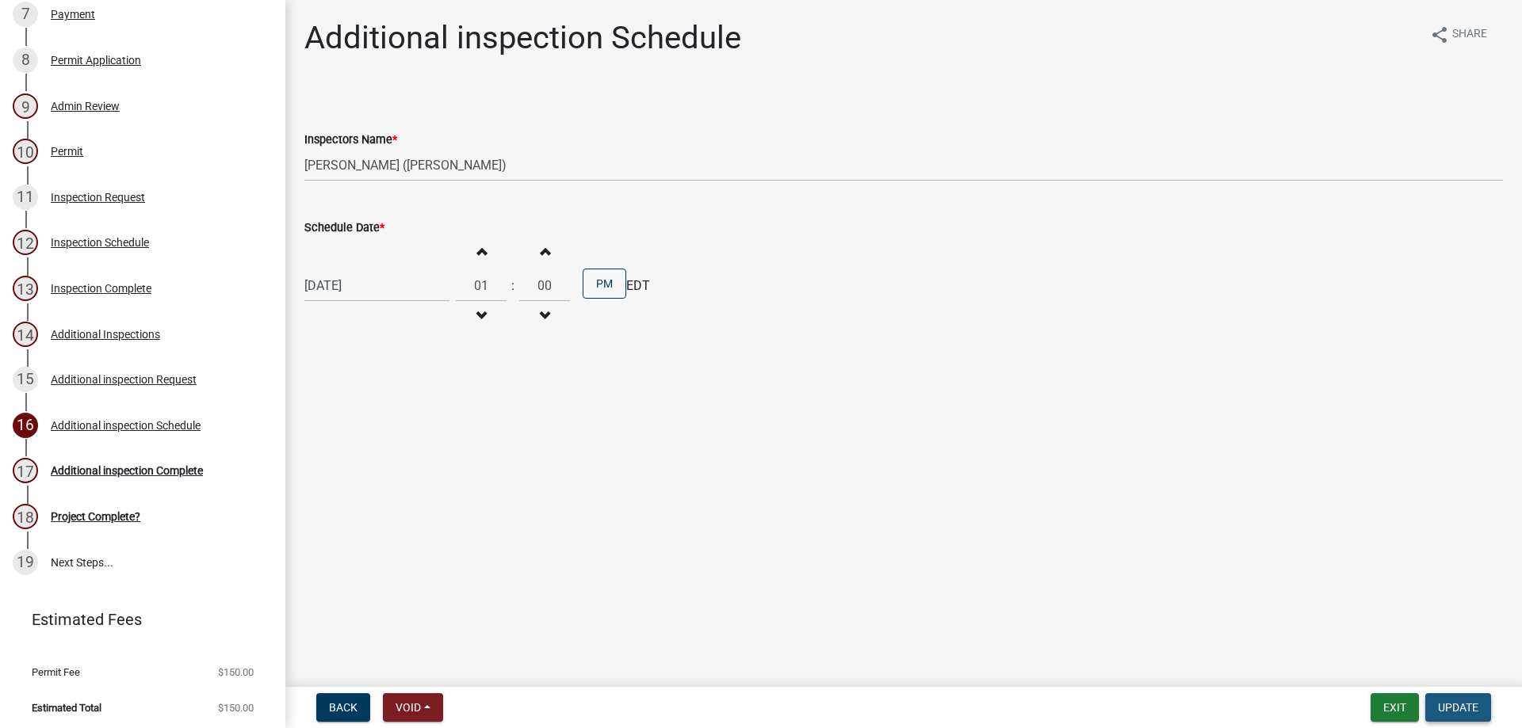
click at [1442, 697] on button "Update" at bounding box center [1458, 707] width 66 height 29
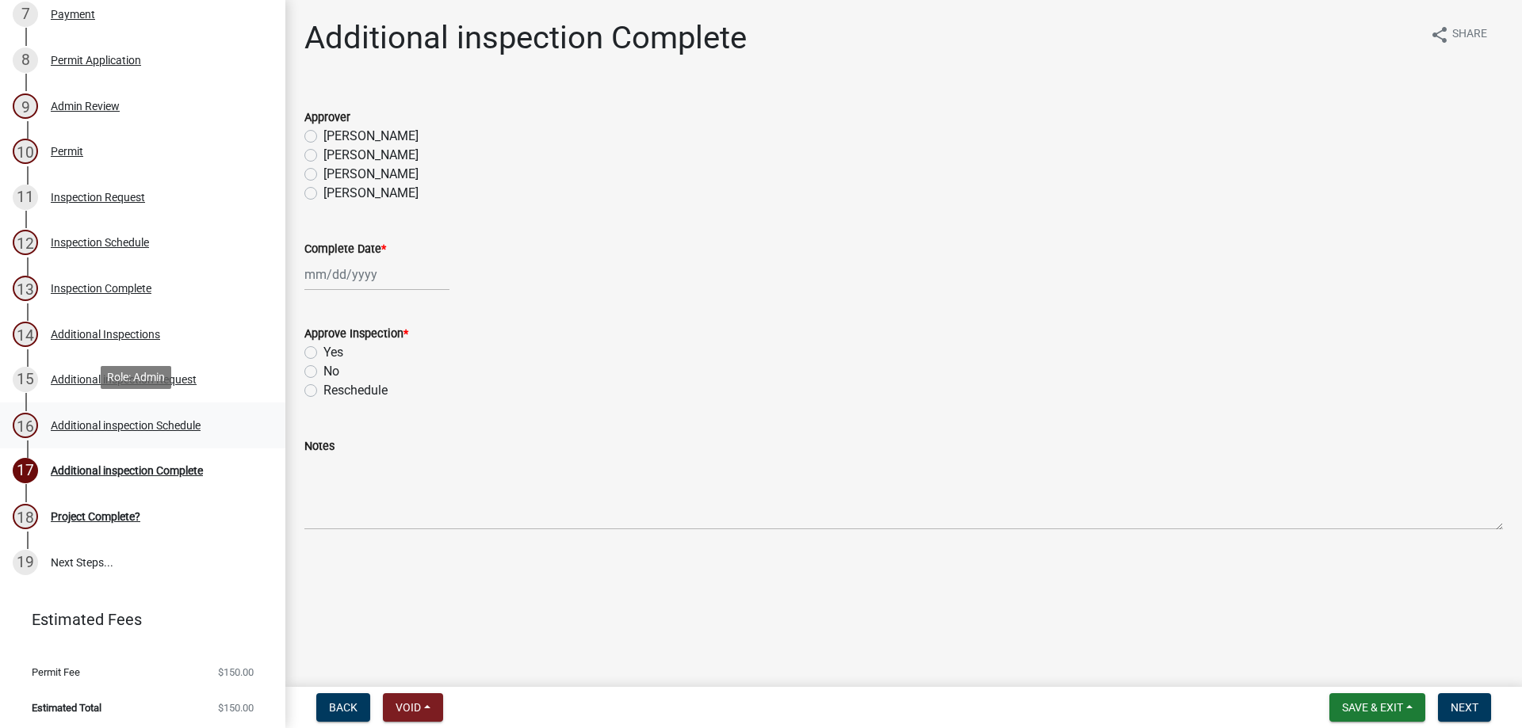
click at [157, 420] on div "Additional inspection Schedule" at bounding box center [126, 425] width 150 height 11
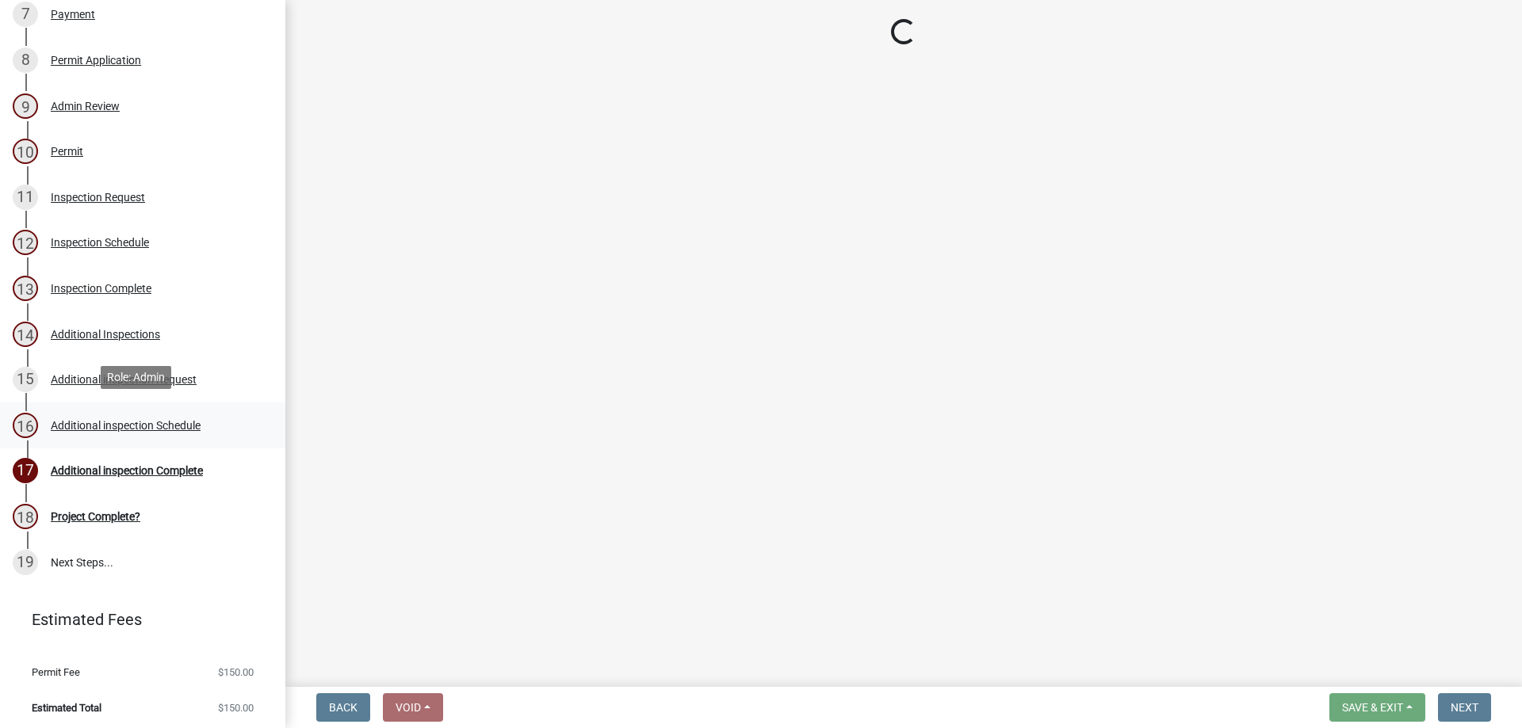
select select "3acdf11f-131c-438b-b450-ae4501c32128"
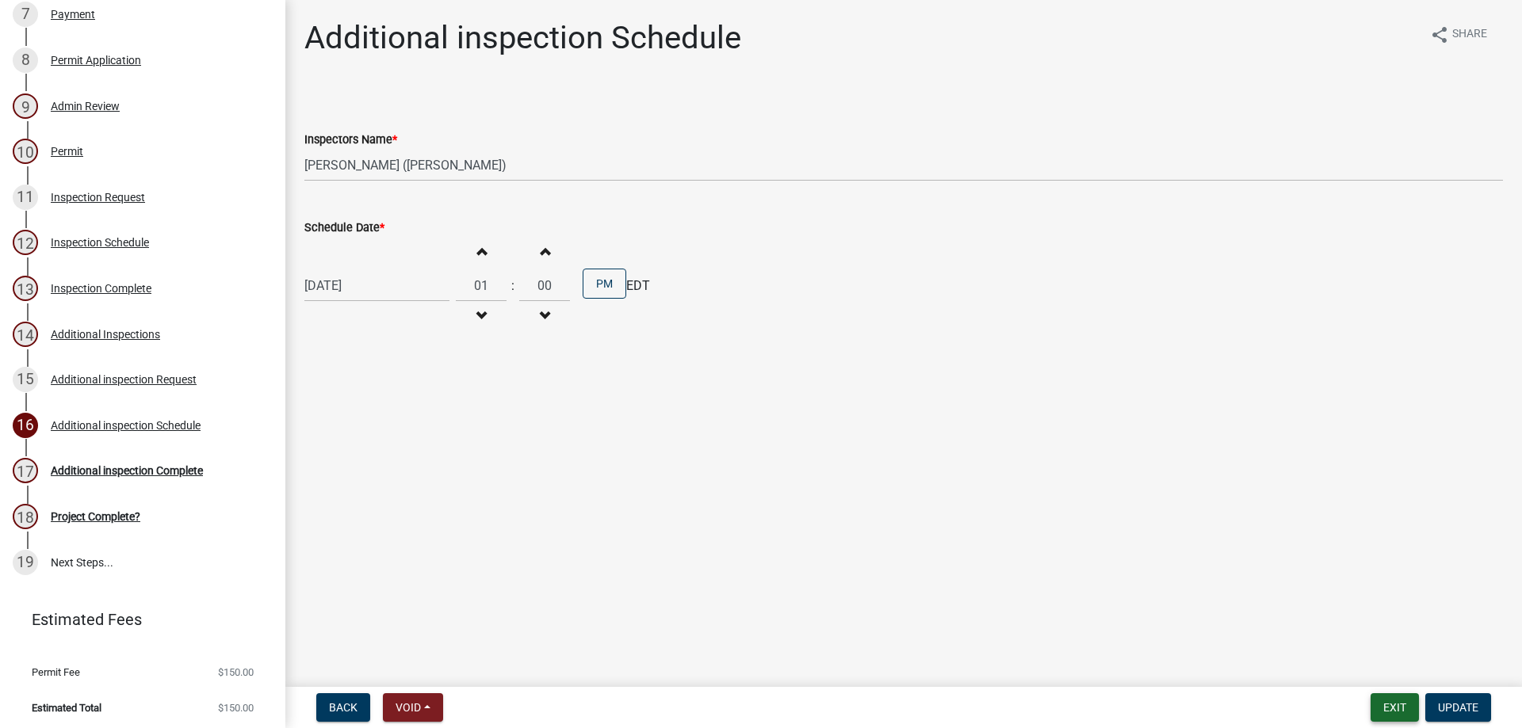
click at [1404, 711] on button "Exit" at bounding box center [1394, 707] width 48 height 29
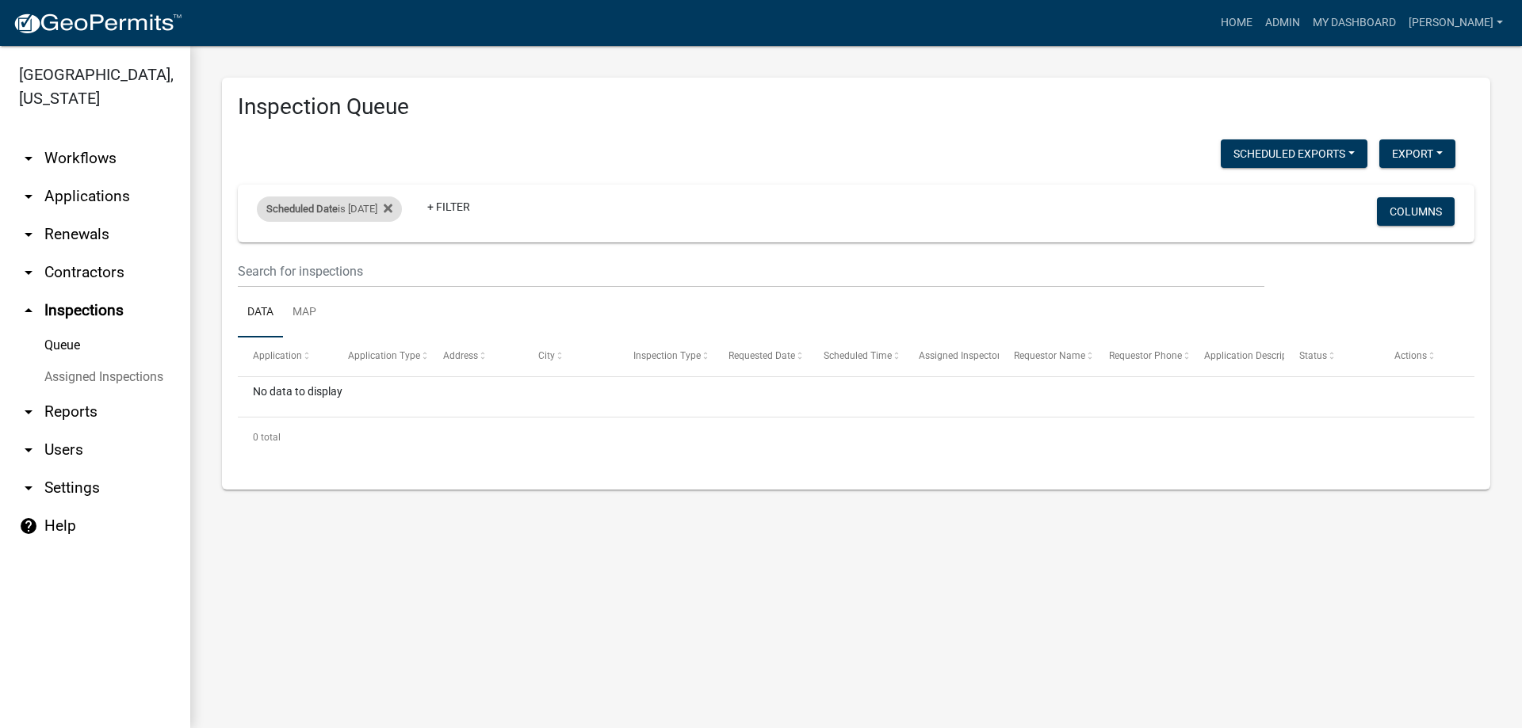
click at [373, 202] on div "Scheduled Date is [DATE]" at bounding box center [329, 209] width 145 height 25
click at [387, 266] on input "[DATE]" at bounding box center [343, 268] width 111 height 32
type input "[DATE]"
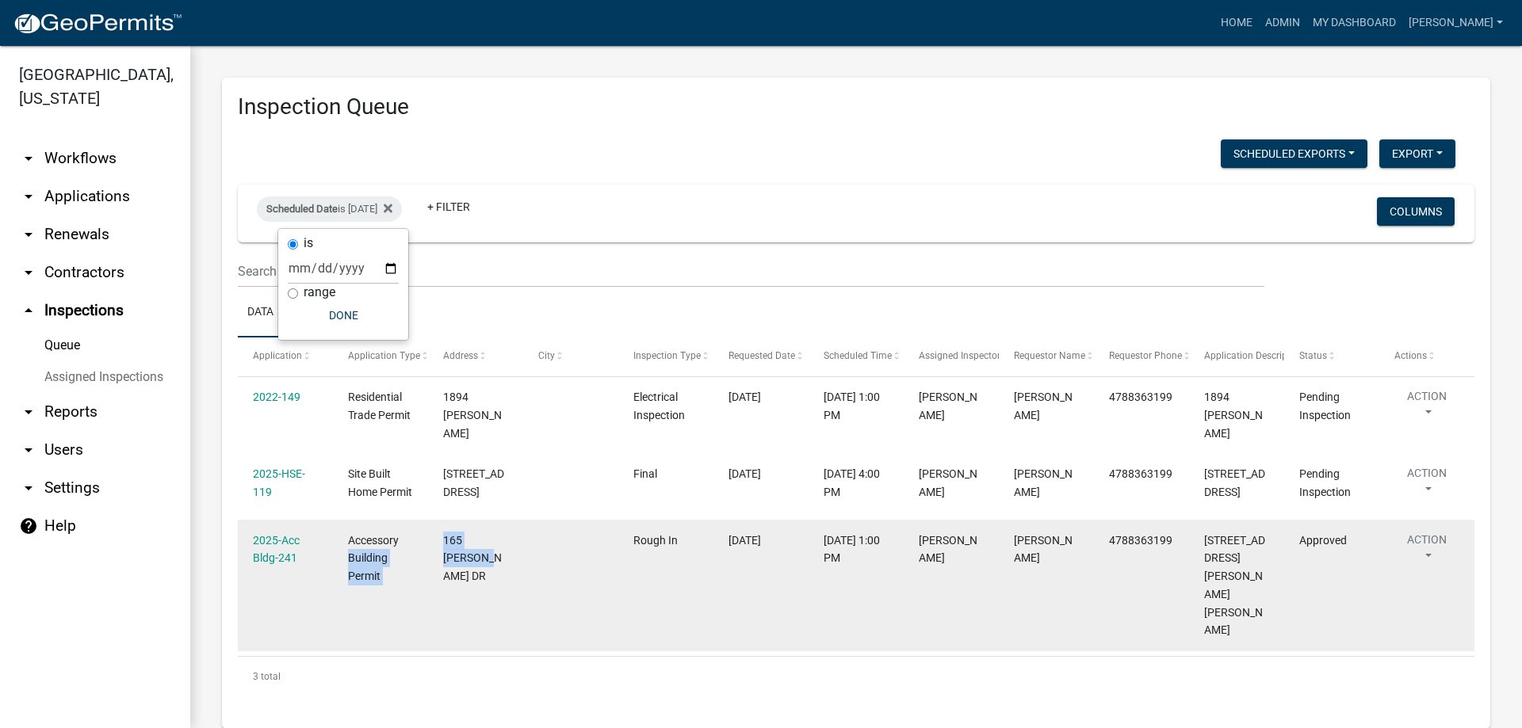
drag, startPoint x: 495, startPoint y: 560, endPoint x: 426, endPoint y: 528, distance: 75.9
click at [426, 528] on div "2025-Acc Bldg-241 Accessory Building Permit [STREET_ADDRESS][PERSON_NAME] Rough…" at bounding box center [856, 585] width 1236 height 131
click at [720, 579] on datatable-body-cell "[DATE]" at bounding box center [760, 585] width 95 height 131
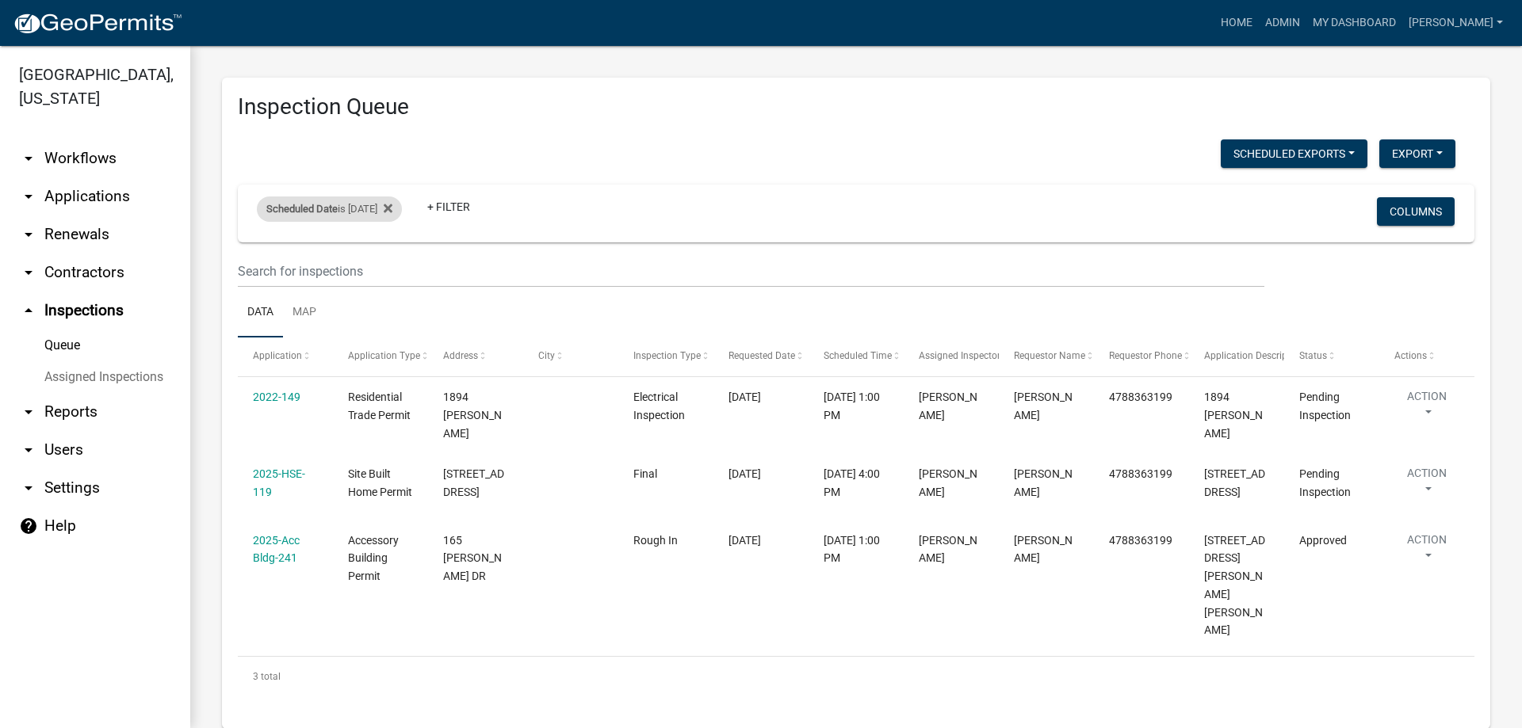
click at [380, 208] on div "Scheduled Date is [DATE]" at bounding box center [329, 209] width 145 height 25
click at [391, 269] on input "[DATE]" at bounding box center [343, 268] width 111 height 32
type input "[DATE]"
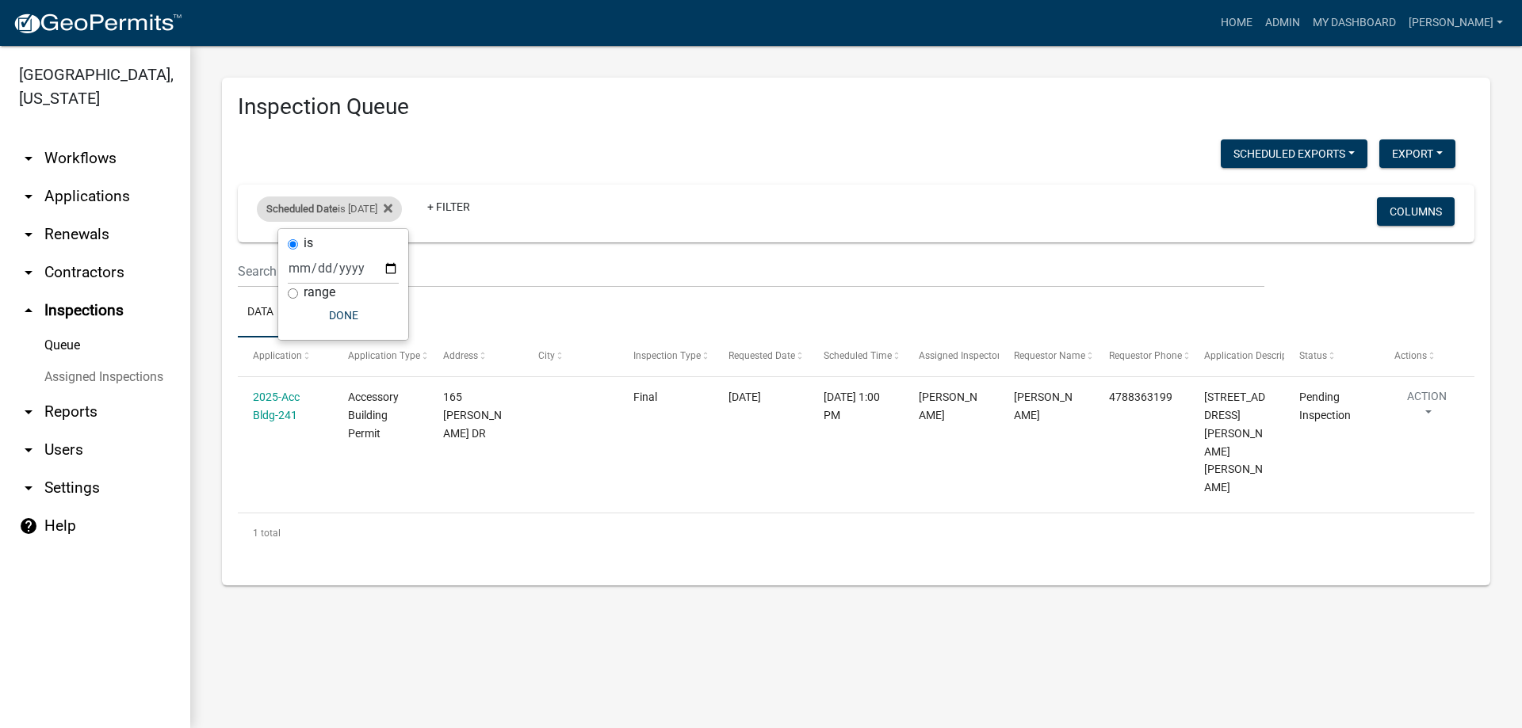
click at [376, 202] on div "Scheduled Date is [DATE]" at bounding box center [329, 209] width 145 height 25
click at [369, 216] on div "Scheduled Date is [DATE]" at bounding box center [329, 209] width 145 height 25
click at [388, 265] on input "[DATE]" at bounding box center [343, 268] width 111 height 32
type input "[DATE]"
